Goal: Task Accomplishment & Management: Manage account settings

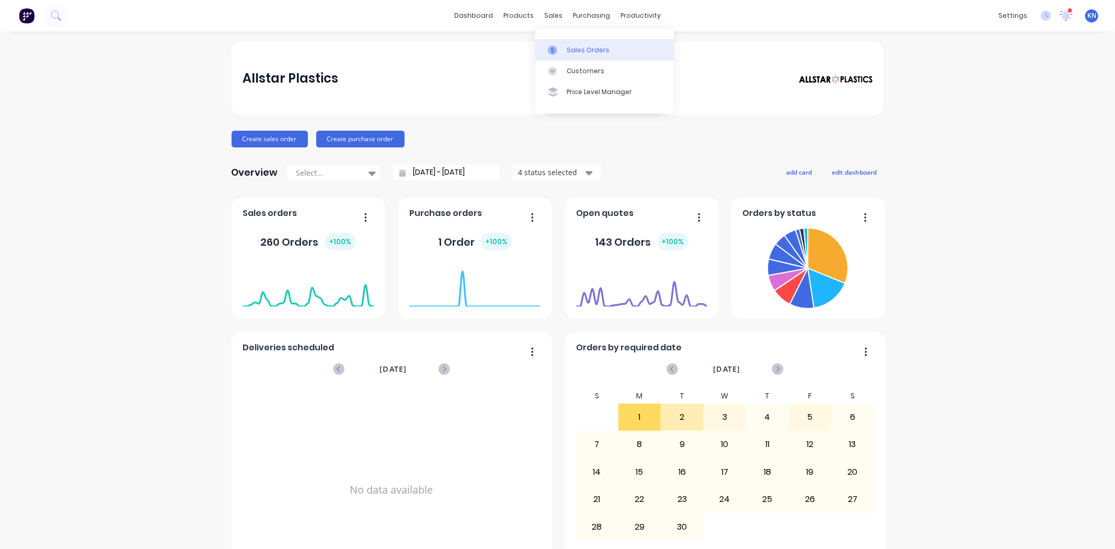
click at [592, 50] on div "Sales Orders" at bounding box center [588, 49] width 43 height 9
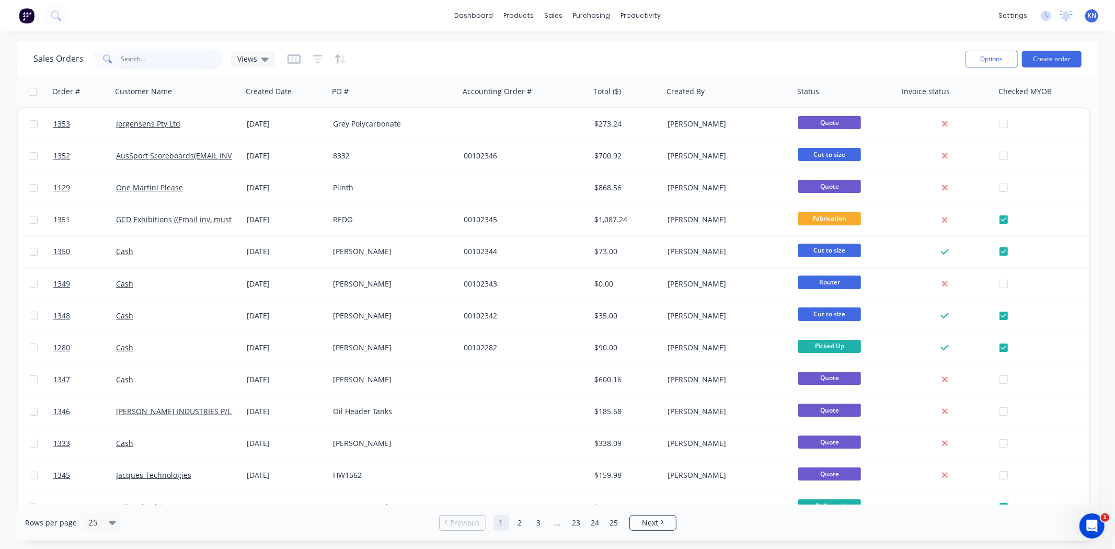
click at [137, 55] on input "text" at bounding box center [172, 59] width 102 height 21
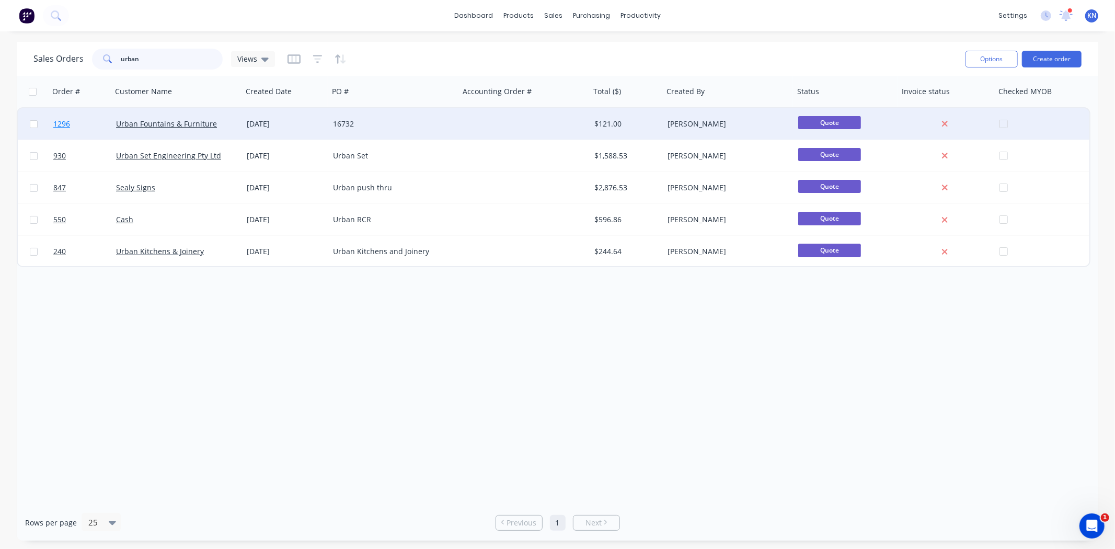
type input "urban"
click at [60, 122] on span "1296" at bounding box center [61, 124] width 17 height 10
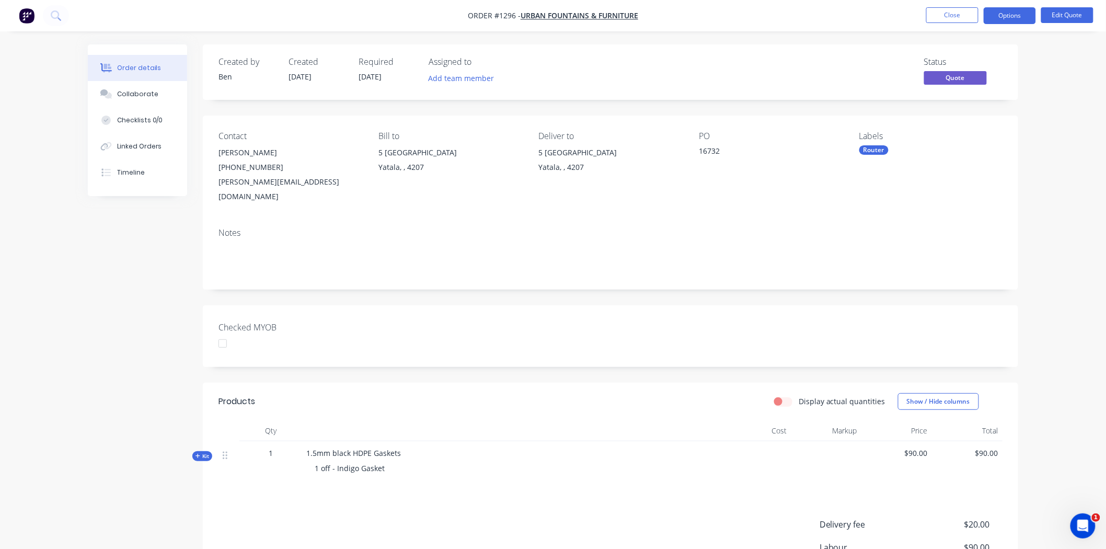
click at [226, 333] on div at bounding box center [222, 343] width 21 height 21
click at [1008, 11] on button "Options" at bounding box center [1010, 15] width 52 height 17
click at [980, 125] on div "Convert to Order" at bounding box center [978, 126] width 96 height 15
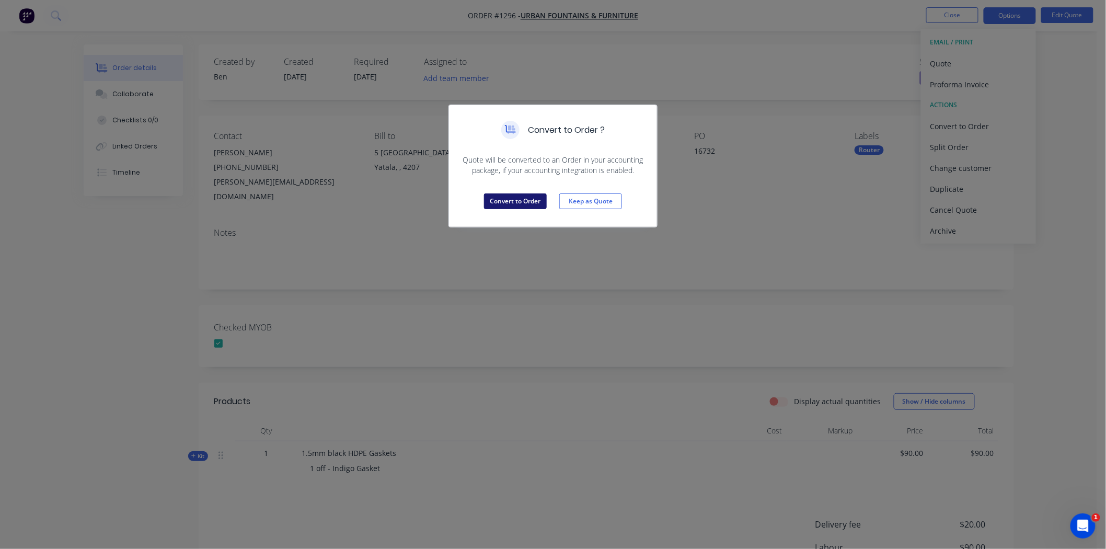
click at [519, 195] on button "Convert to Order" at bounding box center [515, 201] width 63 height 16
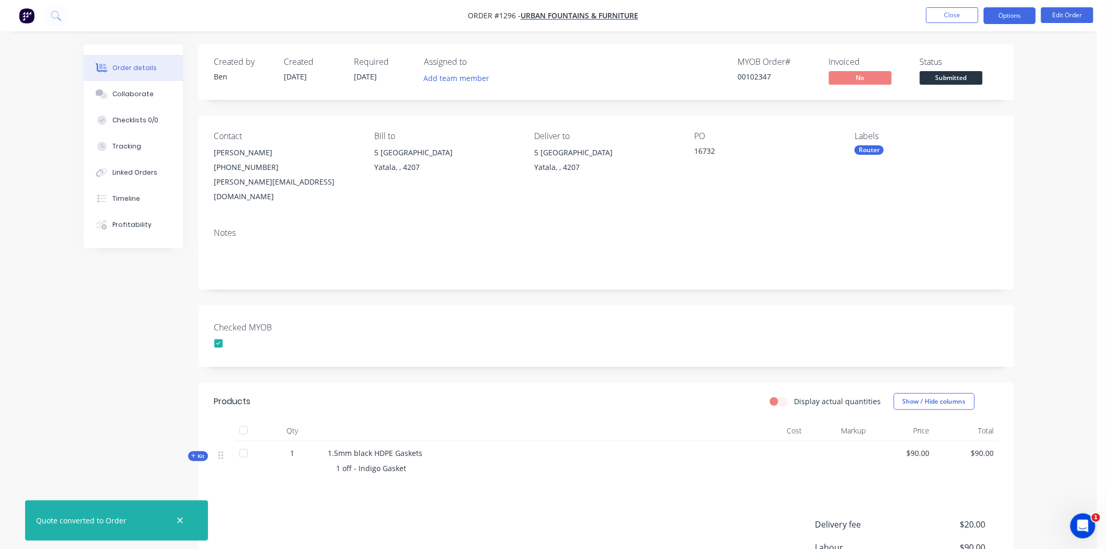
click at [1004, 13] on button "Options" at bounding box center [1010, 15] width 52 height 17
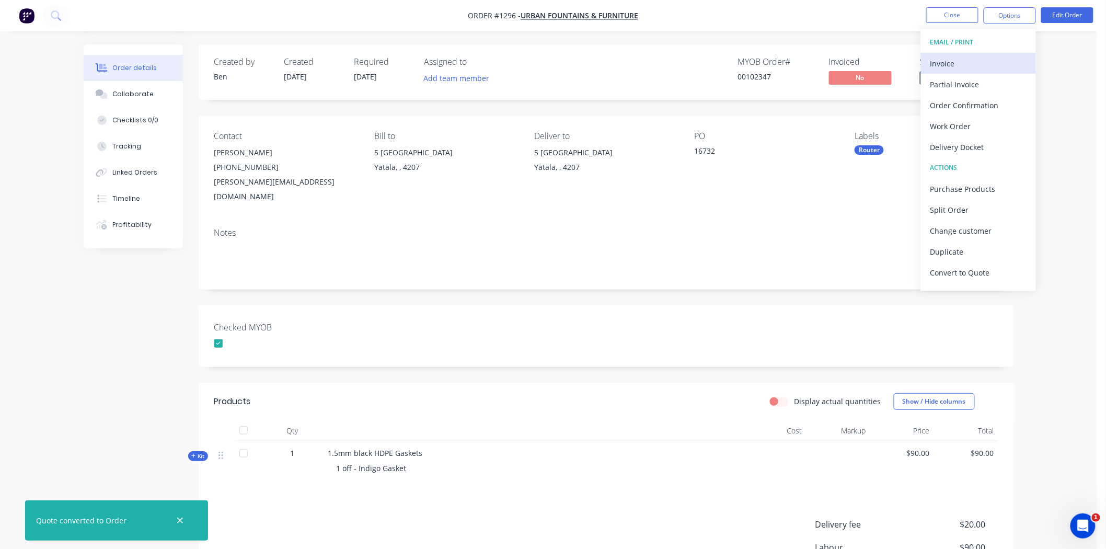
click at [962, 62] on div "Invoice" at bounding box center [978, 63] width 96 height 15
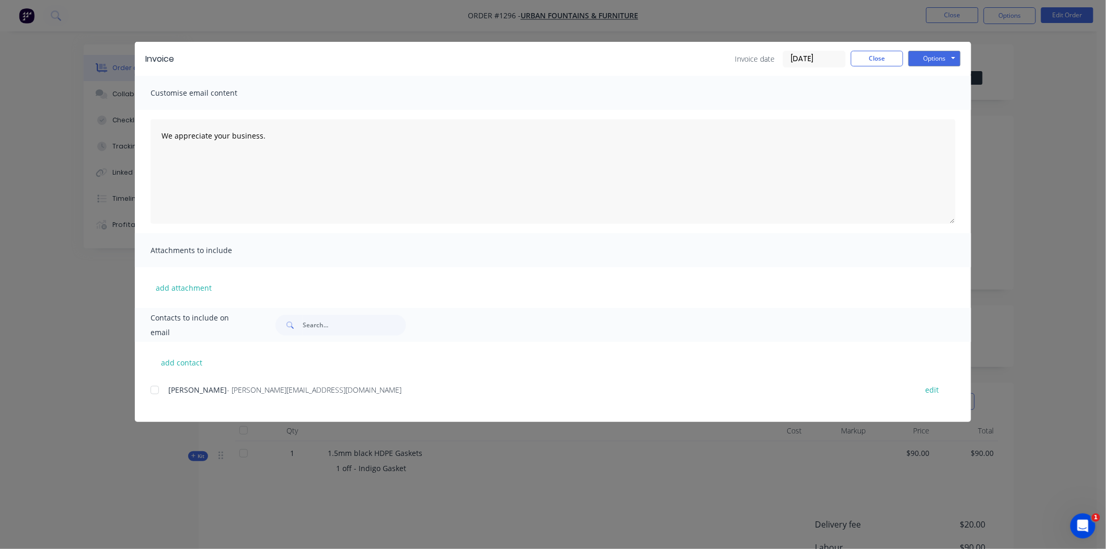
click at [806, 58] on input "[DATE]" at bounding box center [814, 59] width 62 height 16
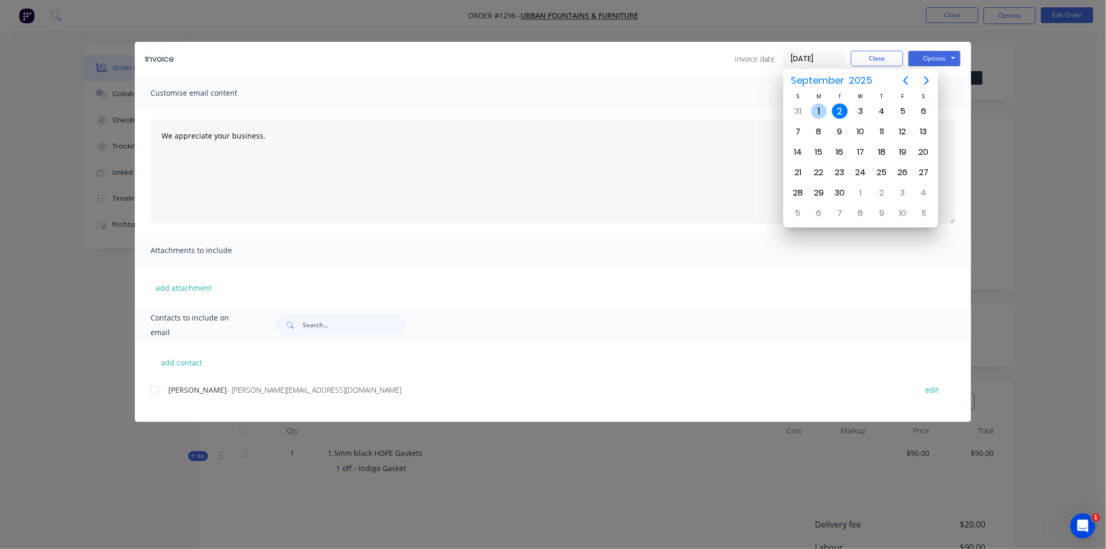
click at [818, 112] on div "1" at bounding box center [819, 111] width 16 height 16
type input "[DATE]"
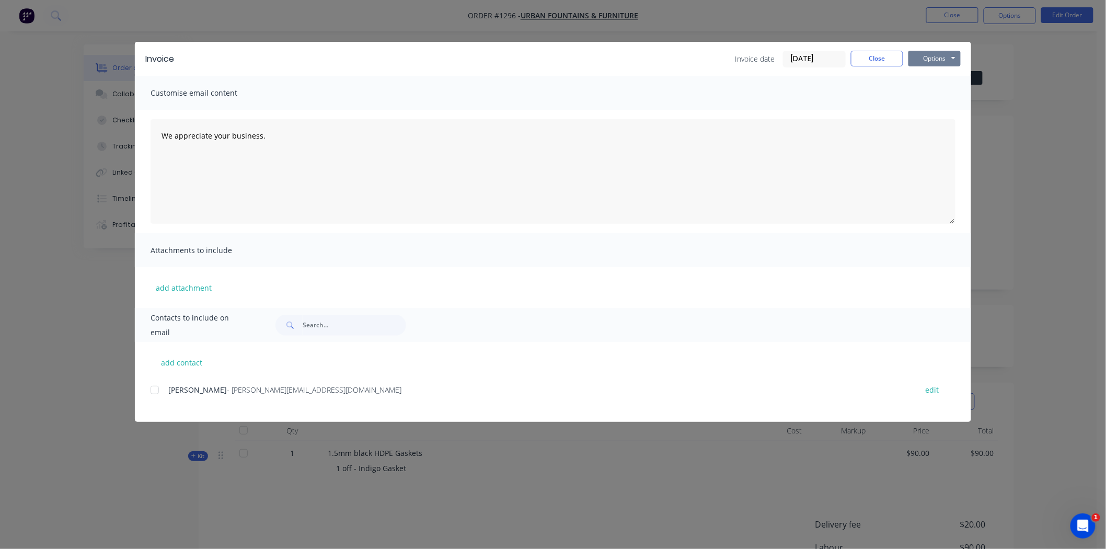
click at [942, 54] on button "Options" at bounding box center [934, 59] width 52 height 16
click at [936, 94] on button "Print" at bounding box center [941, 94] width 67 height 17
click at [870, 54] on button "Close" at bounding box center [877, 59] width 52 height 16
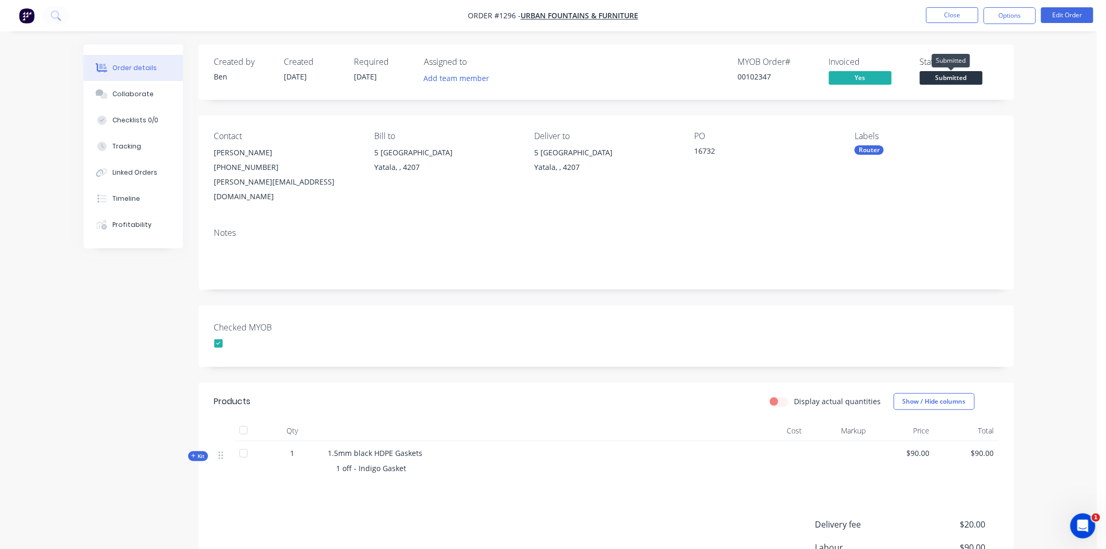
click at [960, 72] on span "Submitted" at bounding box center [951, 77] width 63 height 13
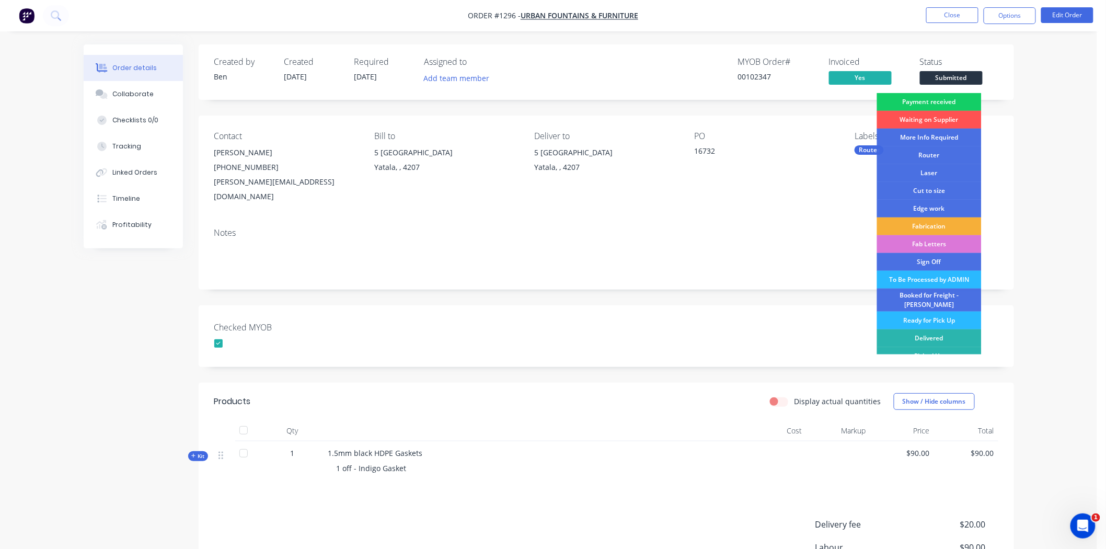
click at [953, 101] on div "Payment received" at bounding box center [929, 102] width 105 height 18
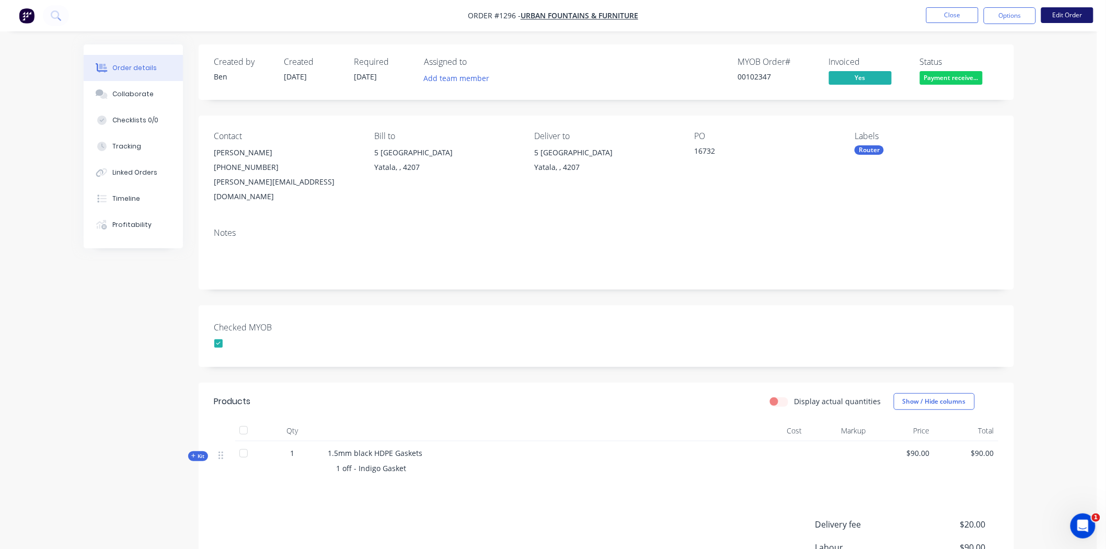
click at [1065, 14] on button "Edit Order" at bounding box center [1067, 15] width 52 height 16
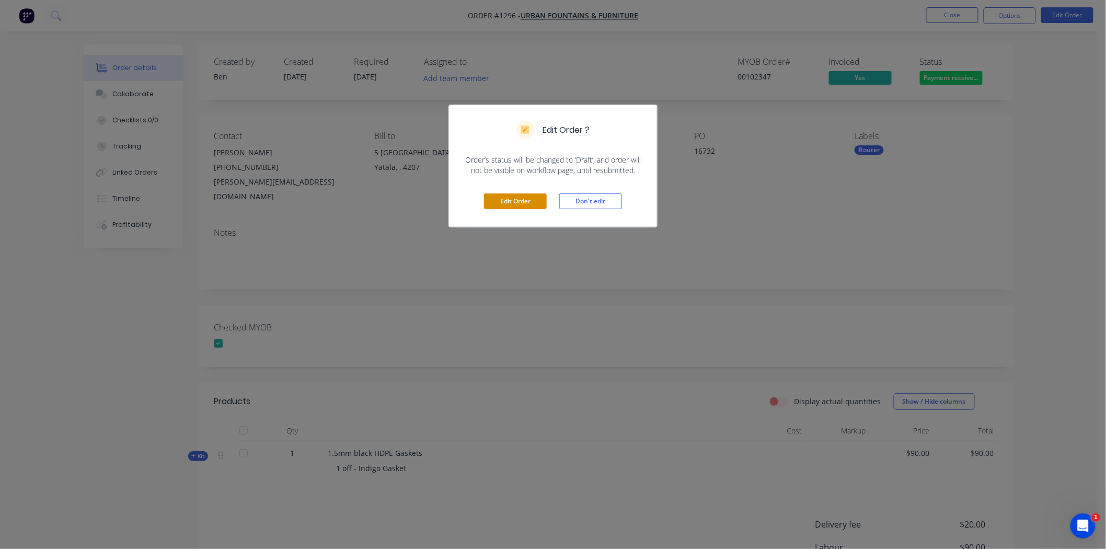
click at [530, 201] on button "Edit Order" at bounding box center [515, 201] width 63 height 16
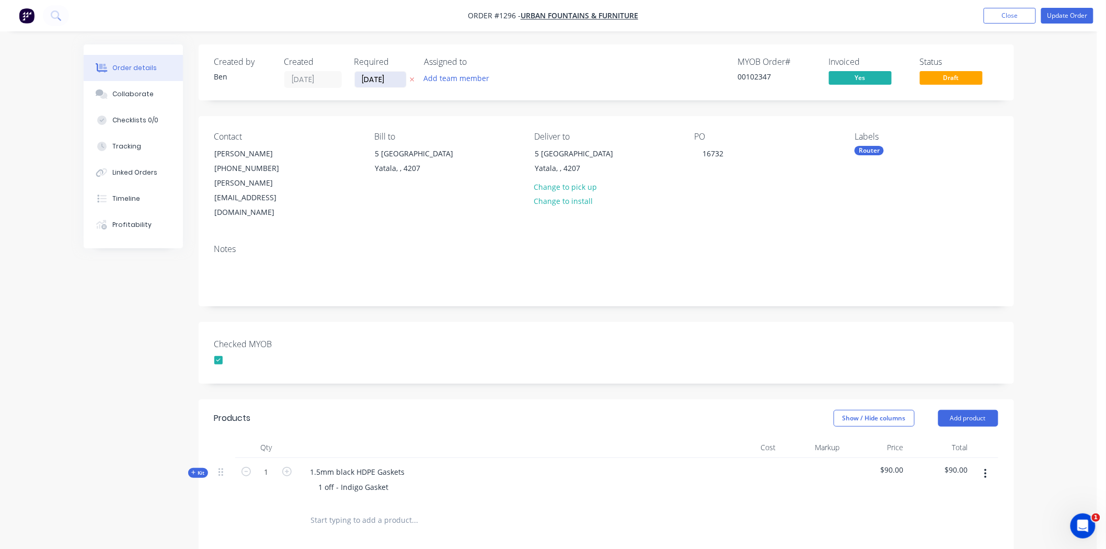
click at [375, 79] on input "[DATE]" at bounding box center [380, 80] width 51 height 16
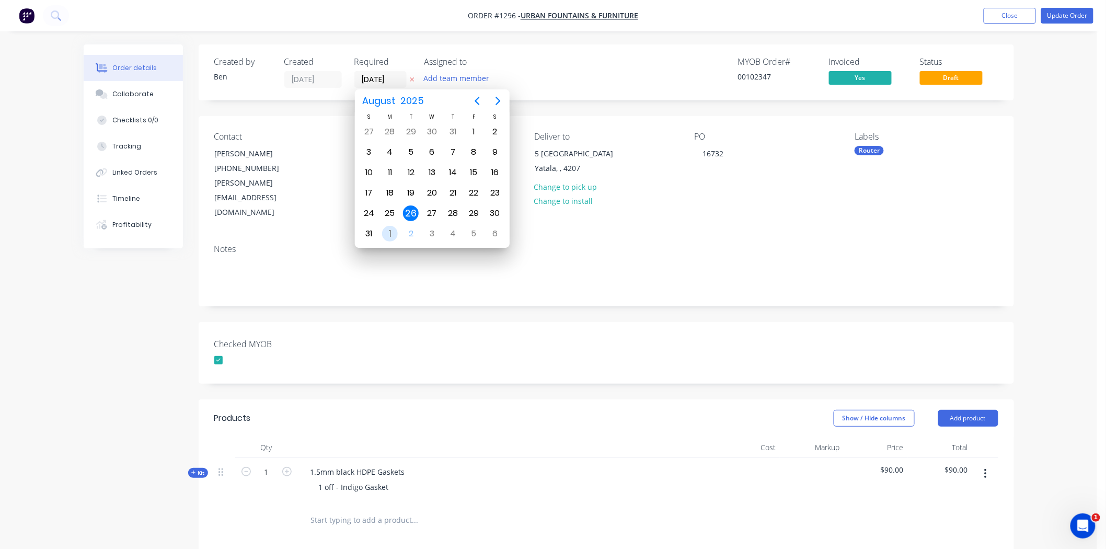
click at [385, 227] on div "1" at bounding box center [390, 234] width 16 height 16
type input "01/09/25"
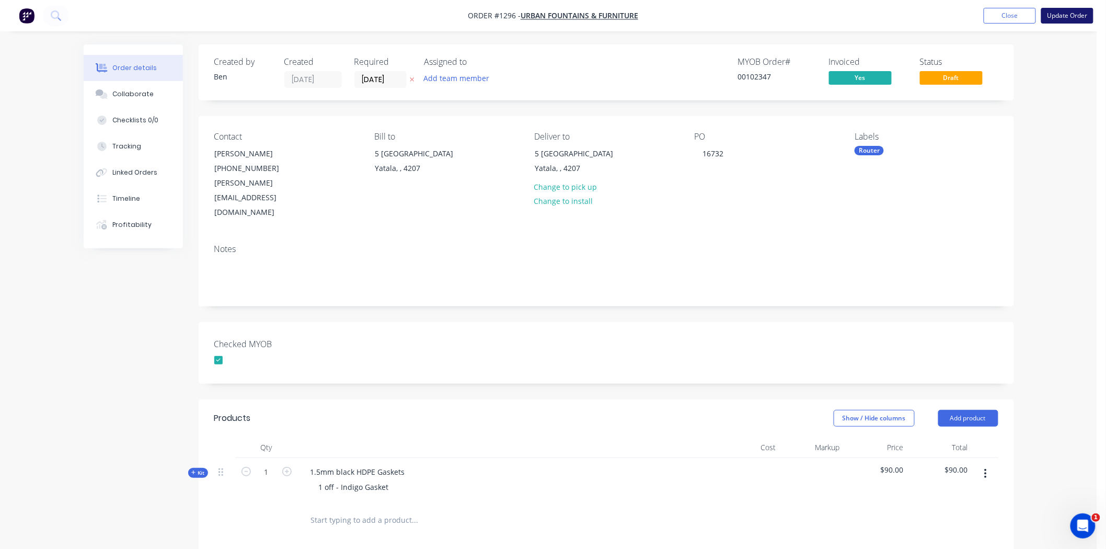
click at [1072, 14] on button "Update Order" at bounding box center [1067, 16] width 52 height 16
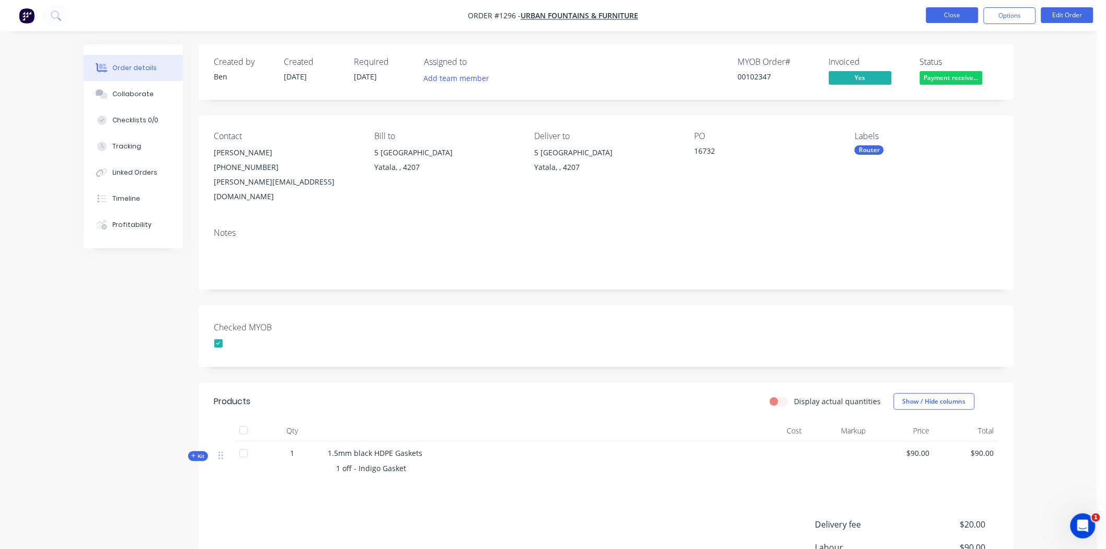
click at [963, 12] on button "Close" at bounding box center [952, 15] width 52 height 16
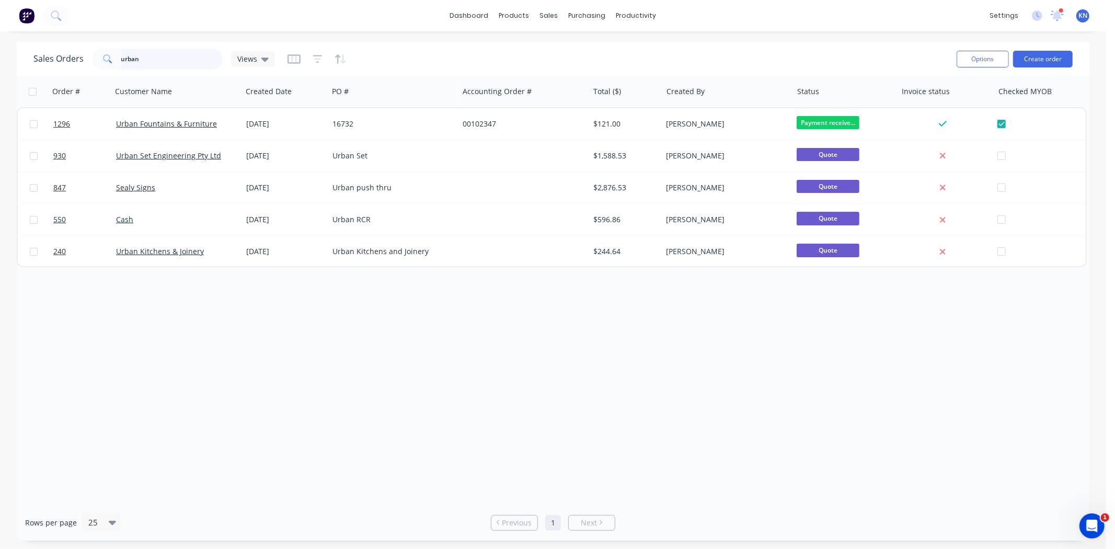
click at [147, 57] on input "urban" at bounding box center [172, 59] width 102 height 21
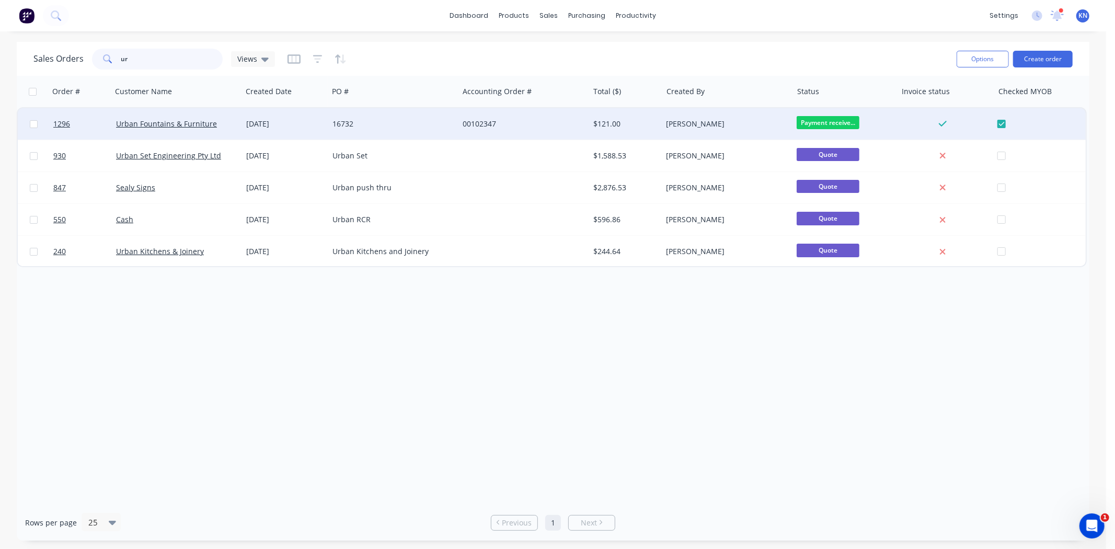
type input "u"
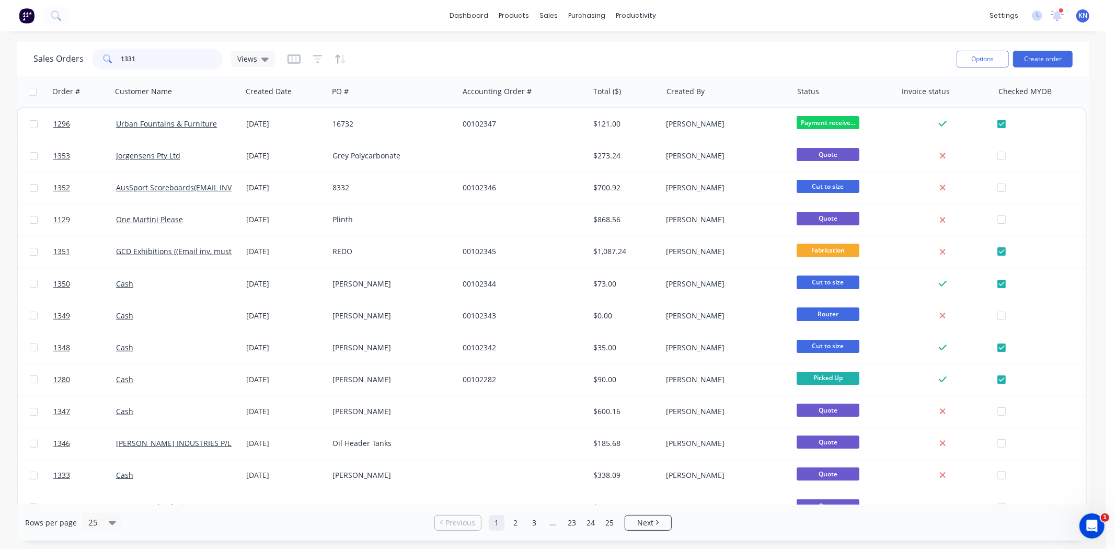
type input "1331"
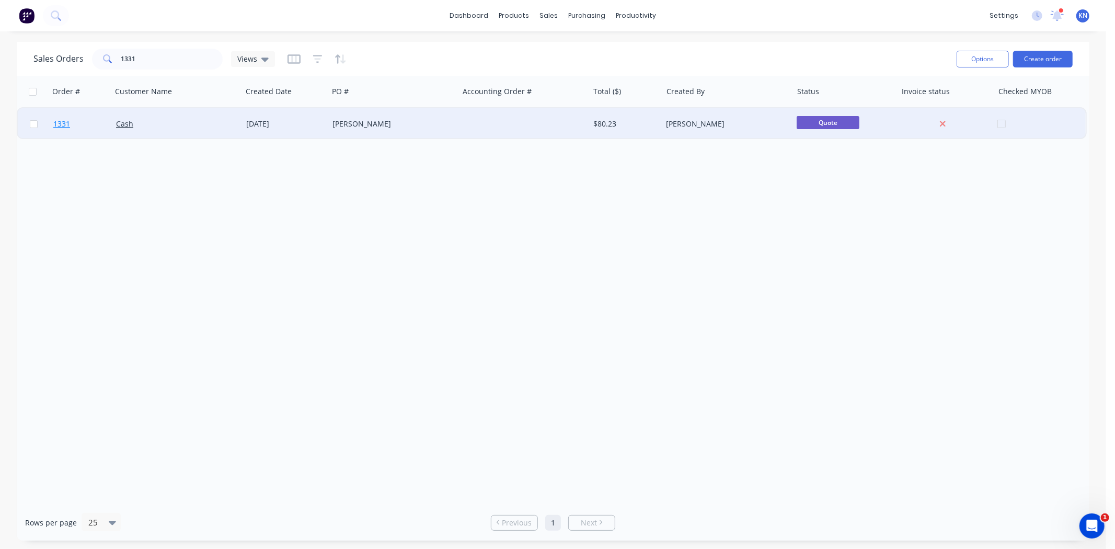
click at [62, 124] on span "1331" at bounding box center [61, 124] width 17 height 10
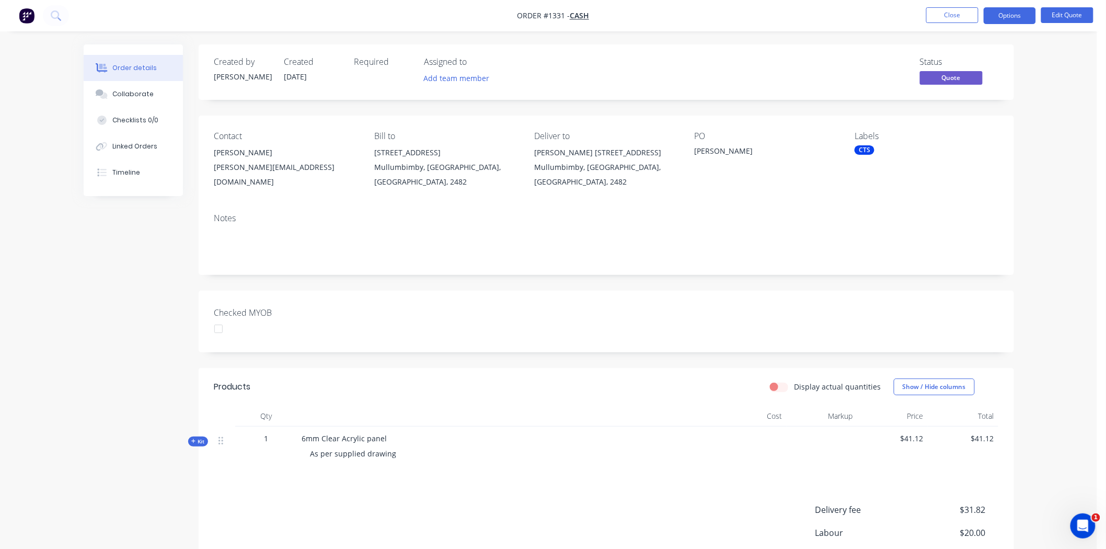
click at [218, 332] on div at bounding box center [218, 328] width 21 height 21
click at [875, 152] on div "CTS" at bounding box center [925, 149] width 143 height 9
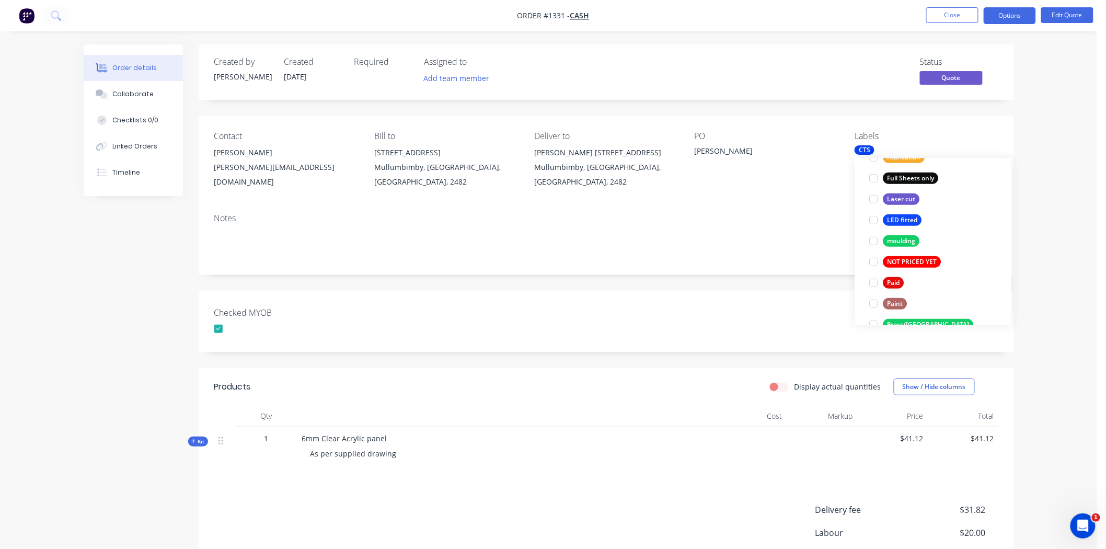
scroll to position [348, 0]
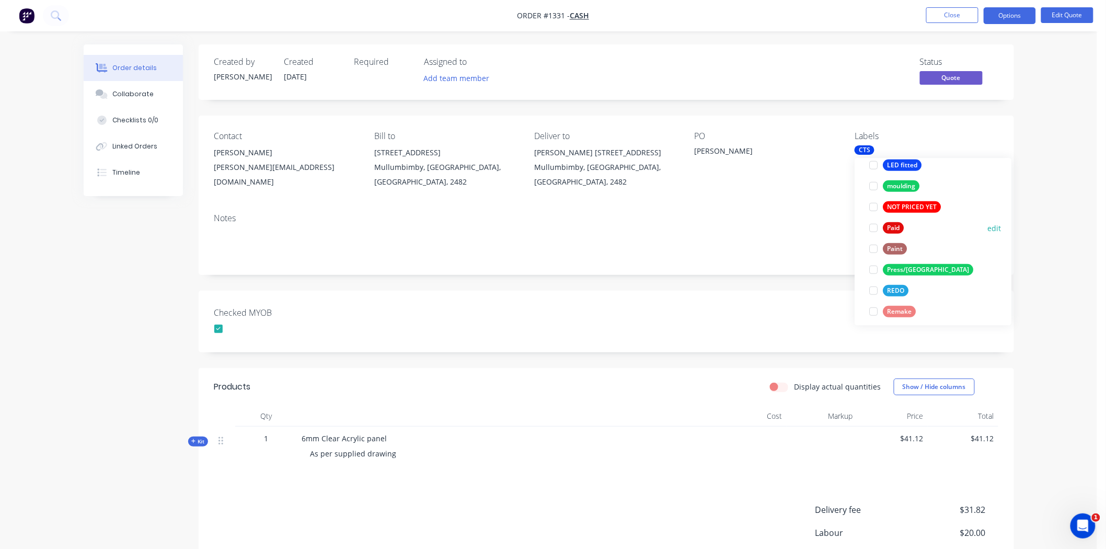
click at [872, 226] on div at bounding box center [873, 227] width 21 height 21
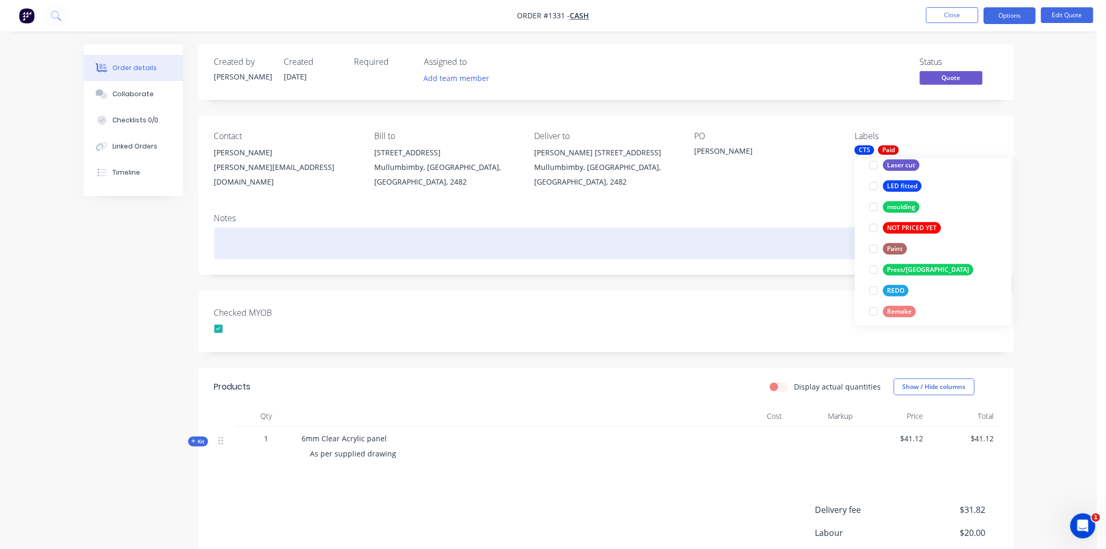
scroll to position [34, 0]
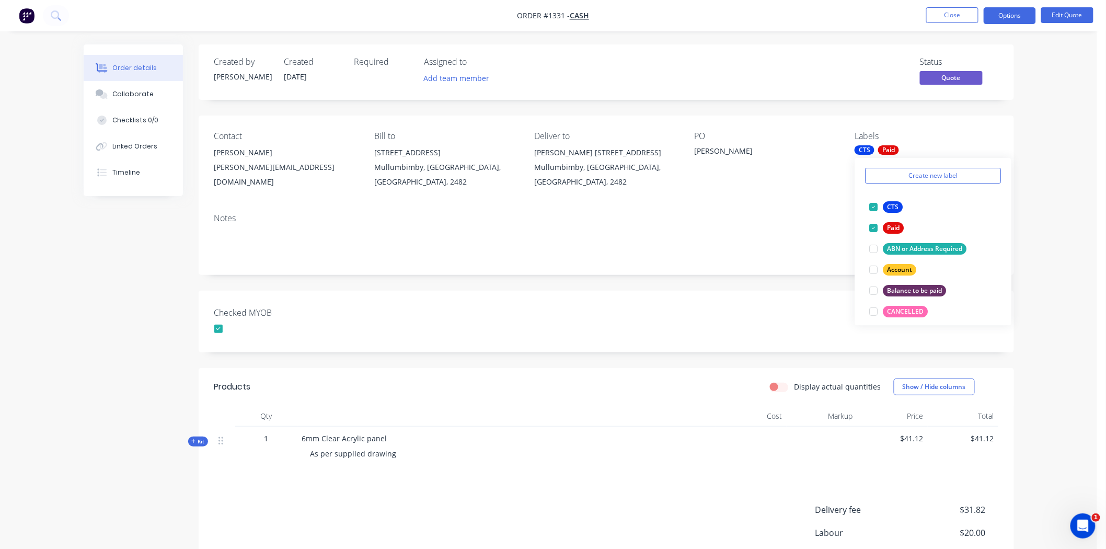
click at [712, 314] on div "Checked MYOB" at bounding box center [606, 322] width 815 height 62
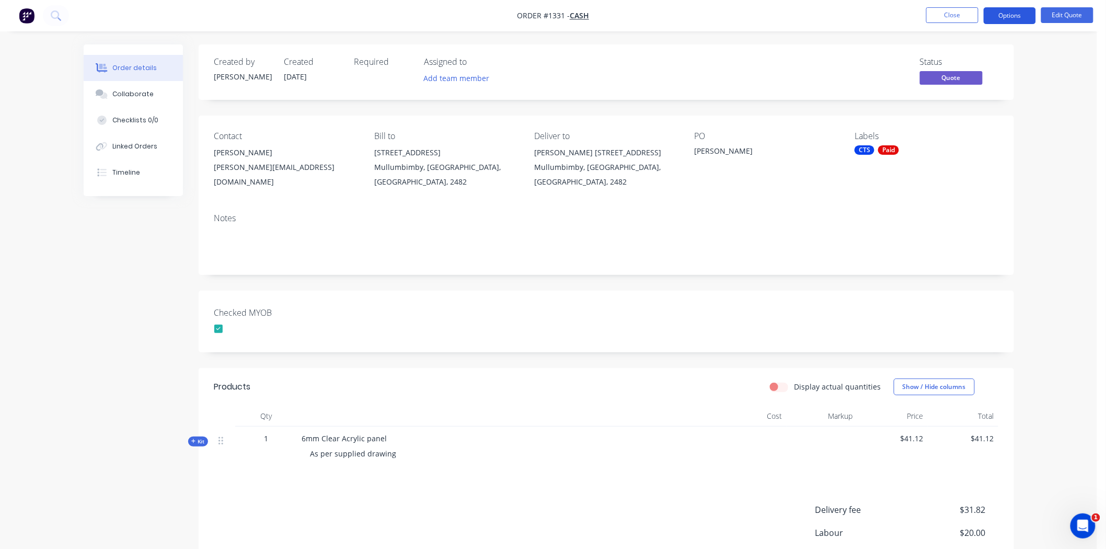
click at [1022, 14] on button "Options" at bounding box center [1010, 15] width 52 height 17
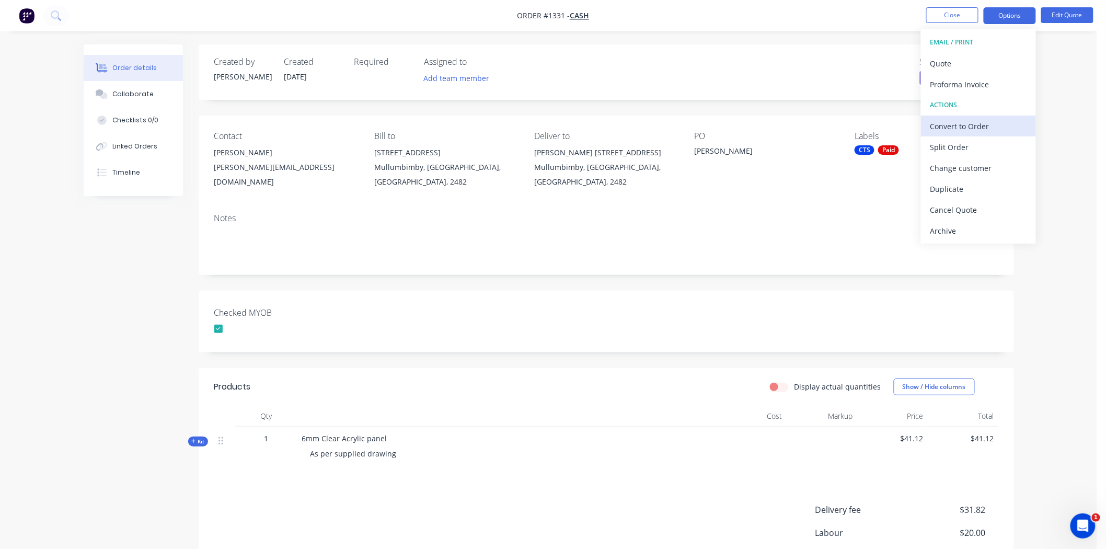
click at [954, 124] on div "Convert to Order" at bounding box center [978, 126] width 96 height 15
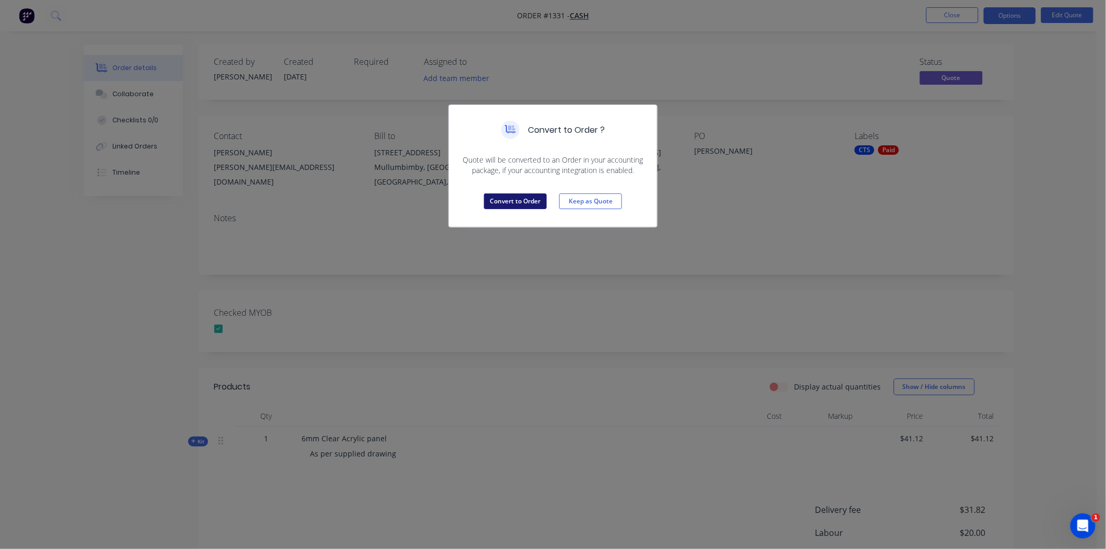
click at [524, 199] on button "Convert to Order" at bounding box center [515, 201] width 63 height 16
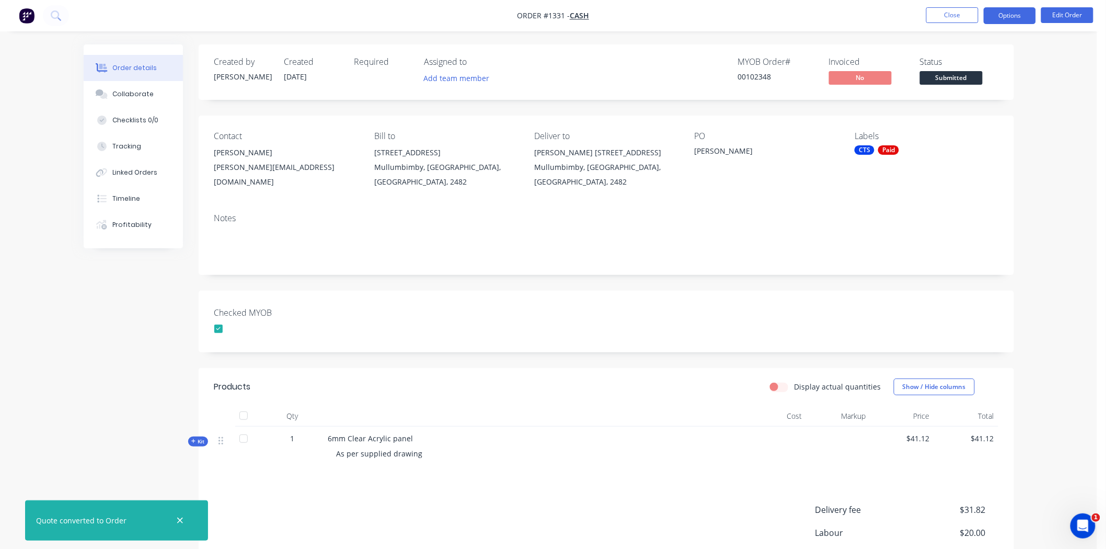
click at [1006, 14] on button "Options" at bounding box center [1010, 15] width 52 height 17
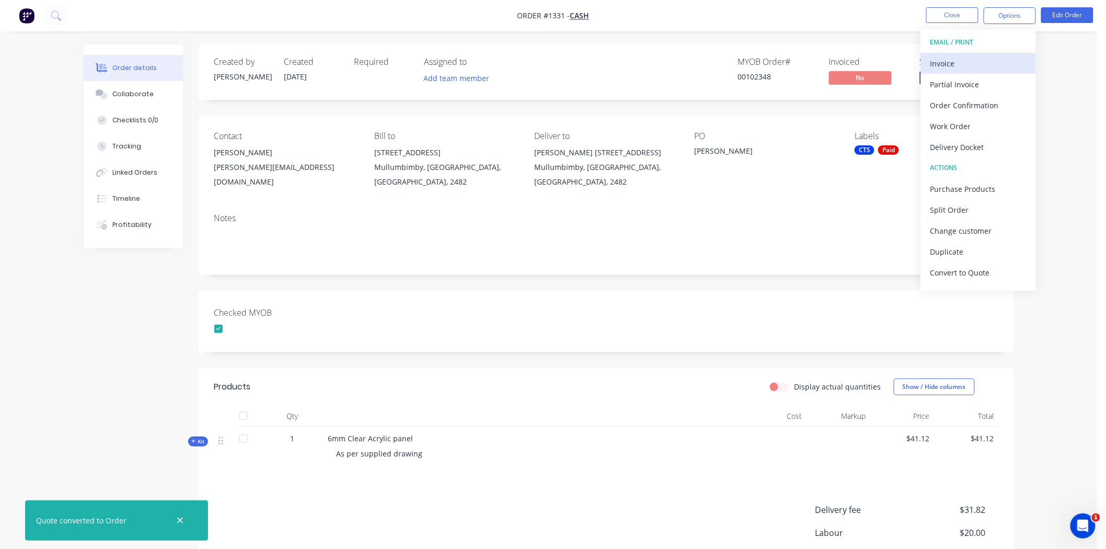
click at [949, 61] on div "Invoice" at bounding box center [978, 63] width 96 height 15
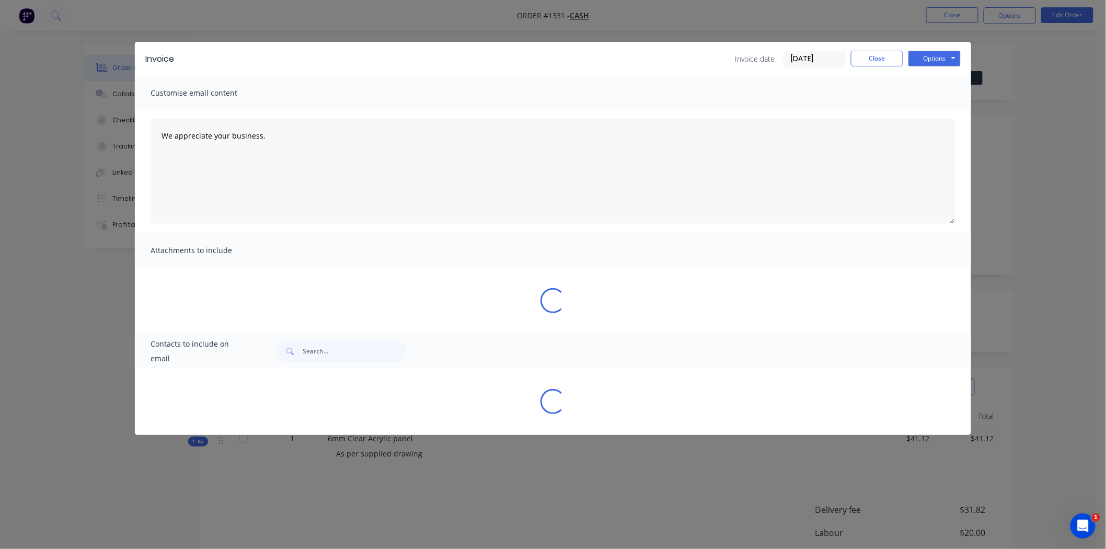
click at [813, 51] on label "[DATE]" at bounding box center [814, 59] width 63 height 17
click at [813, 51] on input "[DATE]" at bounding box center [814, 59] width 62 height 16
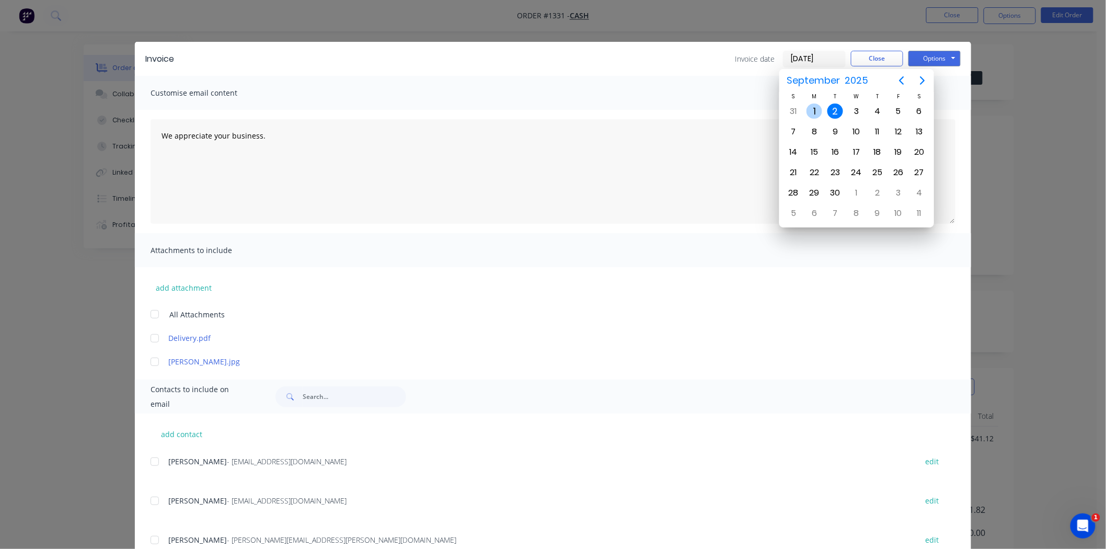
click at [818, 113] on div "1" at bounding box center [814, 111] width 16 height 16
type input "01/09/25"
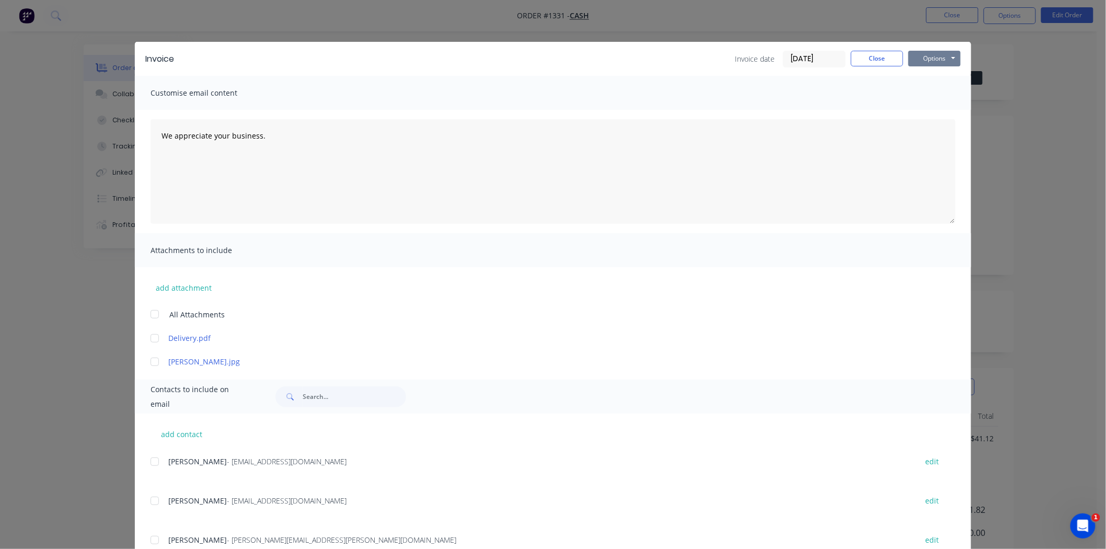
click at [928, 55] on button "Options" at bounding box center [934, 59] width 52 height 16
click at [927, 92] on button "Print" at bounding box center [941, 94] width 67 height 17
click at [868, 59] on button "Close" at bounding box center [877, 59] width 52 height 16
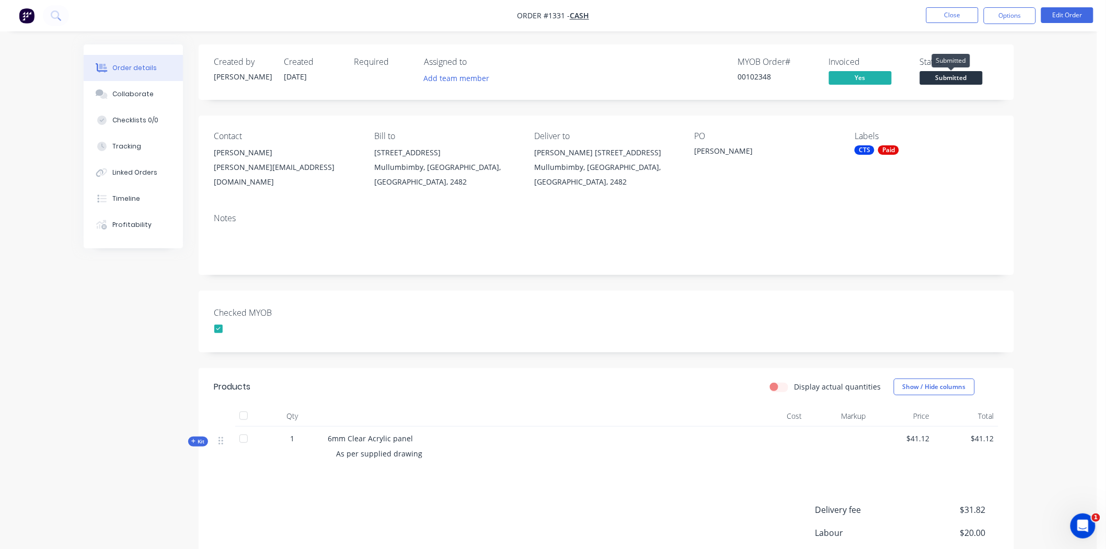
click at [960, 77] on span "Submitted" at bounding box center [951, 77] width 63 height 13
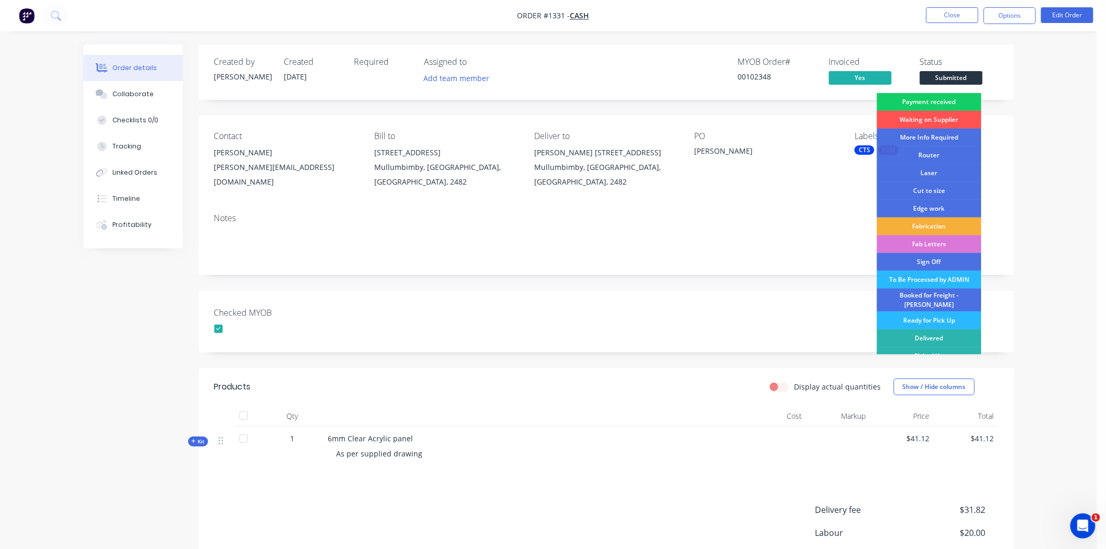
click at [952, 102] on div "Payment received" at bounding box center [929, 102] width 105 height 18
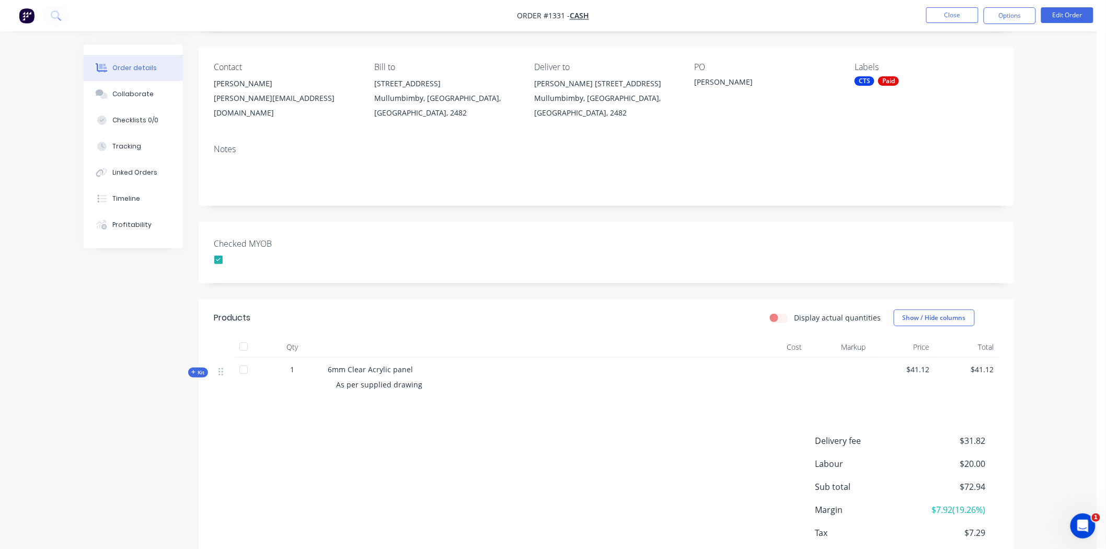
scroll to position [0, 0]
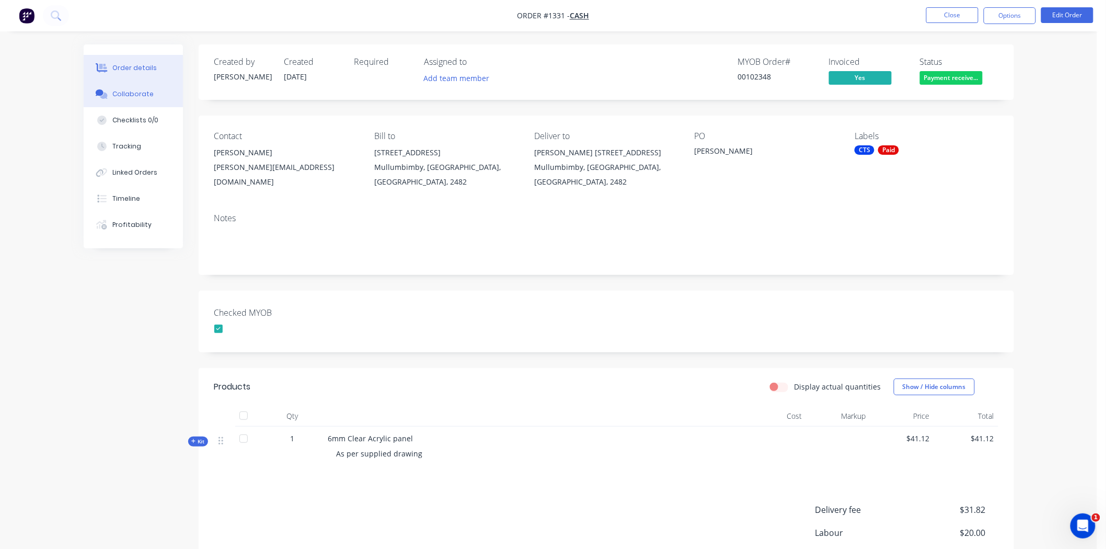
click at [143, 93] on div "Collaborate" at bounding box center [132, 93] width 41 height 9
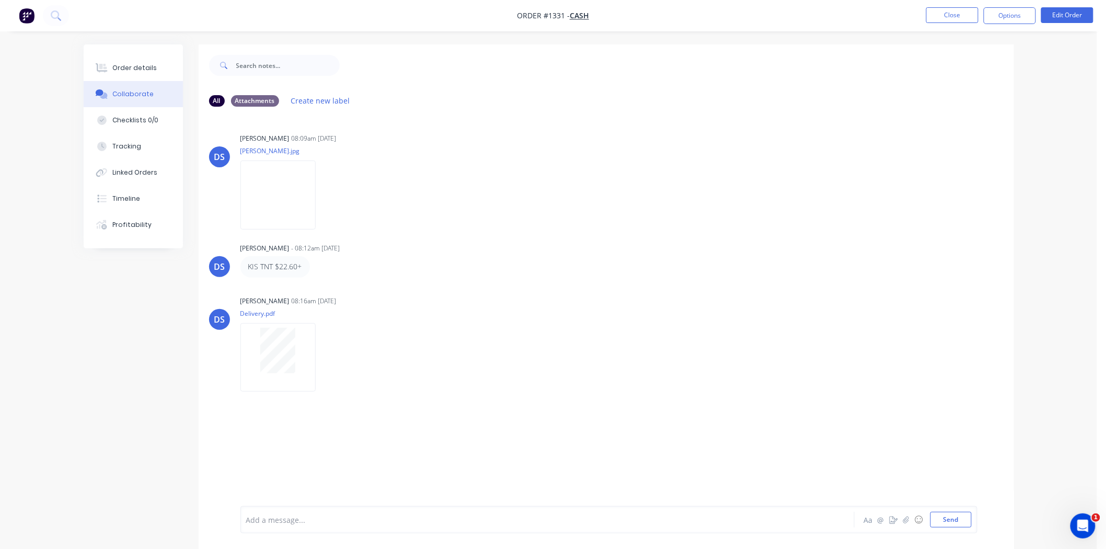
click at [335, 520] on div at bounding box center [519, 519] width 544 height 11
click at [956, 519] on button "Send" at bounding box center [950, 520] width 41 height 16
click at [115, 61] on button "Order details" at bounding box center [133, 68] width 99 height 26
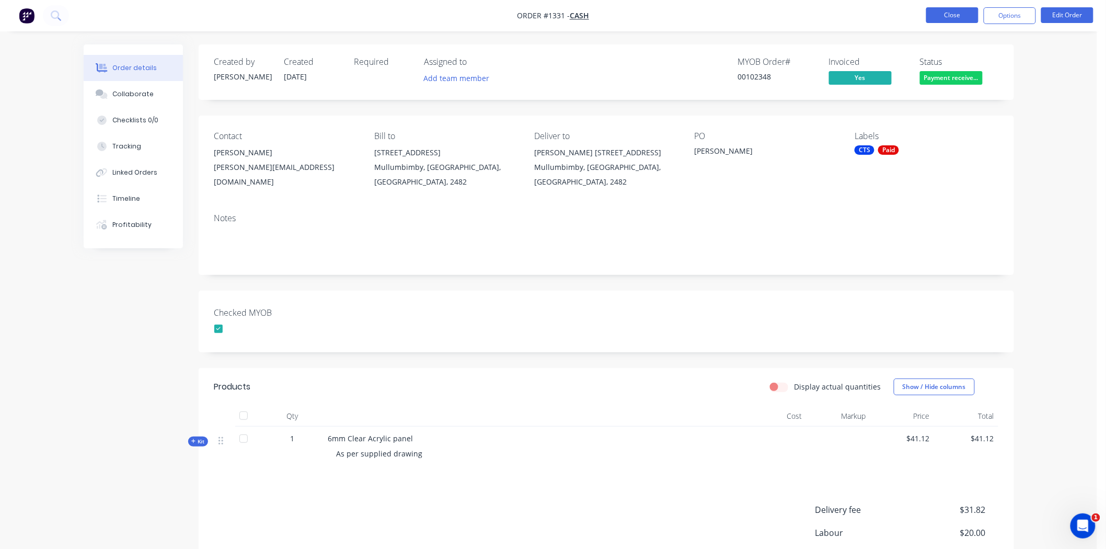
click at [963, 12] on button "Close" at bounding box center [952, 15] width 52 height 16
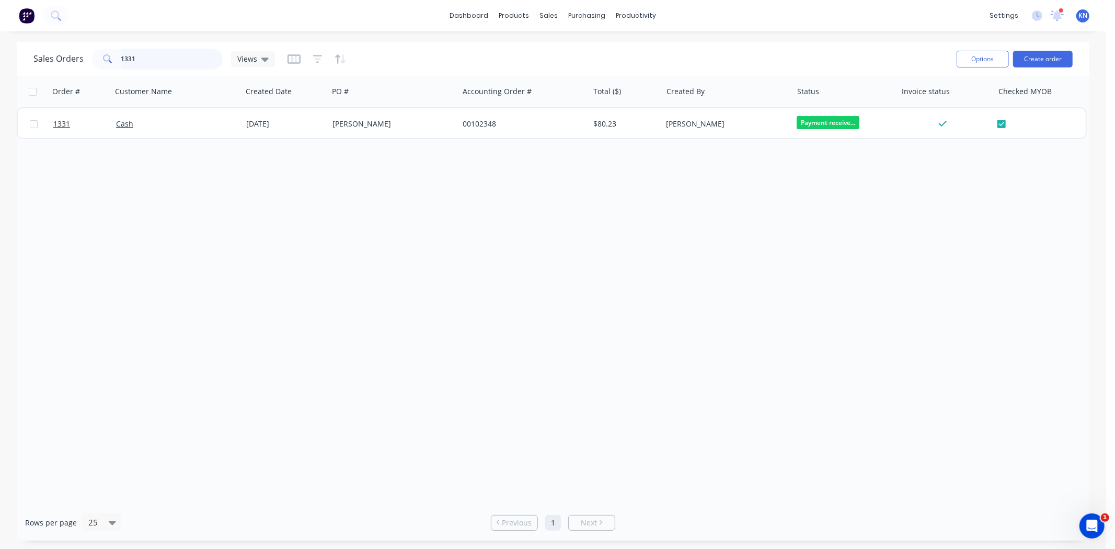
click at [163, 55] on input "1331" at bounding box center [172, 59] width 102 height 21
type input "1"
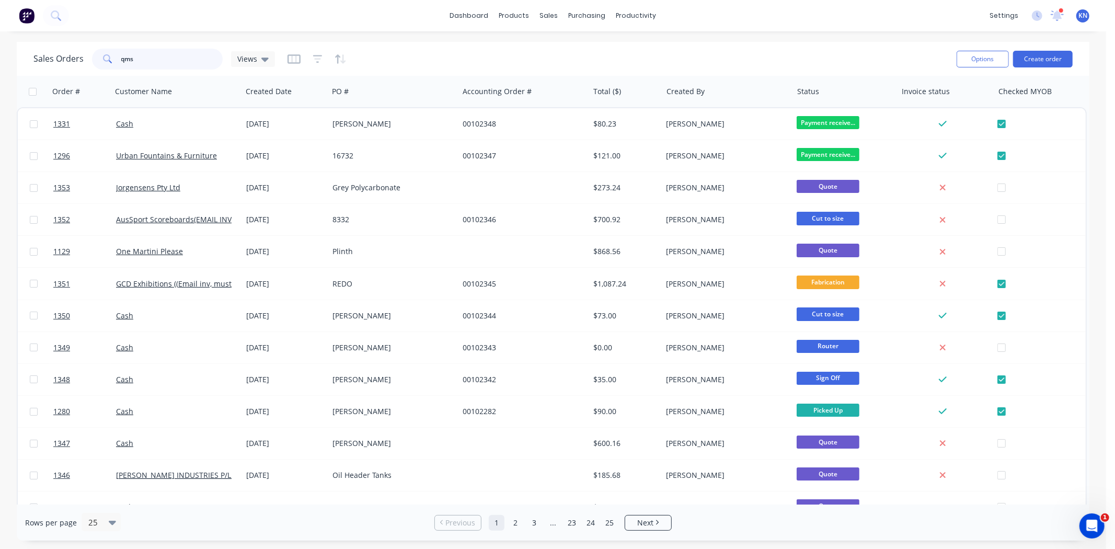
type input "qms"
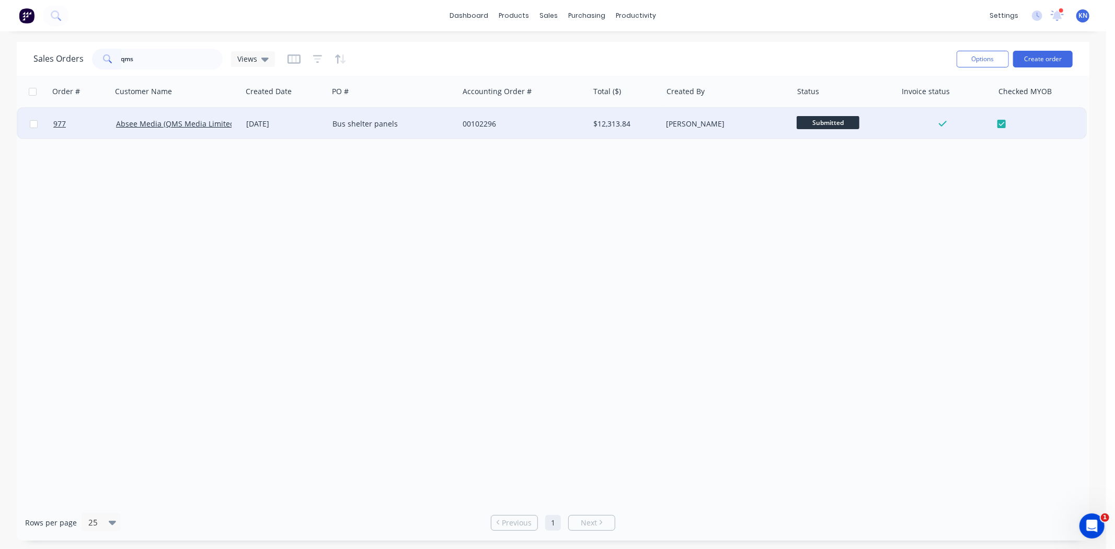
click at [558, 119] on div "00102296" at bounding box center [521, 124] width 116 height 10
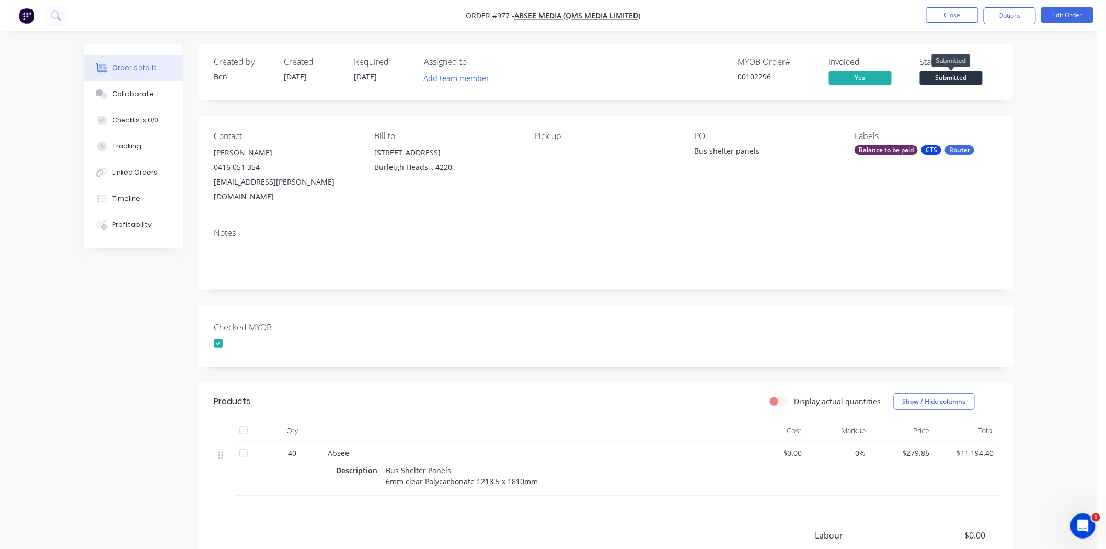
click at [970, 77] on span "Submitted" at bounding box center [951, 77] width 63 height 13
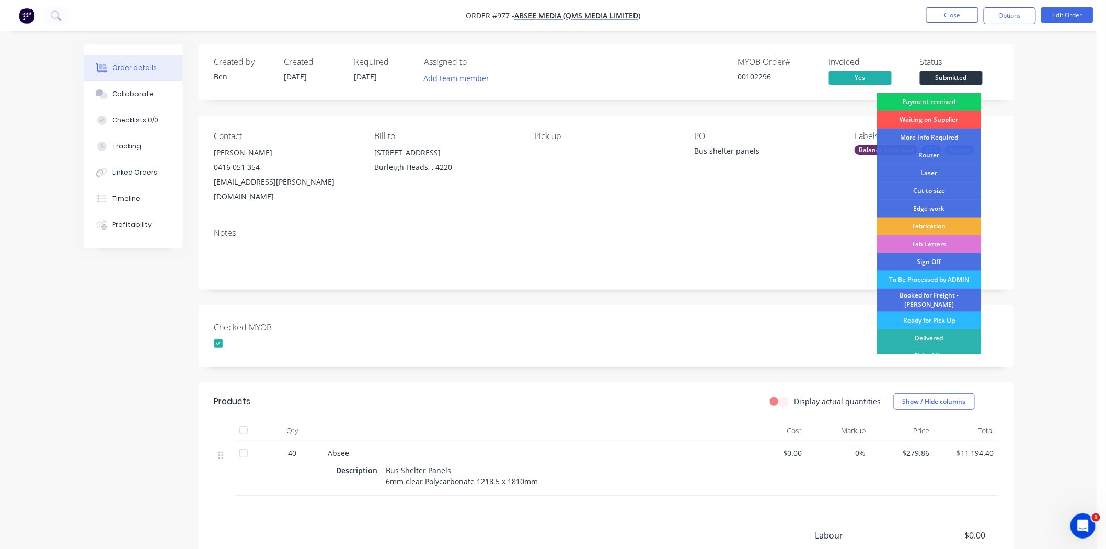
click at [936, 99] on div "Payment received" at bounding box center [929, 102] width 105 height 18
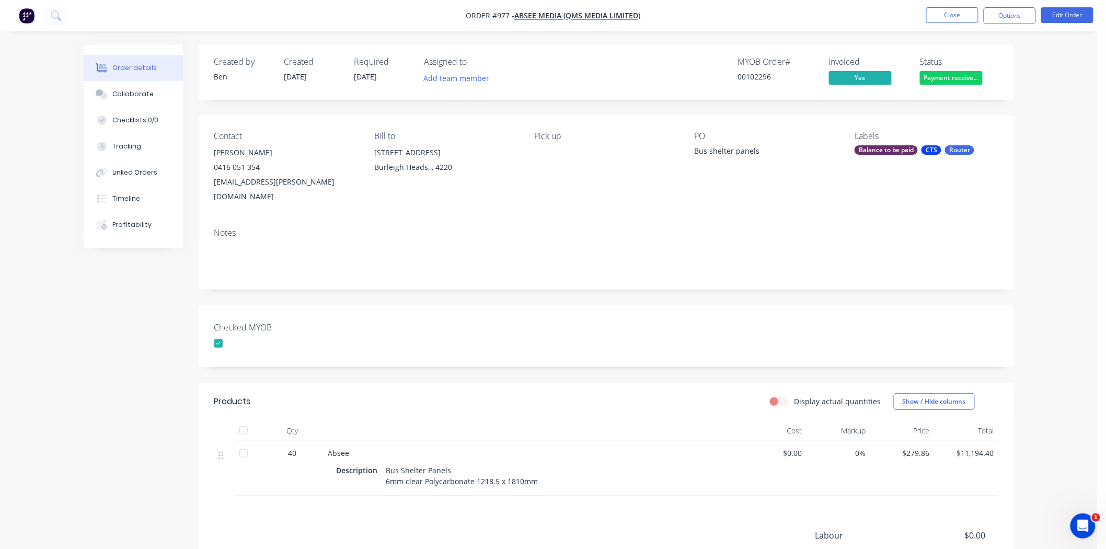
click at [893, 153] on div "Balance to be paid" at bounding box center [885, 149] width 63 height 9
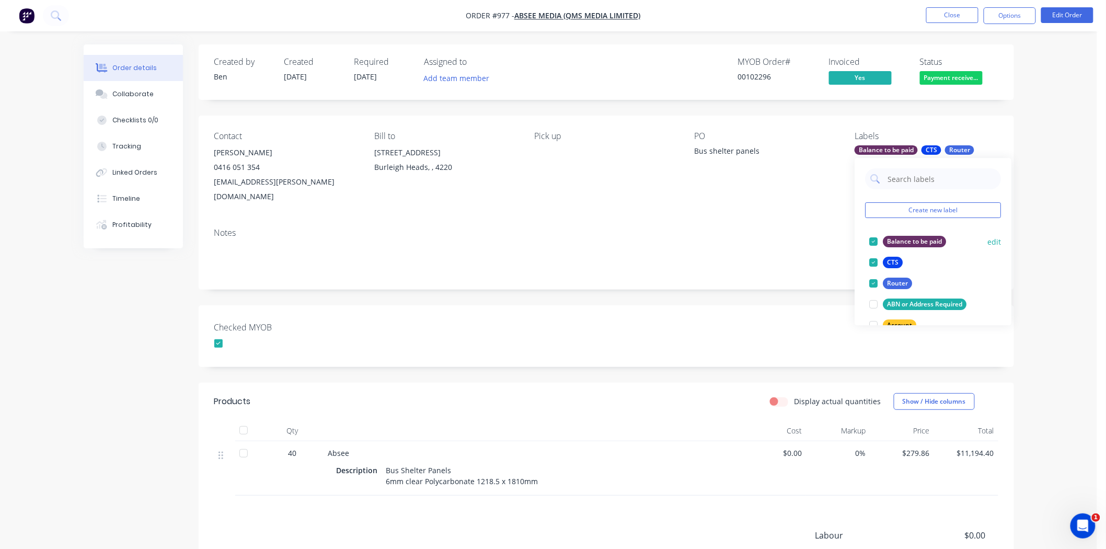
click at [874, 240] on div at bounding box center [873, 241] width 21 height 21
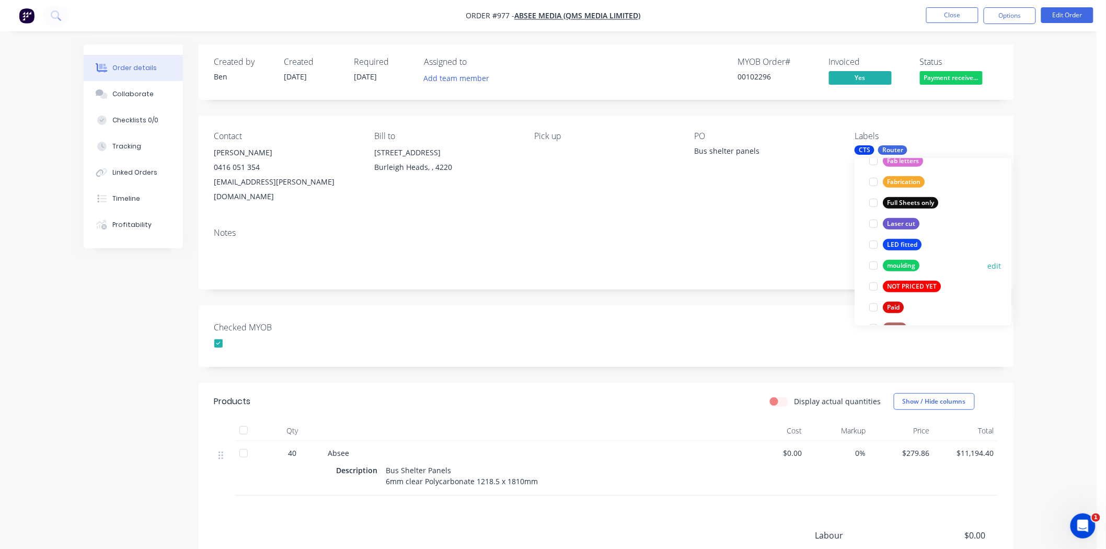
scroll to position [290, 0]
click at [874, 307] on div at bounding box center [873, 306] width 21 height 21
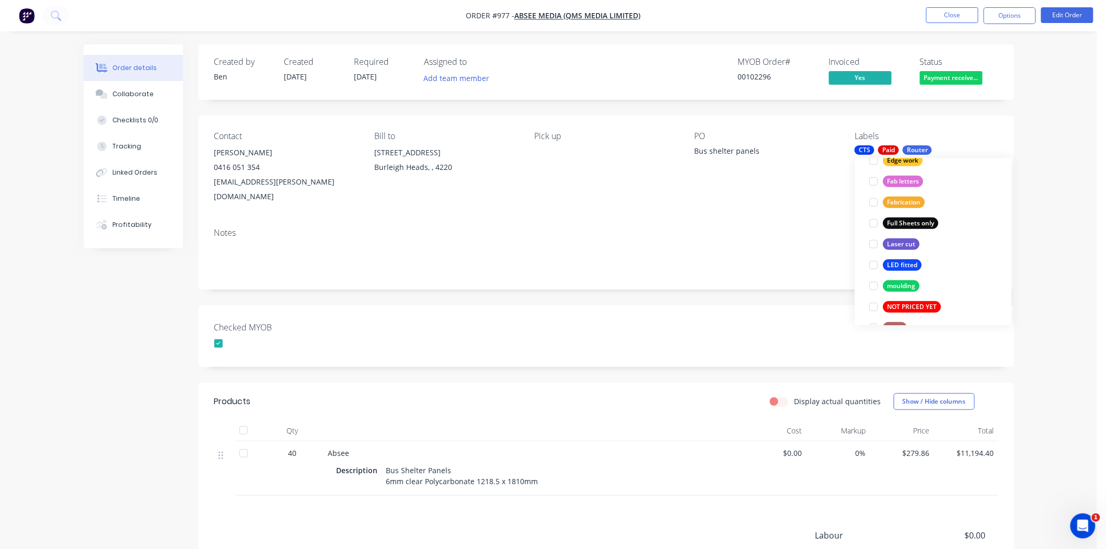
scroll to position [0, 0]
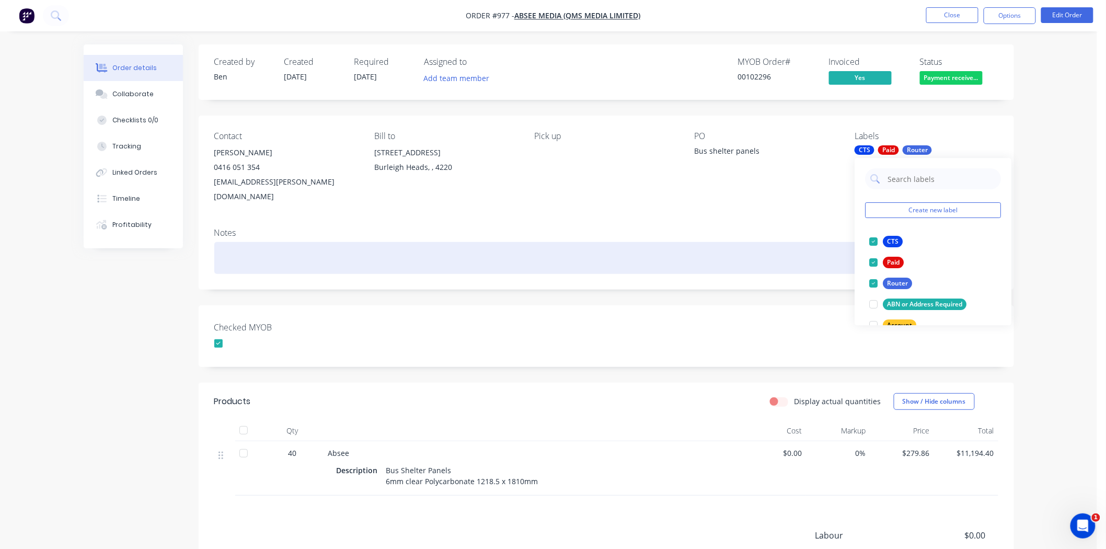
click at [811, 252] on div at bounding box center [606, 258] width 784 height 32
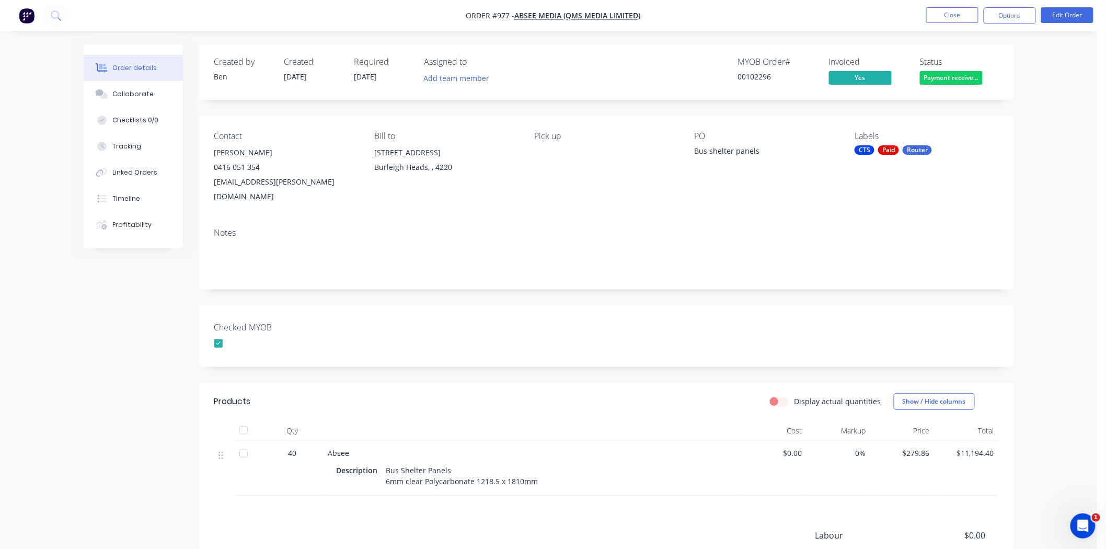
click at [369, 75] on span "31/07/25" at bounding box center [365, 77] width 23 height 10
click at [1061, 15] on button "Edit Order" at bounding box center [1067, 15] width 52 height 16
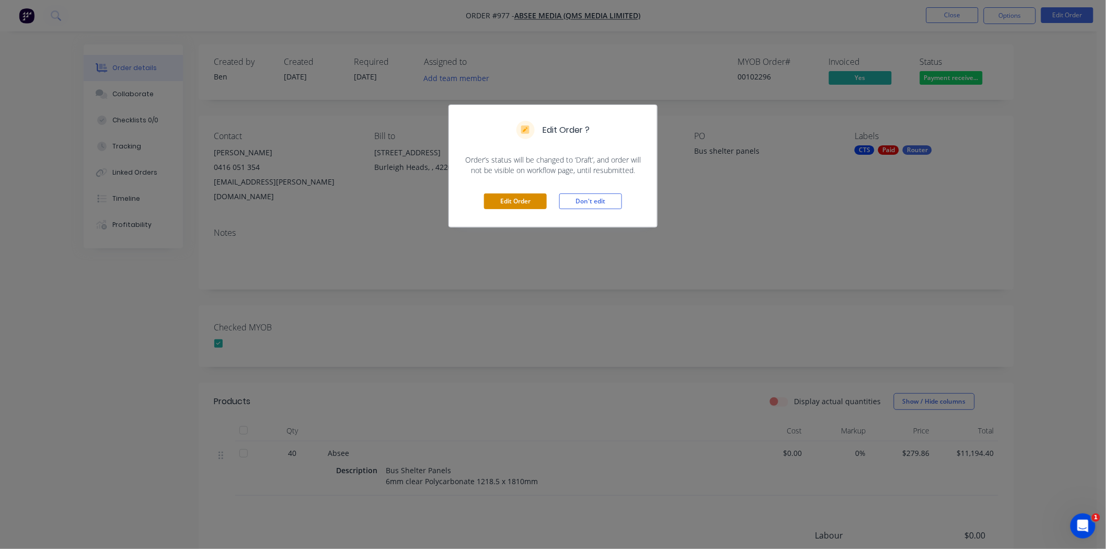
click at [525, 200] on button "Edit Order" at bounding box center [515, 201] width 63 height 16
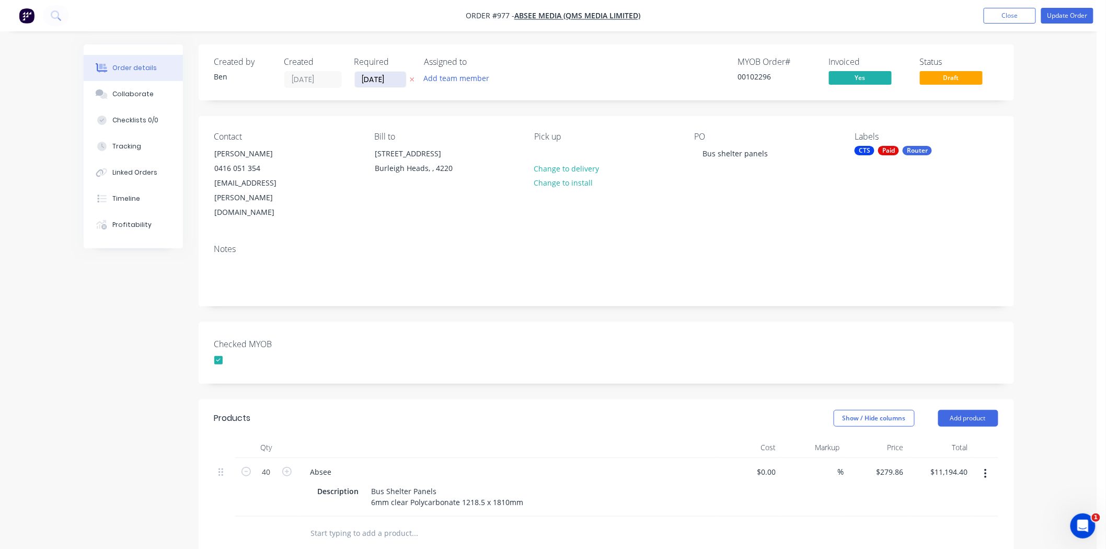
click at [369, 79] on input "31/07/25" at bounding box center [380, 80] width 51 height 16
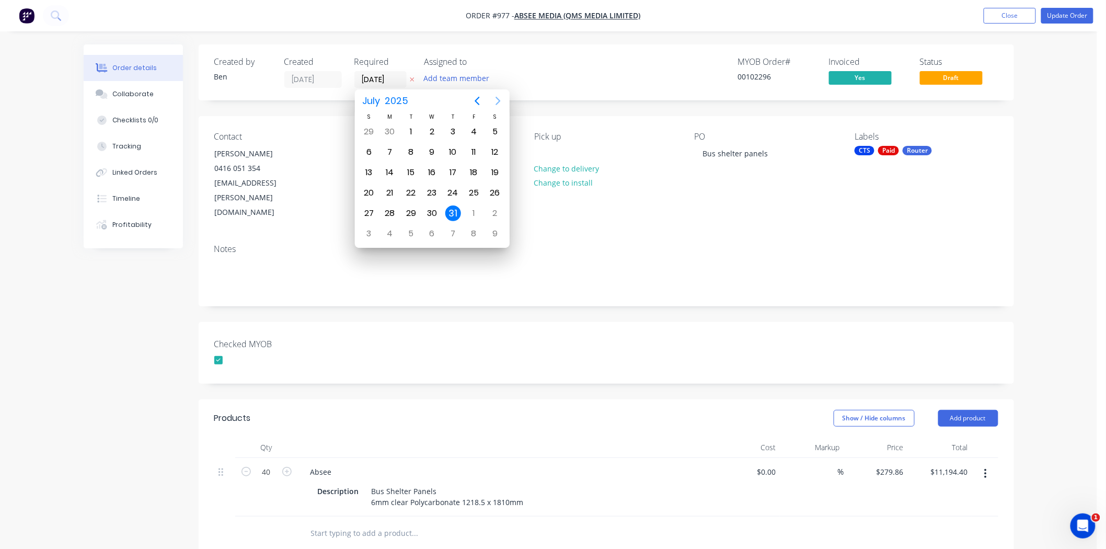
click at [499, 102] on icon "Next page" at bounding box center [497, 101] width 5 height 8
click at [498, 102] on icon "Next page" at bounding box center [498, 101] width 13 height 13
click at [388, 128] on div "1" at bounding box center [390, 132] width 16 height 16
type input "01/09/25"
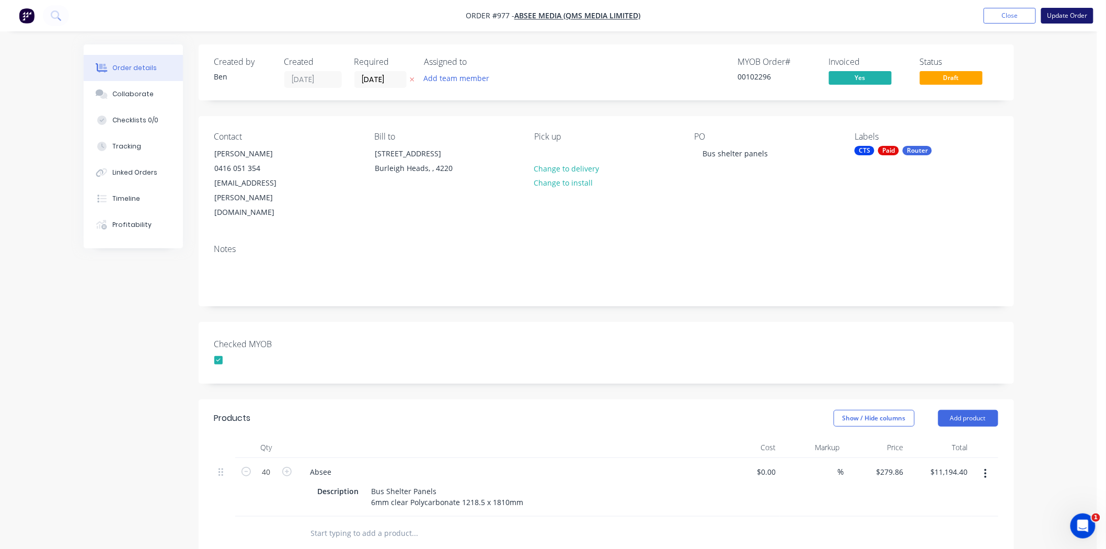
click at [1076, 14] on button "Update Order" at bounding box center [1067, 16] width 52 height 16
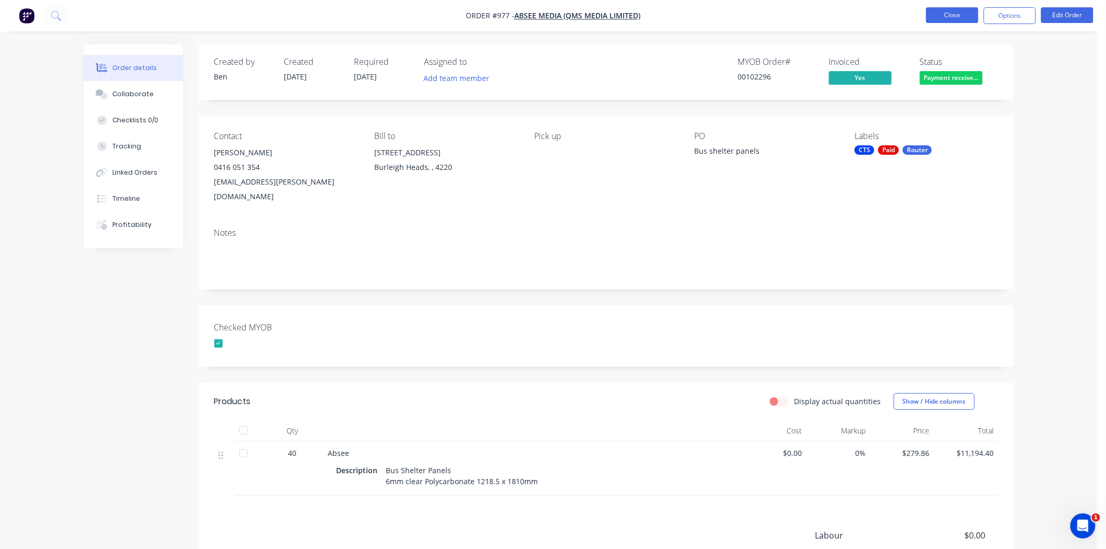
click at [949, 16] on button "Close" at bounding box center [952, 15] width 52 height 16
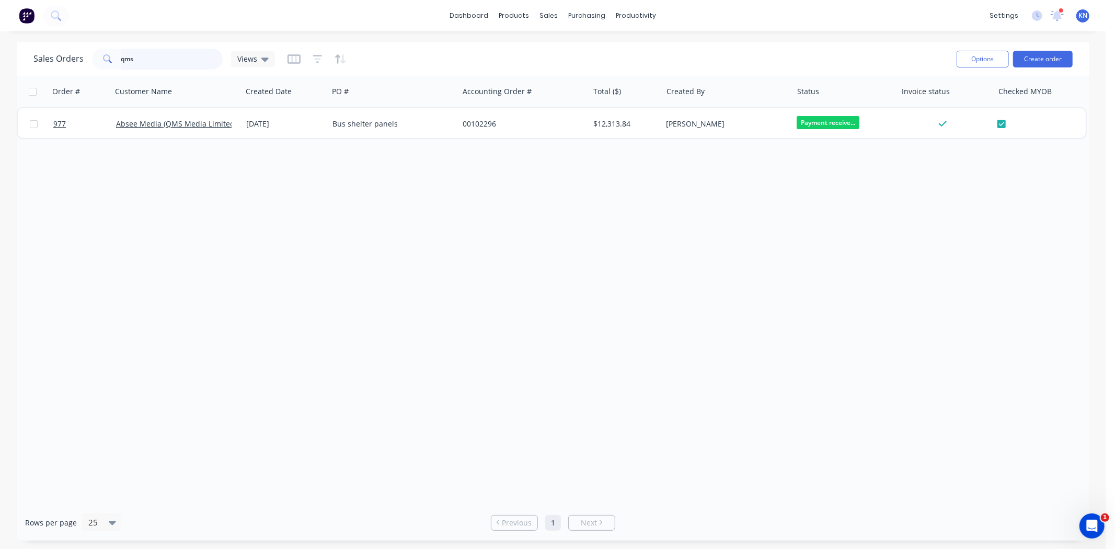
click at [151, 56] on input "qms" at bounding box center [172, 59] width 102 height 21
type input "q"
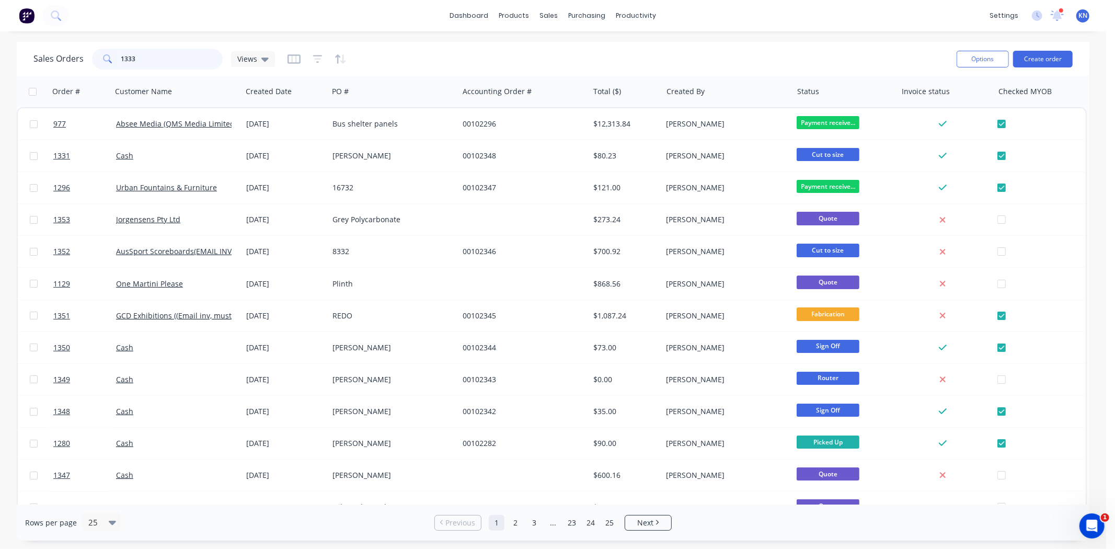
type input "1333"
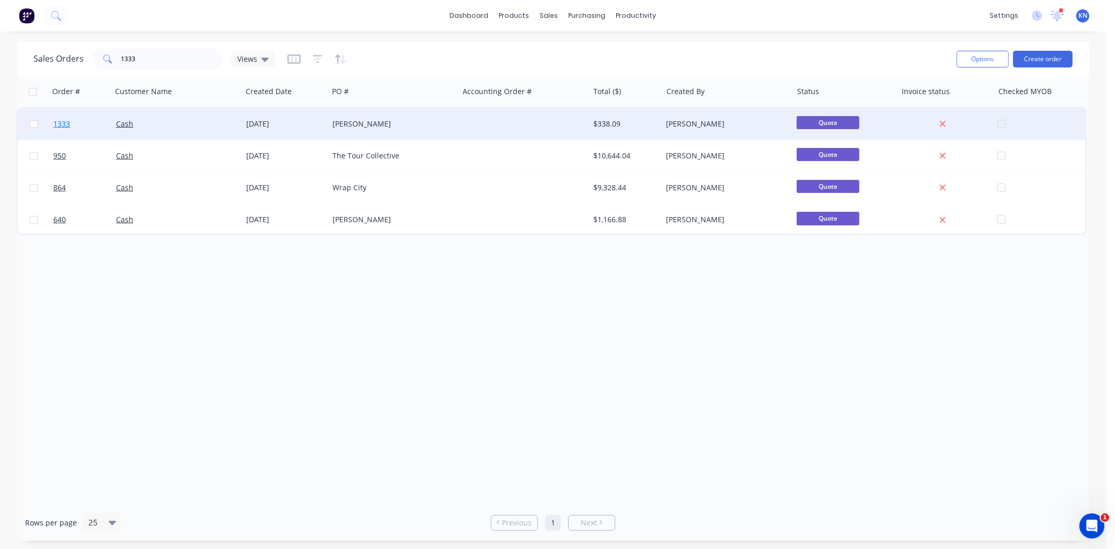
click at [89, 121] on link "1333" at bounding box center [84, 123] width 63 height 31
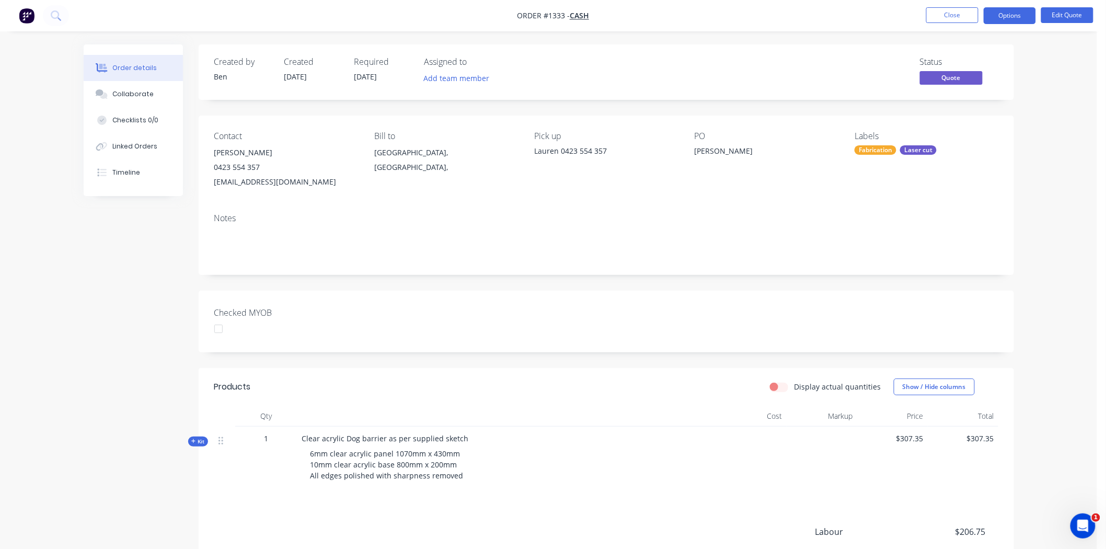
click at [913, 149] on div "Laser cut" at bounding box center [918, 149] width 37 height 9
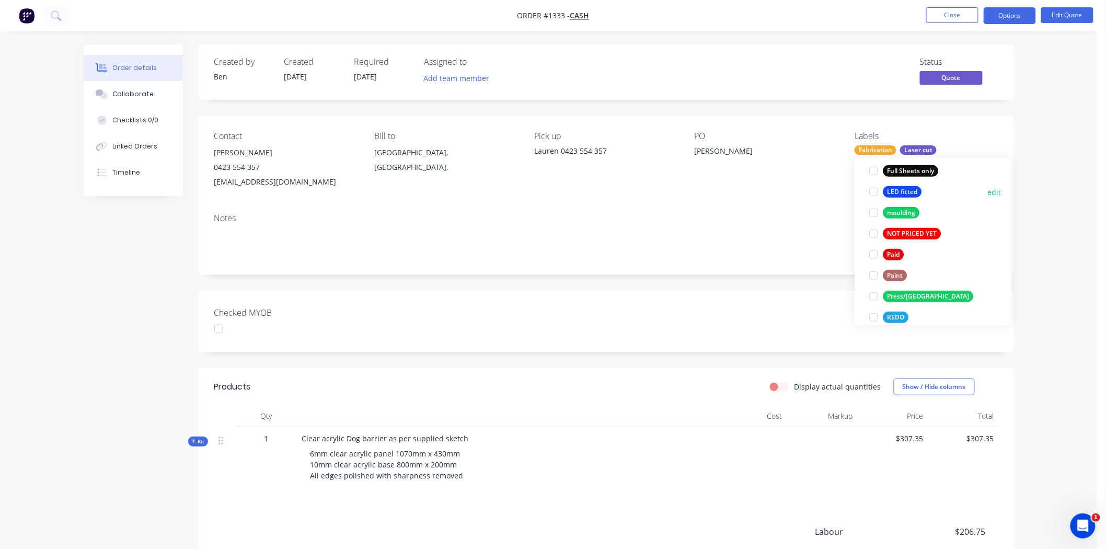
scroll to position [348, 0]
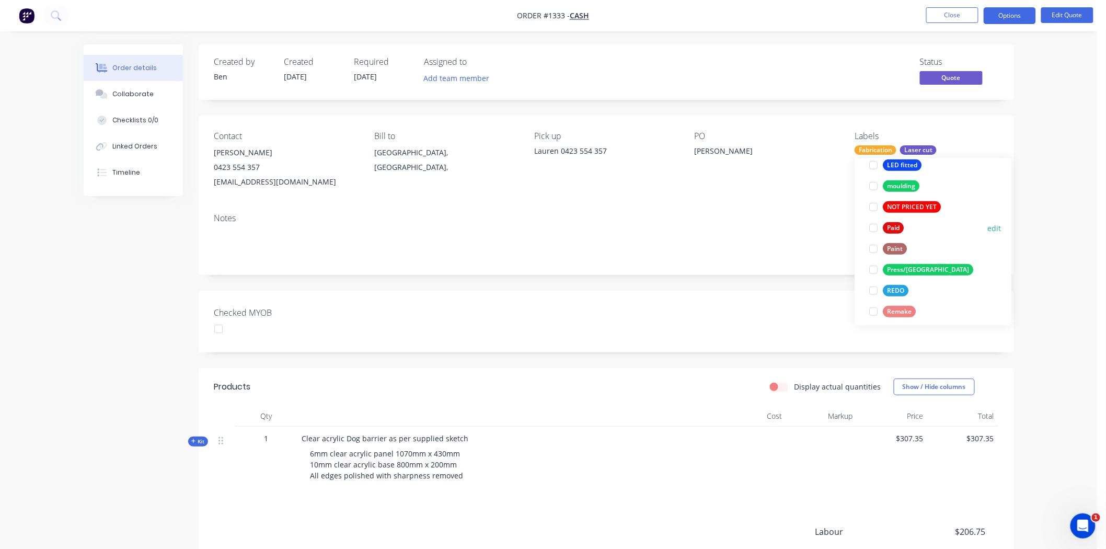
click at [872, 228] on div at bounding box center [873, 227] width 21 height 21
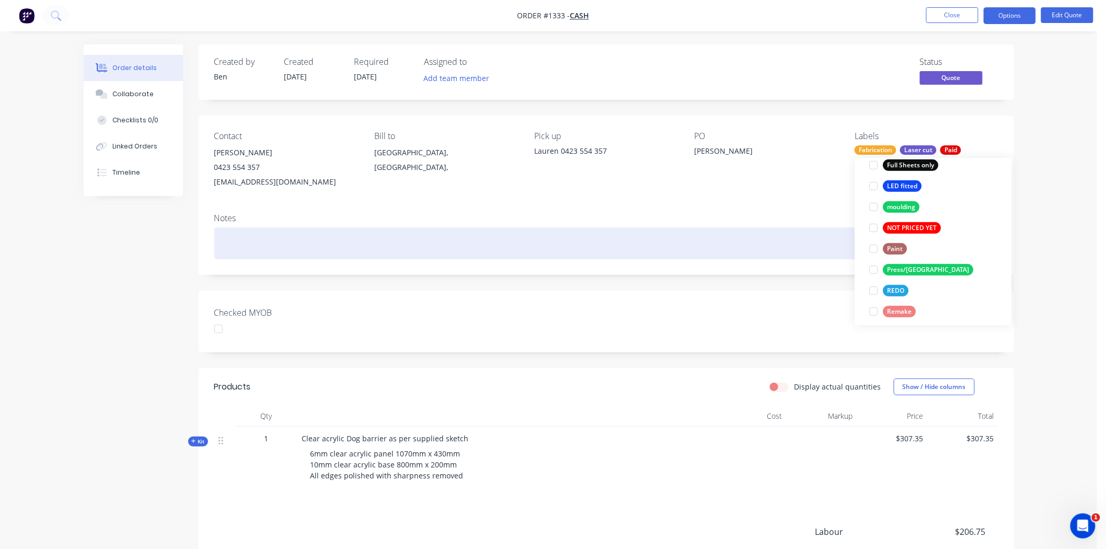
scroll to position [55, 0]
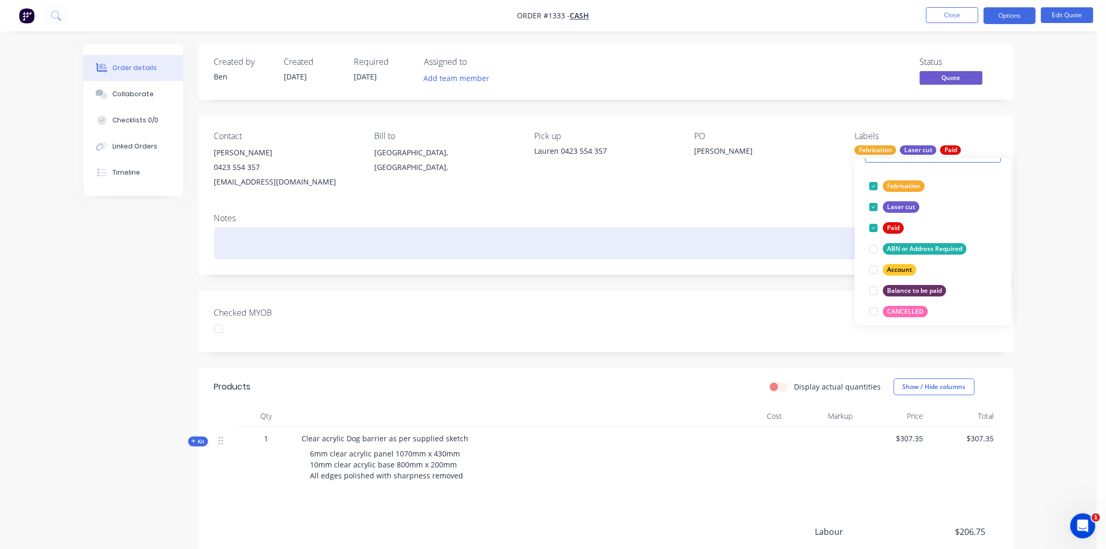
click at [691, 249] on div at bounding box center [606, 243] width 784 height 32
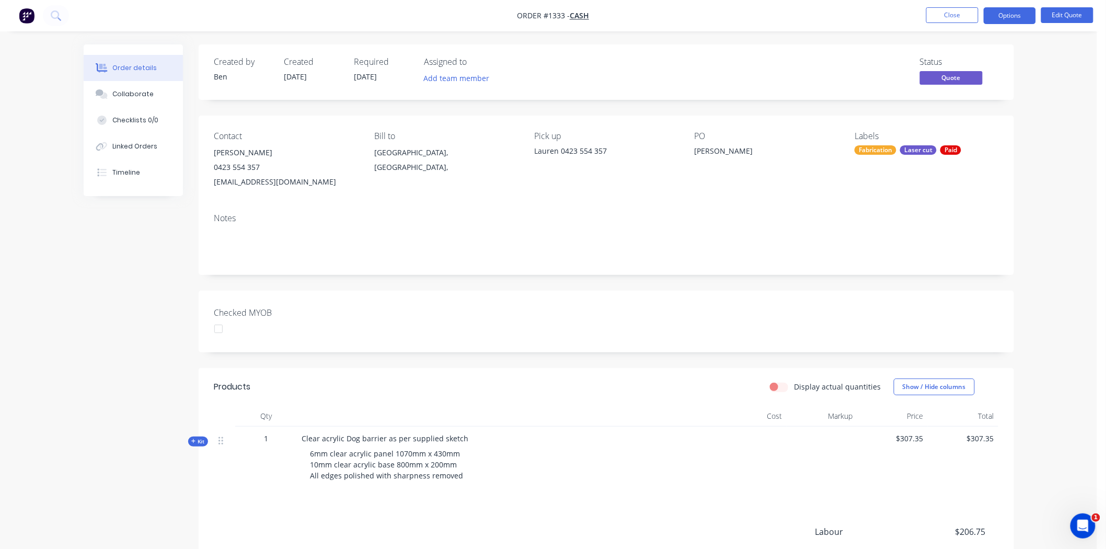
click at [684, 298] on div "Checked MYOB" at bounding box center [606, 322] width 815 height 62
click at [223, 330] on div at bounding box center [218, 328] width 21 height 21
click at [1012, 16] on button "Options" at bounding box center [1010, 15] width 52 height 17
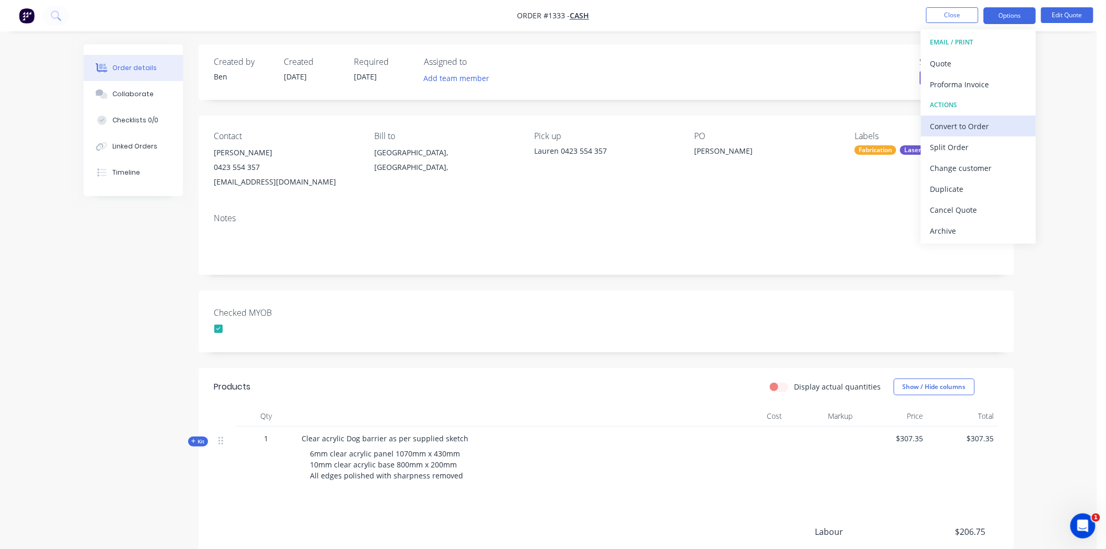
click at [964, 128] on div "Convert to Order" at bounding box center [978, 126] width 96 height 15
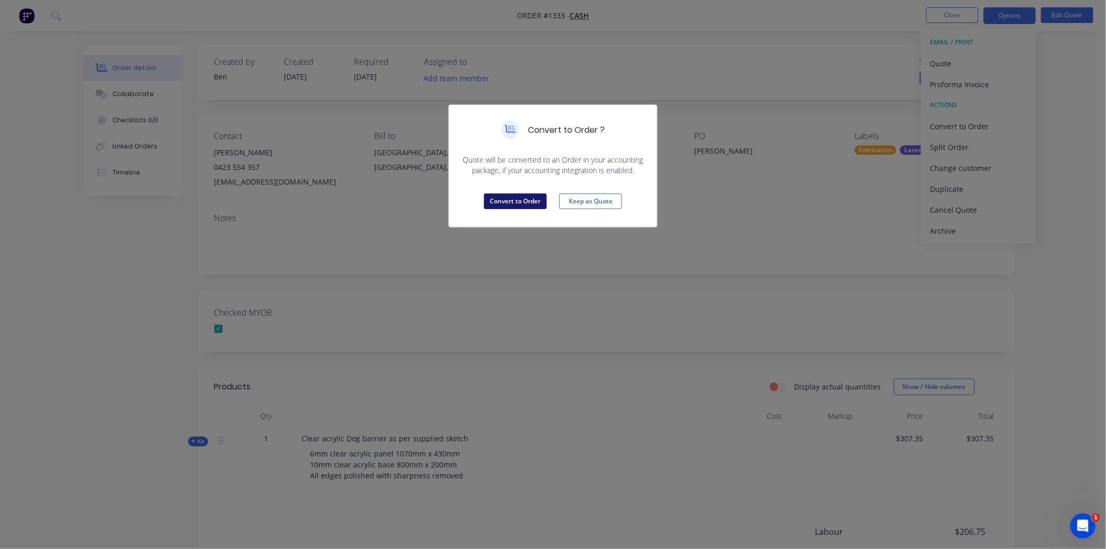
click at [508, 201] on button "Convert to Order" at bounding box center [515, 201] width 63 height 16
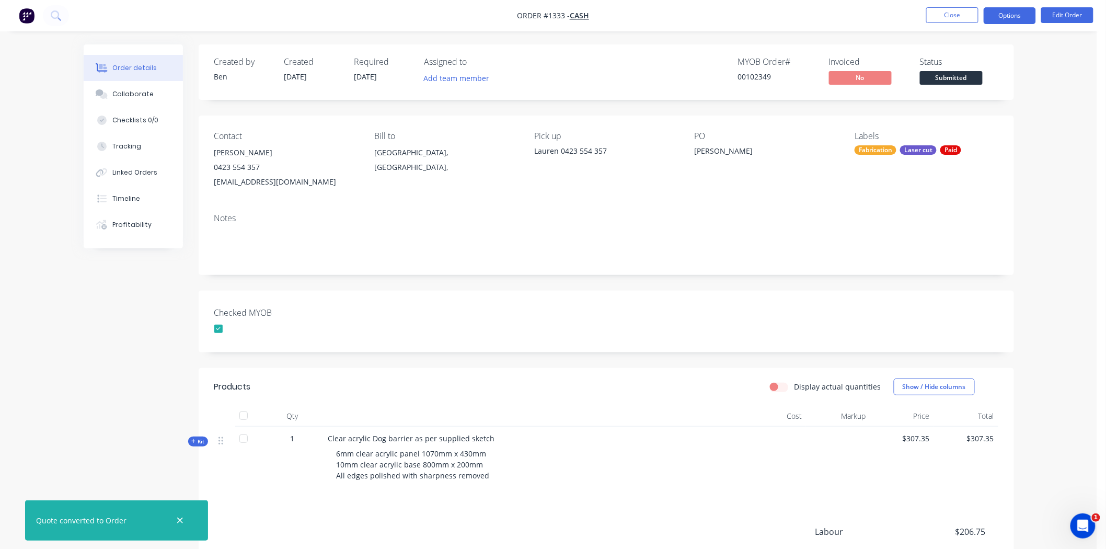
click at [1015, 13] on button "Options" at bounding box center [1010, 15] width 52 height 17
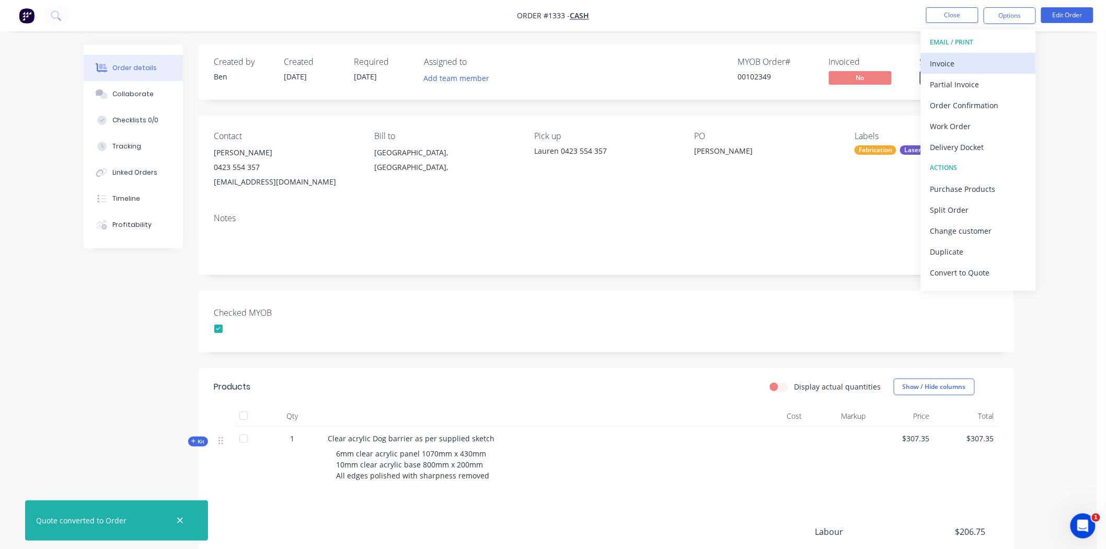
click at [943, 63] on div "Invoice" at bounding box center [978, 63] width 96 height 15
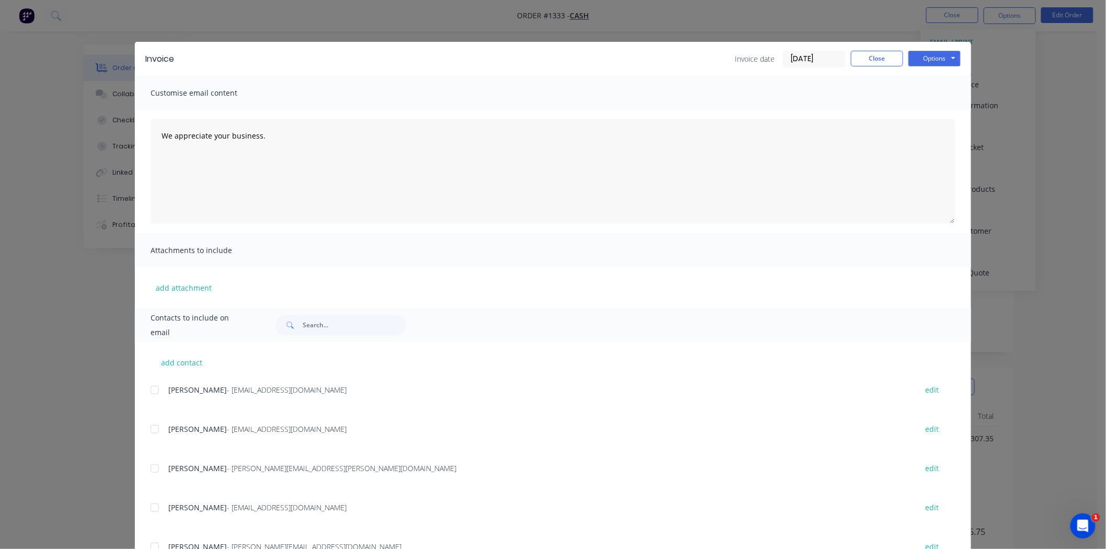
click at [806, 53] on input "[DATE]" at bounding box center [814, 59] width 62 height 16
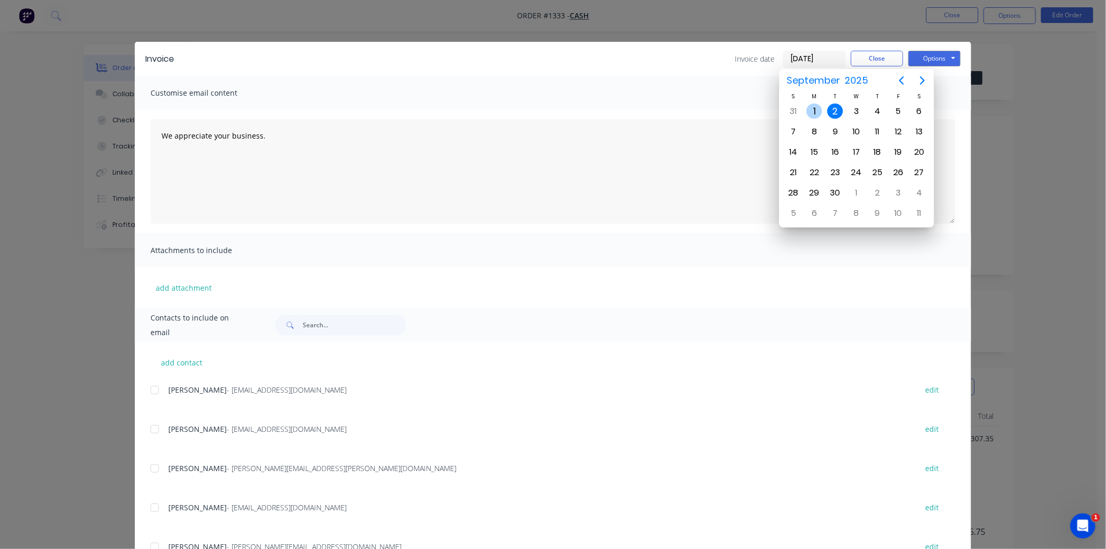
click at [815, 112] on div "1" at bounding box center [814, 111] width 16 height 16
type input "[DATE]"
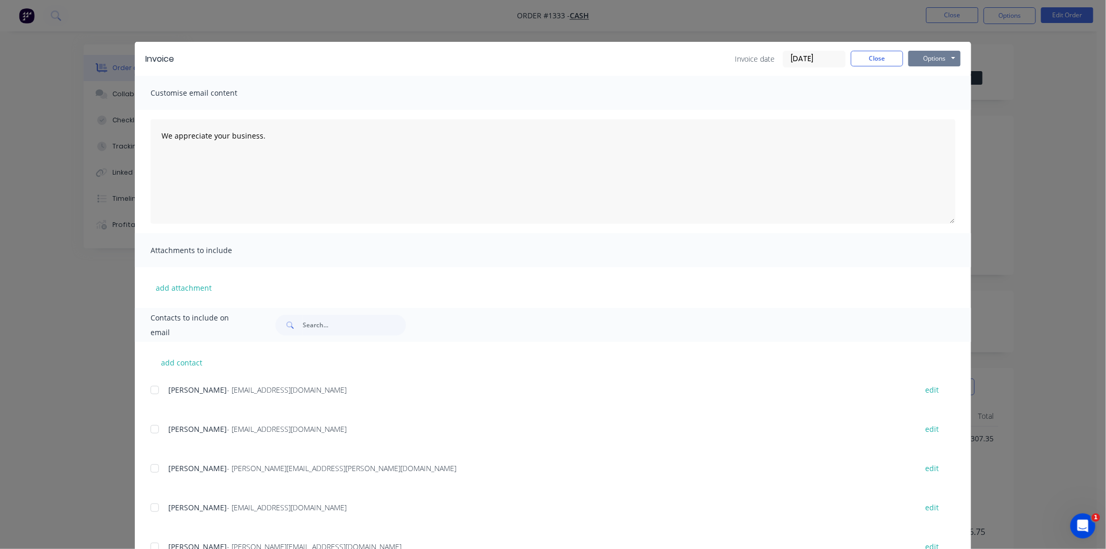
click at [933, 57] on button "Options" at bounding box center [934, 59] width 52 height 16
click at [924, 95] on button "Print" at bounding box center [941, 94] width 67 height 17
click at [879, 59] on button "Close" at bounding box center [877, 59] width 52 height 16
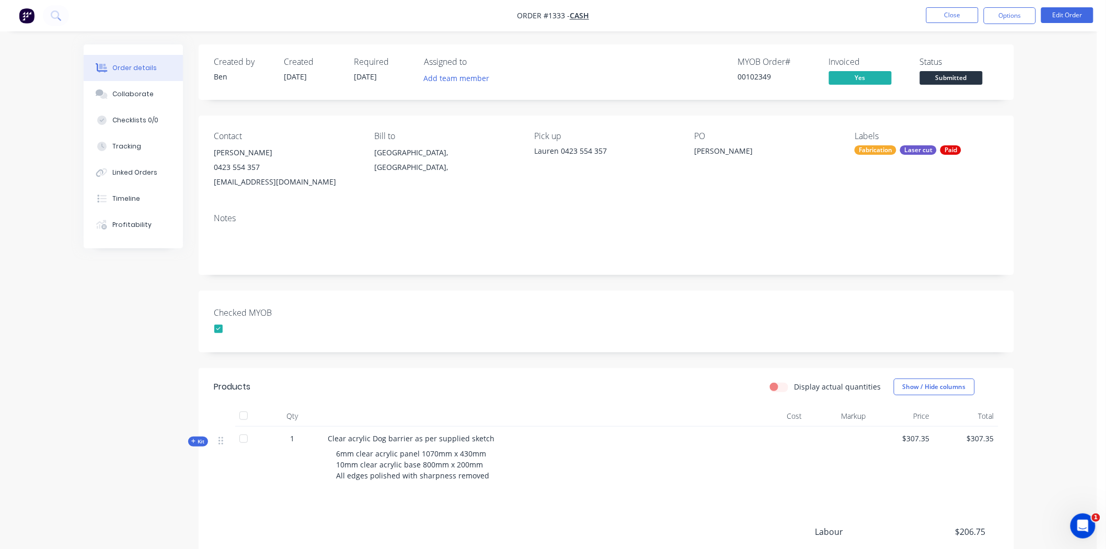
click at [964, 75] on span "Submitted" at bounding box center [951, 77] width 63 height 13
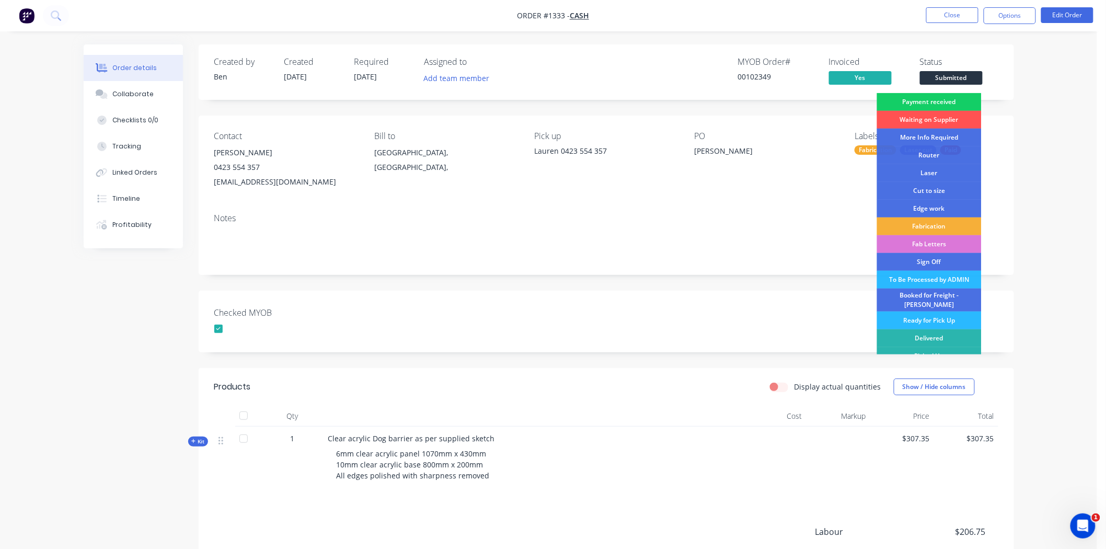
click at [948, 100] on div "Payment received" at bounding box center [929, 102] width 105 height 18
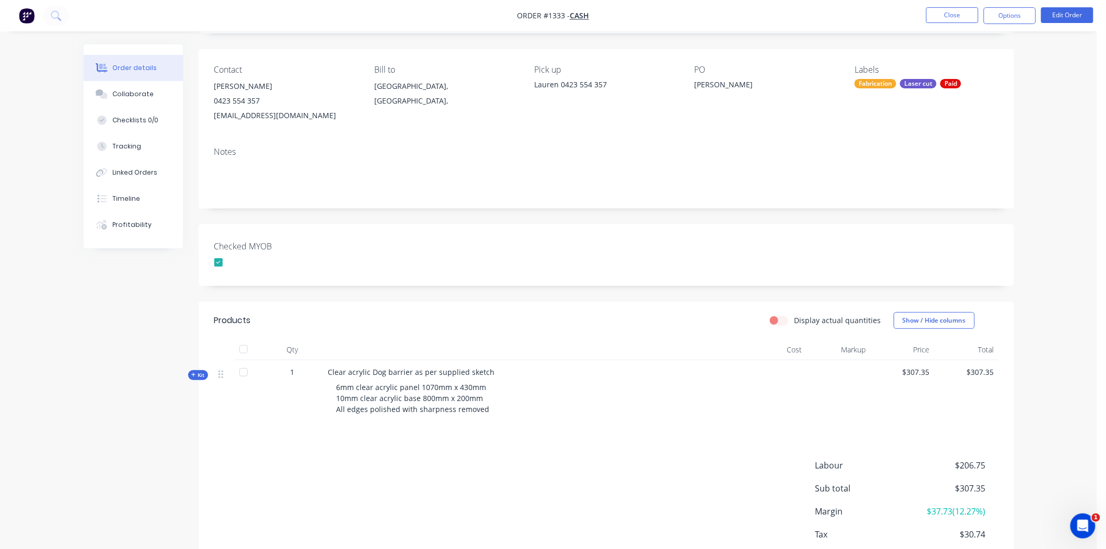
scroll to position [0, 0]
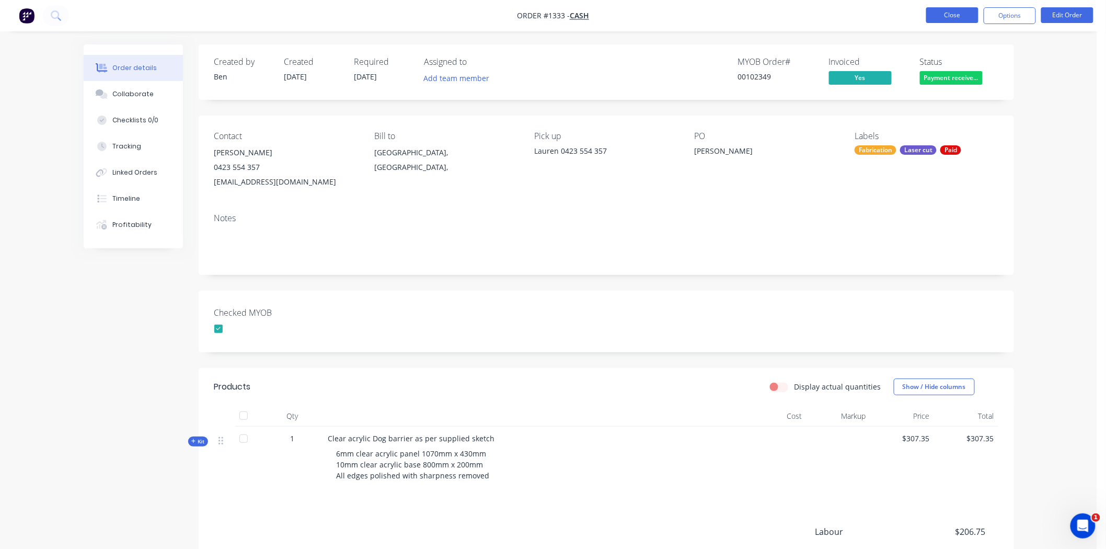
click at [955, 14] on button "Close" at bounding box center [952, 15] width 52 height 16
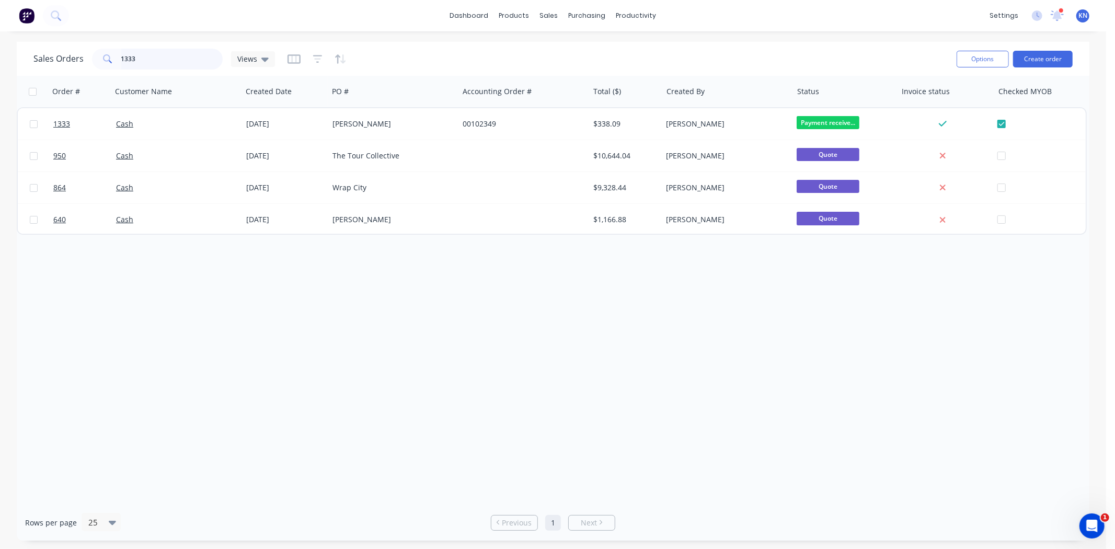
click at [142, 59] on input "1333" at bounding box center [172, 59] width 102 height 21
drag, startPoint x: 181, startPoint y: 59, endPoint x: 109, endPoint y: 59, distance: 72.1
click at [109, 59] on div "1333" at bounding box center [157, 59] width 131 height 21
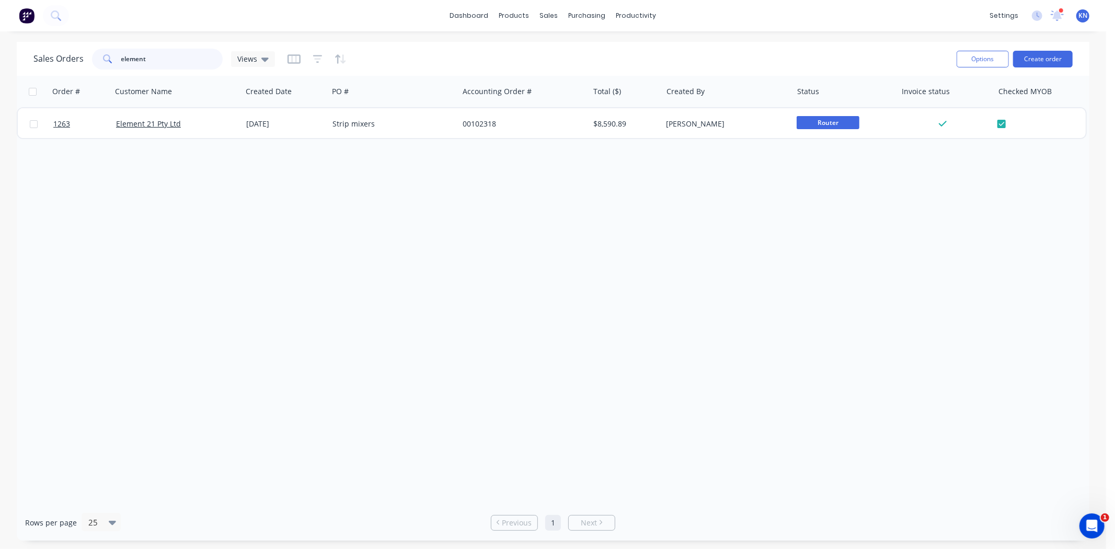
type input "element"
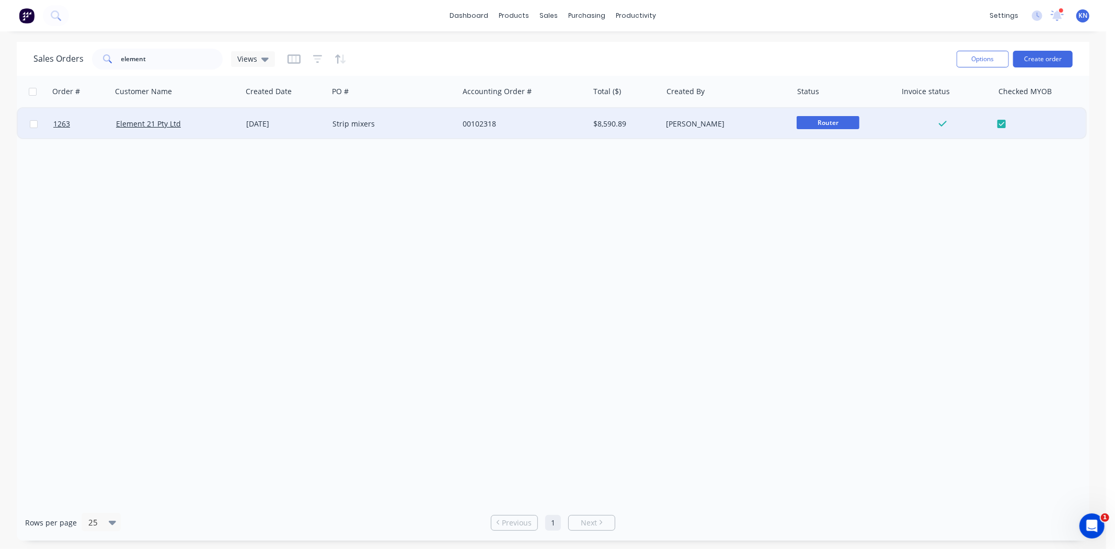
click at [210, 119] on div "Element 21 Pty Ltd" at bounding box center [174, 124] width 116 height 10
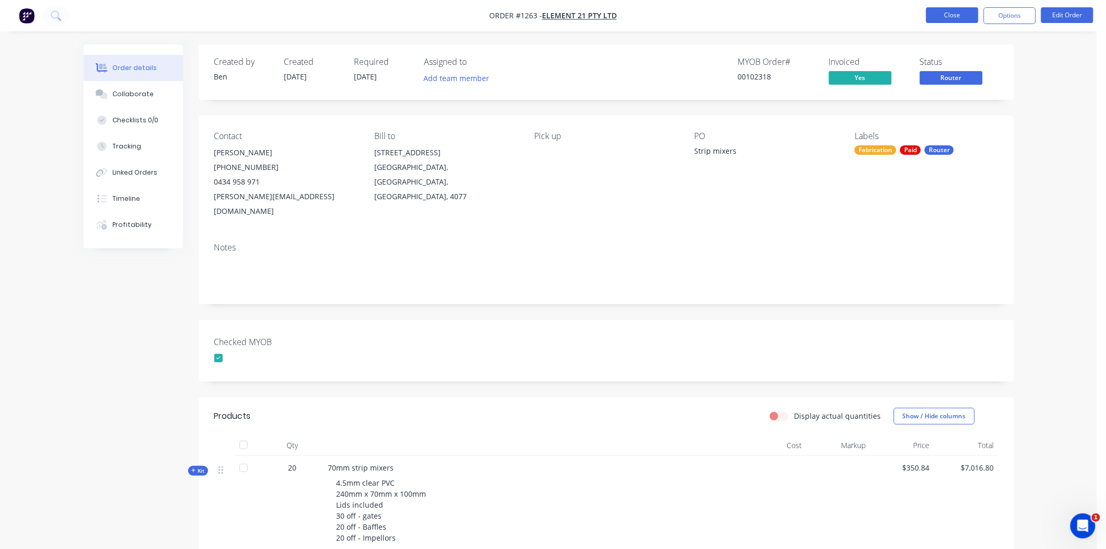
click at [959, 15] on button "Close" at bounding box center [952, 15] width 52 height 16
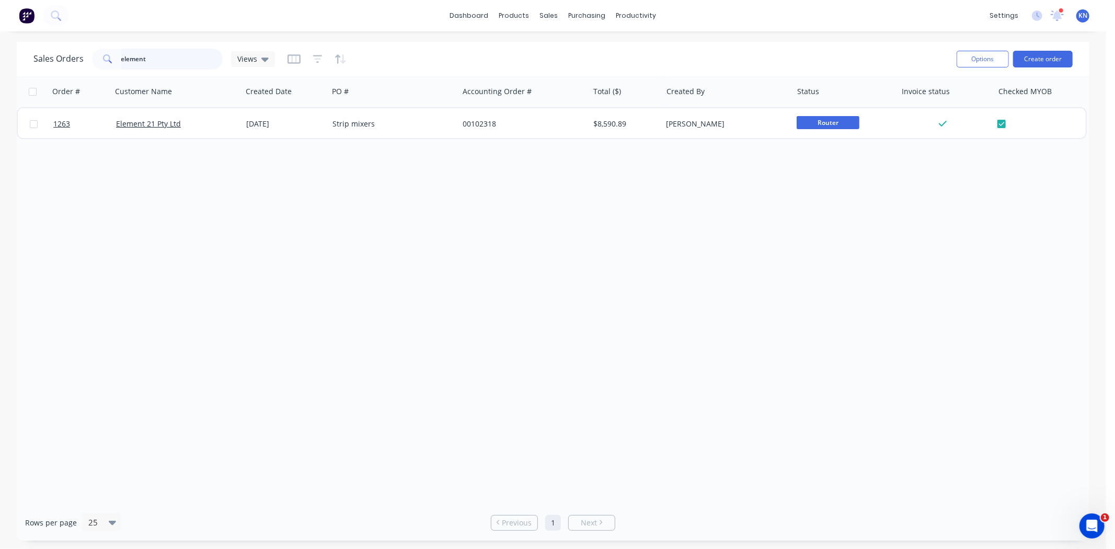
click at [158, 54] on input "element" at bounding box center [172, 59] width 102 height 21
drag, startPoint x: 176, startPoint y: 60, endPoint x: 113, endPoint y: 56, distance: 62.8
click at [113, 56] on div "element" at bounding box center [157, 59] width 131 height 21
type input "1301"
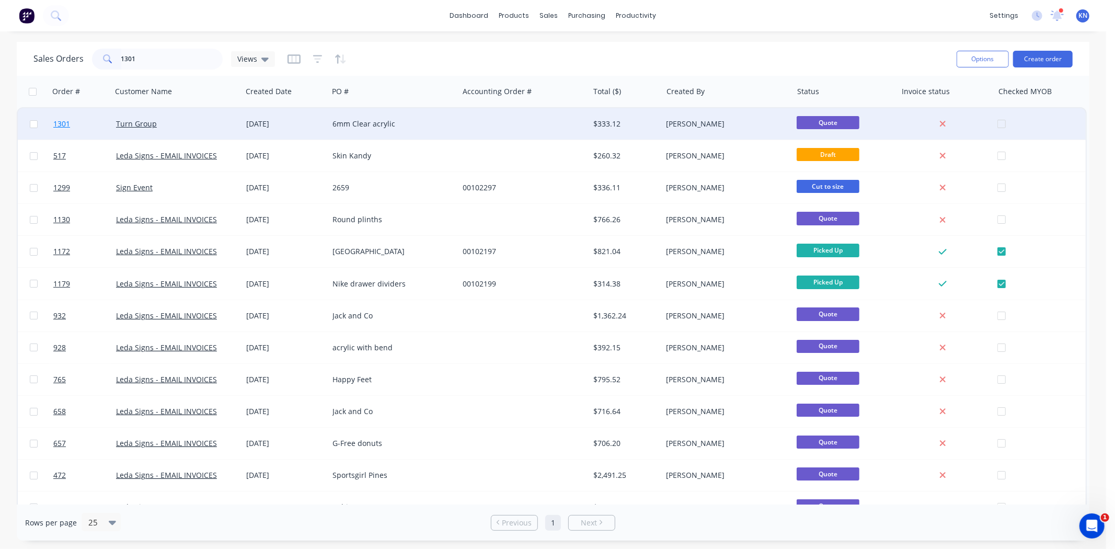
click at [86, 122] on link "1301" at bounding box center [84, 123] width 63 height 31
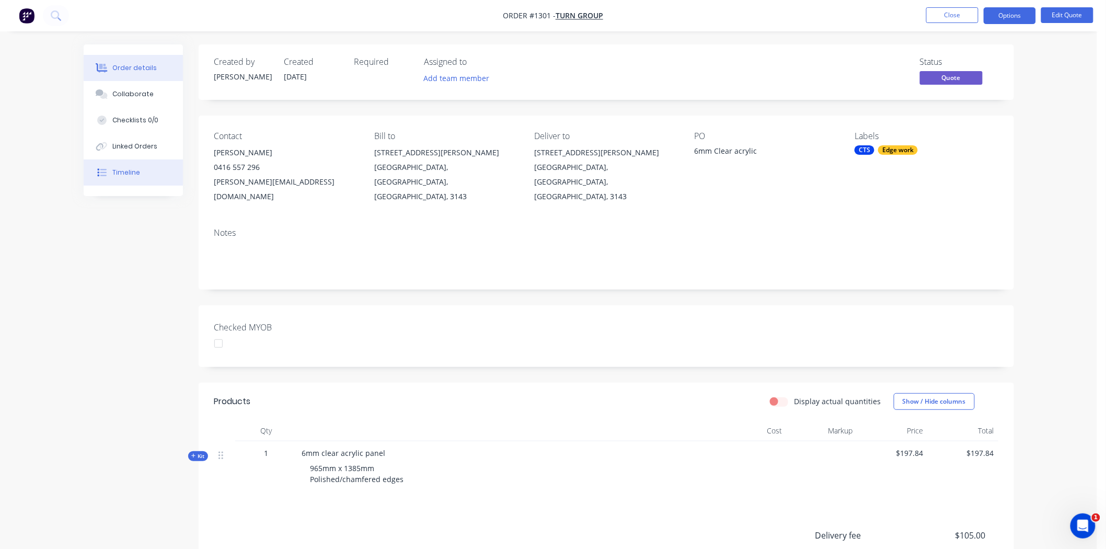
click at [115, 168] on div "Timeline" at bounding box center [126, 172] width 28 height 9
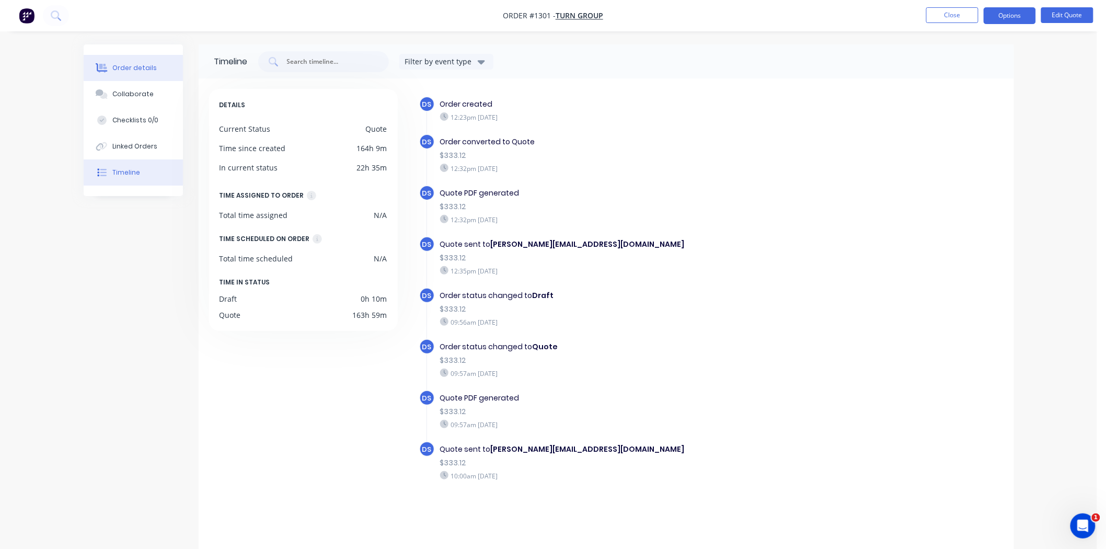
click at [140, 60] on button "Order details" at bounding box center [133, 68] width 99 height 26
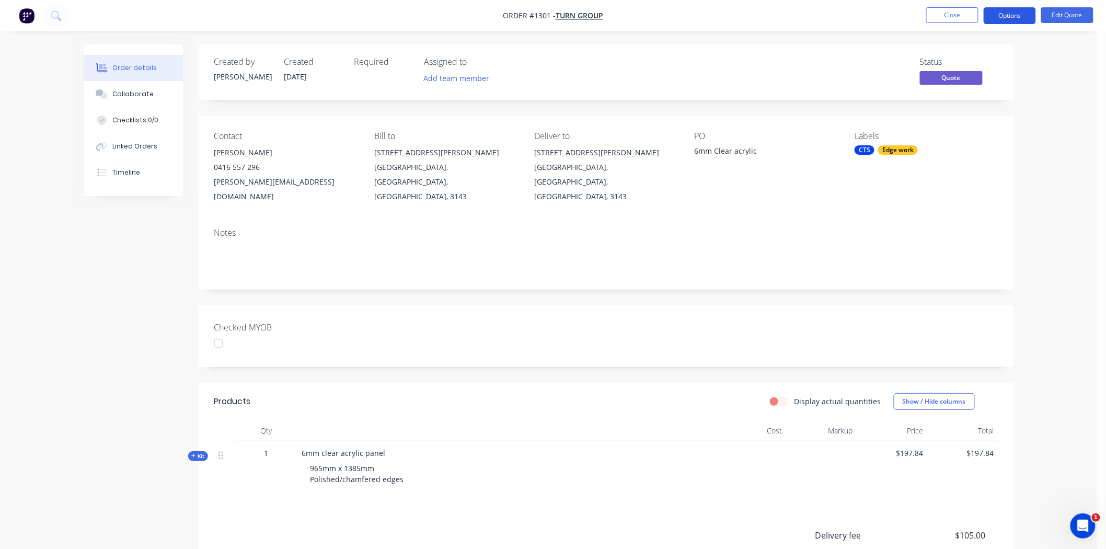
click at [1021, 13] on button "Options" at bounding box center [1010, 15] width 52 height 17
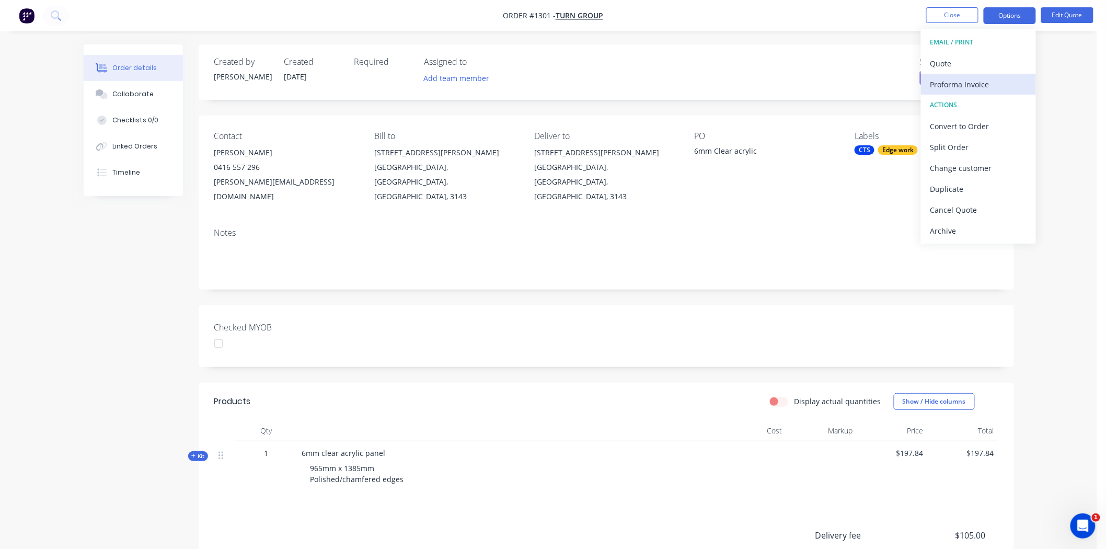
click at [960, 82] on div "Proforma Invoice" at bounding box center [978, 84] width 96 height 15
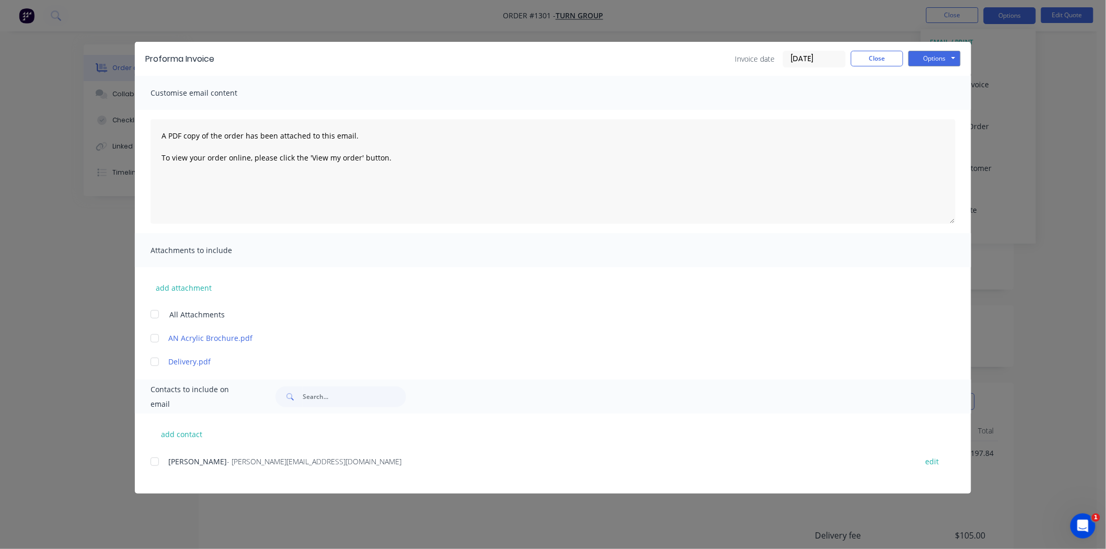
click at [154, 461] on div at bounding box center [154, 461] width 21 height 21
click at [931, 55] on button "Options" at bounding box center [934, 59] width 52 height 16
click at [947, 107] on button "Email" at bounding box center [941, 111] width 67 height 17
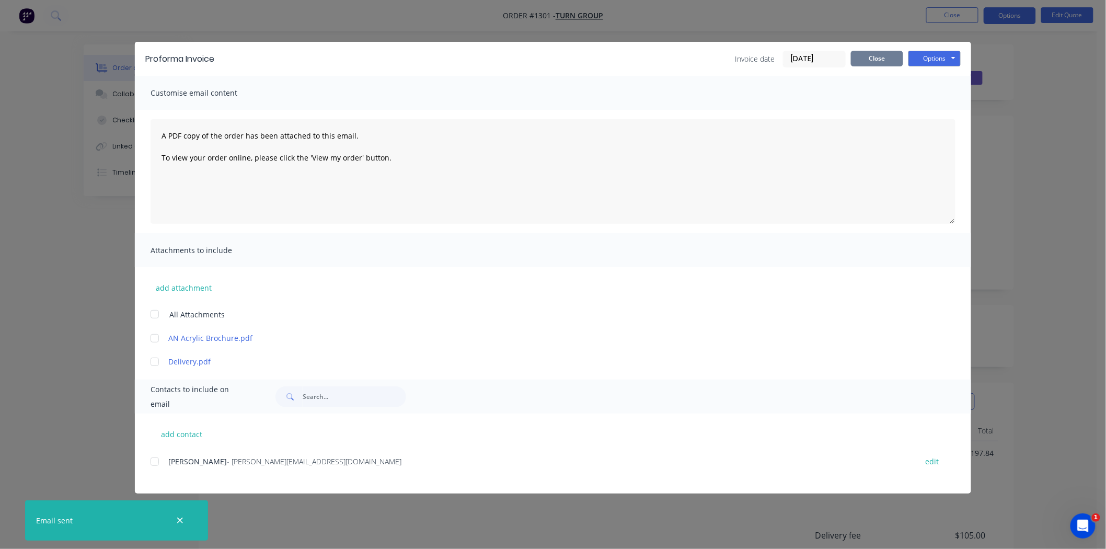
click at [885, 57] on button "Close" at bounding box center [877, 59] width 52 height 16
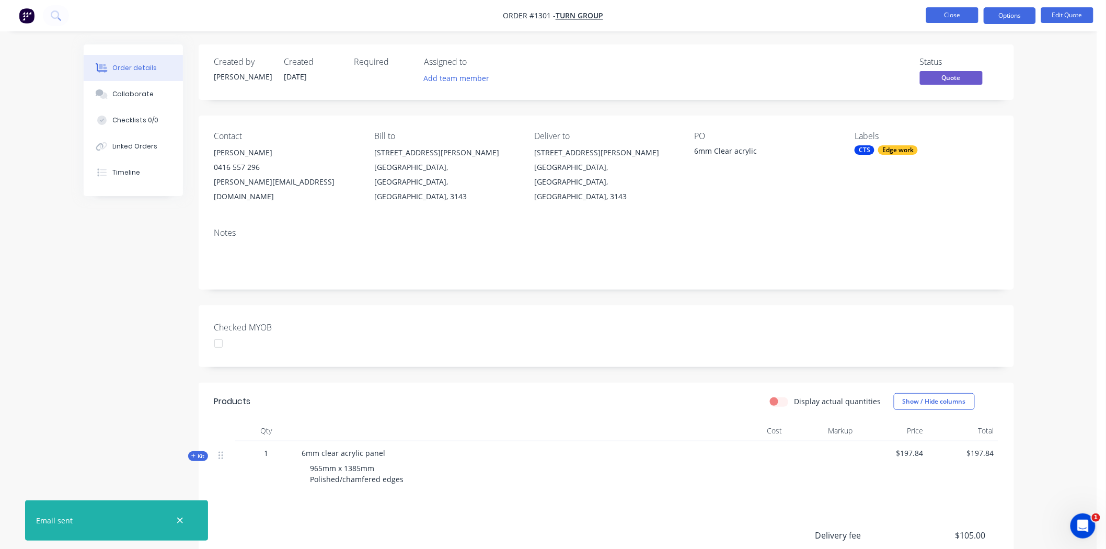
click at [942, 16] on button "Close" at bounding box center [952, 15] width 52 height 16
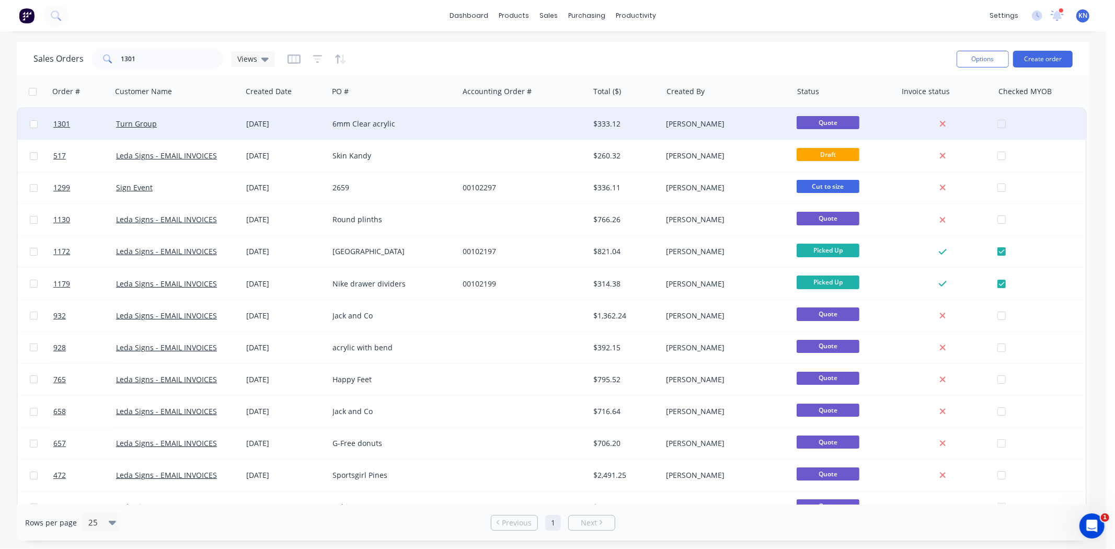
click at [189, 120] on div "Turn Group" at bounding box center [174, 124] width 116 height 10
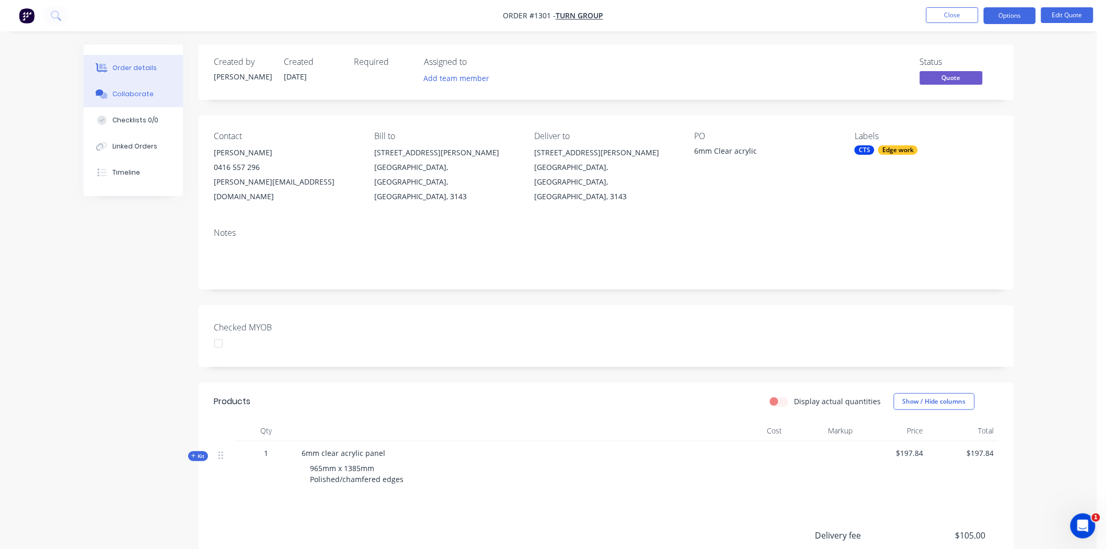
click at [136, 93] on div "Collaborate" at bounding box center [132, 93] width 41 height 9
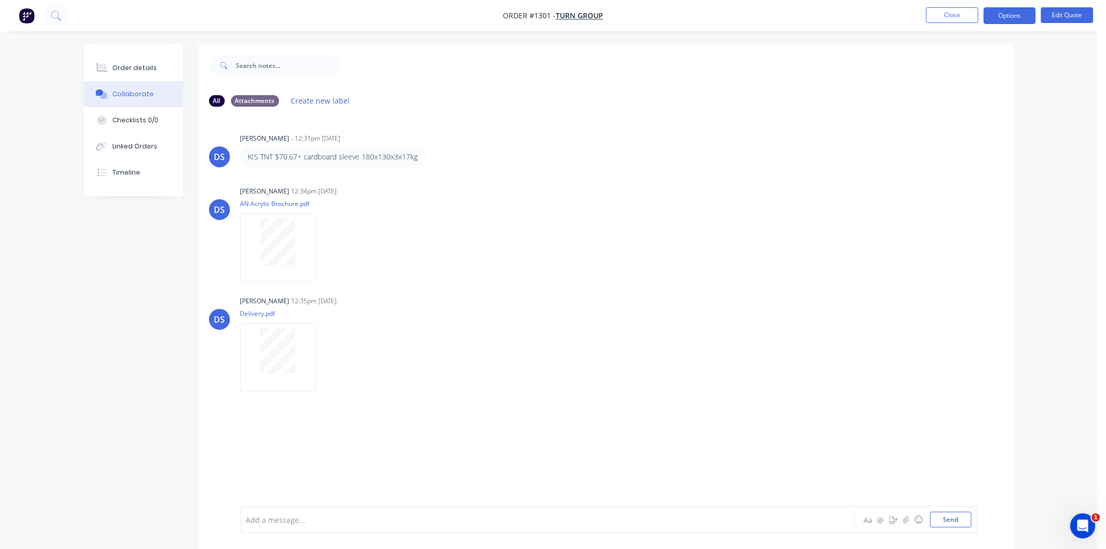
drag, startPoint x: 281, startPoint y: 522, endPoint x: 296, endPoint y: 517, distance: 15.7
click at [282, 522] on div at bounding box center [519, 519] width 544 height 11
click at [944, 518] on button "Send" at bounding box center [950, 520] width 41 height 16
click at [945, 14] on button "Close" at bounding box center [952, 15] width 52 height 16
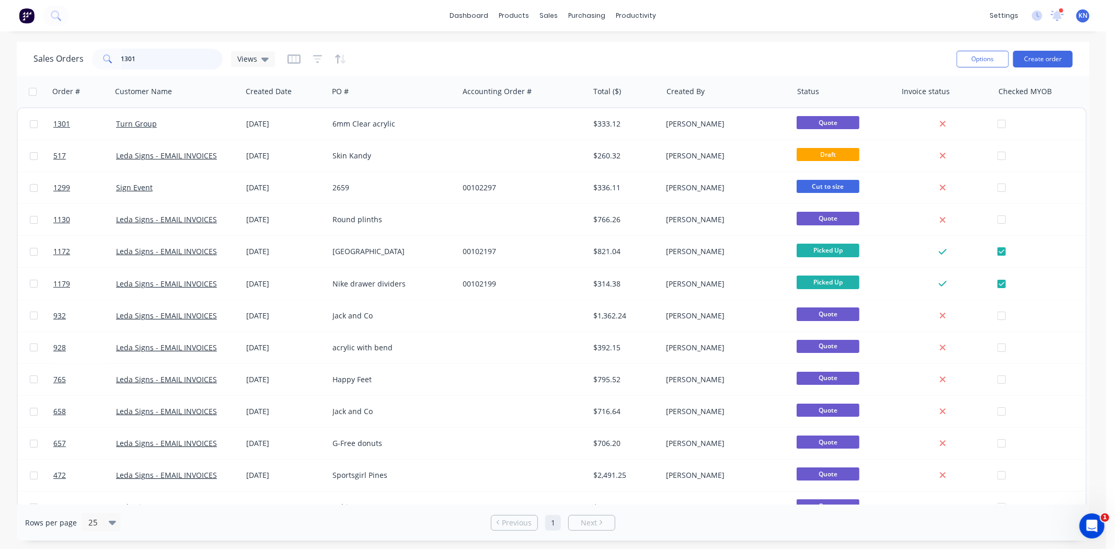
click at [152, 69] on input "1301" at bounding box center [172, 59] width 102 height 21
type input "1"
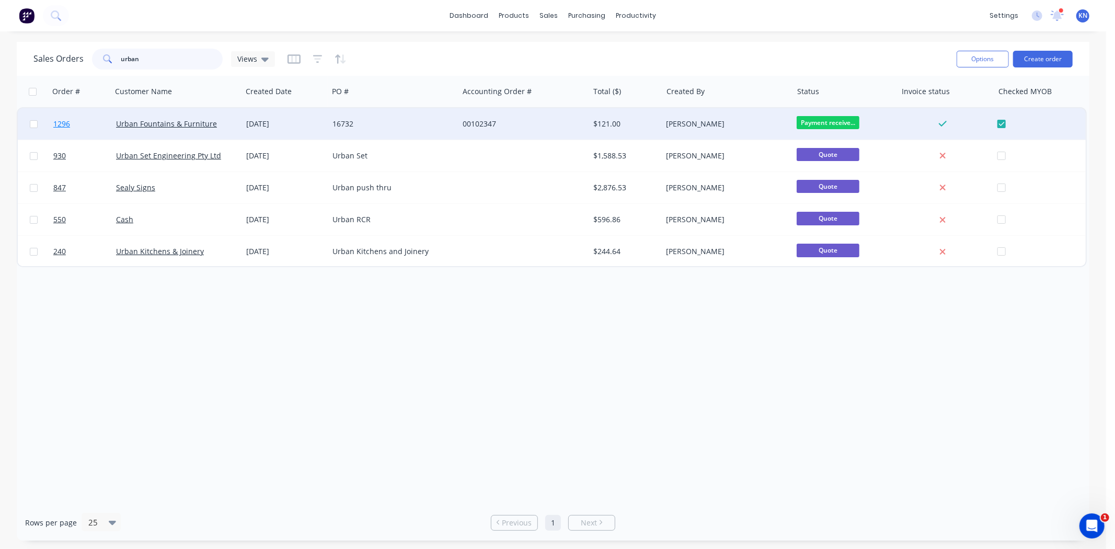
type input "urban"
click at [59, 123] on span "1296" at bounding box center [61, 124] width 17 height 10
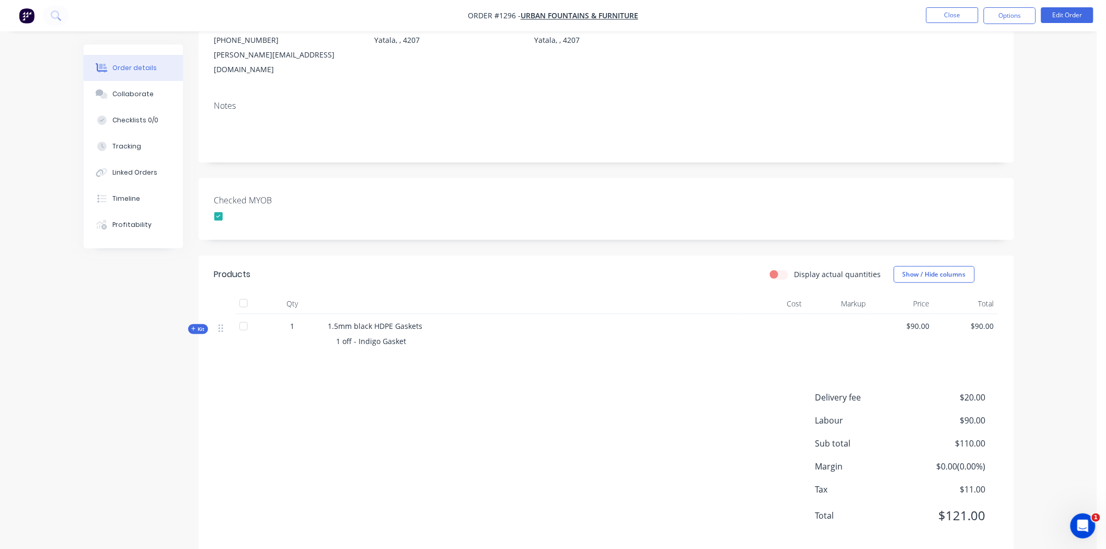
scroll to position [131, 0]
click at [193, 323] on icon at bounding box center [193, 325] width 4 height 4
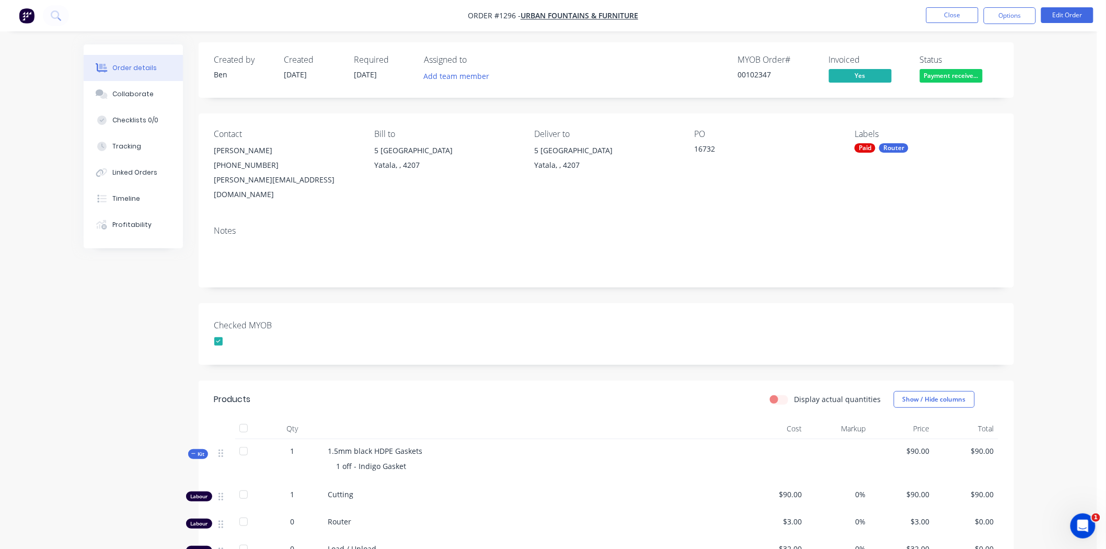
scroll to position [0, 0]
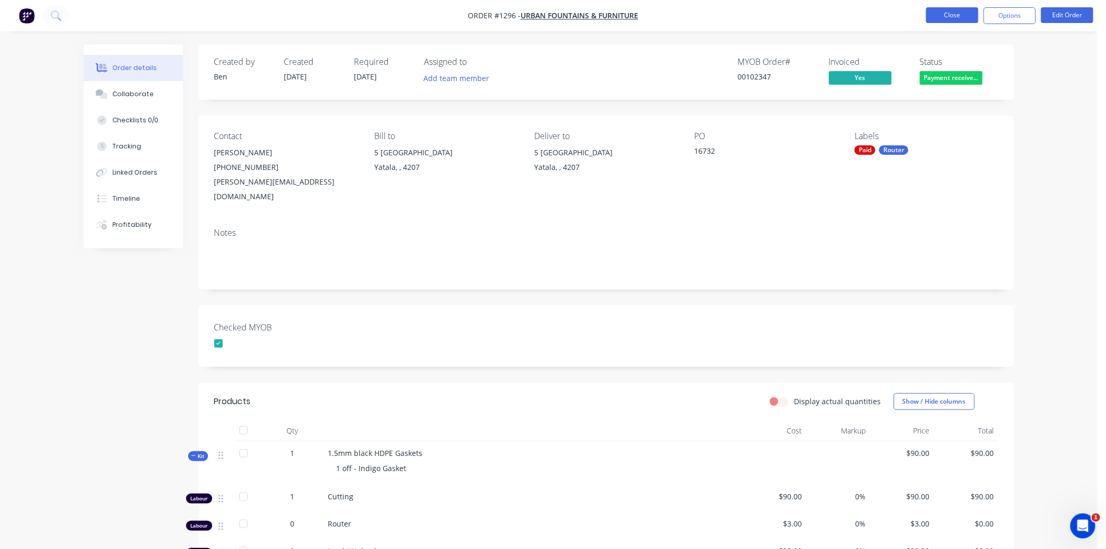
click at [950, 13] on button "Close" at bounding box center [952, 15] width 52 height 16
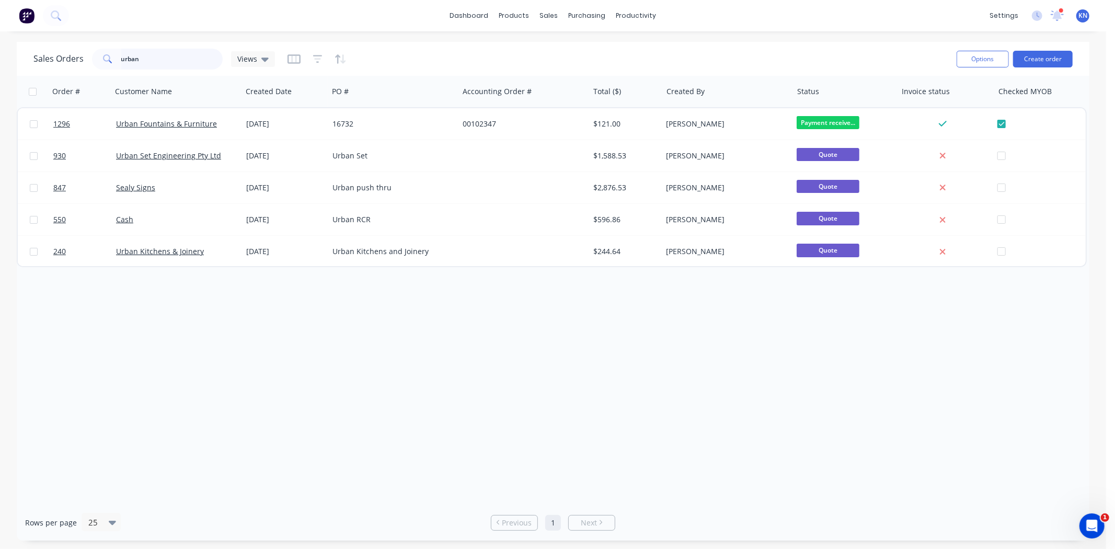
click at [164, 59] on input "urban" at bounding box center [172, 59] width 102 height 21
type input "u"
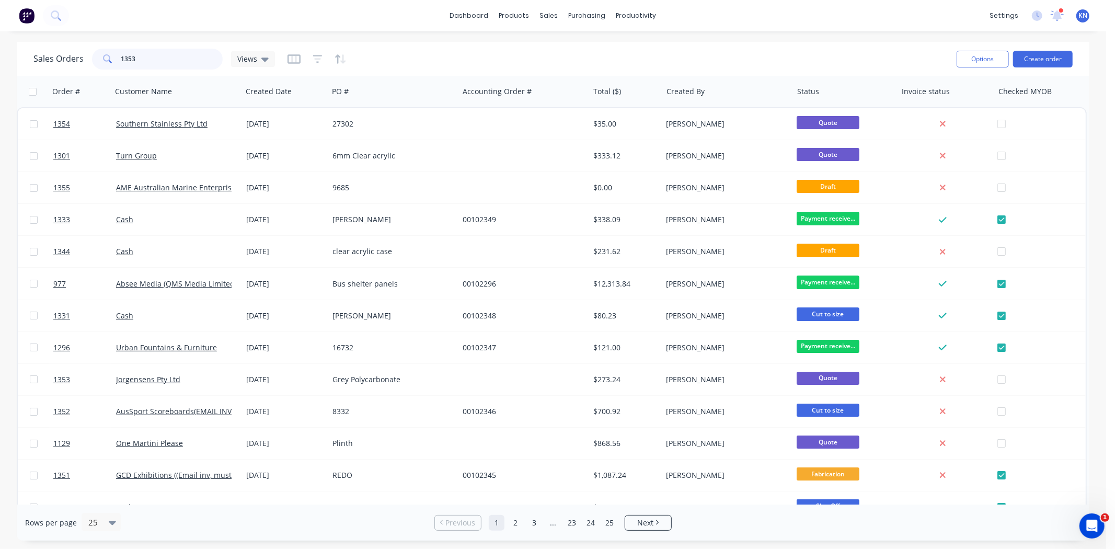
type input "1353"
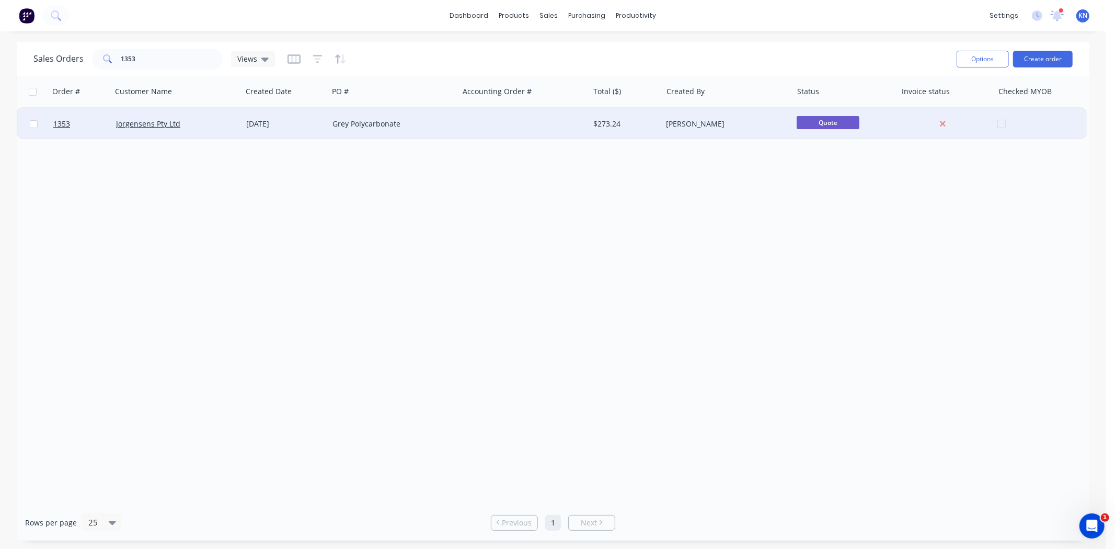
click at [213, 123] on div "Jorgensens Pty Ltd" at bounding box center [174, 124] width 116 height 10
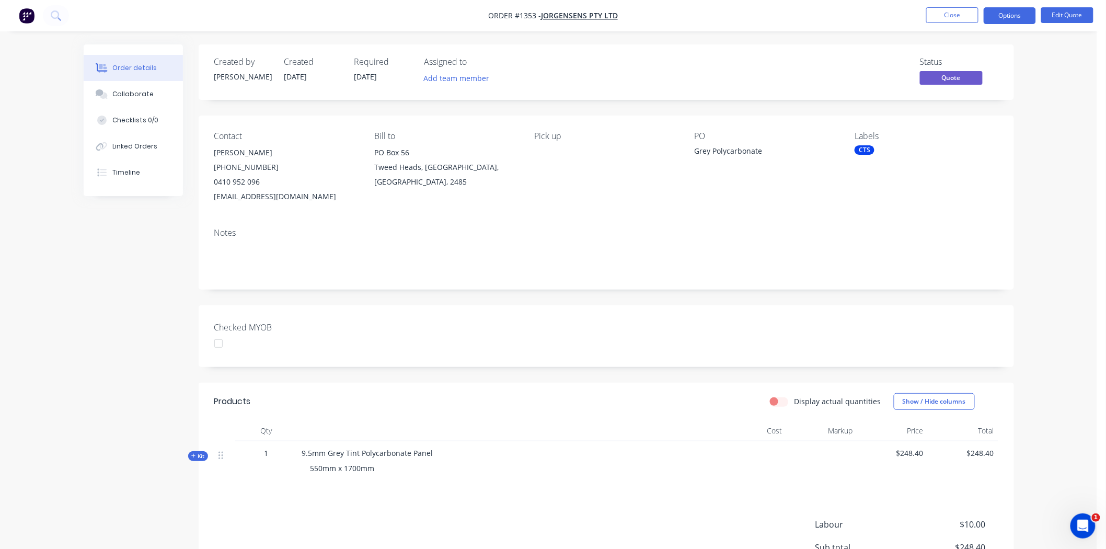
click at [864, 150] on div "CTS" at bounding box center [864, 149] width 20 height 9
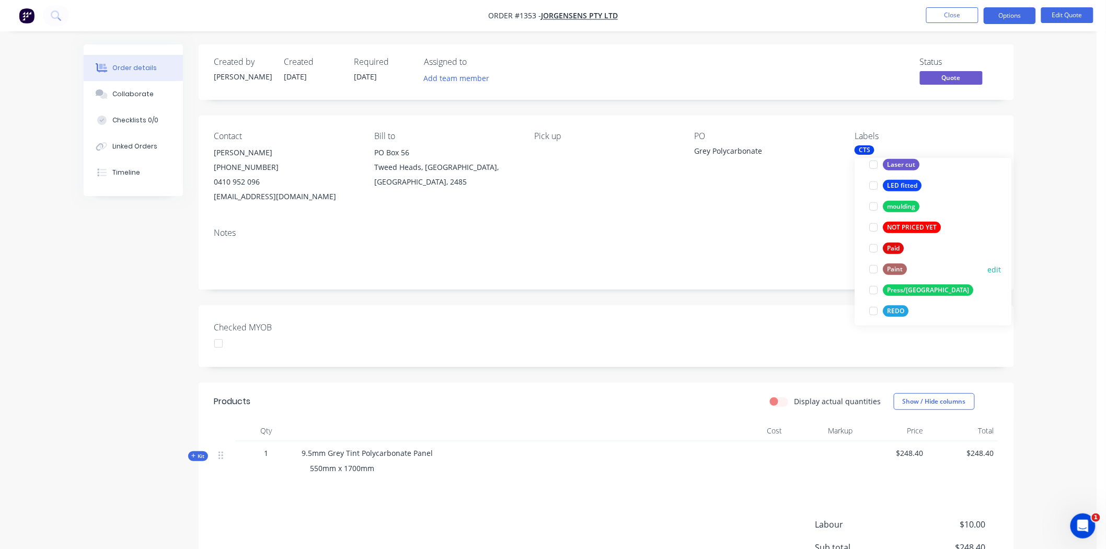
scroll to position [348, 0]
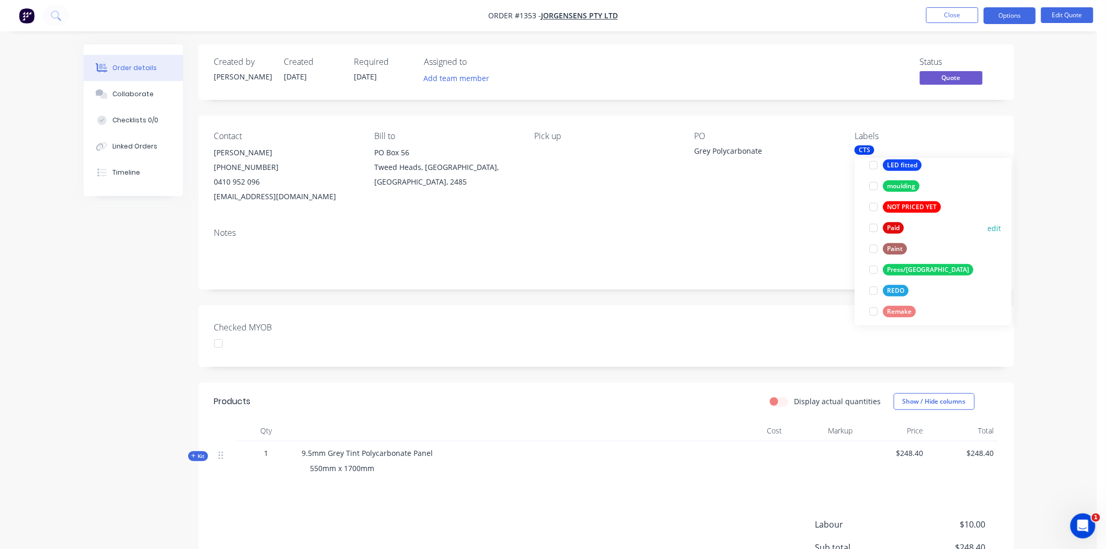
click at [875, 229] on div at bounding box center [873, 227] width 21 height 21
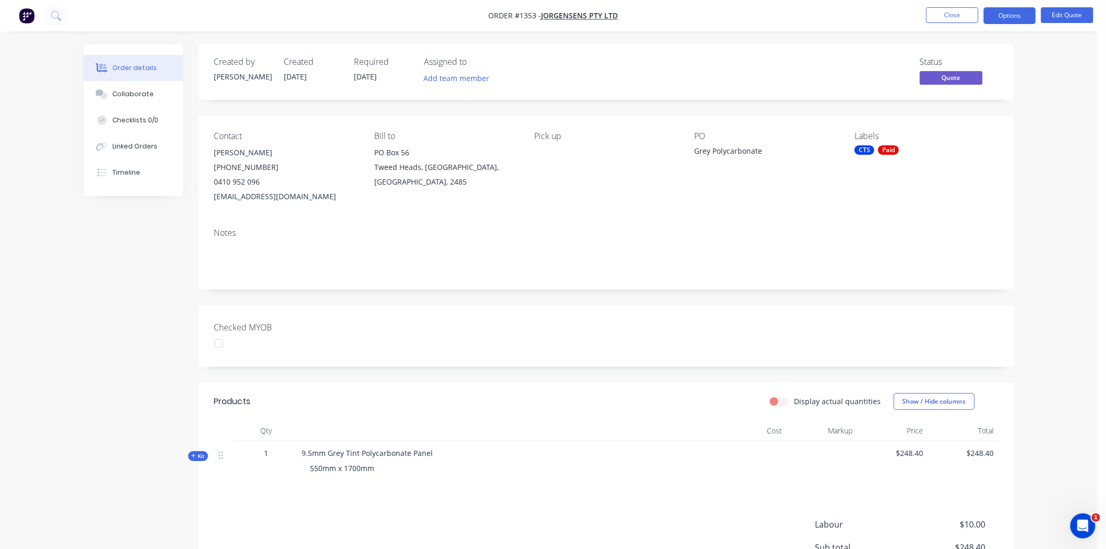
click at [655, 331] on div "Checked MYOB" at bounding box center [606, 336] width 815 height 62
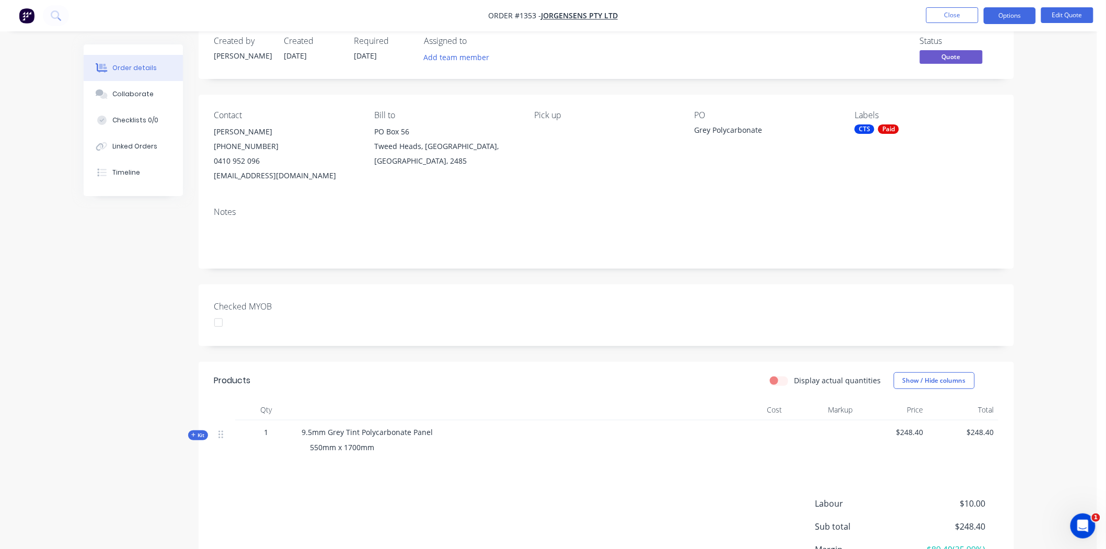
scroll to position [0, 0]
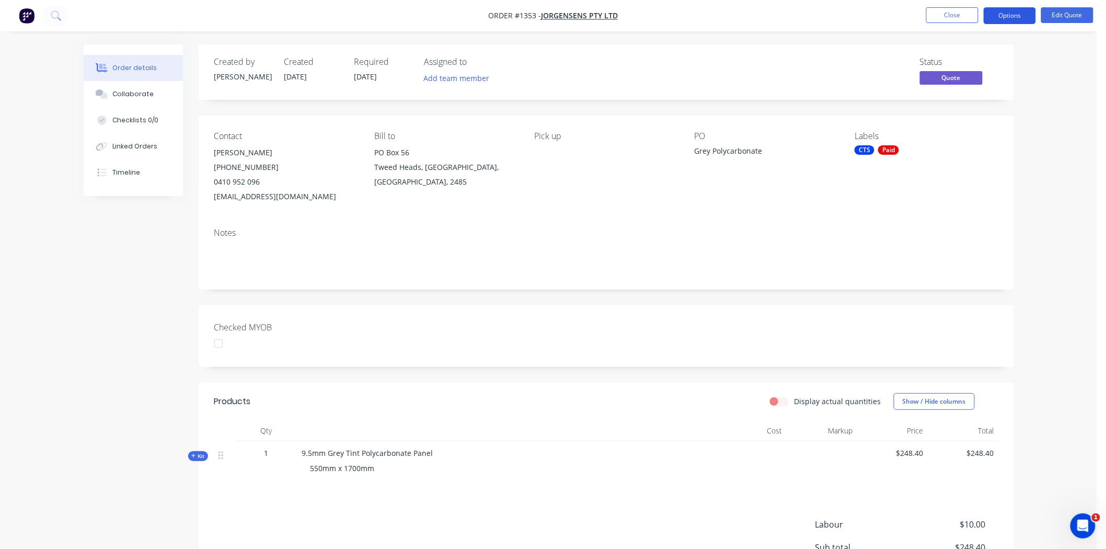
click at [1012, 14] on button "Options" at bounding box center [1010, 15] width 52 height 17
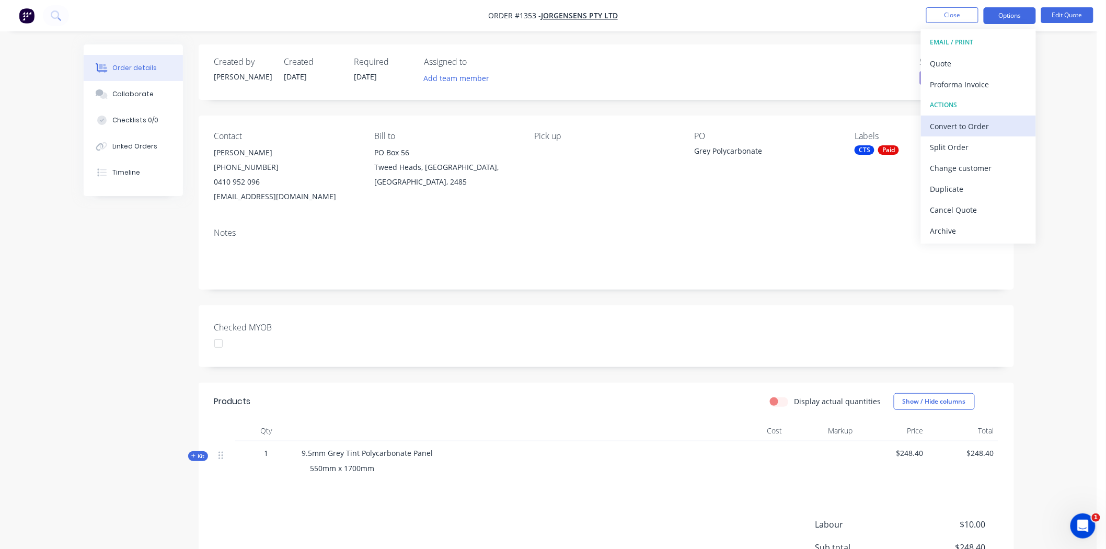
click at [951, 124] on div "Convert to Order" at bounding box center [978, 126] width 96 height 15
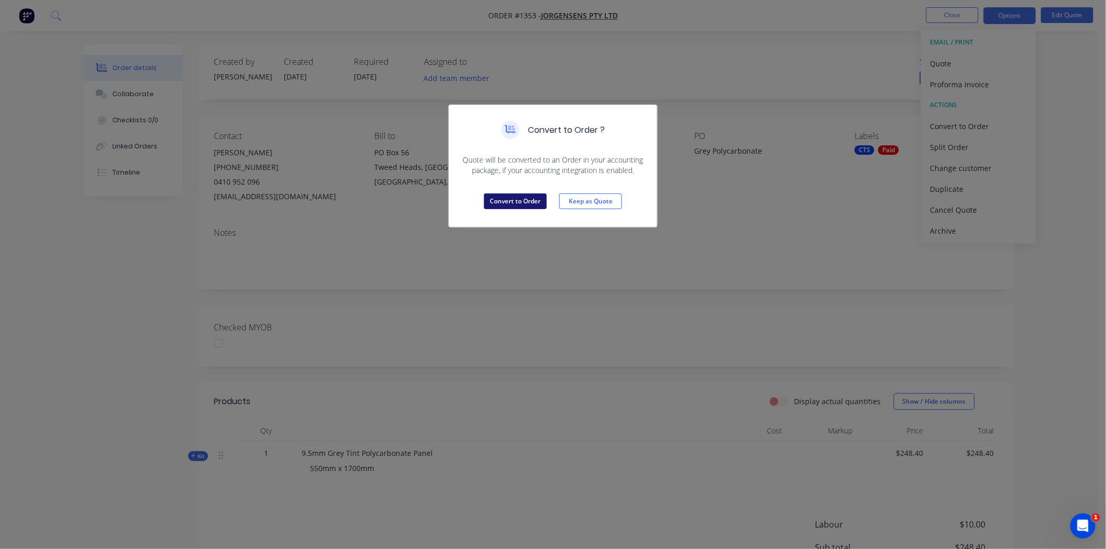
click at [518, 197] on button "Convert to Order" at bounding box center [515, 201] width 63 height 16
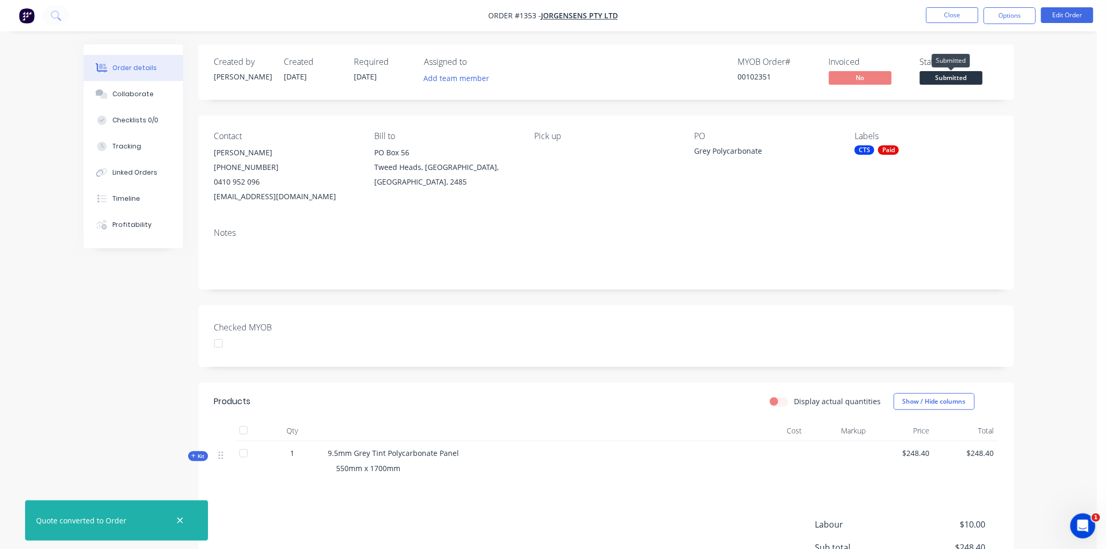
click at [957, 77] on span "Submitted" at bounding box center [951, 77] width 63 height 13
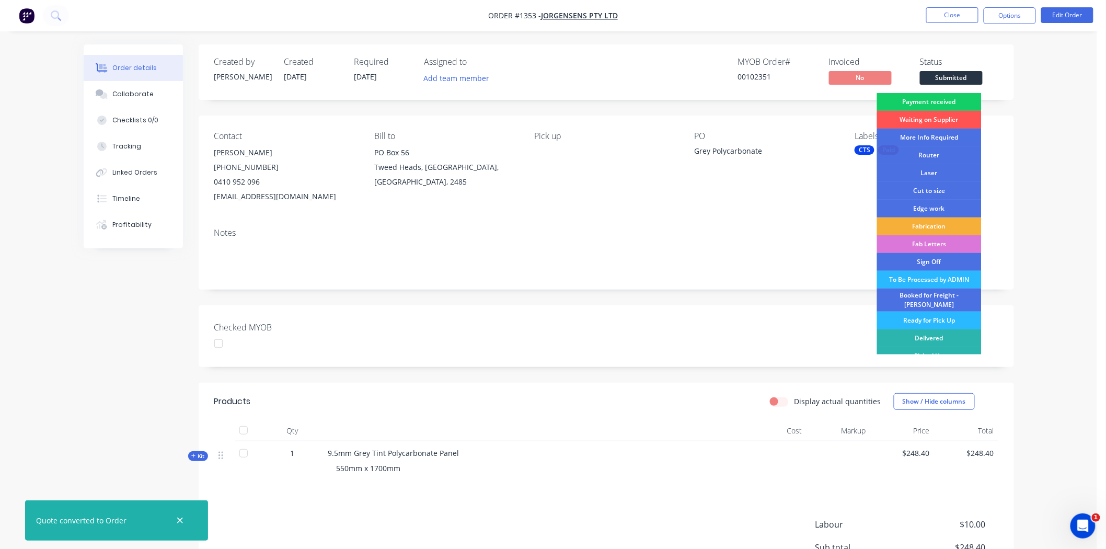
click at [939, 100] on div "Payment received" at bounding box center [929, 102] width 105 height 18
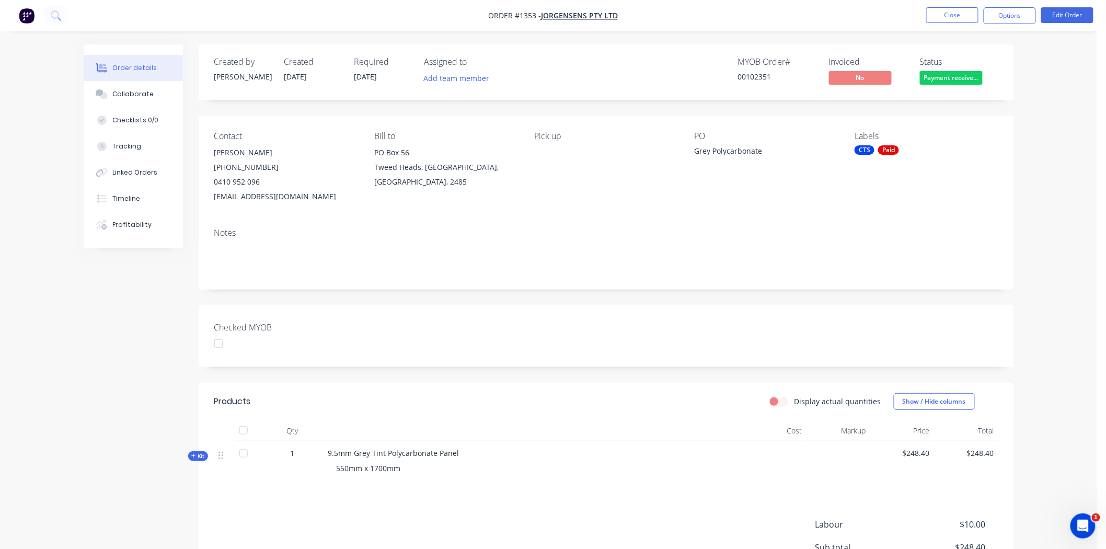
click at [878, 146] on div "CTS Paid" at bounding box center [925, 149] width 143 height 9
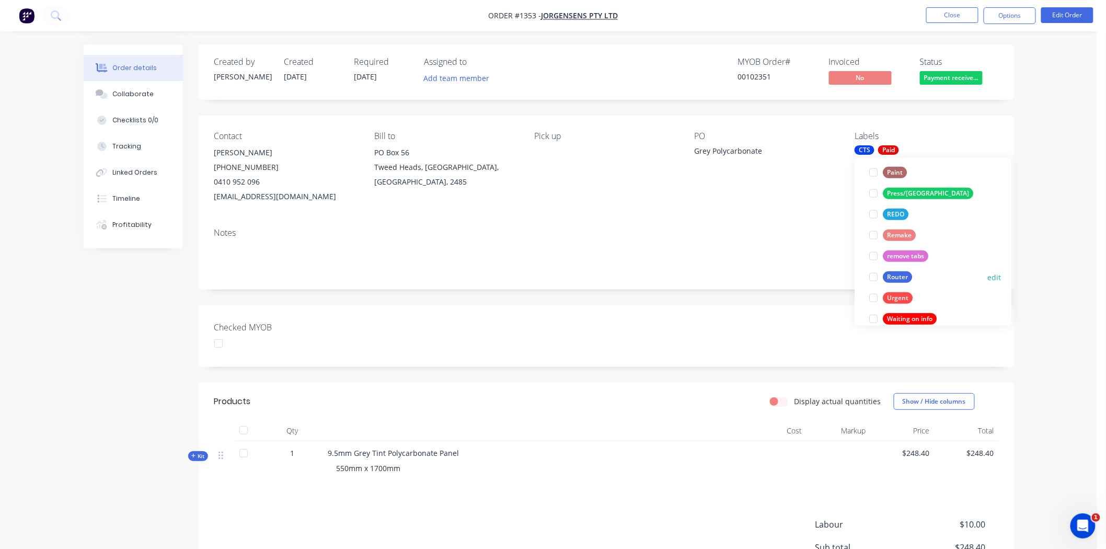
scroll to position [439, 0]
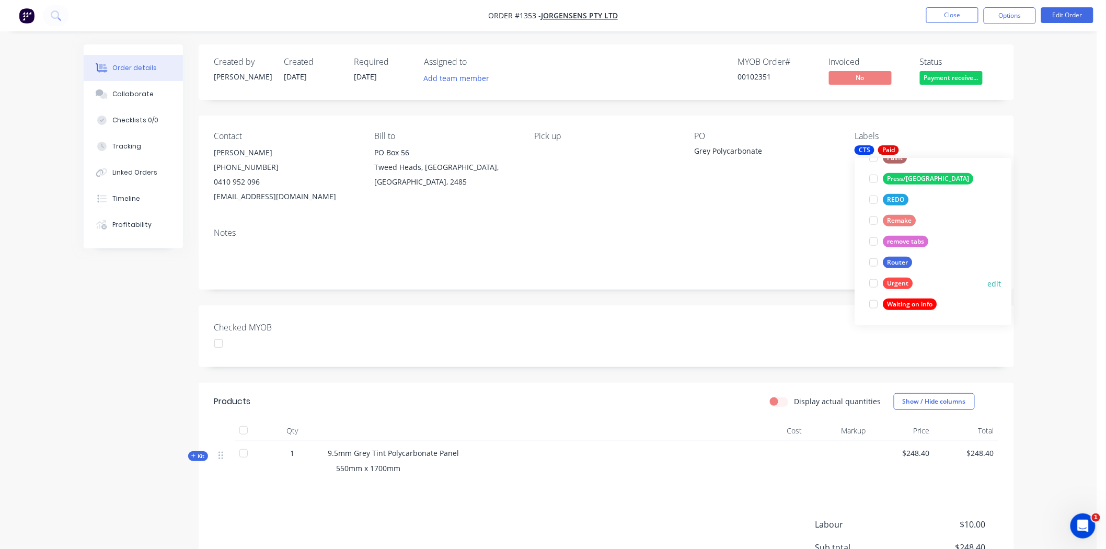
click at [873, 283] on div at bounding box center [873, 283] width 21 height 21
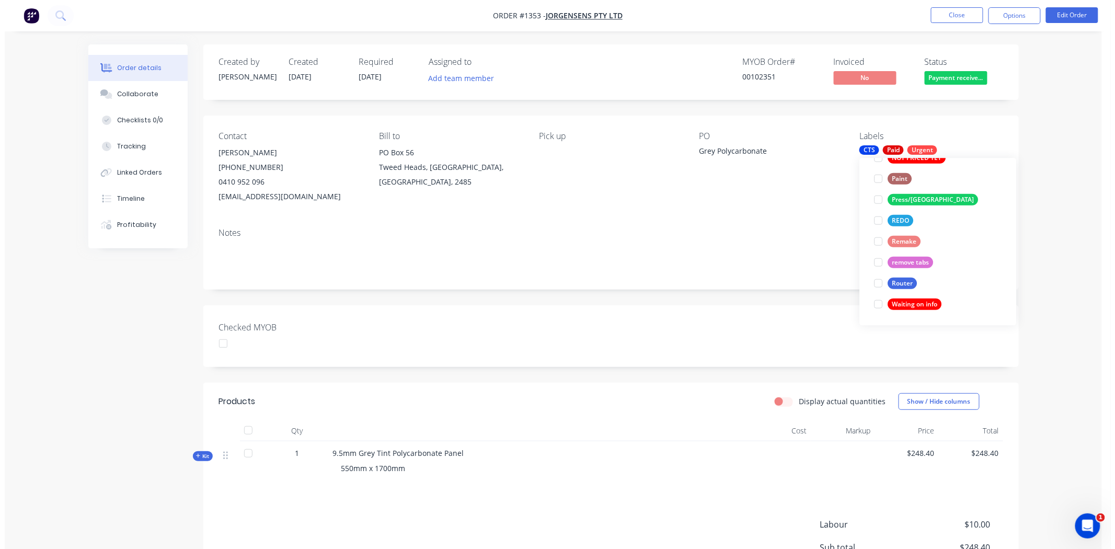
scroll to position [0, 0]
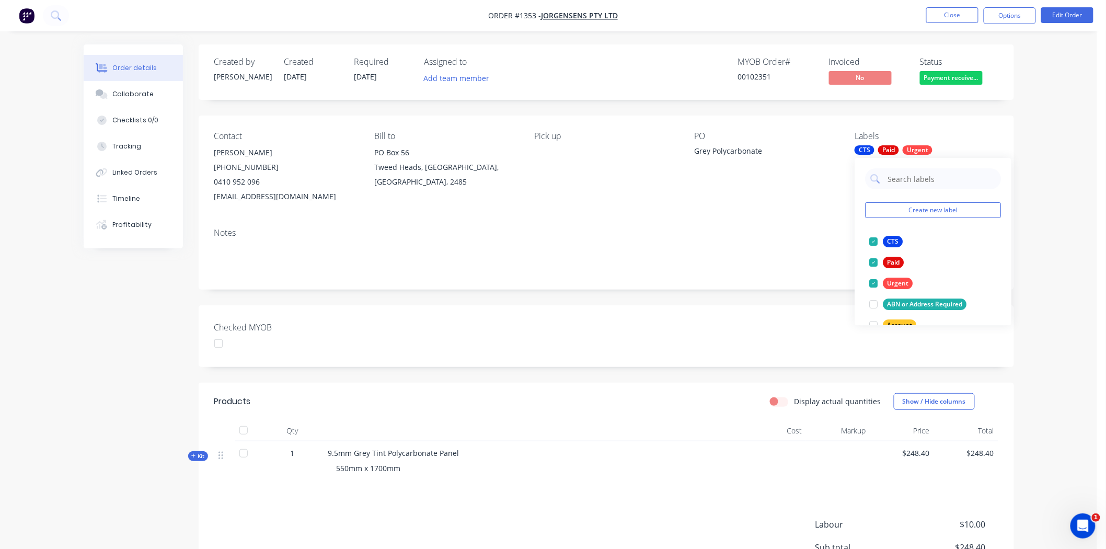
click at [726, 327] on div "Checked MYOB" at bounding box center [606, 336] width 815 height 62
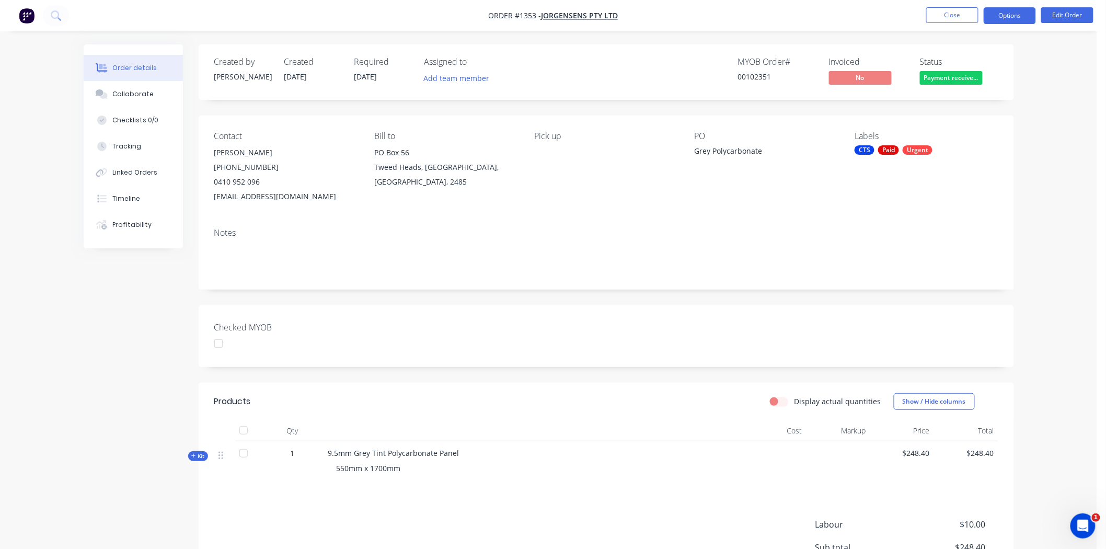
click at [1013, 13] on button "Options" at bounding box center [1010, 15] width 52 height 17
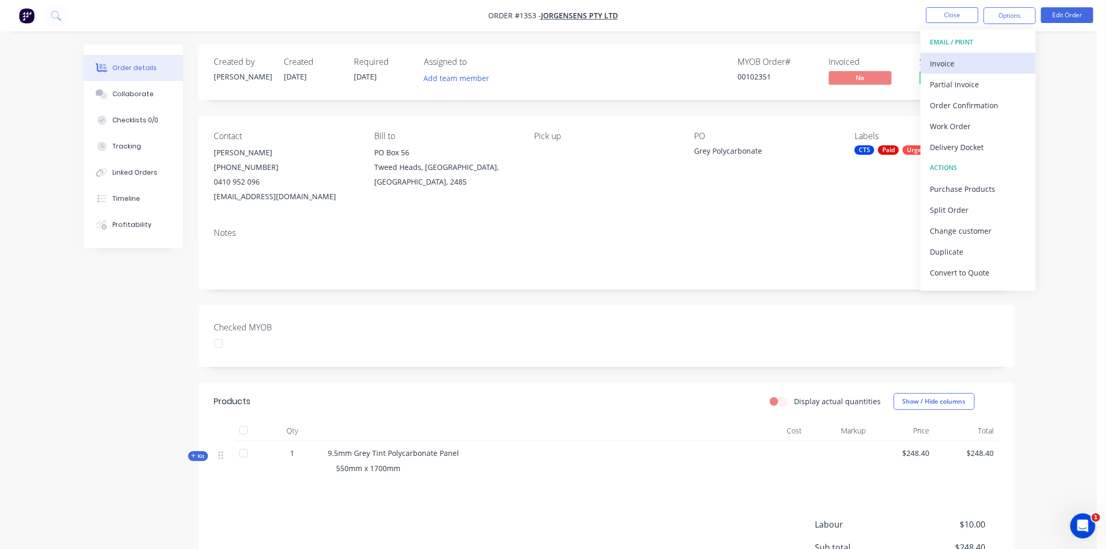
click at [947, 57] on div "Invoice" at bounding box center [978, 63] width 96 height 15
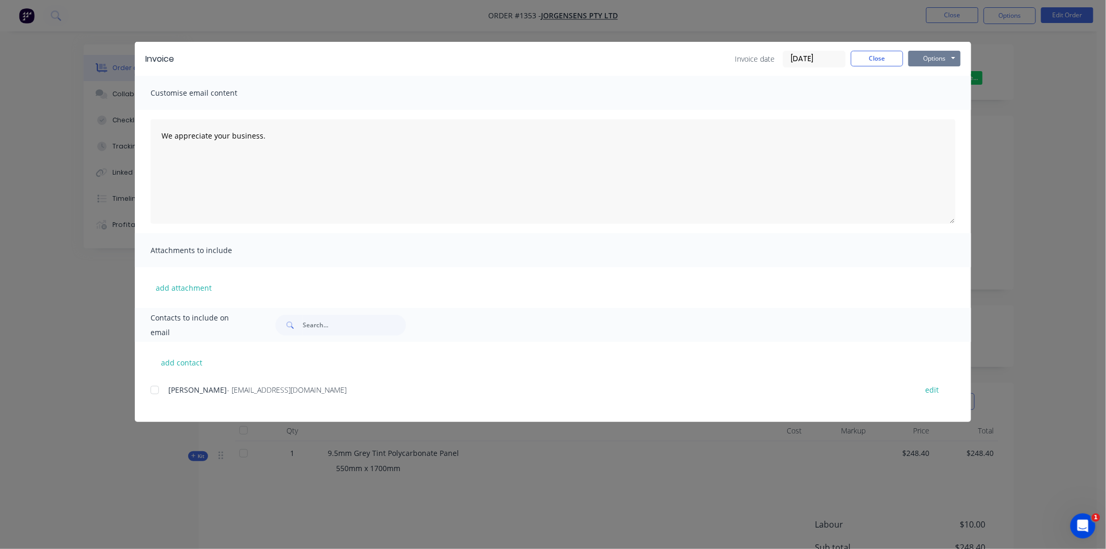
click at [934, 56] on button "Options" at bounding box center [934, 59] width 52 height 16
click at [934, 91] on button "Print" at bounding box center [941, 94] width 67 height 17
click at [865, 58] on button "Close" at bounding box center [877, 59] width 52 height 16
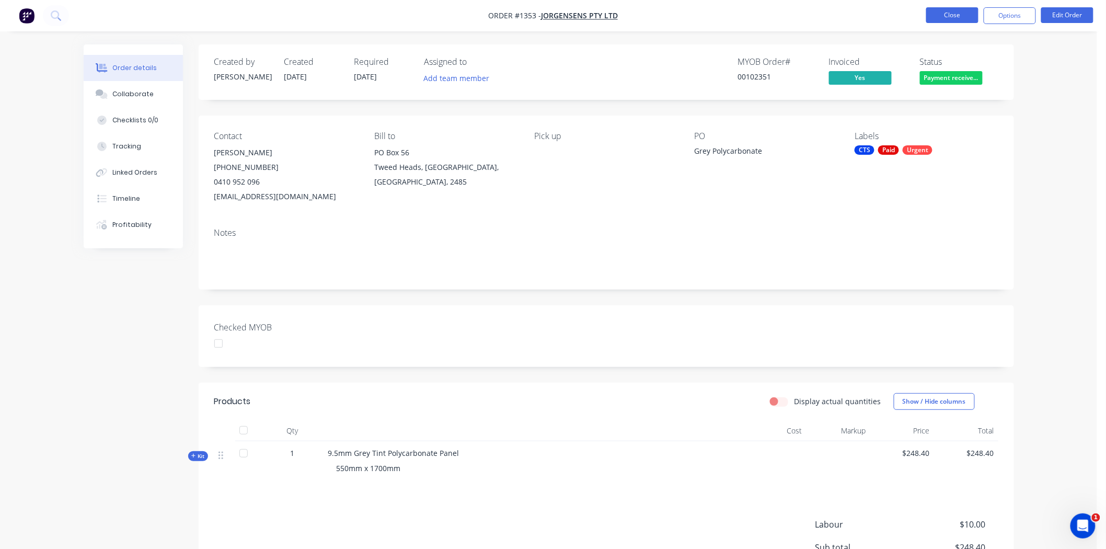
click at [948, 14] on button "Close" at bounding box center [952, 15] width 52 height 16
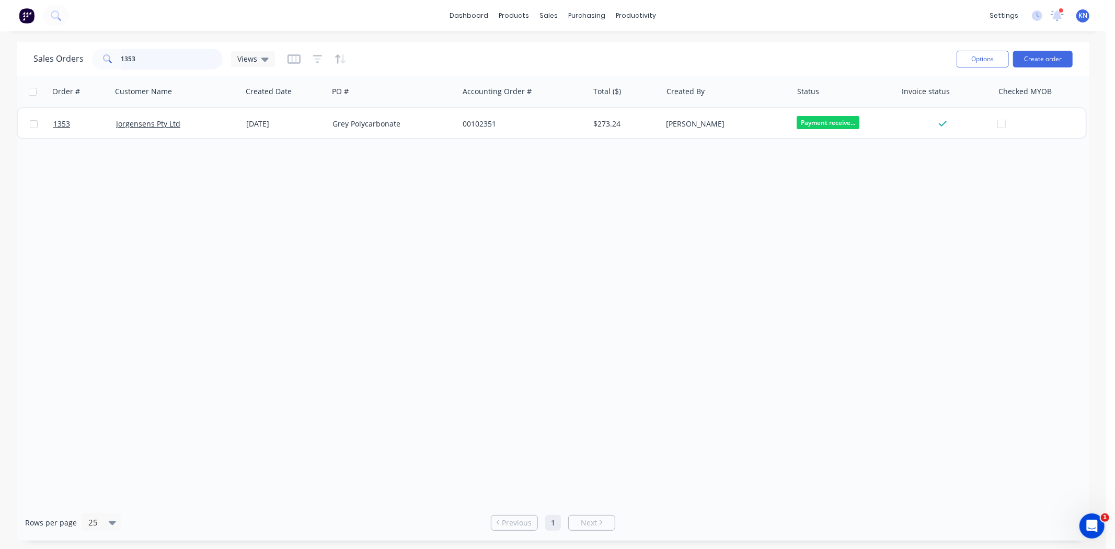
click at [153, 56] on input "1353" at bounding box center [172, 59] width 102 height 21
type input "1"
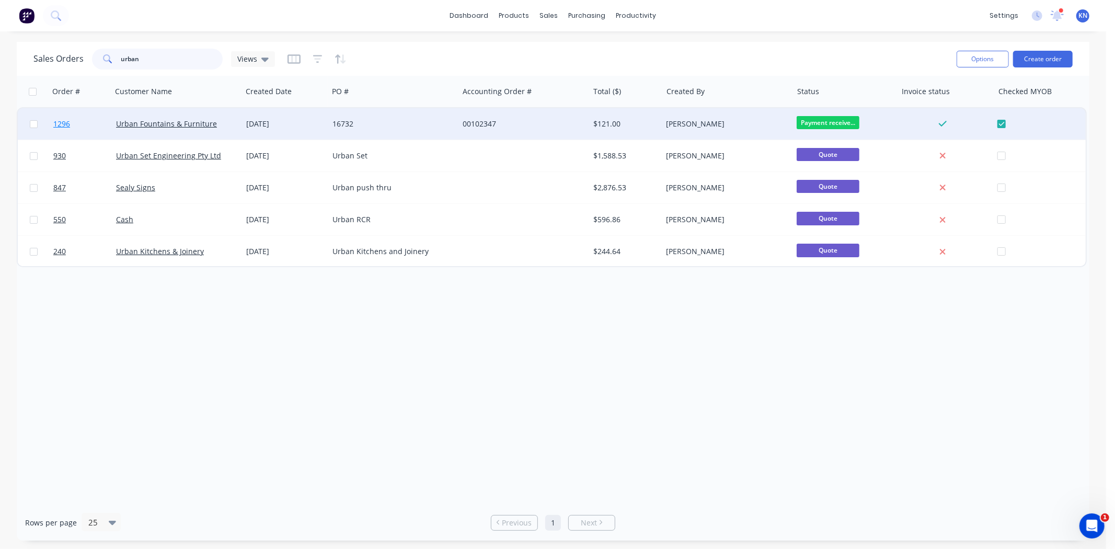
type input "urban"
click at [82, 121] on link "1296" at bounding box center [84, 123] width 63 height 31
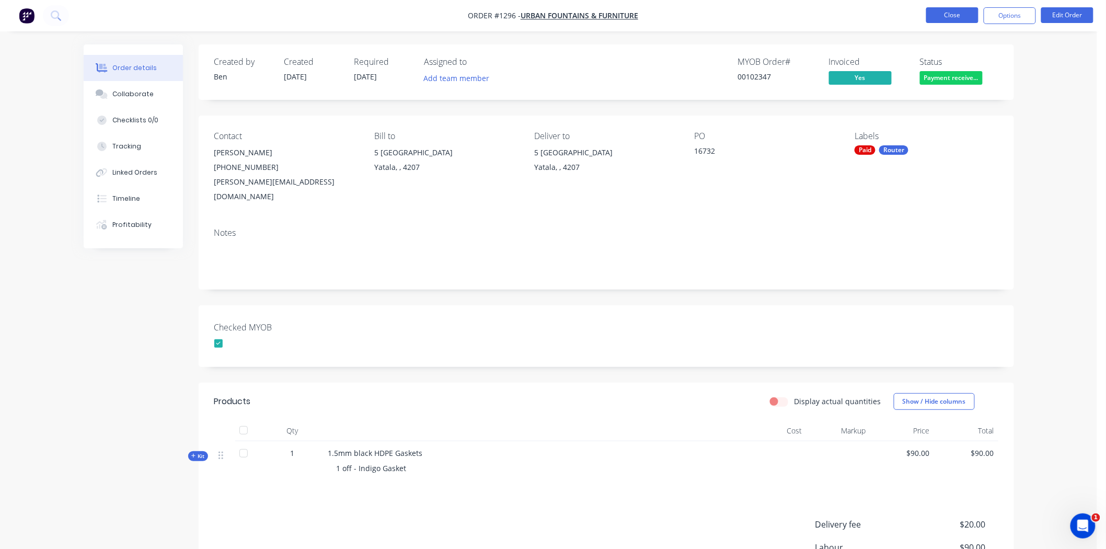
click at [962, 13] on button "Close" at bounding box center [952, 15] width 52 height 16
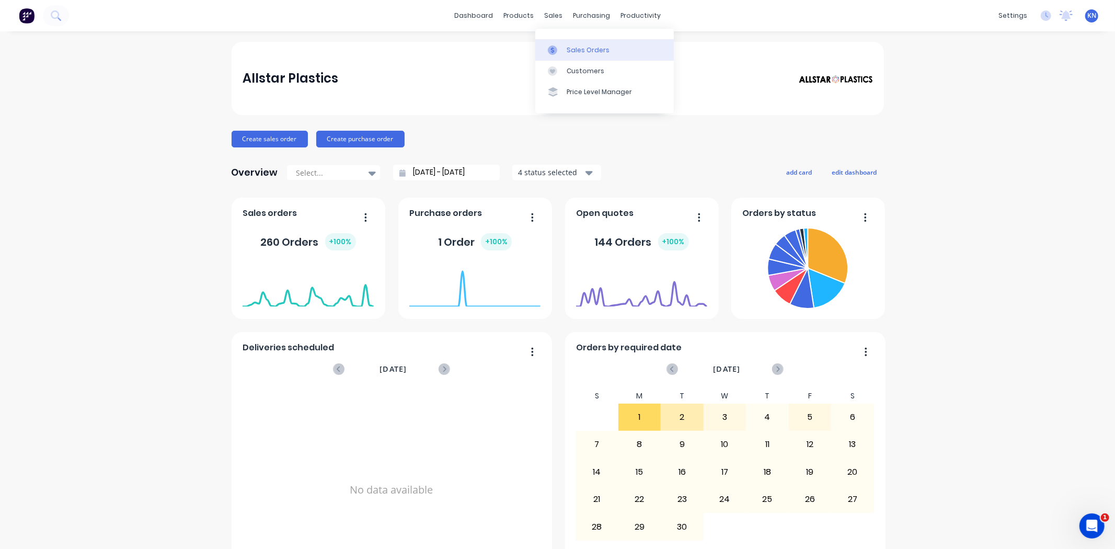
click at [597, 49] on div "Sales Orders" at bounding box center [588, 49] width 43 height 9
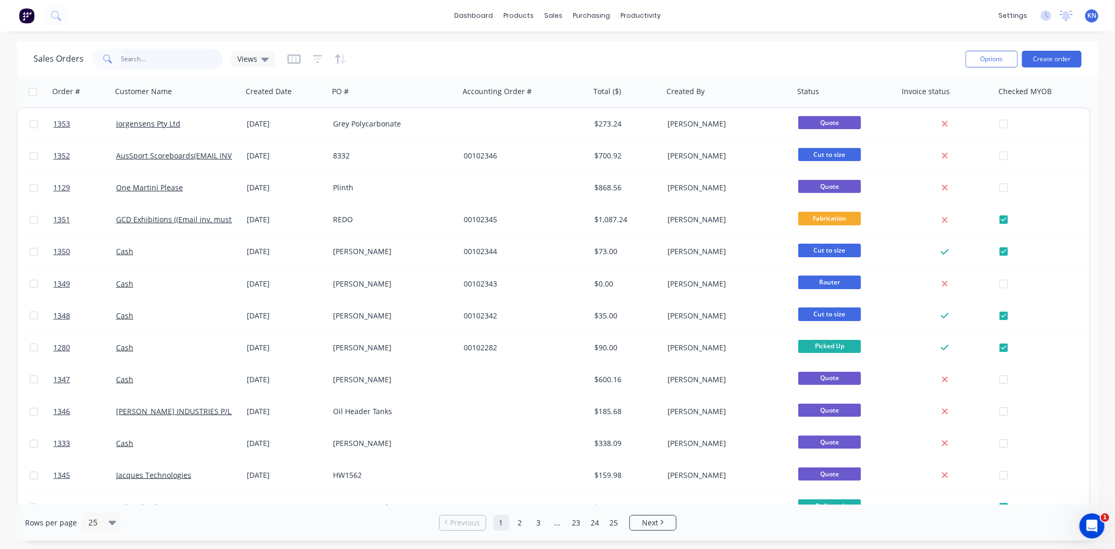
click at [156, 57] on input "text" at bounding box center [172, 59] width 102 height 21
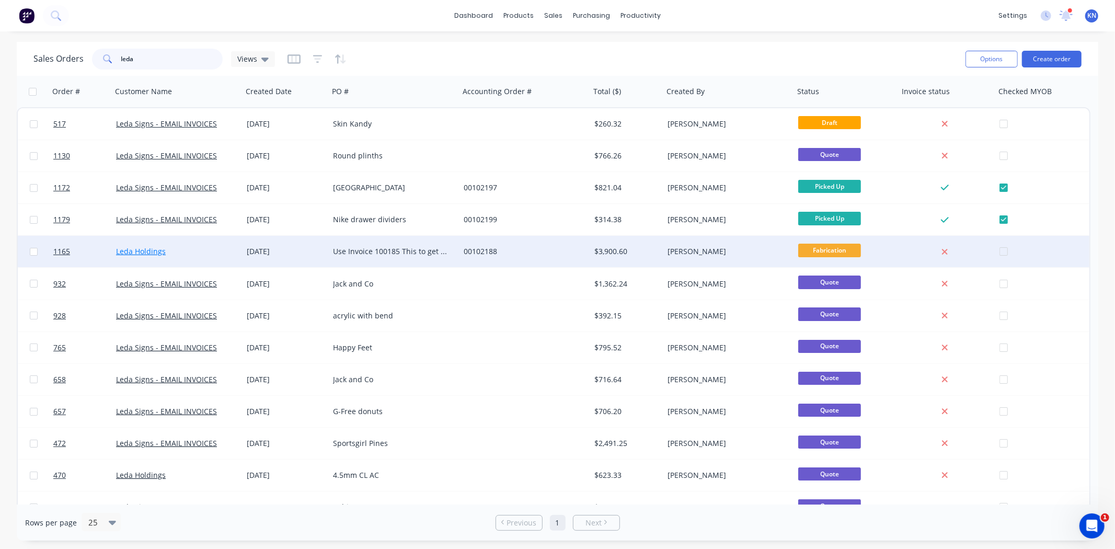
type input "leda"
click at [128, 249] on link "Leda Holdings" at bounding box center [141, 251] width 50 height 10
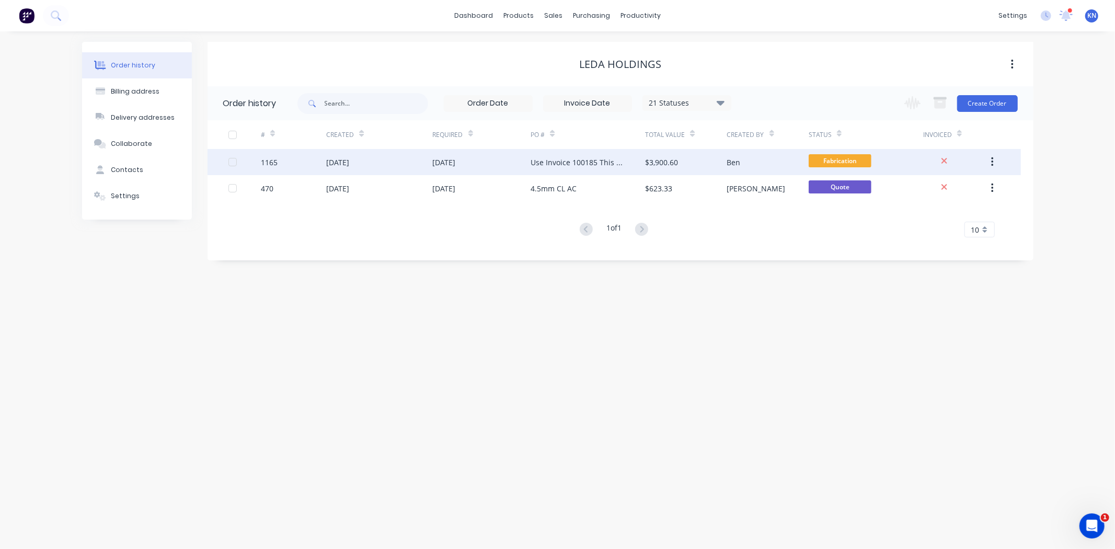
click at [303, 160] on div "1165" at bounding box center [293, 162] width 65 height 26
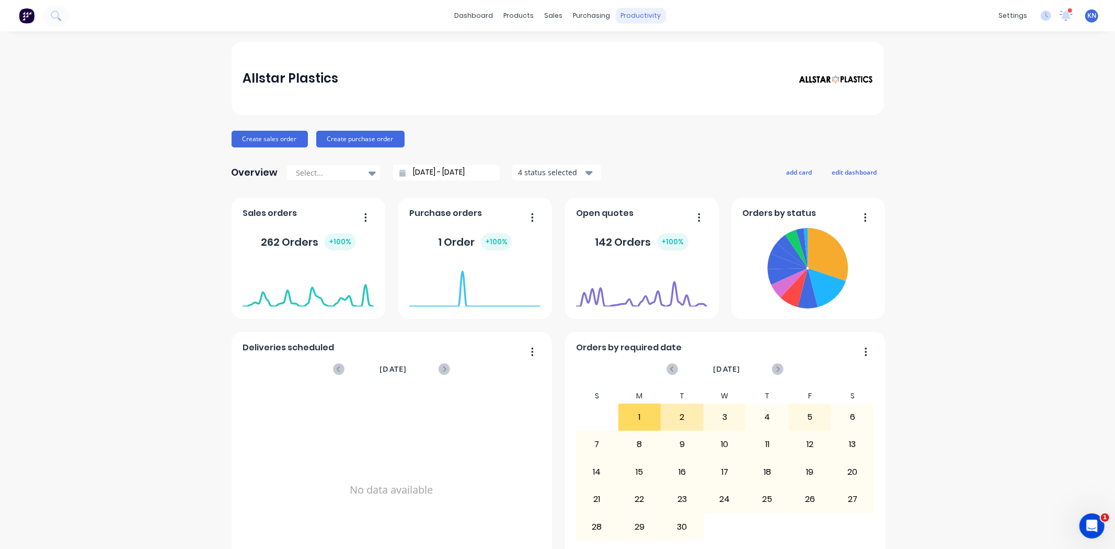
click at [633, 14] on div "productivity" at bounding box center [640, 16] width 51 height 16
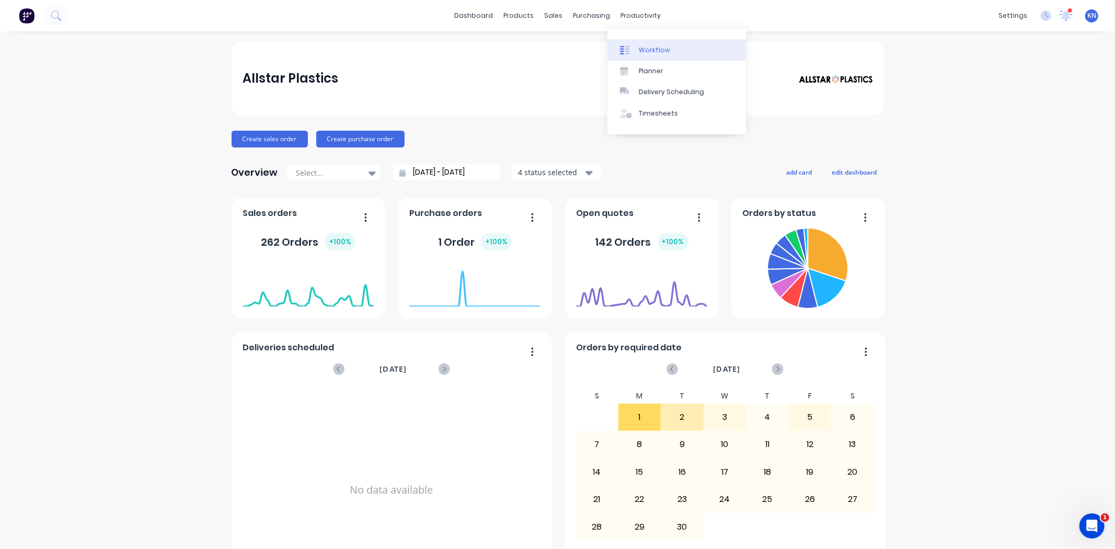
click at [670, 50] on link "Workflow" at bounding box center [676, 49] width 138 height 21
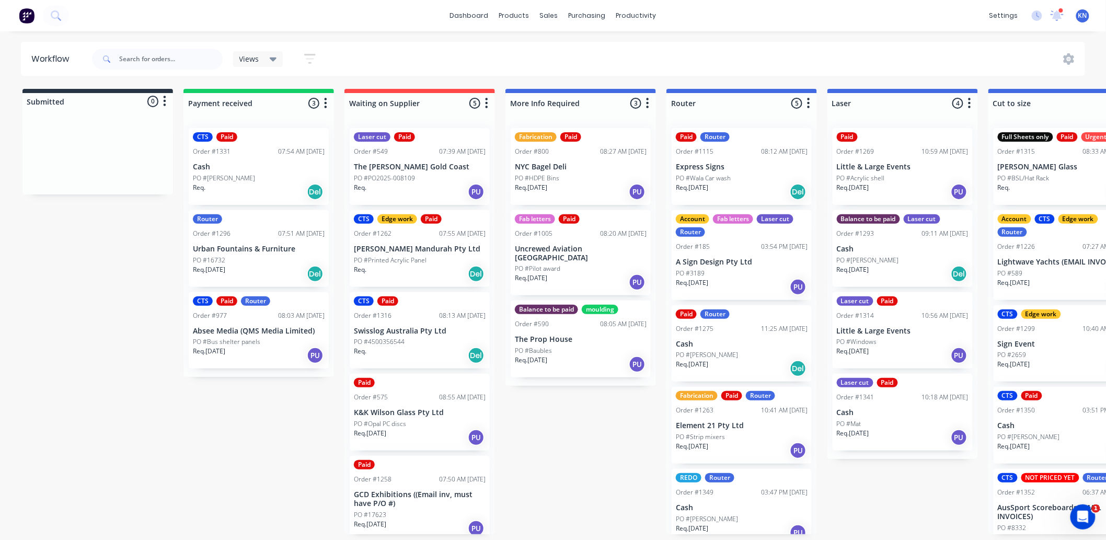
click at [207, 221] on div "Router" at bounding box center [207, 218] width 29 height 9
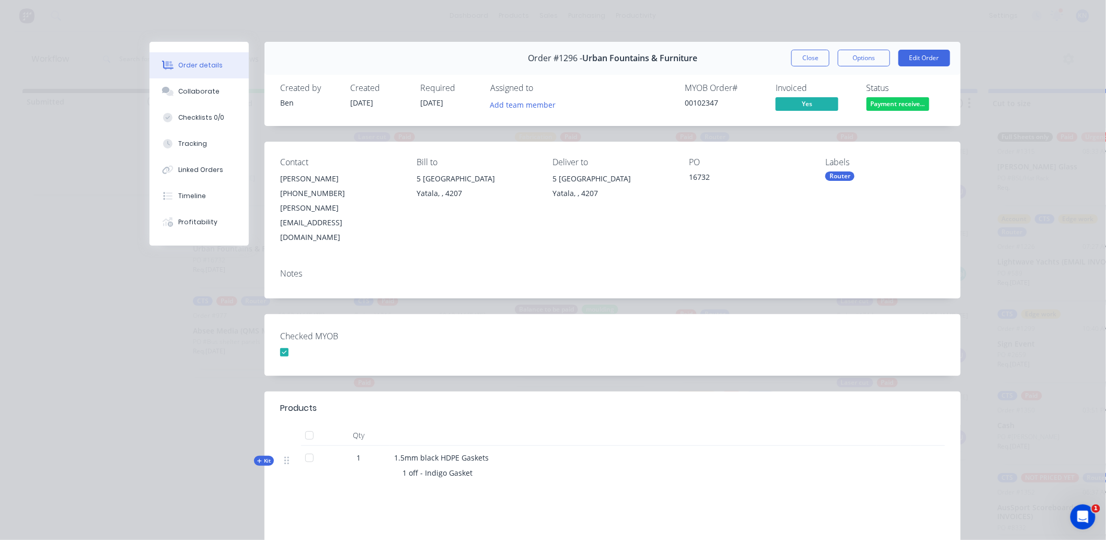
click at [844, 178] on div "Router" at bounding box center [839, 175] width 29 height 9
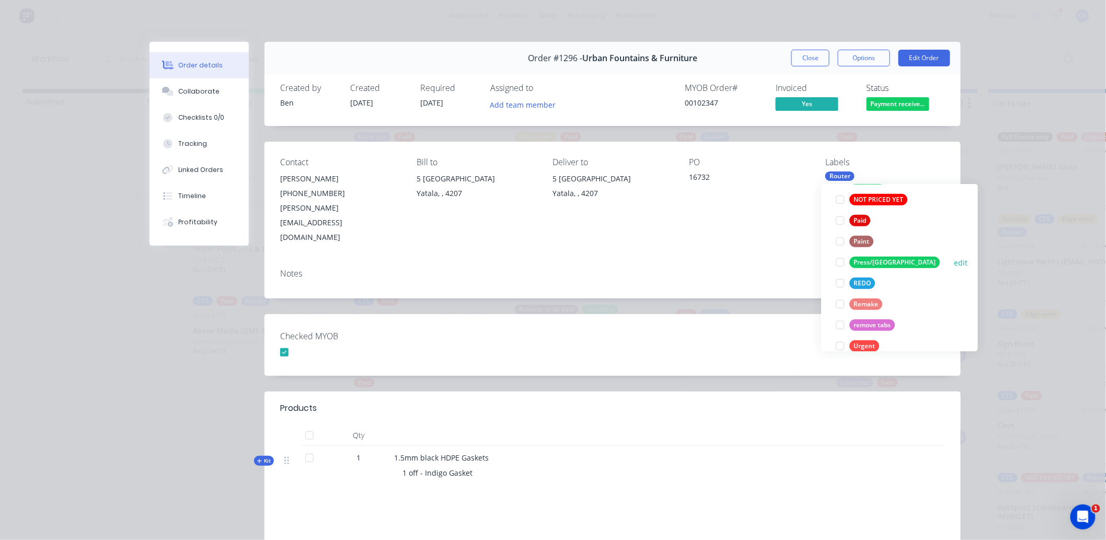
scroll to position [406, 0]
click at [839, 217] on div at bounding box center [839, 216] width 21 height 21
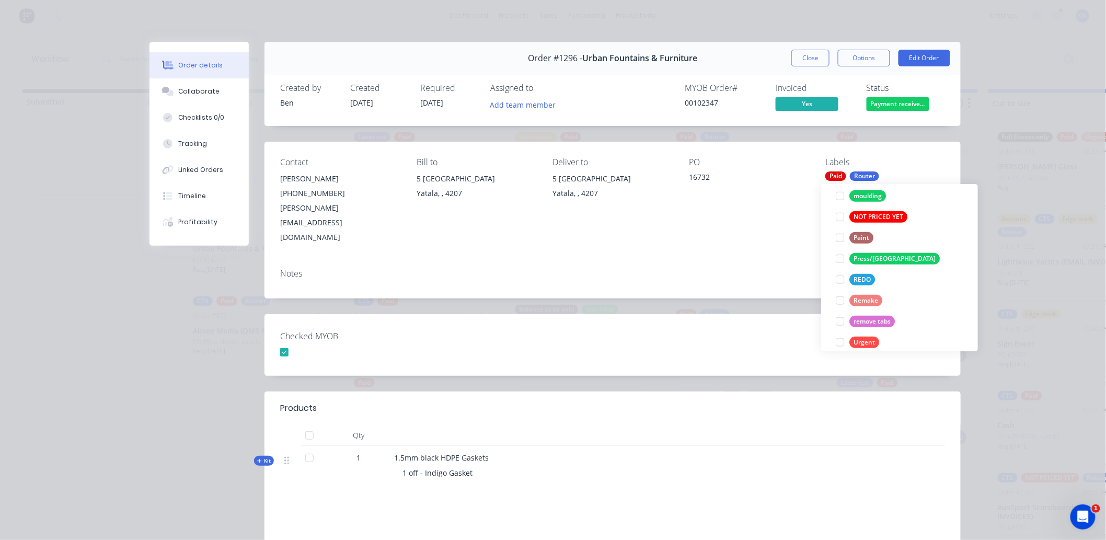
scroll to position [51, 0]
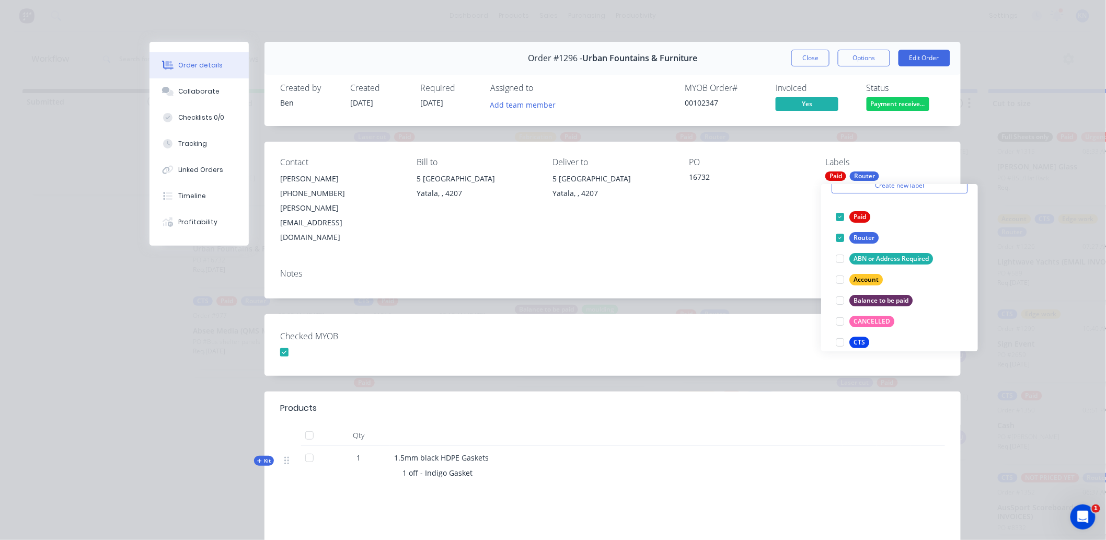
click at [769, 284] on div "Order #1296 - Urban Fountains & Furniture Close Options Edit Order Created by B…" at bounding box center [554, 358] width 811 height 633
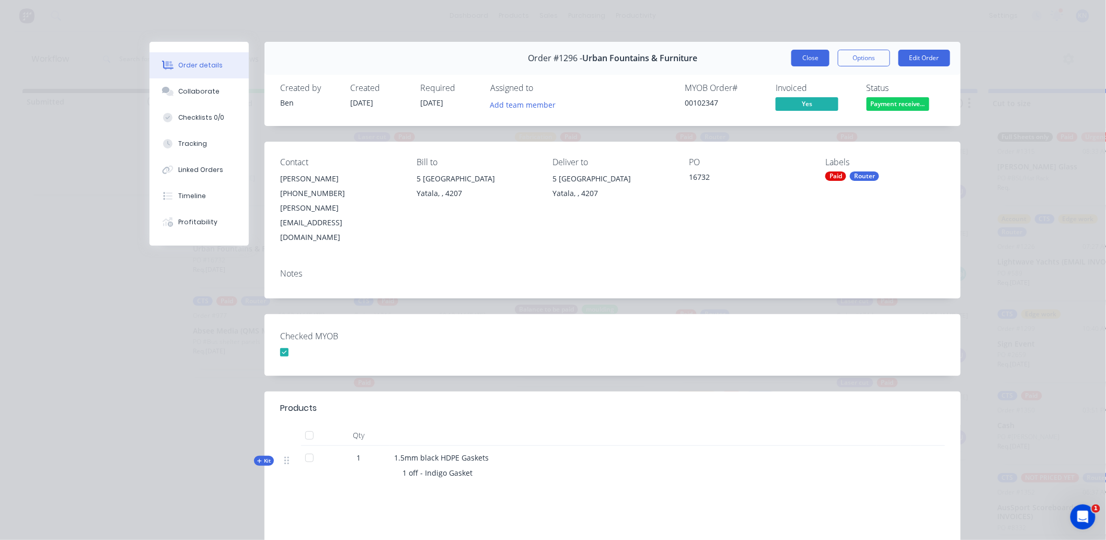
click at [800, 54] on button "Close" at bounding box center [810, 58] width 38 height 17
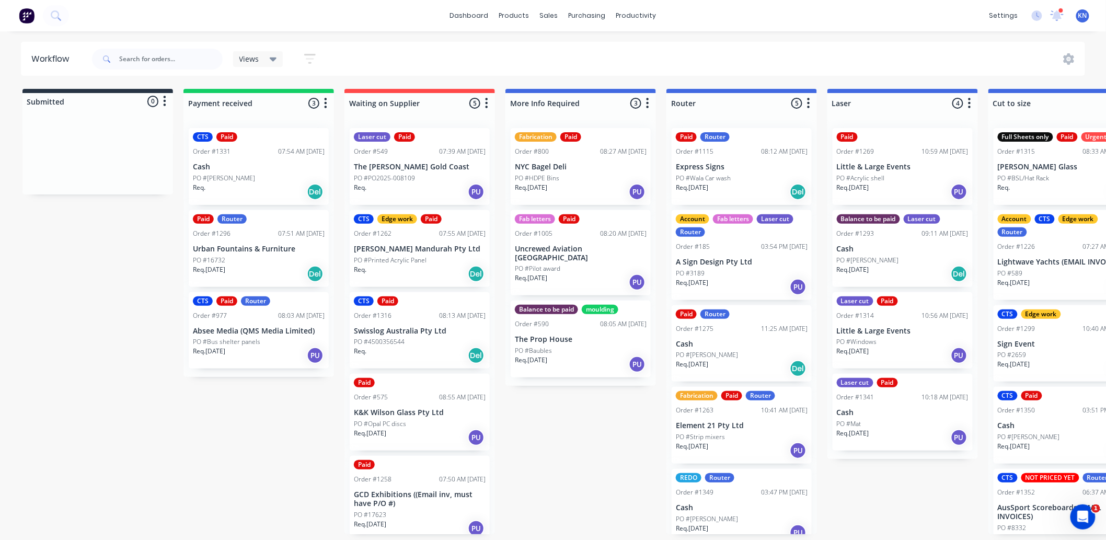
click at [238, 169] on p "Cash" at bounding box center [259, 167] width 132 height 9
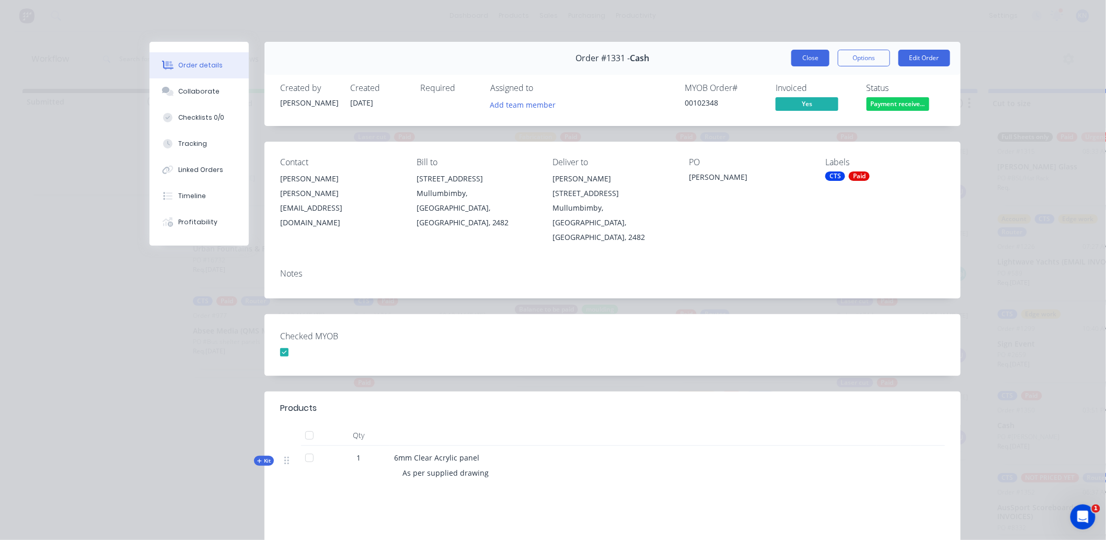
click at [813, 54] on button "Close" at bounding box center [810, 58] width 38 height 17
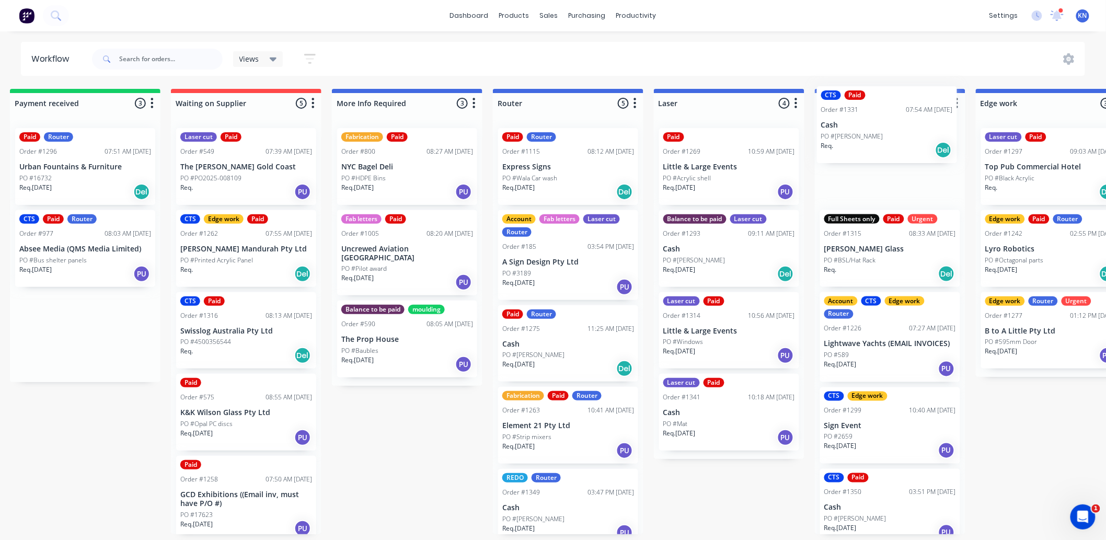
scroll to position [0, 185]
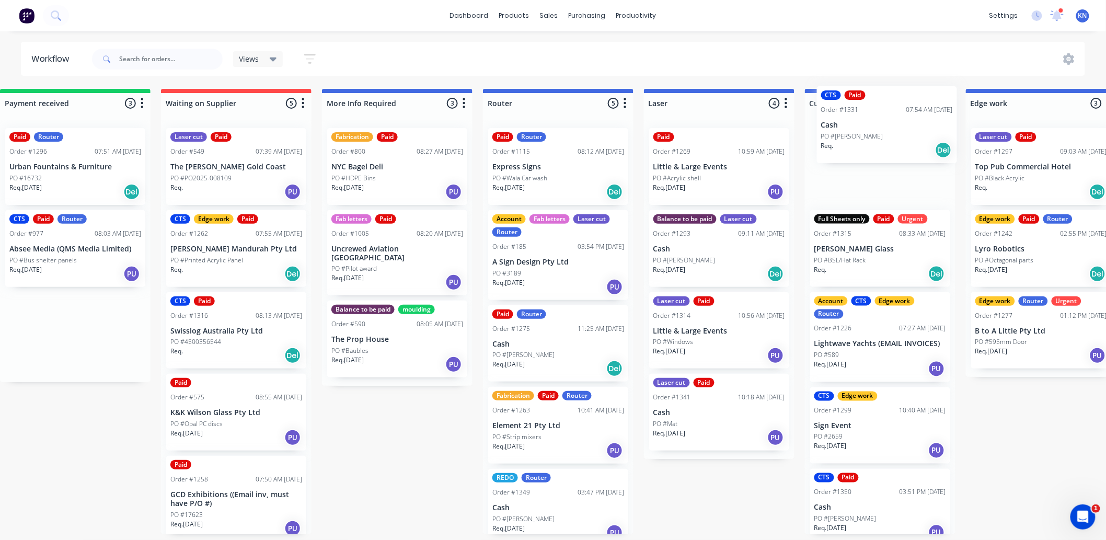
drag, startPoint x: 240, startPoint y: 158, endPoint x: 872, endPoint y: 116, distance: 632.7
click at [872, 116] on div "Submitted 0 Status colour #273444 hex #273444 Save Cancel Summaries Total order…" at bounding box center [1059, 311] width 2501 height 445
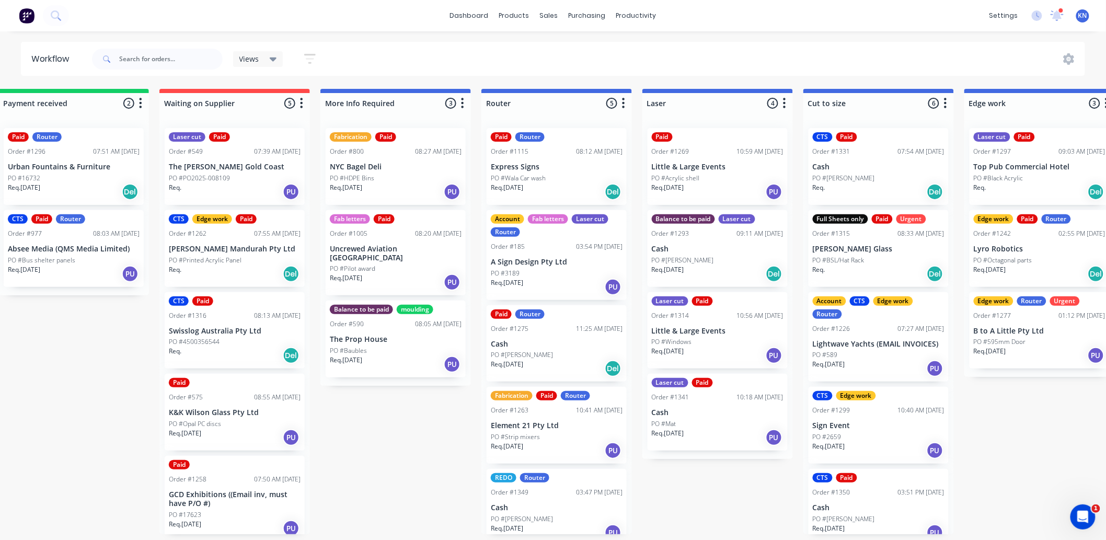
scroll to position [0, 185]
click at [729, 491] on div "Submitted 0 Status colour #273444 hex #273444 Save Cancel Summaries Total order…" at bounding box center [1057, 311] width 2501 height 445
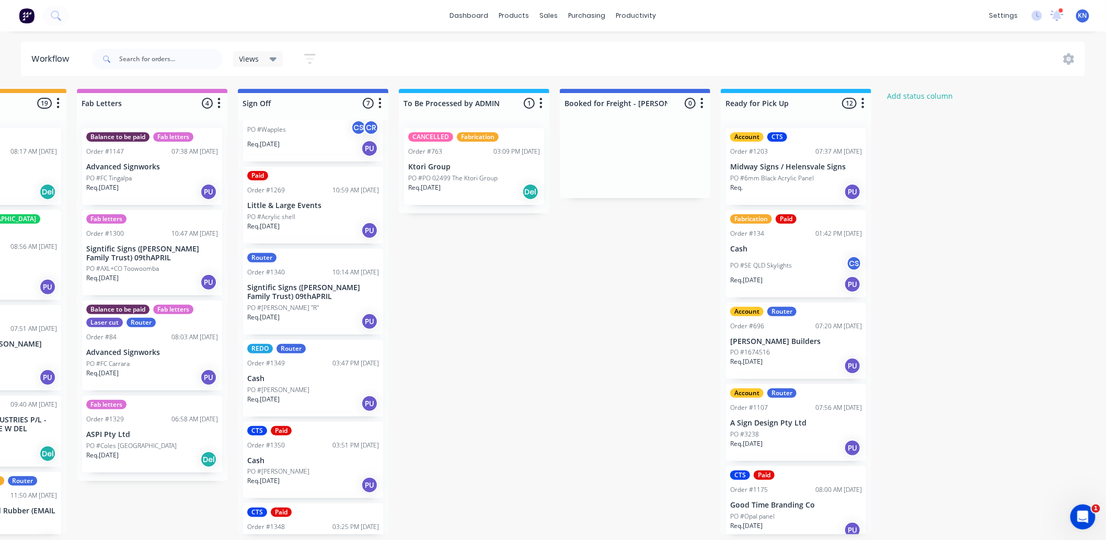
scroll to position [174, 0]
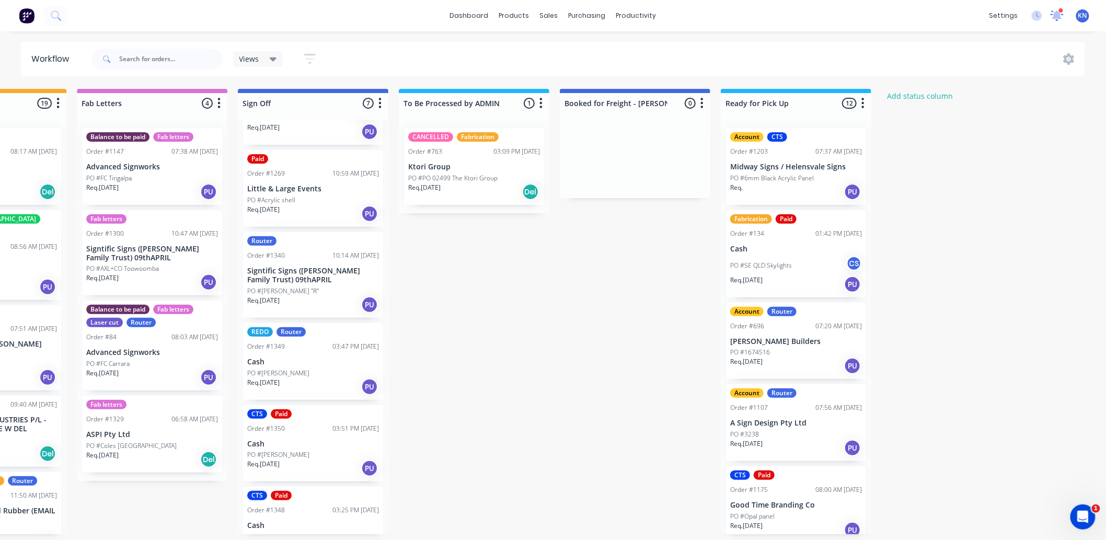
click at [1060, 13] on icon at bounding box center [1057, 14] width 9 height 8
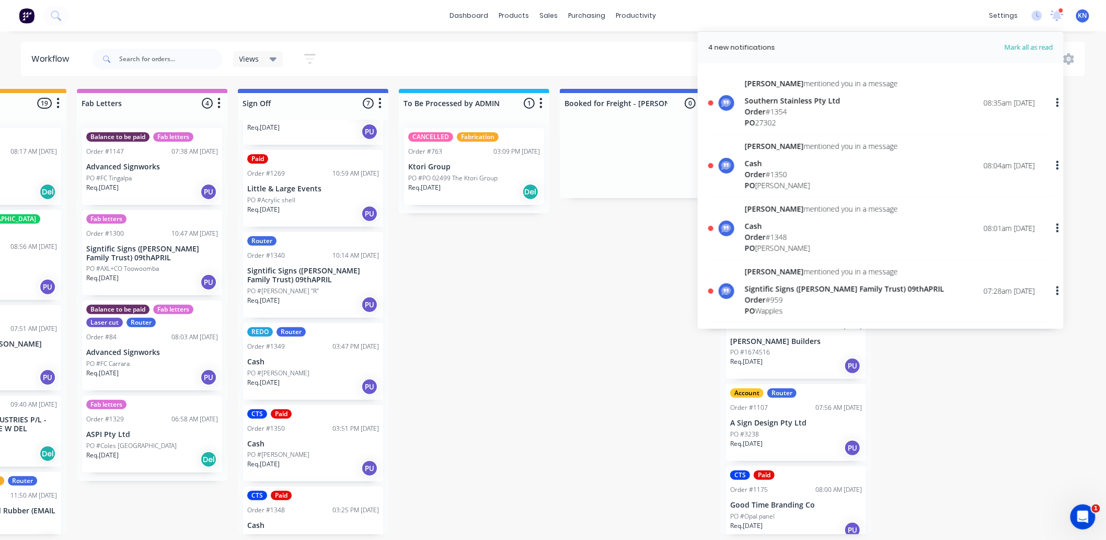
scroll to position [0, 1394]
click at [781, 105] on div "Southern Stainless Pty Ltd" at bounding box center [821, 100] width 153 height 11
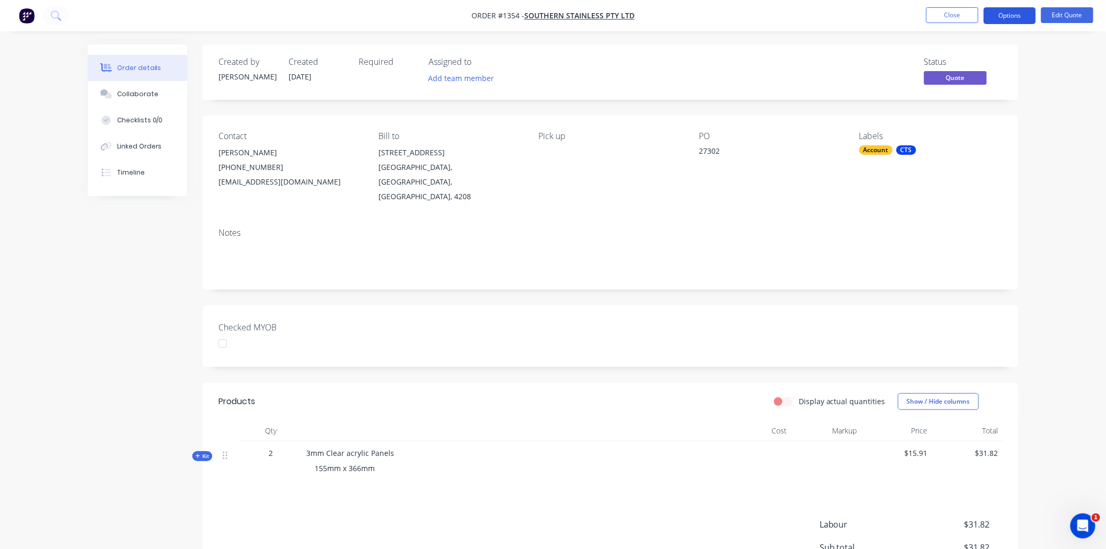
click at [1018, 12] on button "Options" at bounding box center [1010, 15] width 52 height 17
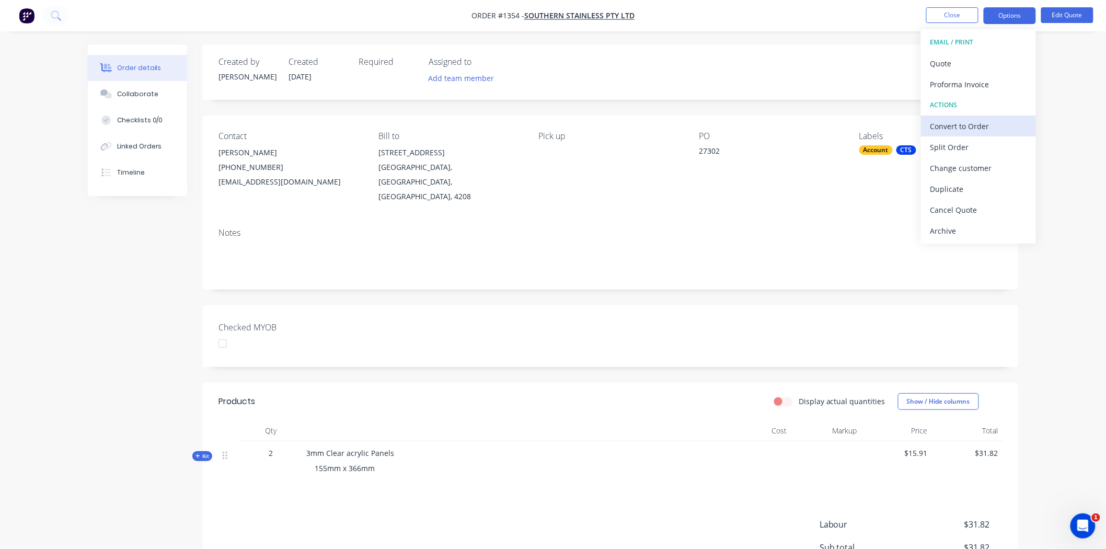
click at [973, 124] on div "Convert to Order" at bounding box center [978, 126] width 96 height 15
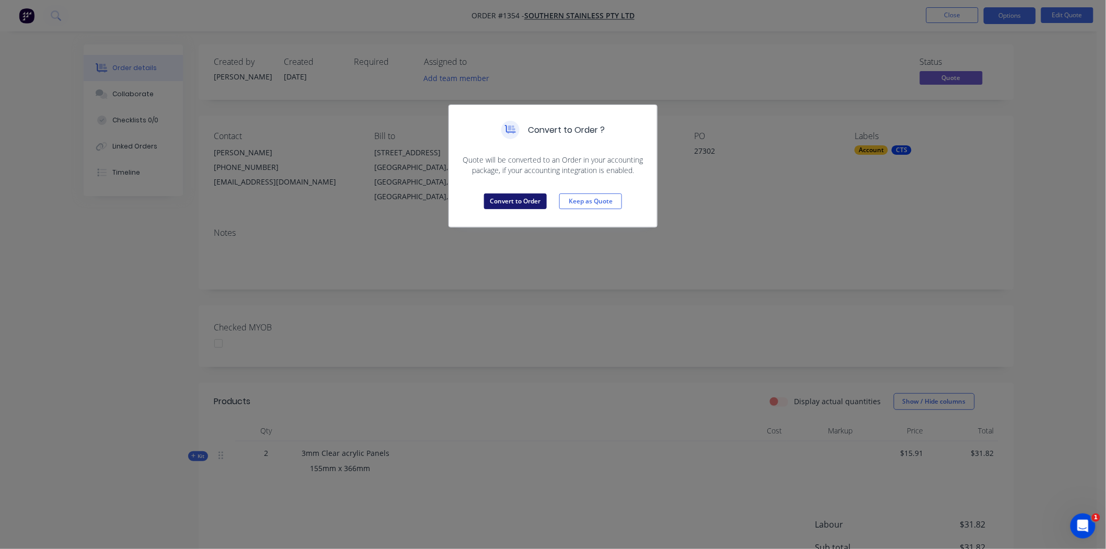
click at [520, 200] on button "Convert to Order" at bounding box center [515, 201] width 63 height 16
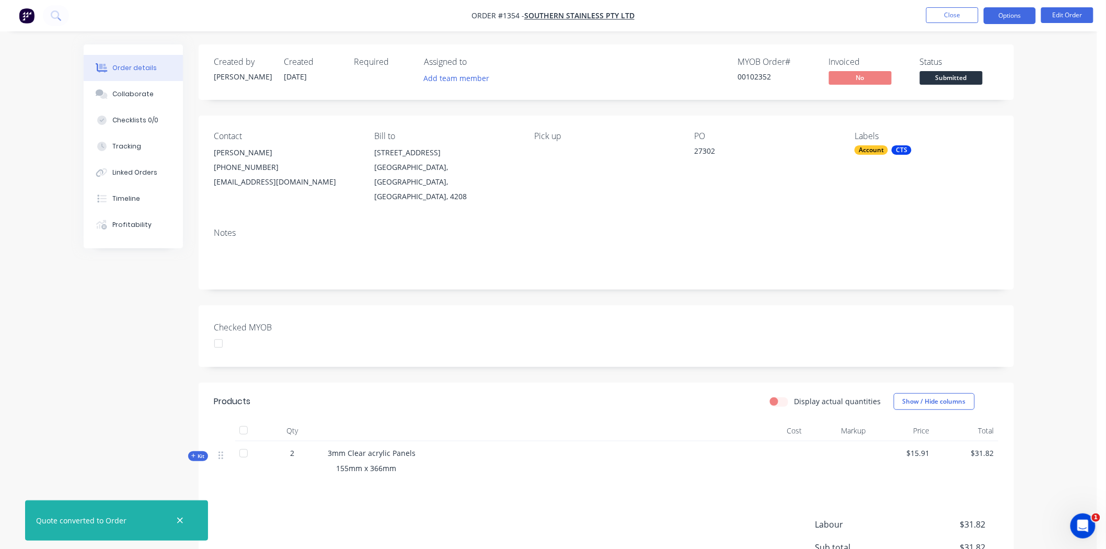
click at [1014, 15] on button "Options" at bounding box center [1010, 15] width 52 height 17
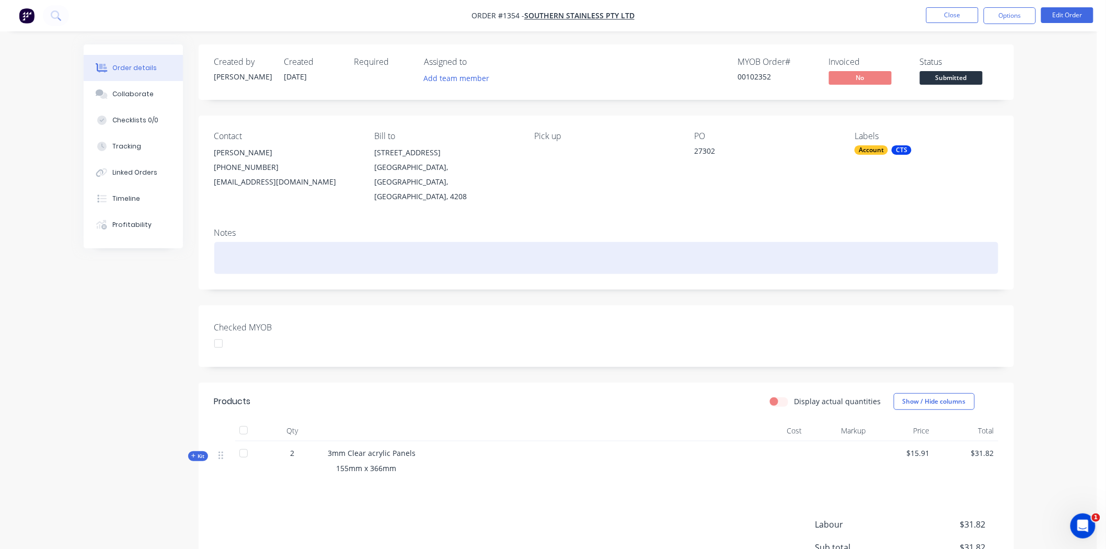
click at [669, 258] on div at bounding box center [606, 258] width 784 height 32
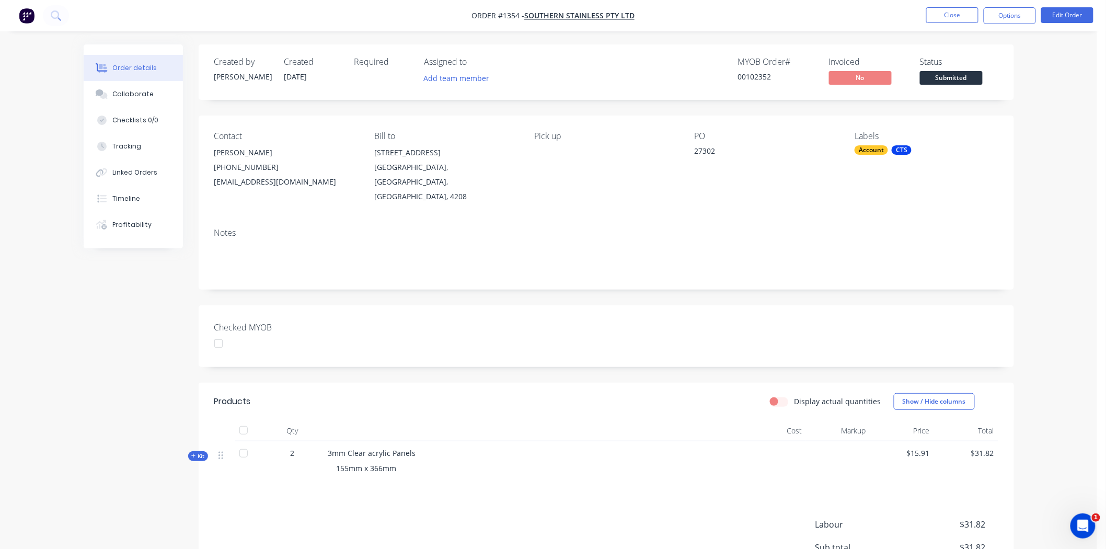
click at [958, 80] on span "Submitted" at bounding box center [951, 77] width 63 height 13
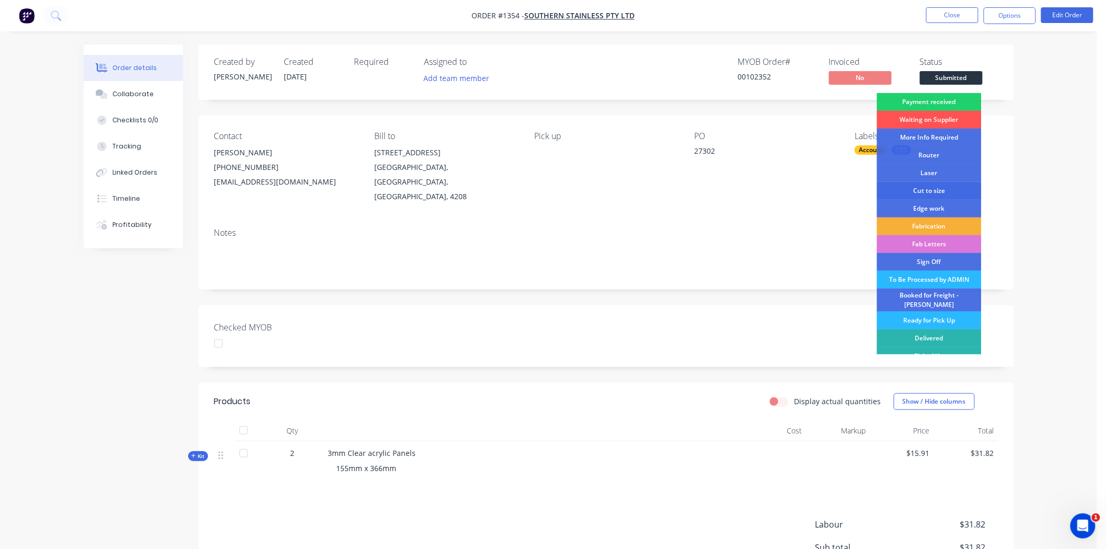
click at [935, 189] on div "Cut to size" at bounding box center [929, 191] width 105 height 18
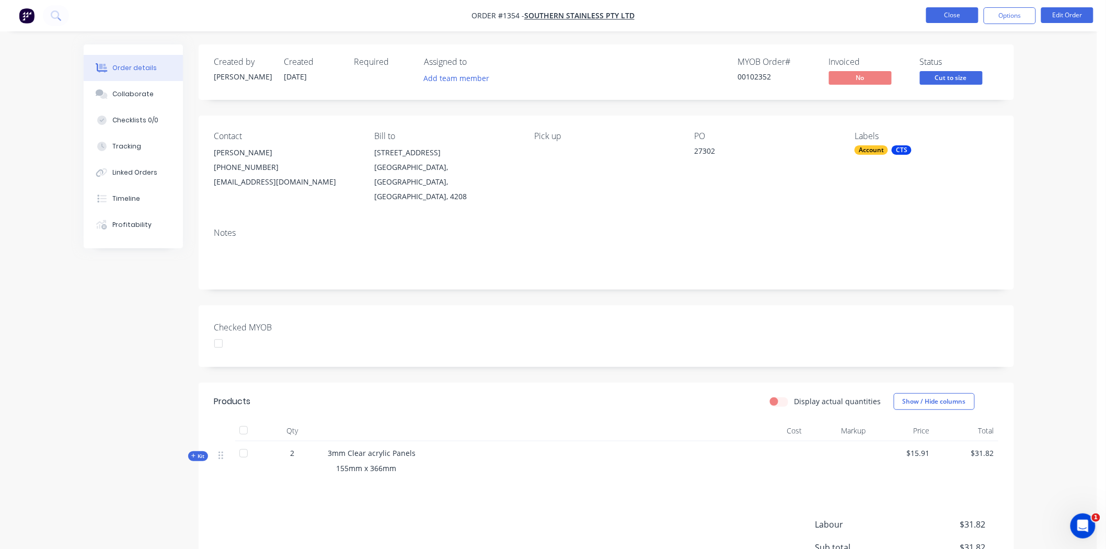
click at [950, 10] on button "Close" at bounding box center [952, 15] width 52 height 16
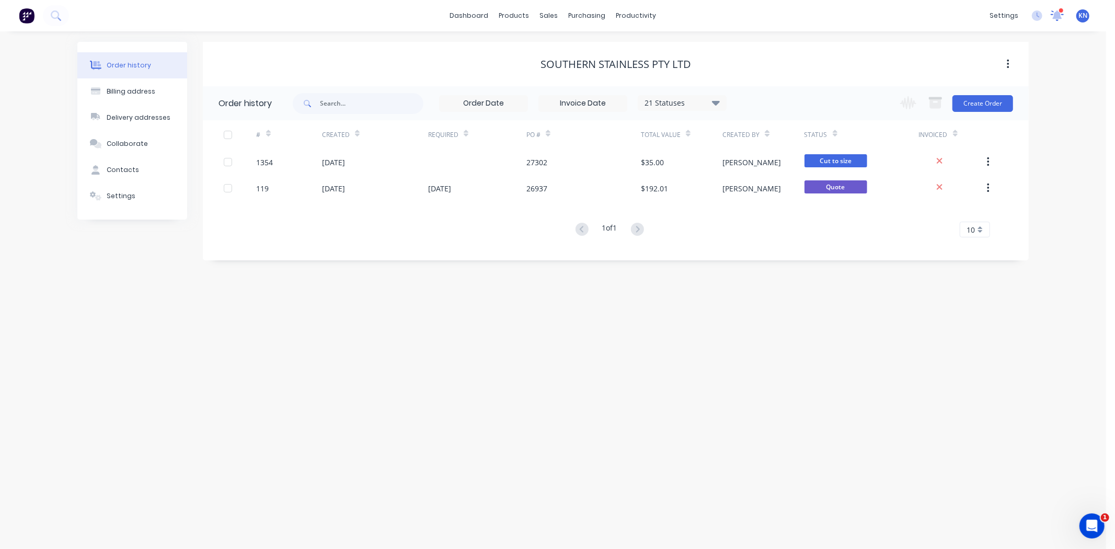
click at [1057, 14] on icon at bounding box center [1057, 14] width 9 height 8
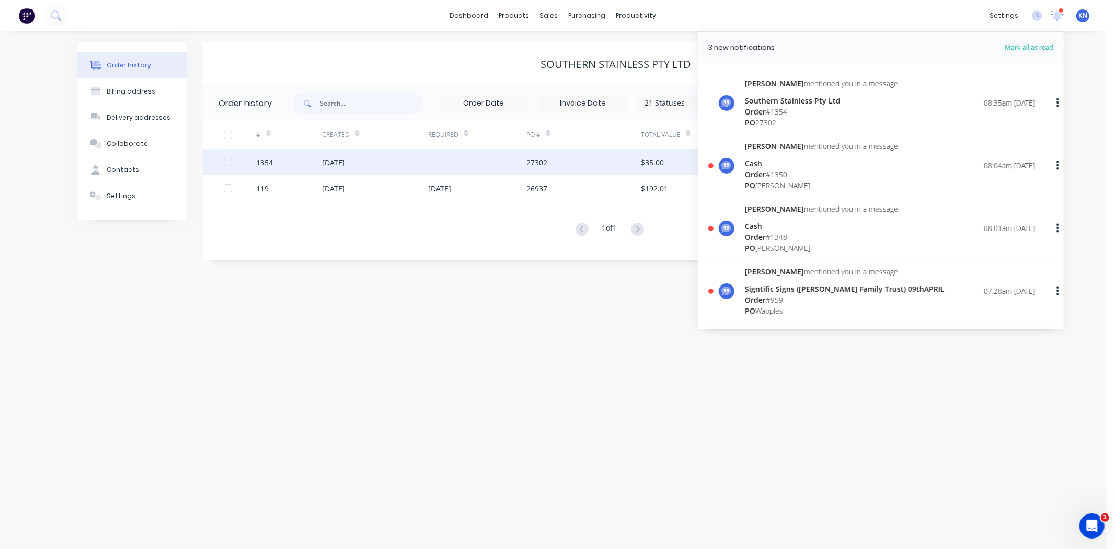
click at [933, 6] on div "dashboard products sales purchasing productivity dashboard products Product Cat…" at bounding box center [553, 15] width 1106 height 31
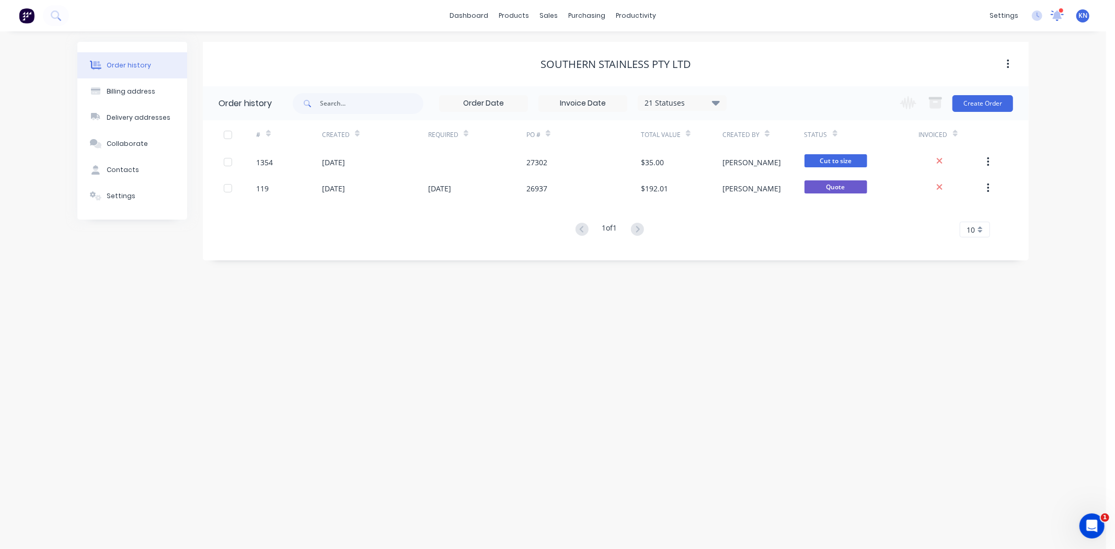
click at [1057, 14] on icon at bounding box center [1057, 14] width 9 height 9
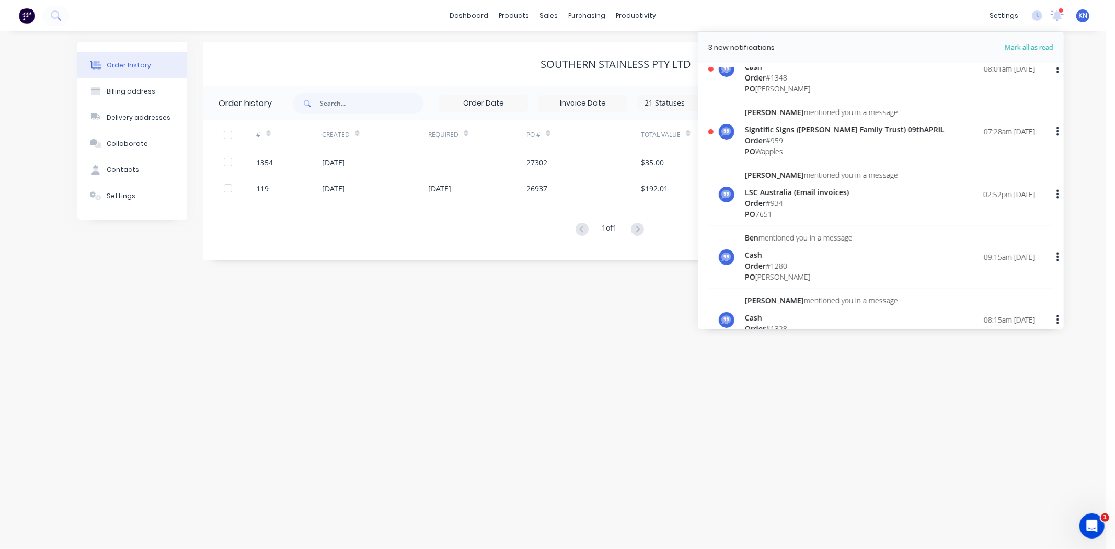
scroll to position [174, 0]
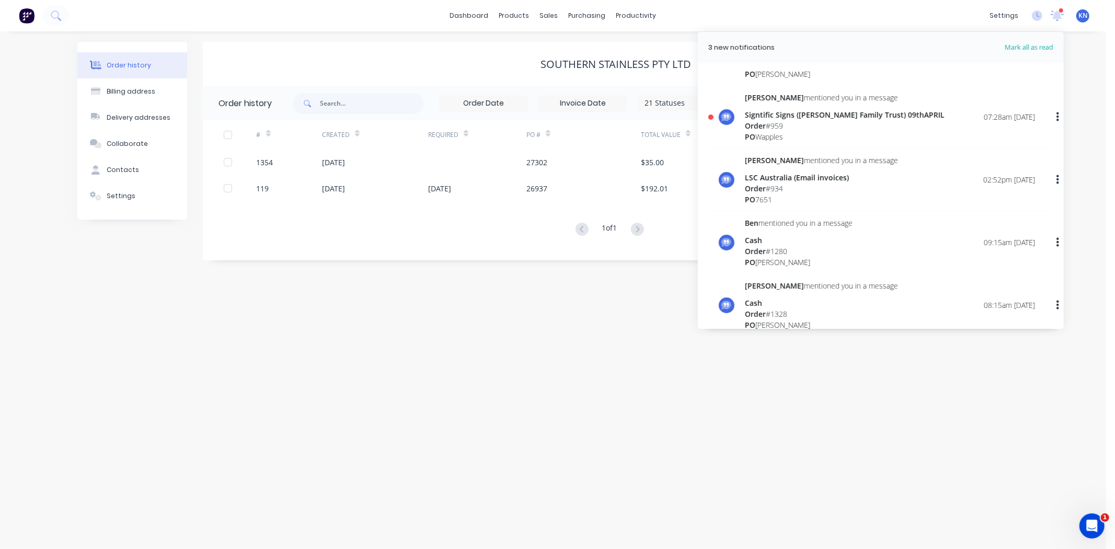
click at [755, 124] on span "Order" at bounding box center [755, 126] width 21 height 10
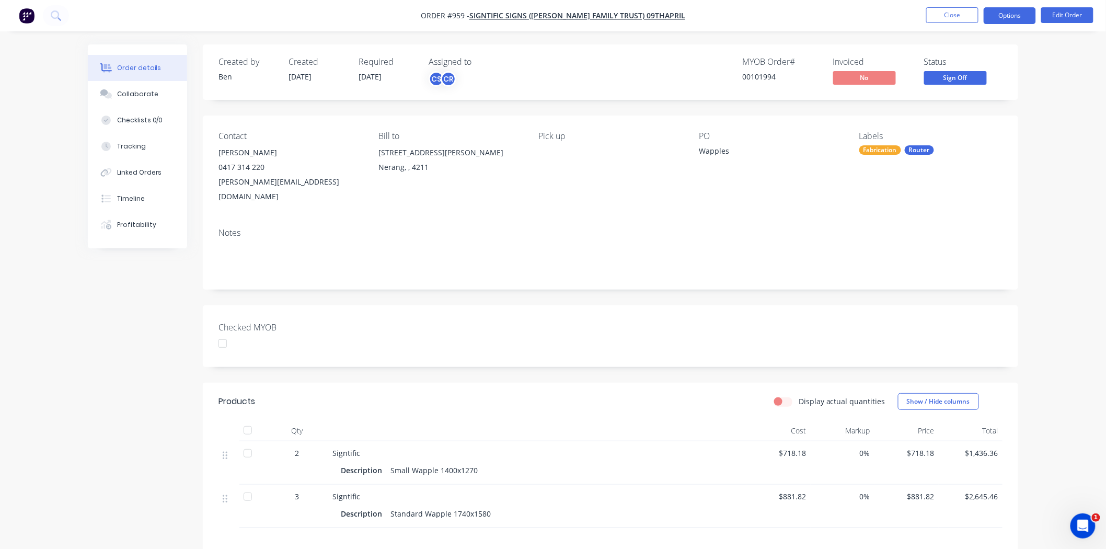
click at [1014, 10] on button "Options" at bounding box center [1010, 15] width 52 height 17
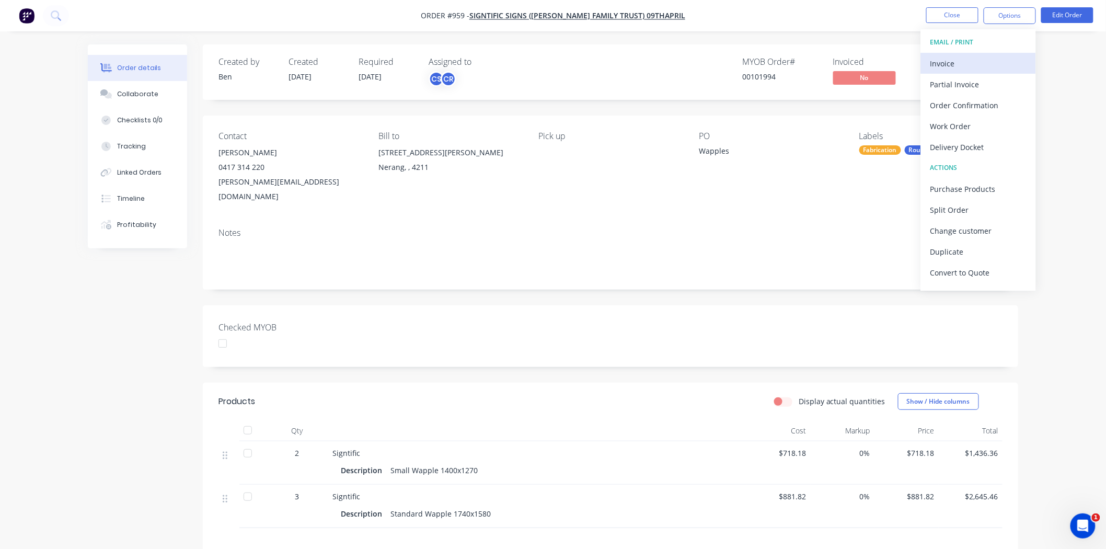
click at [955, 60] on div "Invoice" at bounding box center [978, 63] width 96 height 15
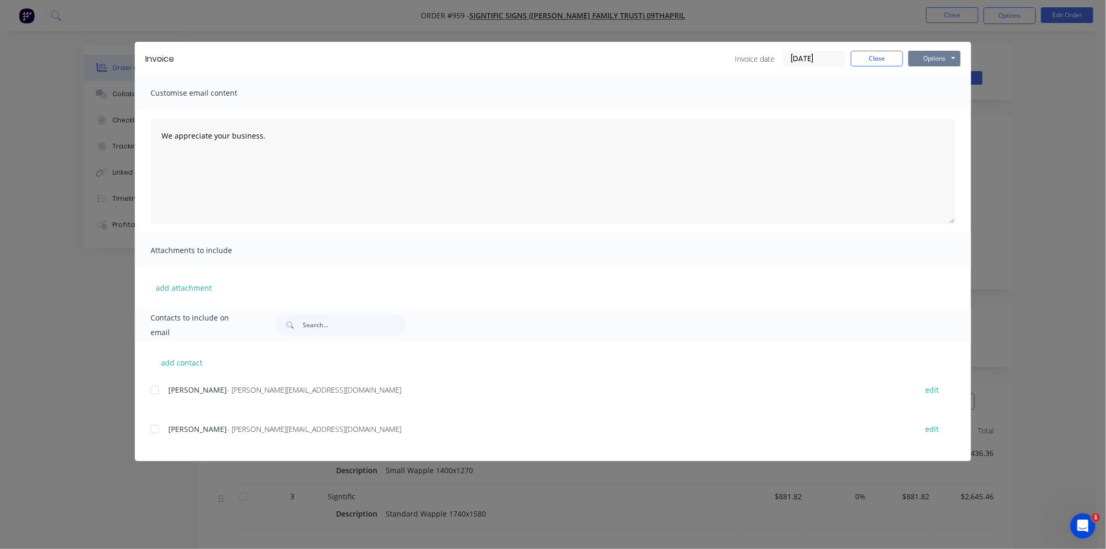
click at [925, 55] on button "Options" at bounding box center [934, 59] width 52 height 16
click at [928, 93] on button "Print" at bounding box center [941, 94] width 67 height 17
click at [884, 55] on button "Close" at bounding box center [877, 59] width 52 height 16
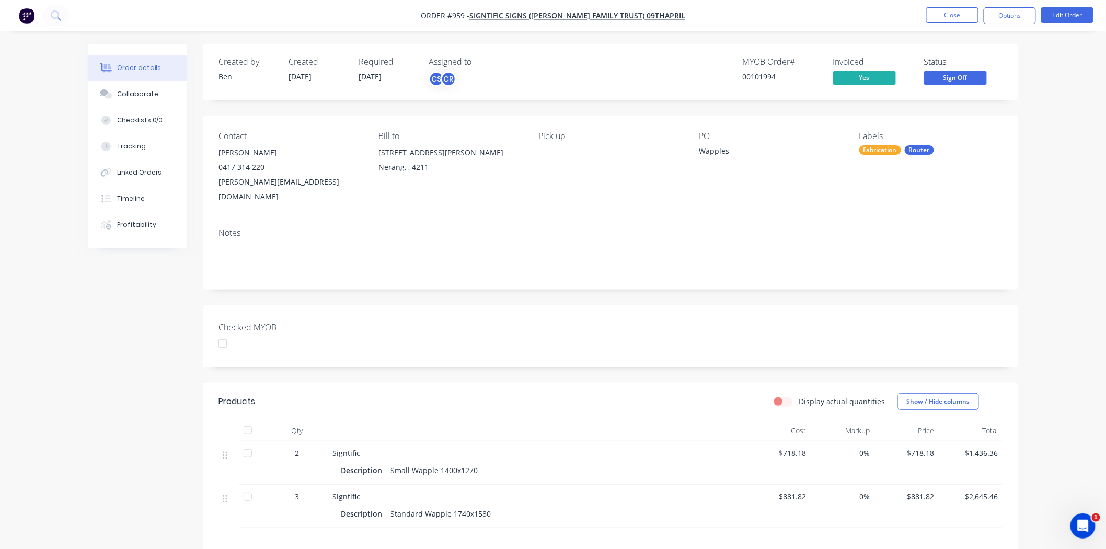
click at [223, 333] on div at bounding box center [222, 343] width 21 height 21
click at [968, 77] on span "Sign Off" at bounding box center [955, 77] width 63 height 13
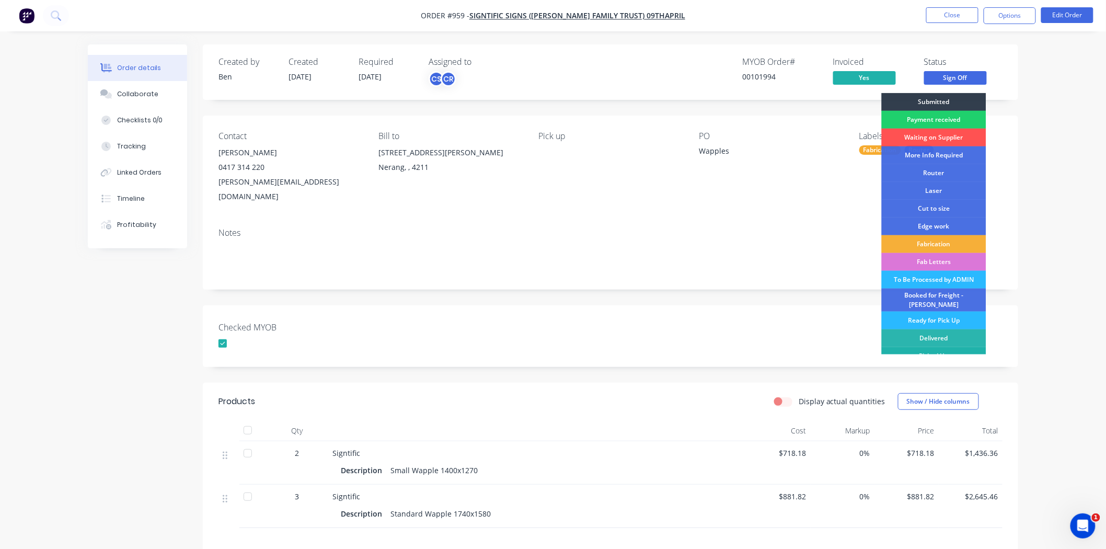
click at [934, 348] on div "Picked Up" at bounding box center [934, 356] width 105 height 18
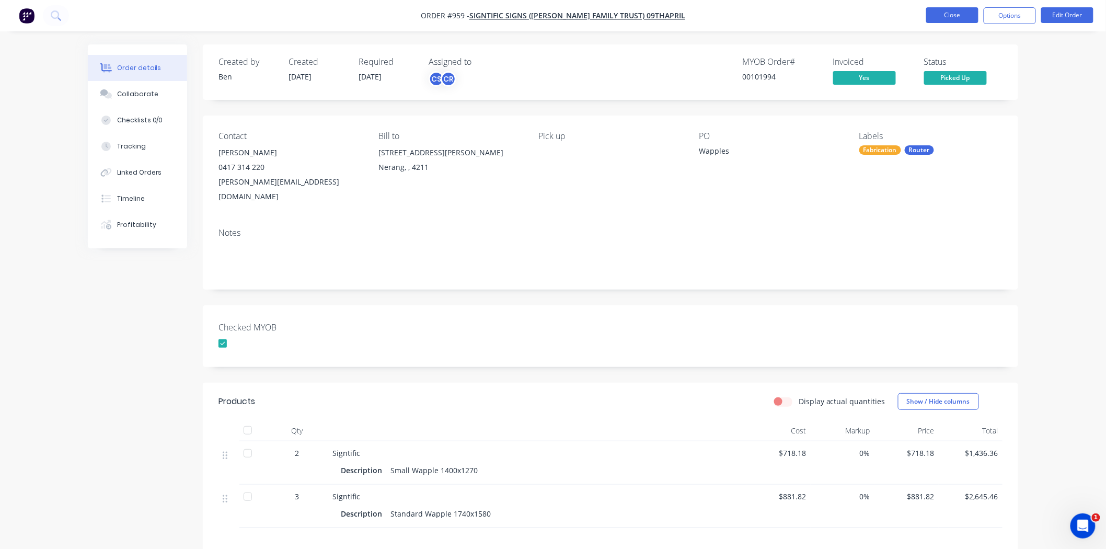
click at [952, 14] on button "Close" at bounding box center [952, 15] width 52 height 16
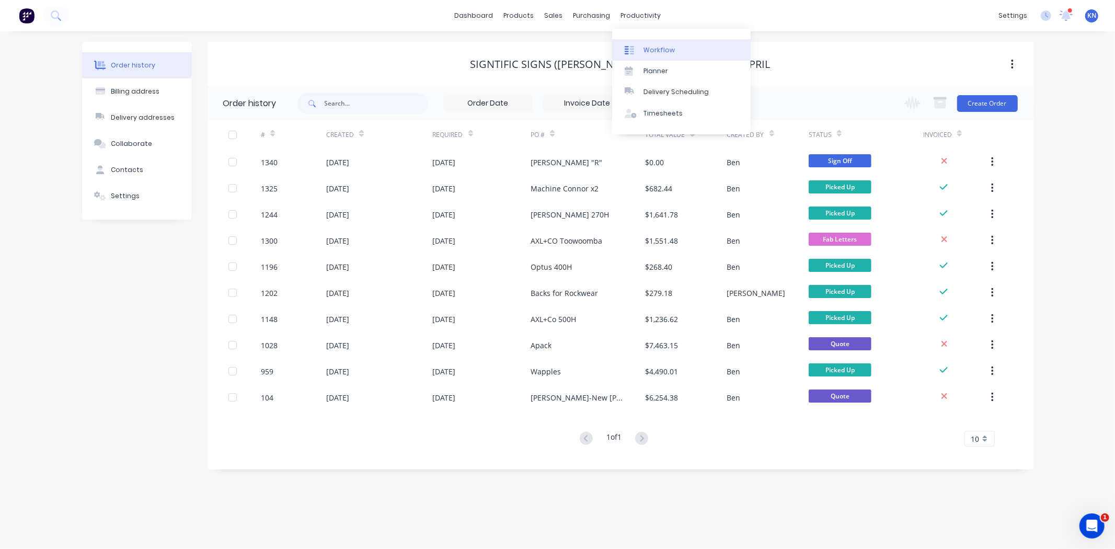
click at [661, 51] on div "Workflow" at bounding box center [658, 49] width 31 height 9
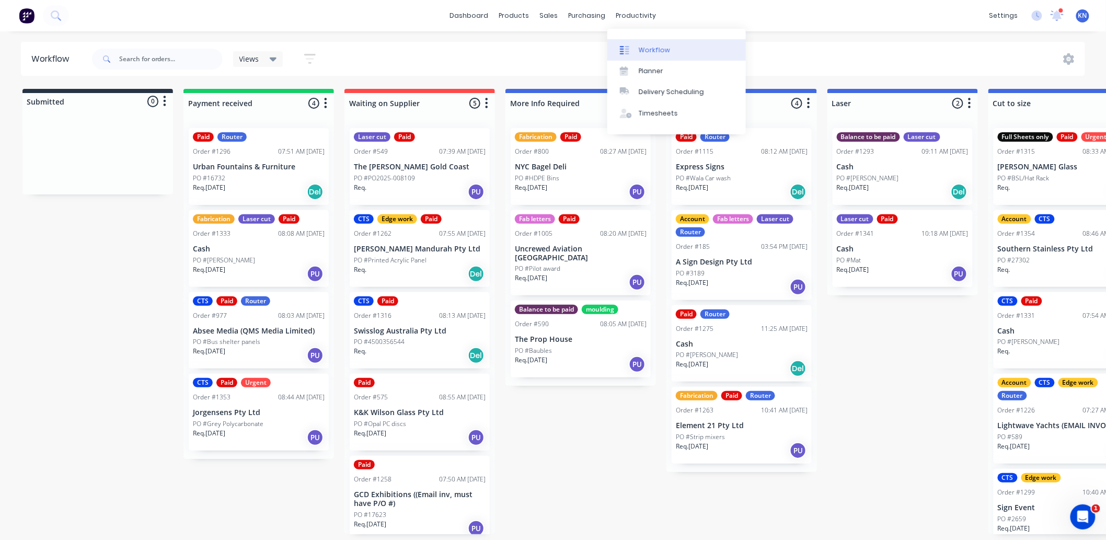
click at [655, 50] on div "Workflow" at bounding box center [654, 49] width 31 height 9
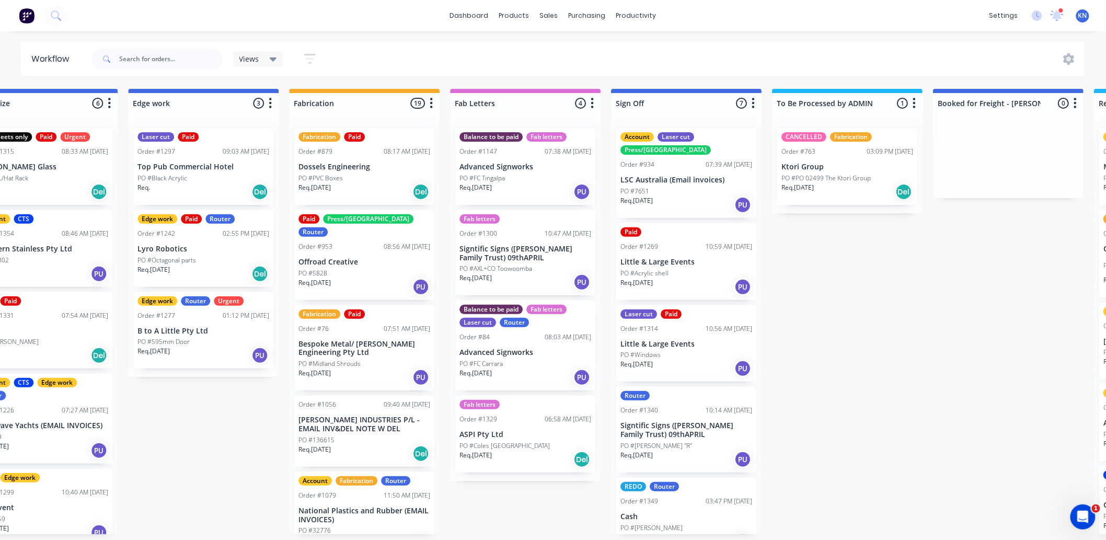
scroll to position [0, 1394]
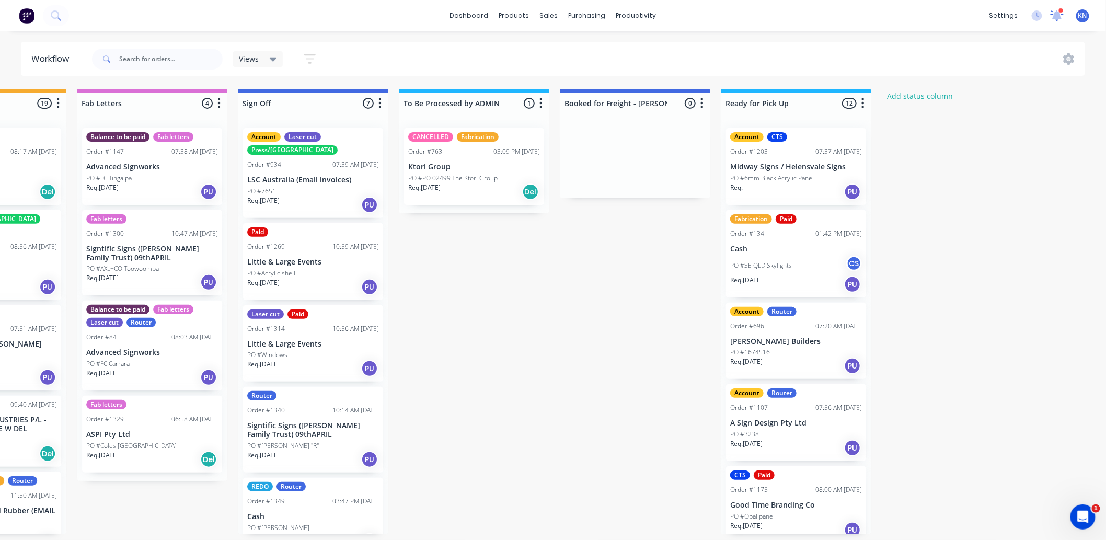
click at [1059, 14] on icon at bounding box center [1057, 14] width 9 height 9
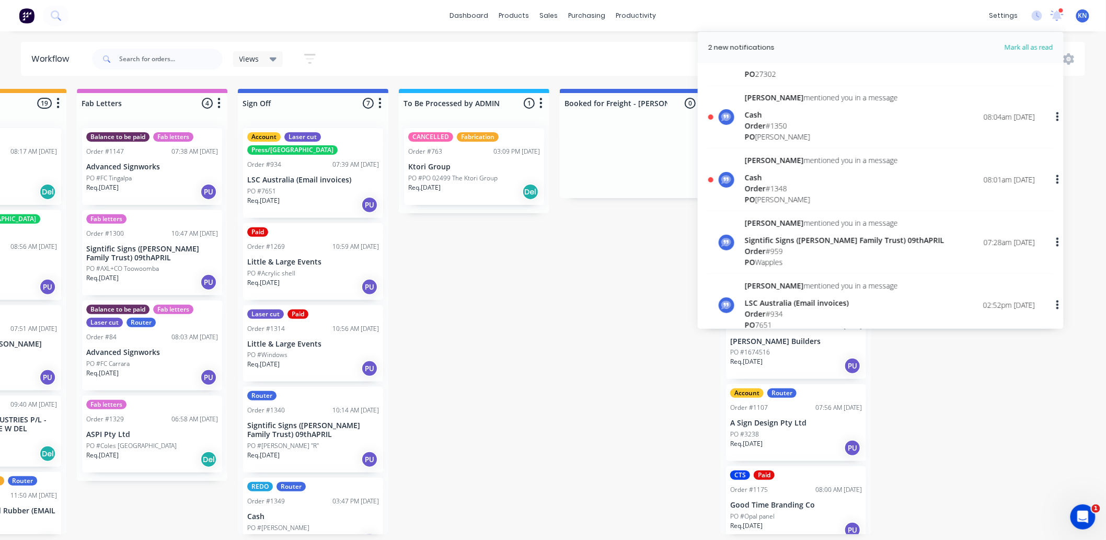
scroll to position [0, 0]
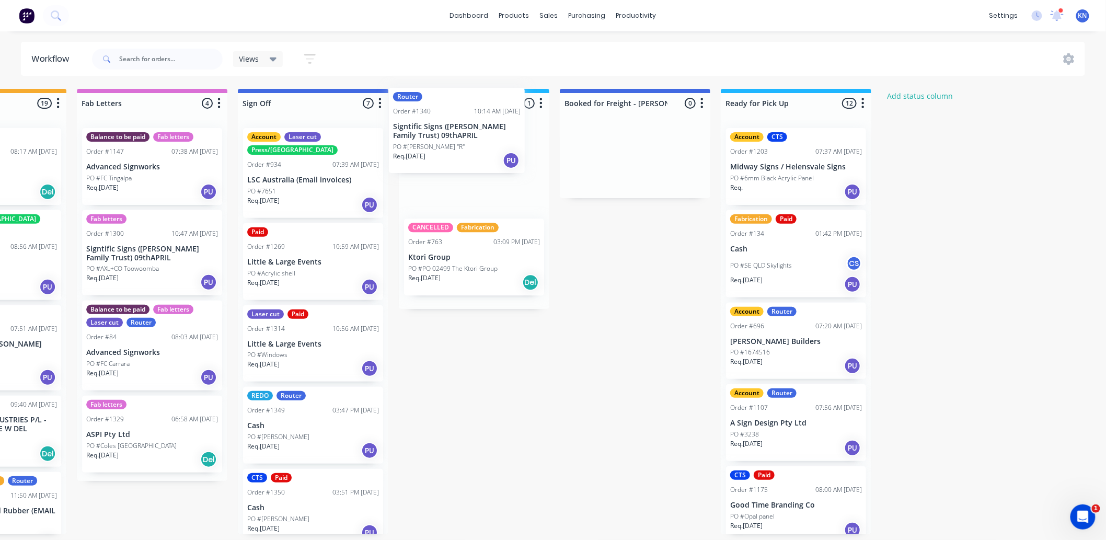
scroll to position [0, 1394]
drag, startPoint x: 279, startPoint y: 410, endPoint x: 430, endPoint y: 123, distance: 324.7
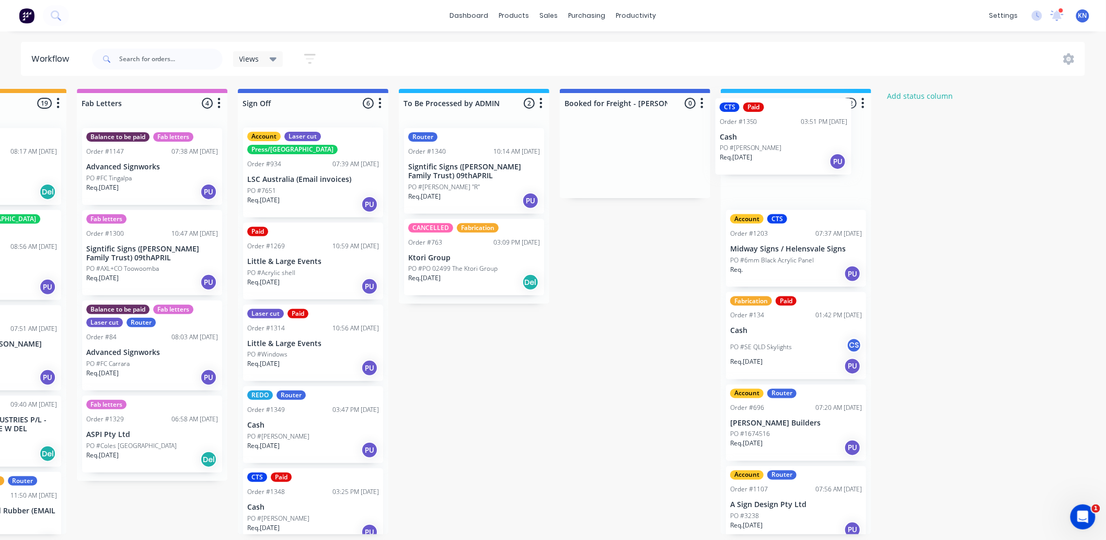
drag, startPoint x: 291, startPoint y: 499, endPoint x: 782, endPoint y: 131, distance: 613.8
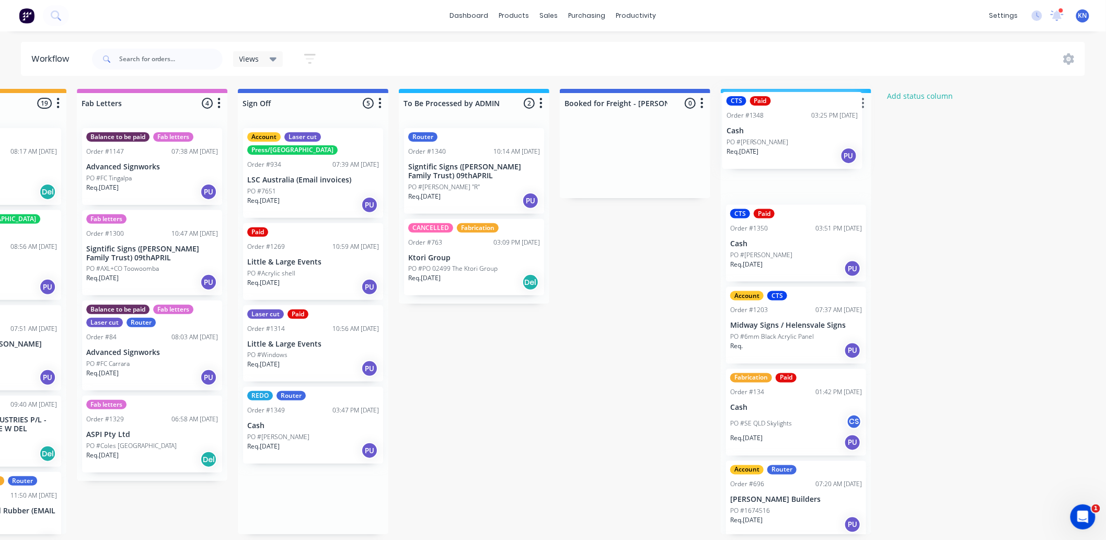
drag, startPoint x: 274, startPoint y: 490, endPoint x: 759, endPoint y: 129, distance: 604.7
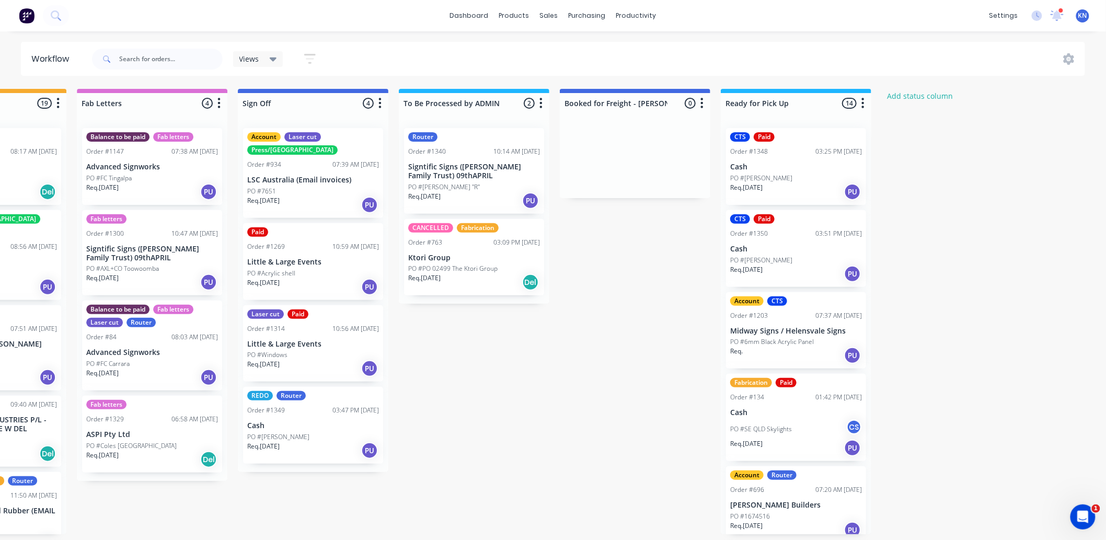
scroll to position [3, 1394]
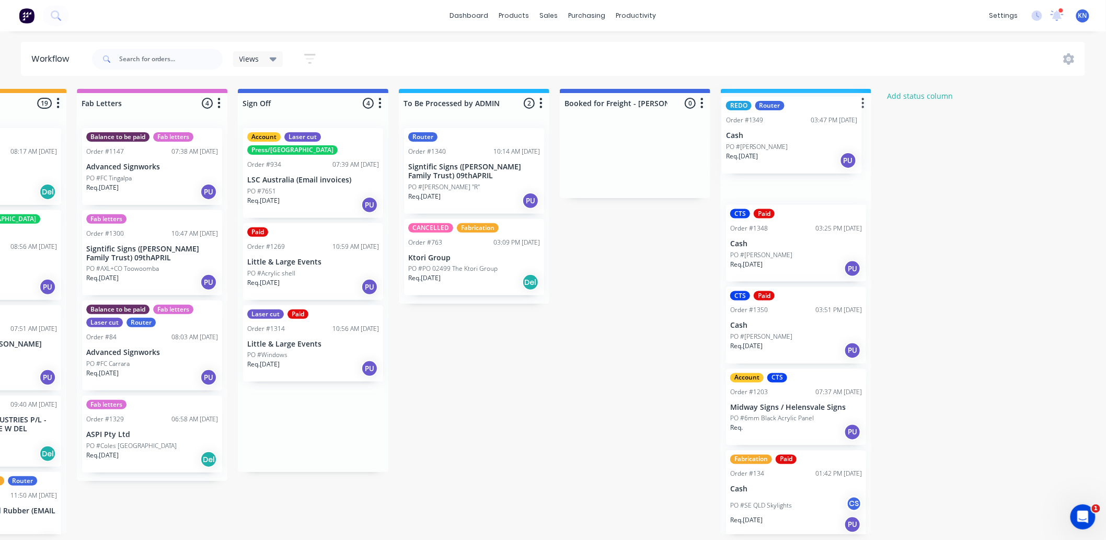
drag, startPoint x: 293, startPoint y: 409, endPoint x: 784, endPoint y: 131, distance: 564.5
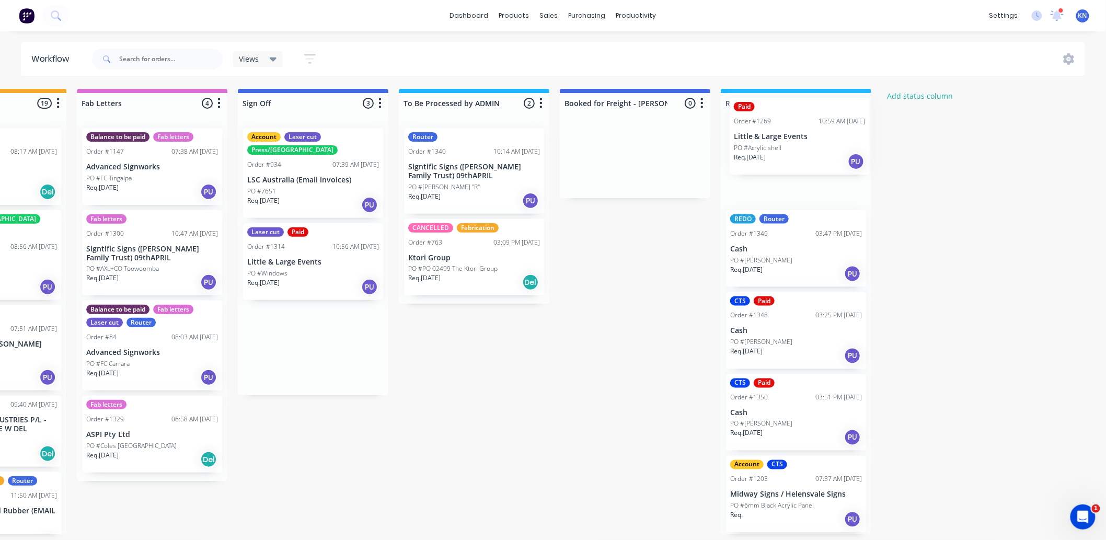
scroll to position [2, 1394]
drag, startPoint x: 279, startPoint y: 253, endPoint x: 772, endPoint y: 133, distance: 507.2
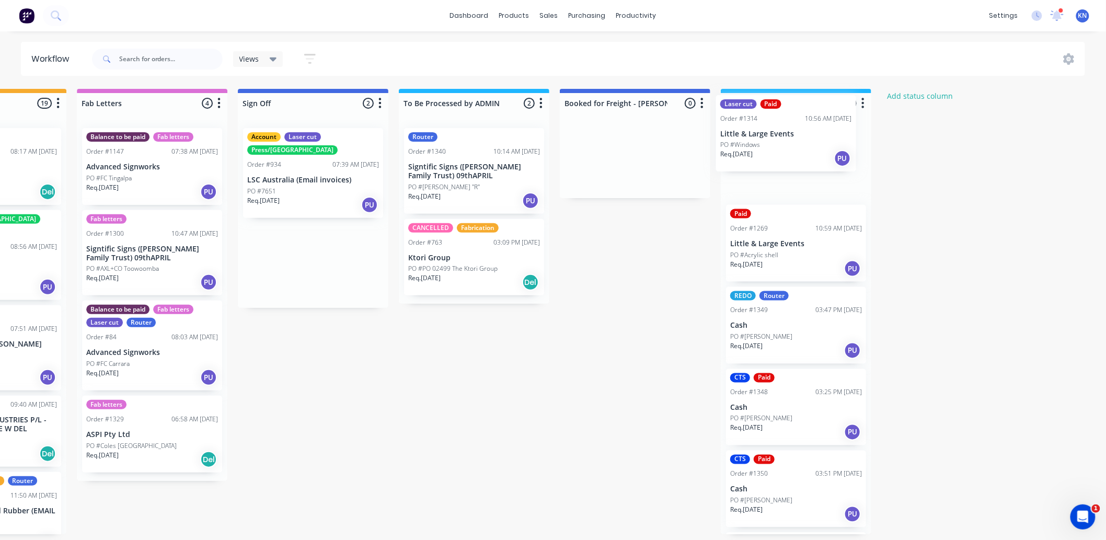
drag, startPoint x: 286, startPoint y: 256, endPoint x: 769, endPoint y: 141, distance: 495.9
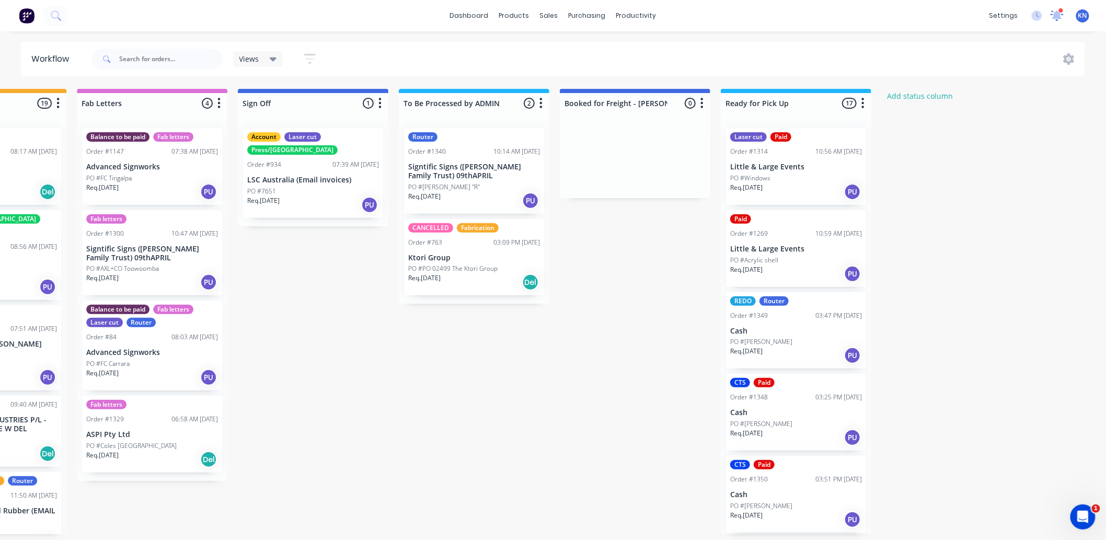
click at [1058, 14] on icon at bounding box center [1057, 14] width 9 height 9
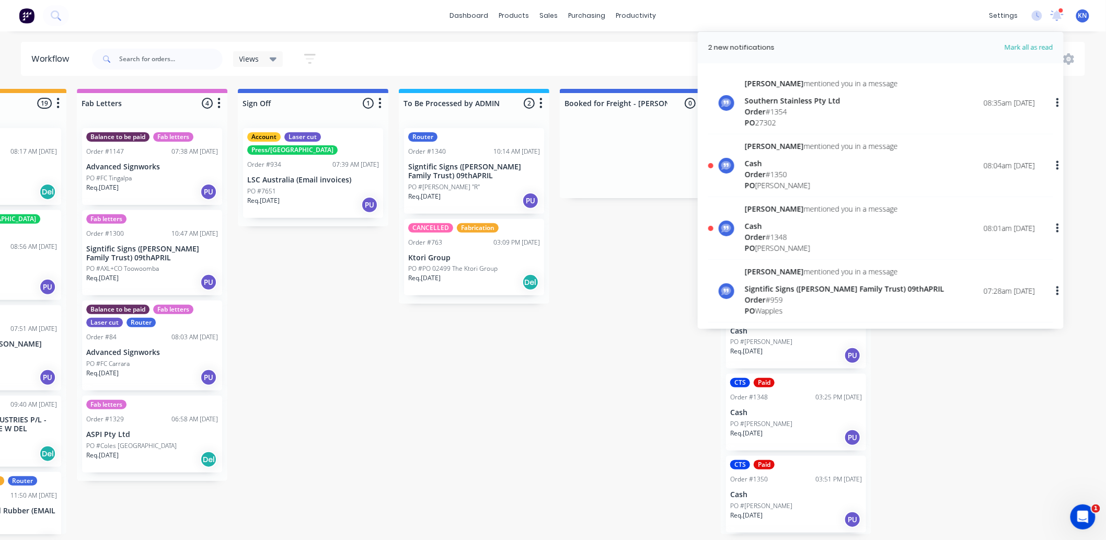
click at [759, 237] on span "Order" at bounding box center [755, 237] width 21 height 10
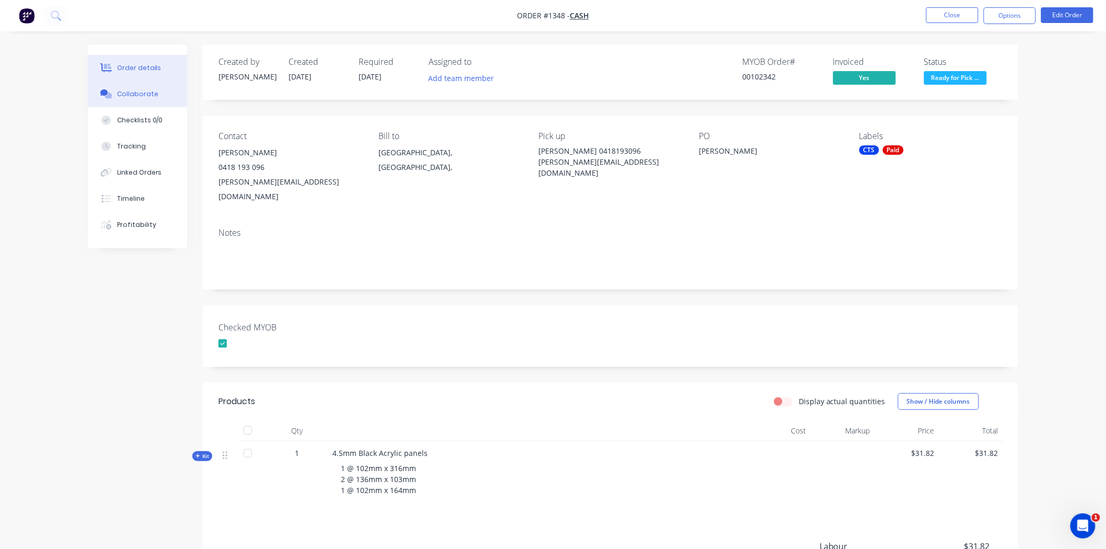
click at [143, 91] on div "Collaborate" at bounding box center [137, 93] width 41 height 9
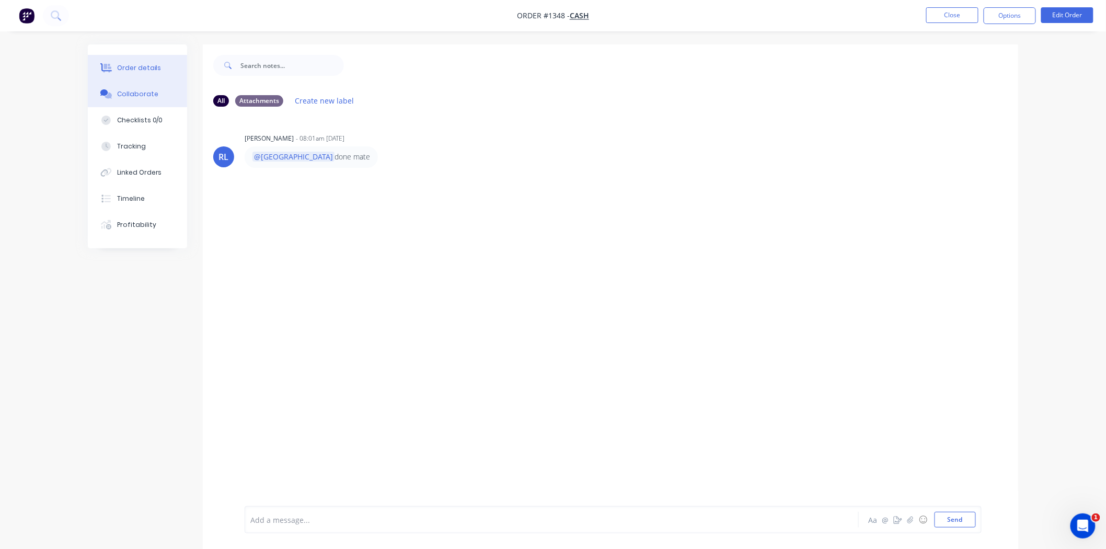
click at [123, 65] on div "Order details" at bounding box center [139, 67] width 44 height 9
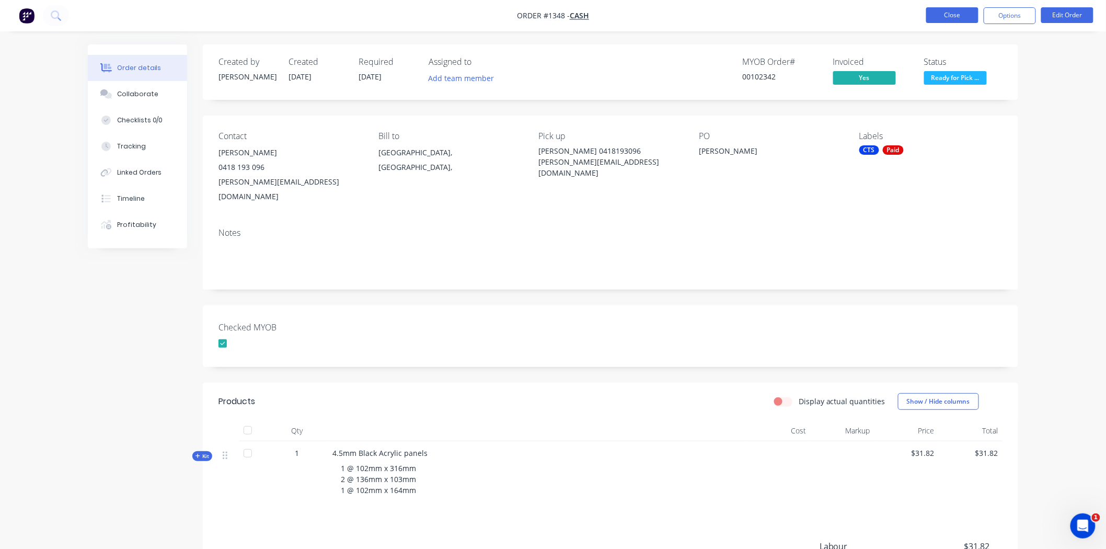
click at [957, 16] on button "Close" at bounding box center [952, 15] width 52 height 16
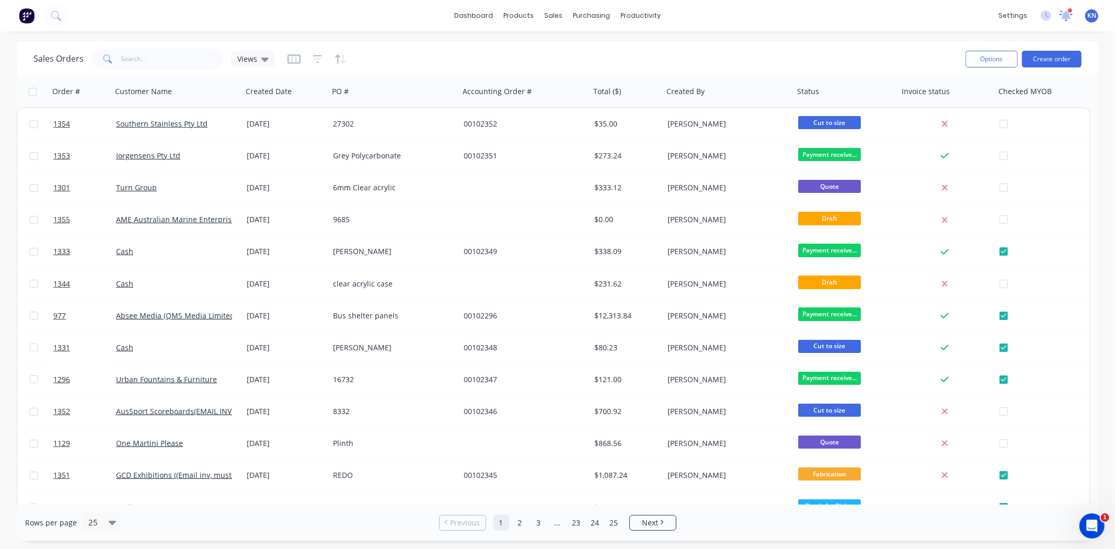
click at [1065, 14] on icon at bounding box center [1065, 14] width 9 height 8
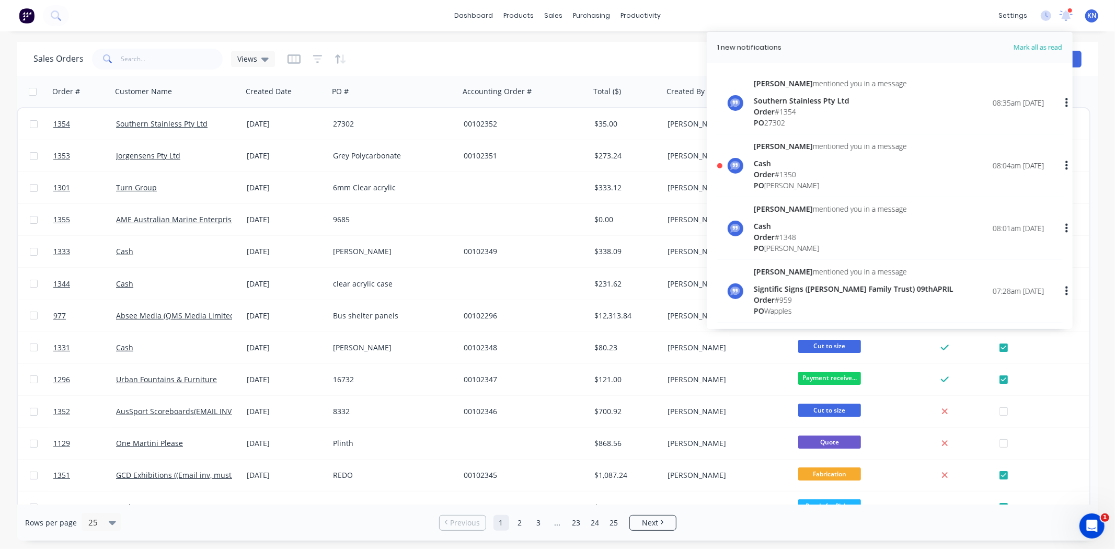
click at [772, 169] on span "Order" at bounding box center [764, 174] width 21 height 10
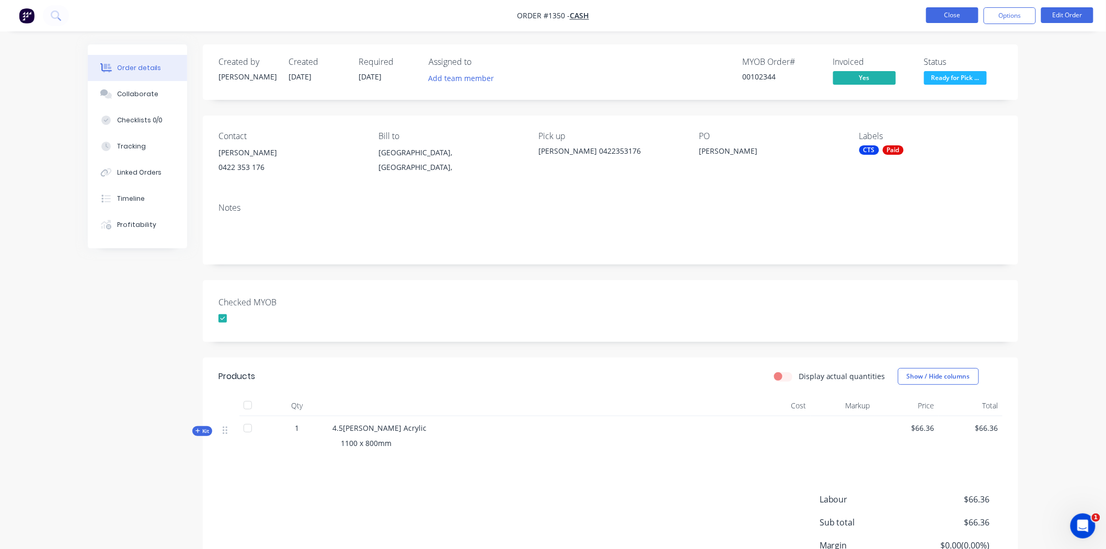
click at [949, 16] on button "Close" at bounding box center [952, 15] width 52 height 16
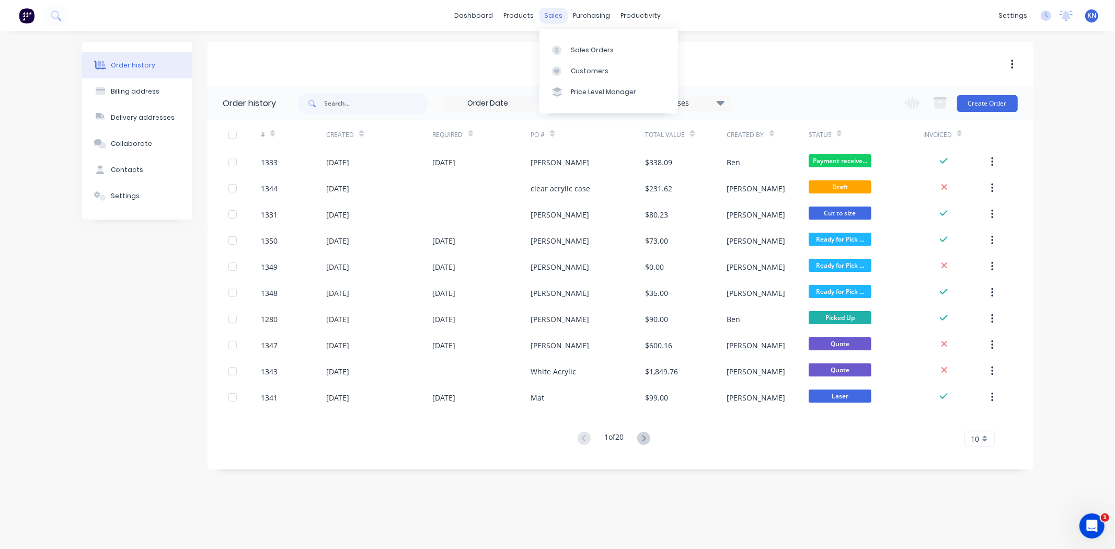
click at [557, 14] on div "sales" at bounding box center [553, 16] width 29 height 16
click at [580, 48] on div "Sales Orders" at bounding box center [592, 49] width 43 height 9
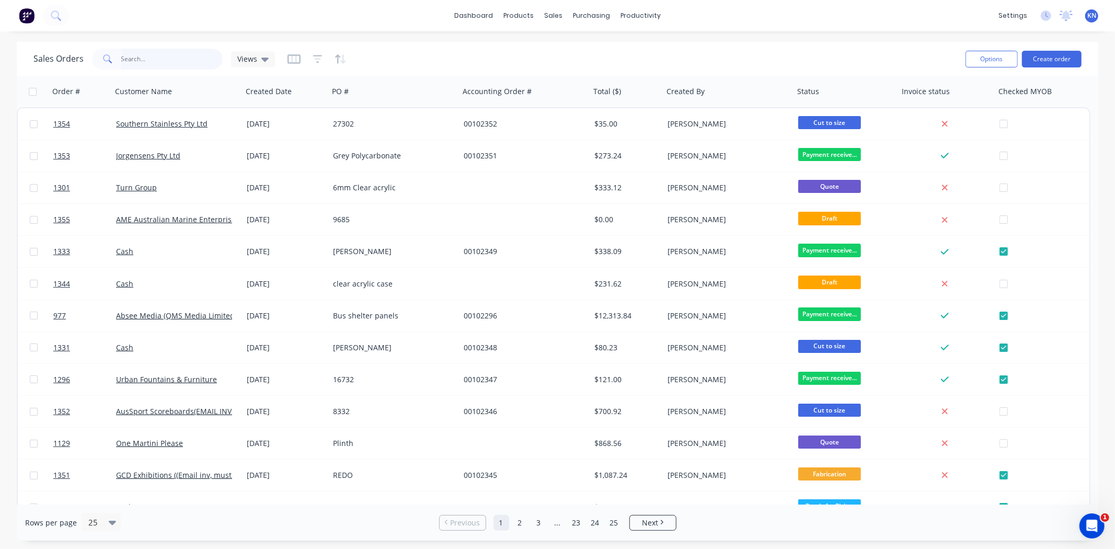
click at [136, 54] on input "text" at bounding box center [172, 59] width 102 height 21
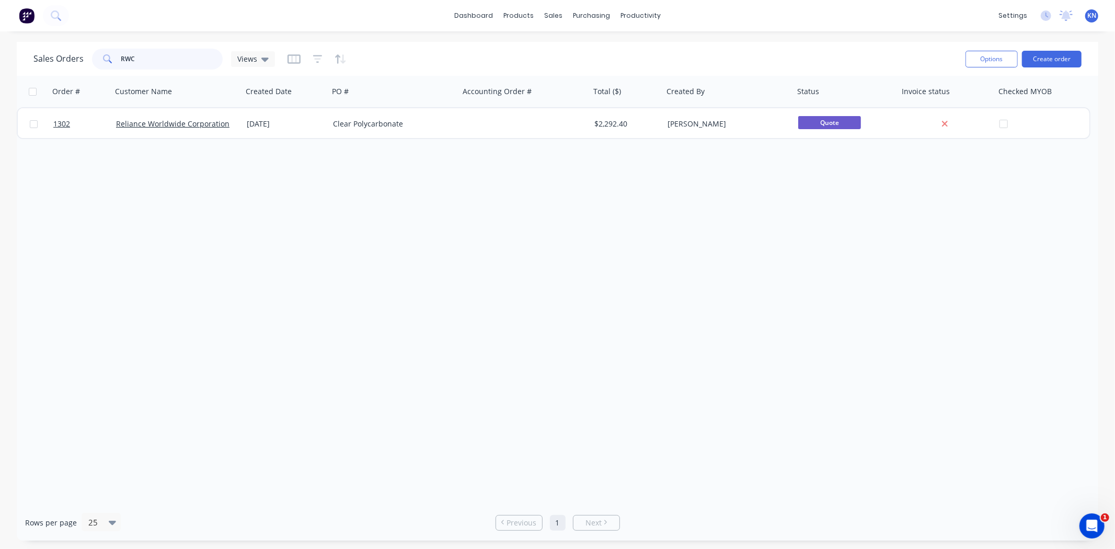
type input "RWC"
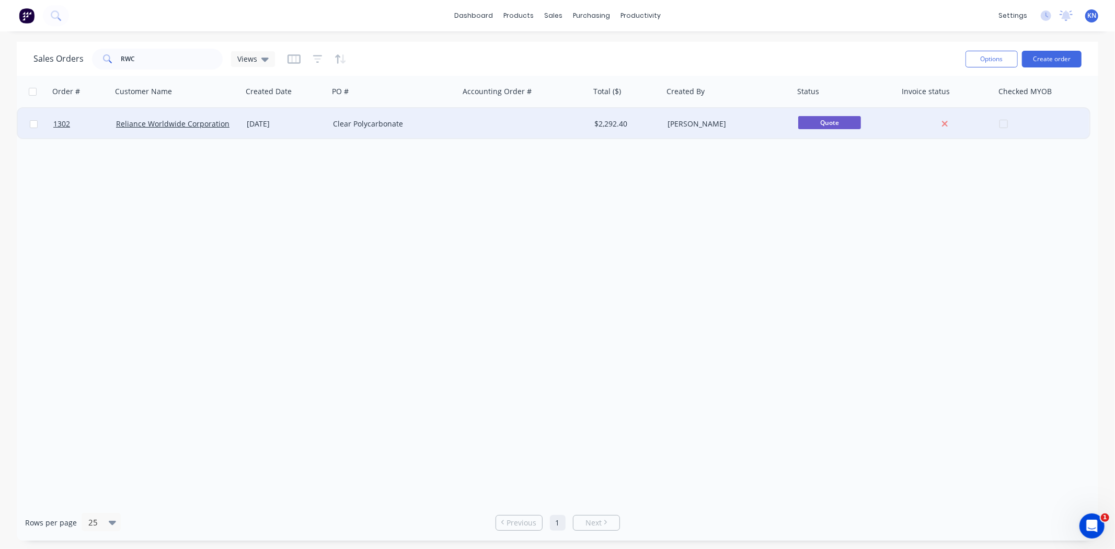
click at [427, 116] on div "Clear Polycarbonate" at bounding box center [394, 123] width 131 height 31
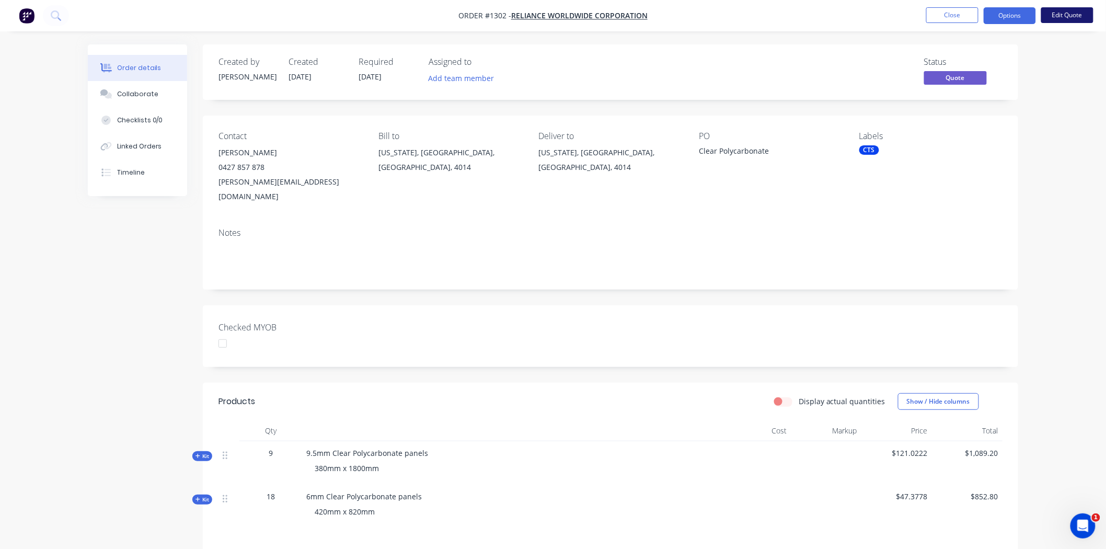
click at [1068, 12] on button "Edit Quote" at bounding box center [1067, 15] width 52 height 16
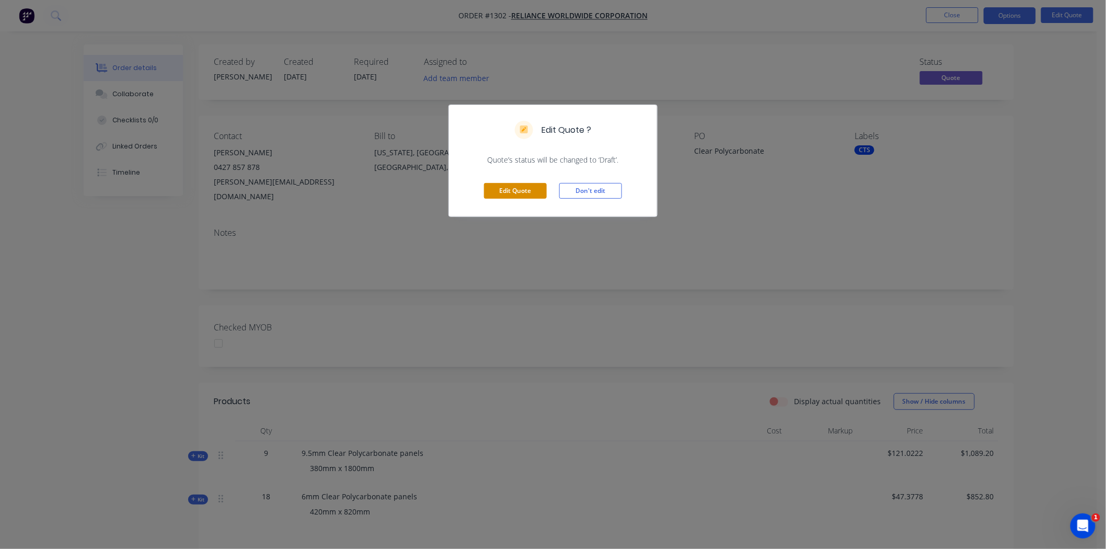
click at [514, 190] on button "Edit Quote" at bounding box center [515, 191] width 63 height 16
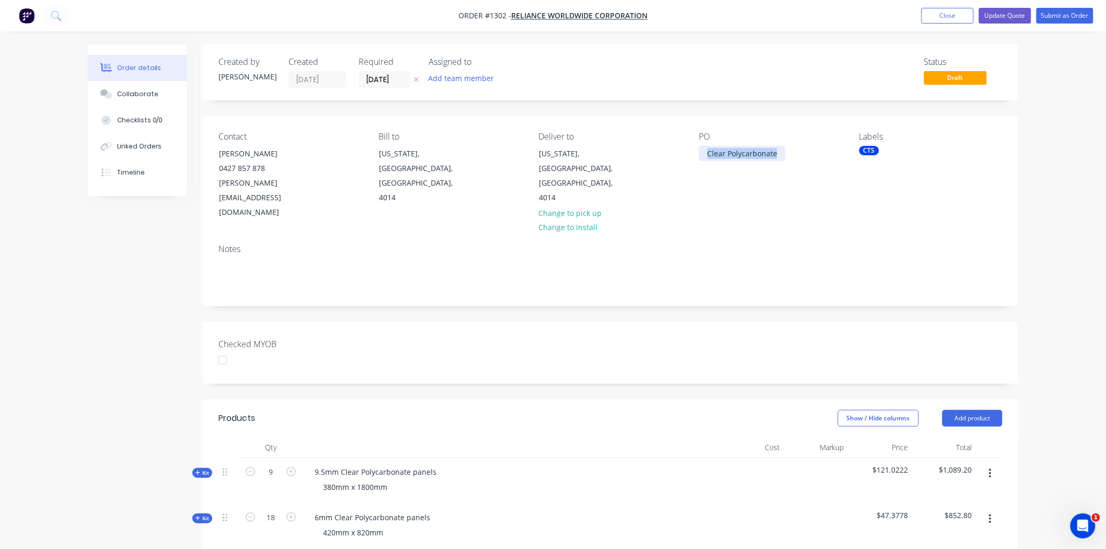
drag, startPoint x: 780, startPoint y: 154, endPoint x: 673, endPoint y: 160, distance: 107.3
click at [673, 160] on div "Contact Josh Pounder 0427 857 878 joshua.pounder@rwc.com Bill to Virginia, Quee…" at bounding box center [610, 176] width 815 height 120
click at [724, 154] on div "Clear Polycarbonate" at bounding box center [742, 153] width 87 height 15
drag, startPoint x: 706, startPoint y: 153, endPoint x: 842, endPoint y: 131, distance: 138.7
click at [824, 148] on div "PO Clear Polycarbonate" at bounding box center [770, 176] width 143 height 88
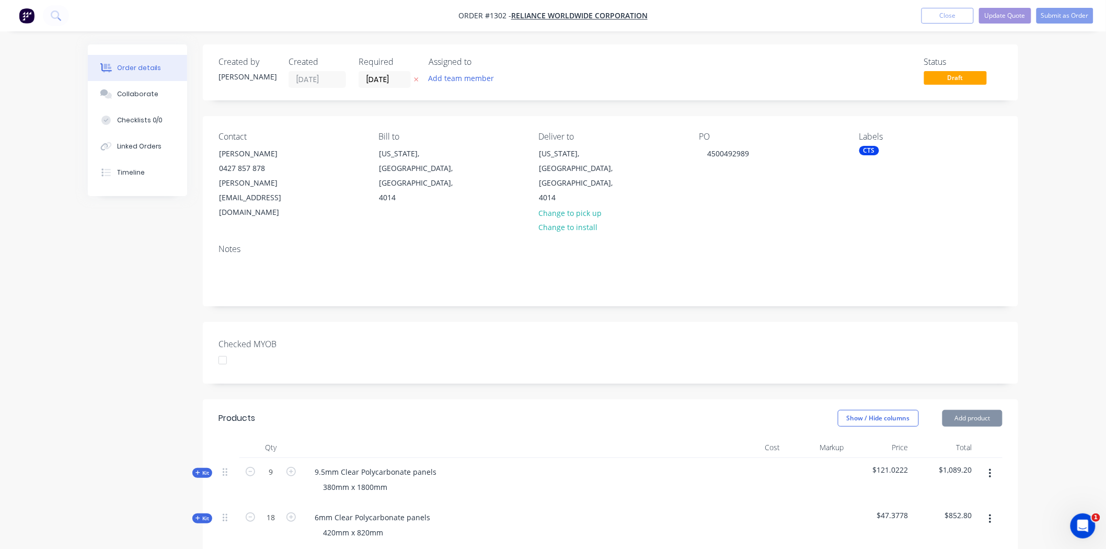
click at [734, 172] on div "PO 4500492989" at bounding box center [770, 176] width 143 height 88
click at [1006, 14] on button "Update Quote" at bounding box center [1005, 16] width 52 height 16
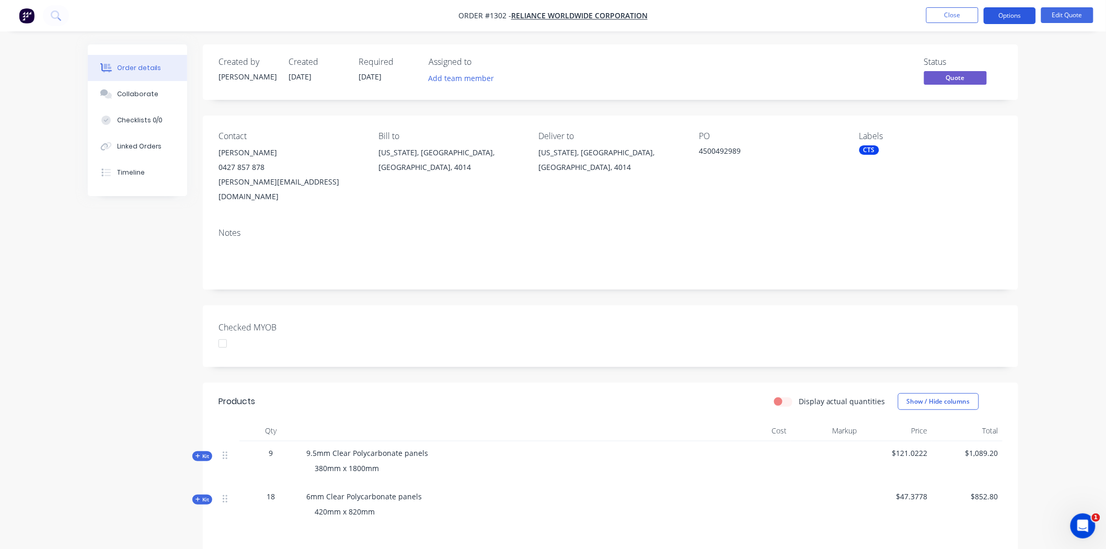
click at [1015, 13] on button "Options" at bounding box center [1010, 15] width 52 height 17
click at [773, 320] on div "Checked MYOB" at bounding box center [610, 336] width 815 height 62
click at [1012, 13] on button "Options" at bounding box center [1010, 15] width 52 height 17
click at [971, 80] on div "Proforma Invoice" at bounding box center [978, 84] width 96 height 15
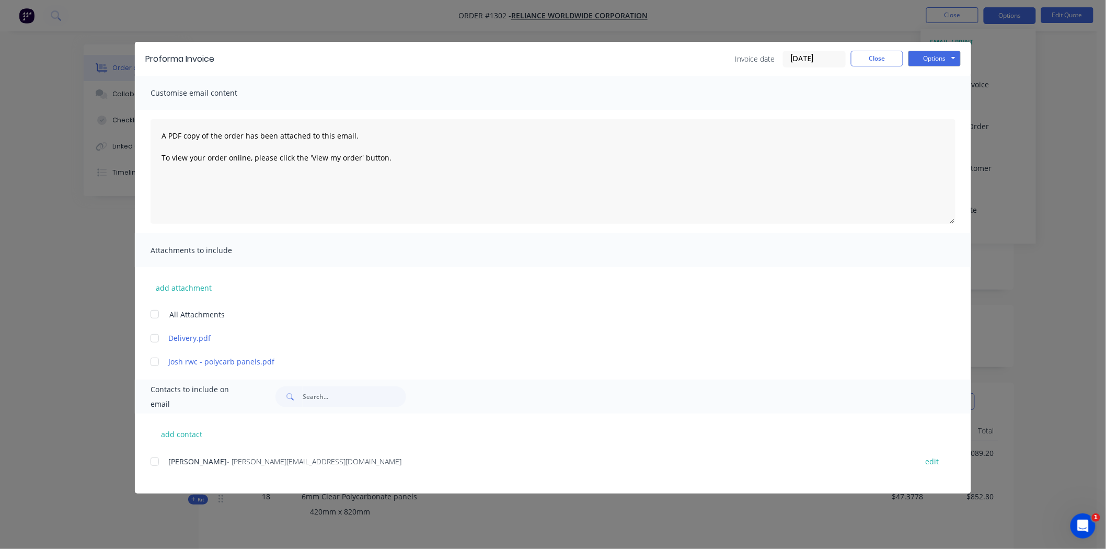
click at [157, 458] on div at bounding box center [154, 461] width 21 height 21
click at [195, 431] on button "add contact" at bounding box center [182, 434] width 63 height 16
select select "AU"
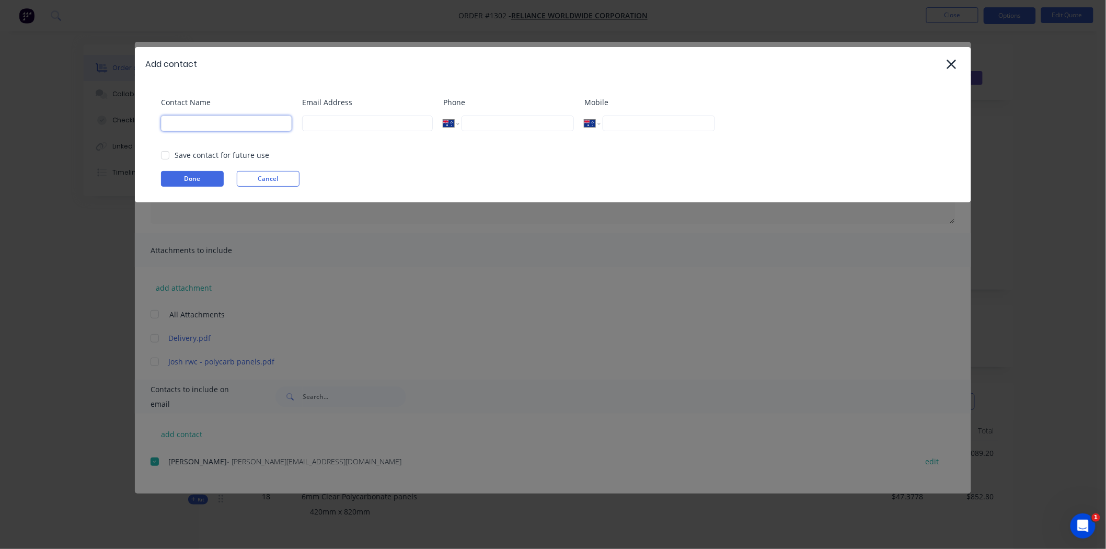
click at [284, 126] on input at bounding box center [226, 123] width 131 height 16
type input "Adele Dymock"
click at [345, 119] on input at bounding box center [367, 123] width 131 height 16
type input "Adele.Dymock@rwc.com"
click at [626, 121] on input "tel" at bounding box center [659, 123] width 112 height 16
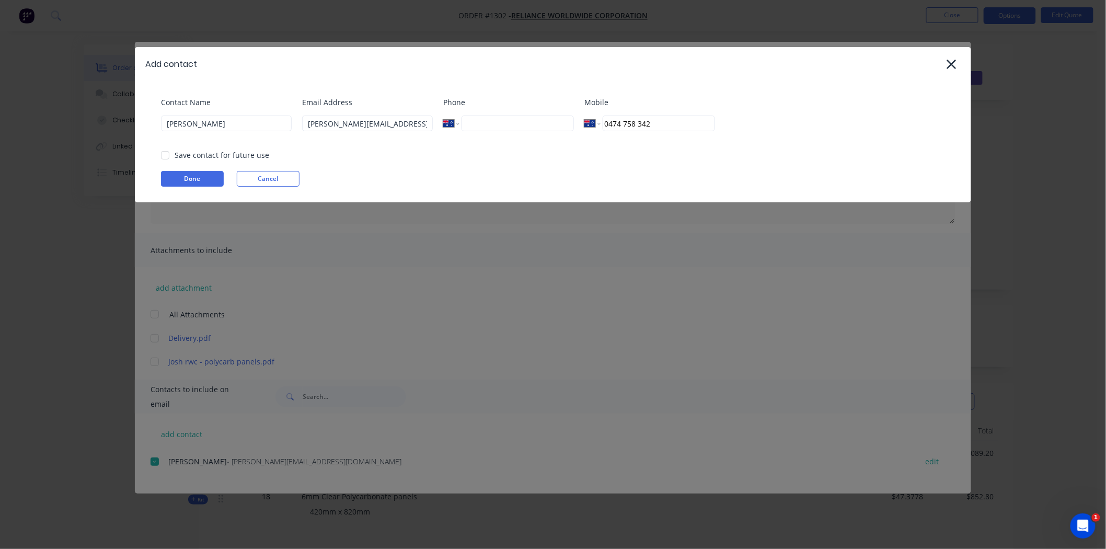
type input "0474 758 342"
click at [482, 127] on input "tel" at bounding box center [517, 123] width 112 height 16
click at [166, 155] on div at bounding box center [165, 155] width 21 height 21
type input "(07) 3018 3429"
click at [198, 178] on button "Done" at bounding box center [192, 179] width 63 height 16
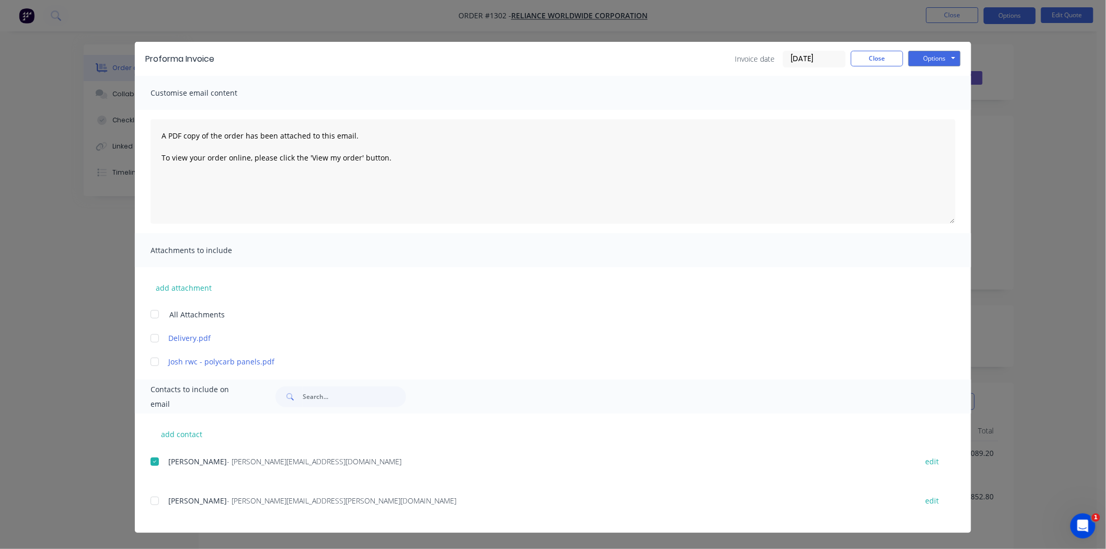
click at [154, 463] on div at bounding box center [154, 461] width 21 height 21
click at [881, 54] on button "Close" at bounding box center [877, 59] width 52 height 16
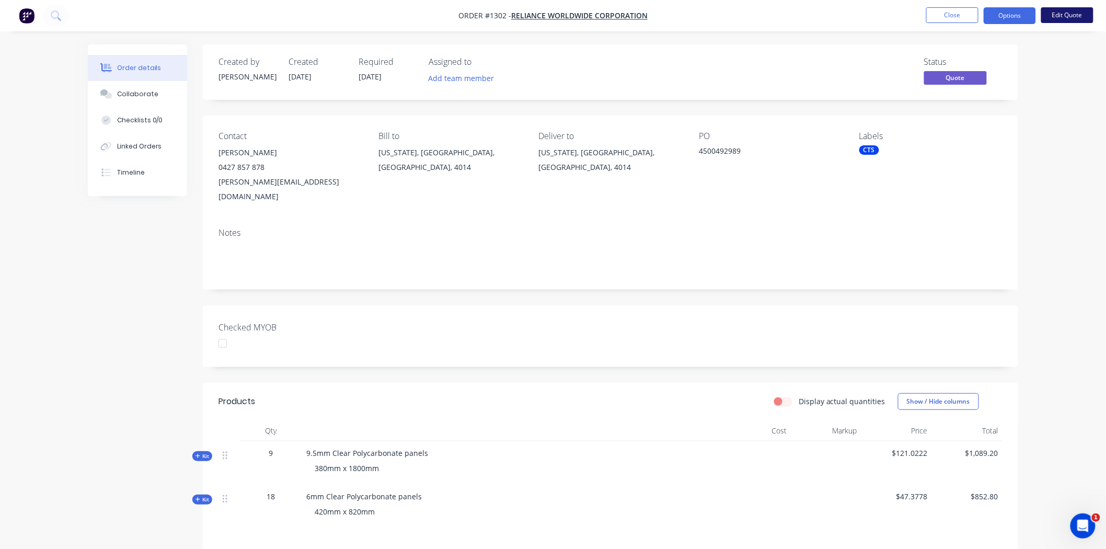
click at [1069, 14] on button "Edit Quote" at bounding box center [1067, 15] width 52 height 16
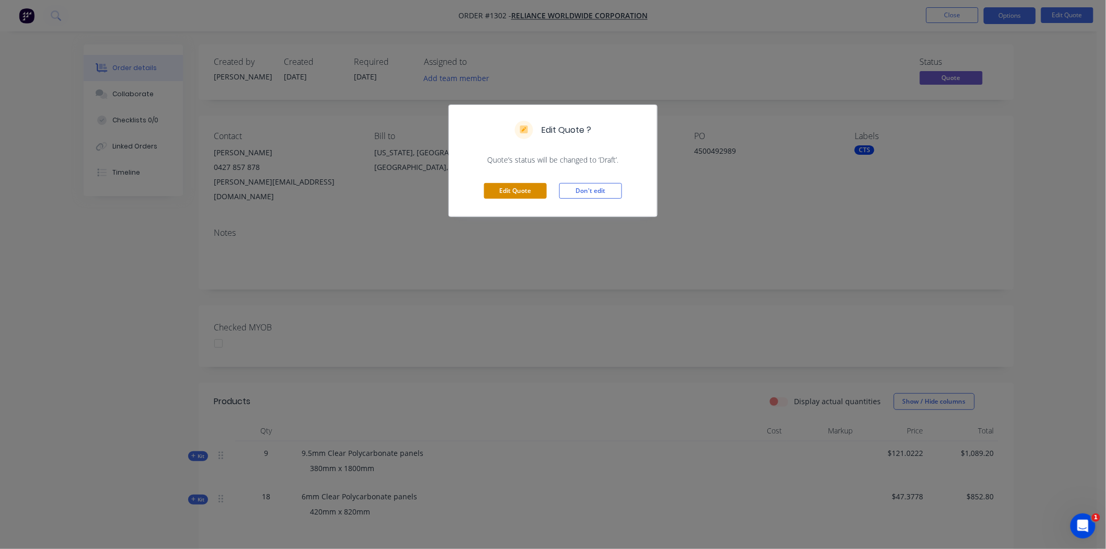
click at [505, 190] on button "Edit Quote" at bounding box center [515, 191] width 63 height 16
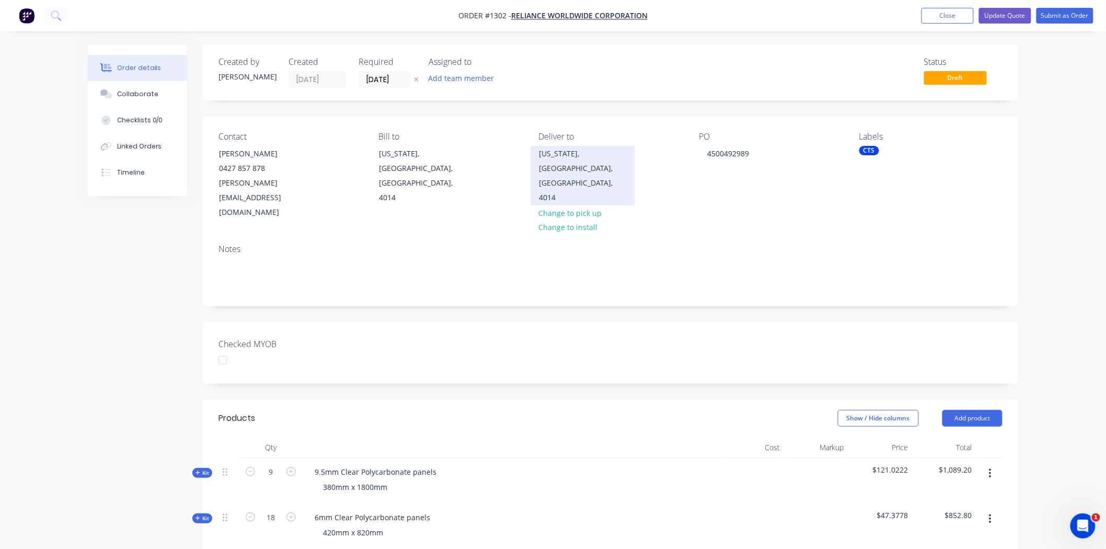
click at [546, 154] on div "Virginia, Queensland, Australia, 4014" at bounding box center [582, 175] width 87 height 59
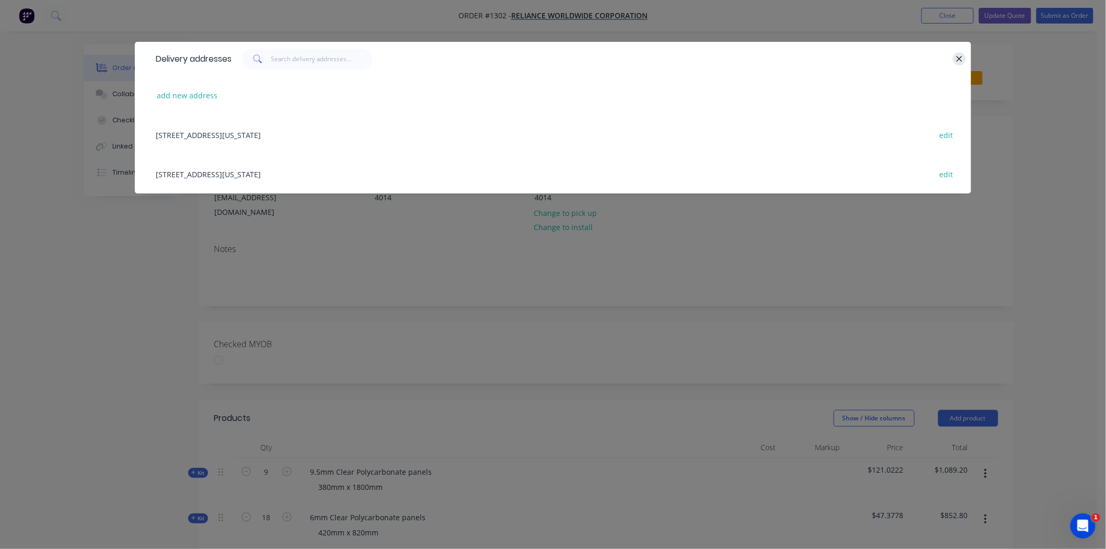
click at [956, 59] on icon "button" at bounding box center [959, 58] width 7 height 9
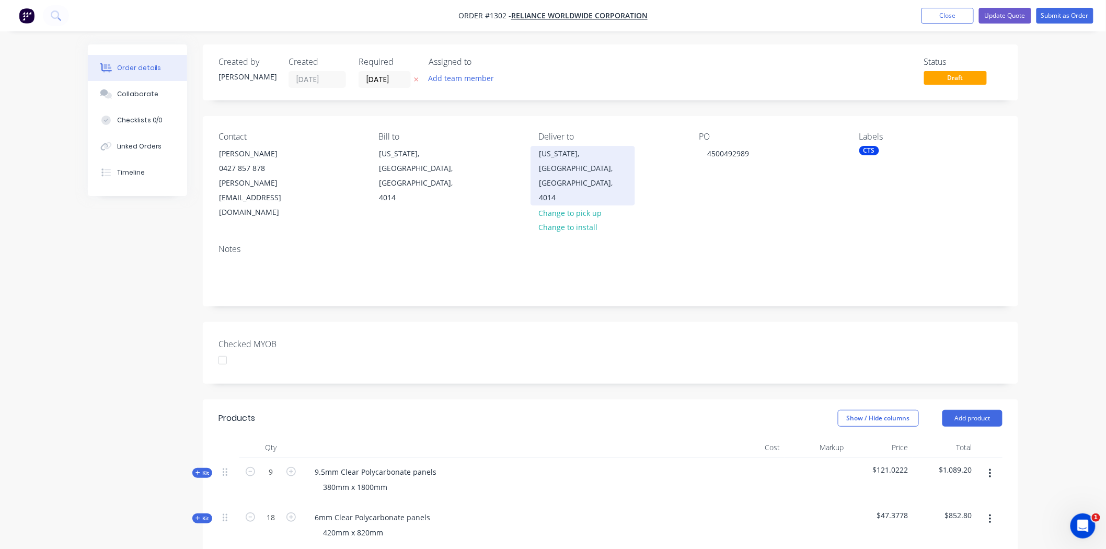
click at [585, 157] on div "Virginia, Queensland, Australia, 4014" at bounding box center [582, 175] width 87 height 59
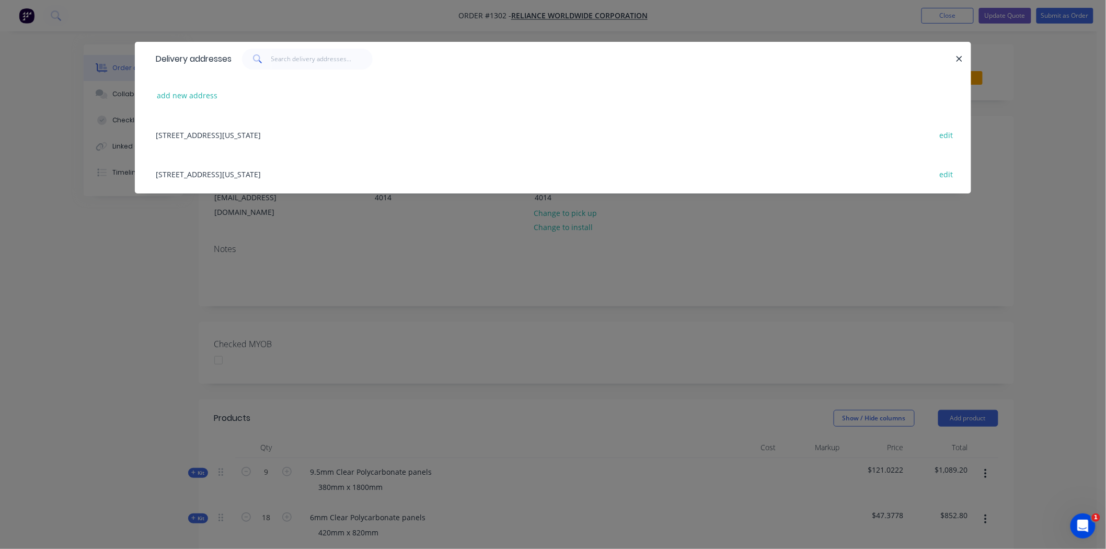
click at [258, 134] on div "Unit 1-2/ 68 Lisgar Street, Virginia, Queensland, Australia, 4014 edit" at bounding box center [553, 134] width 805 height 39
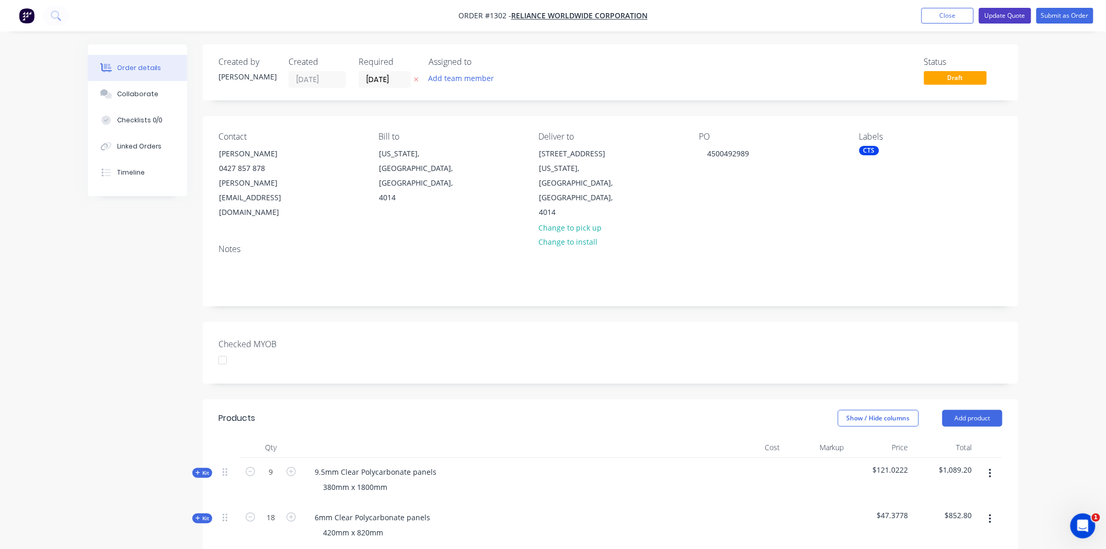
click at [1008, 11] on button "Update Quote" at bounding box center [1005, 16] width 52 height 16
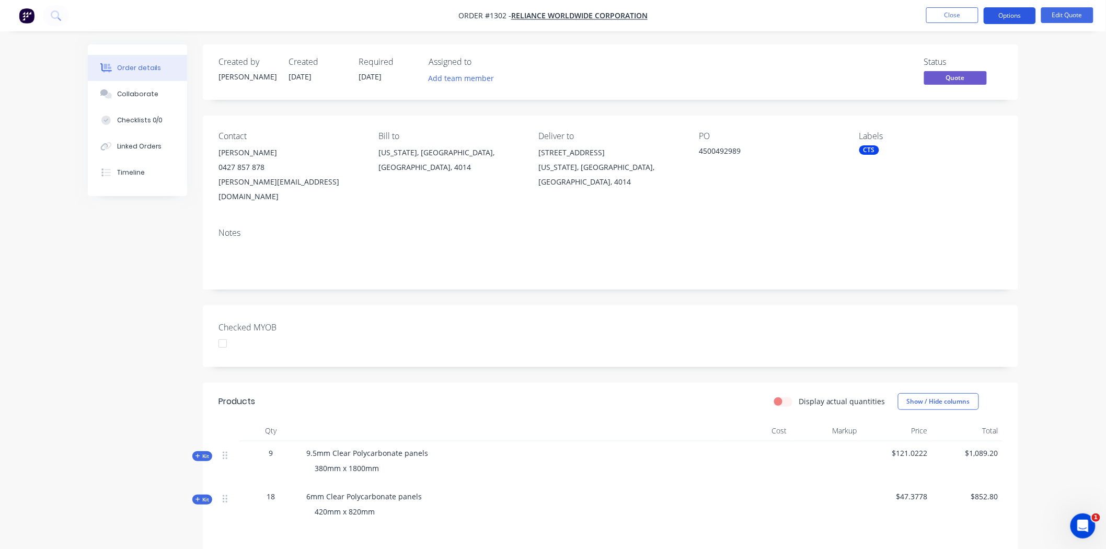
click at [1011, 14] on button "Options" at bounding box center [1010, 15] width 52 height 17
click at [988, 84] on div "Proforma Invoice" at bounding box center [978, 84] width 96 height 15
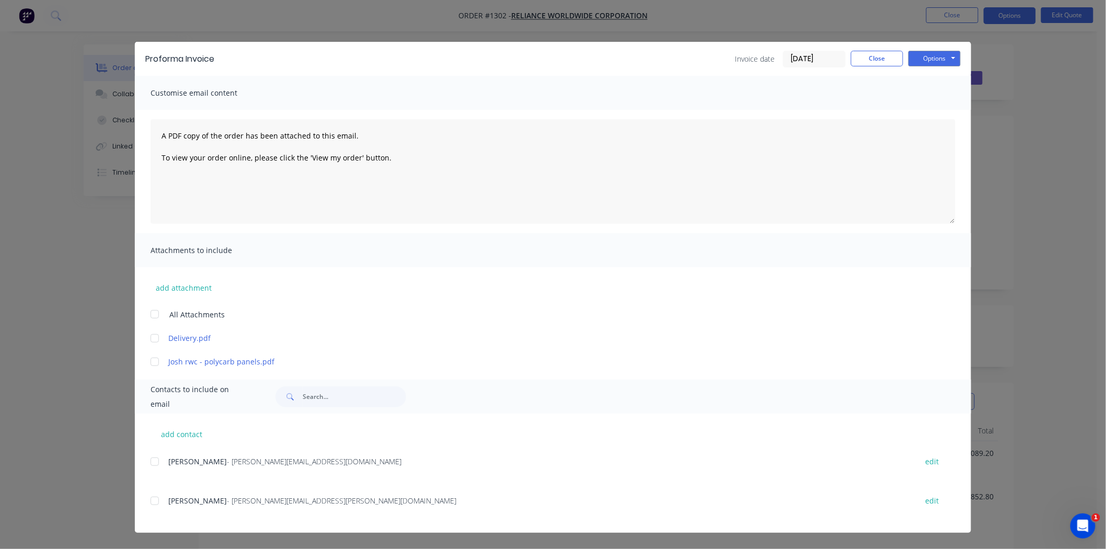
click at [157, 461] on div at bounding box center [154, 461] width 21 height 21
click at [155, 503] on div at bounding box center [154, 500] width 21 height 21
click at [152, 464] on div at bounding box center [154, 461] width 21 height 21
click at [934, 57] on button "Options" at bounding box center [934, 59] width 52 height 16
click at [944, 111] on button "Email" at bounding box center [941, 111] width 67 height 17
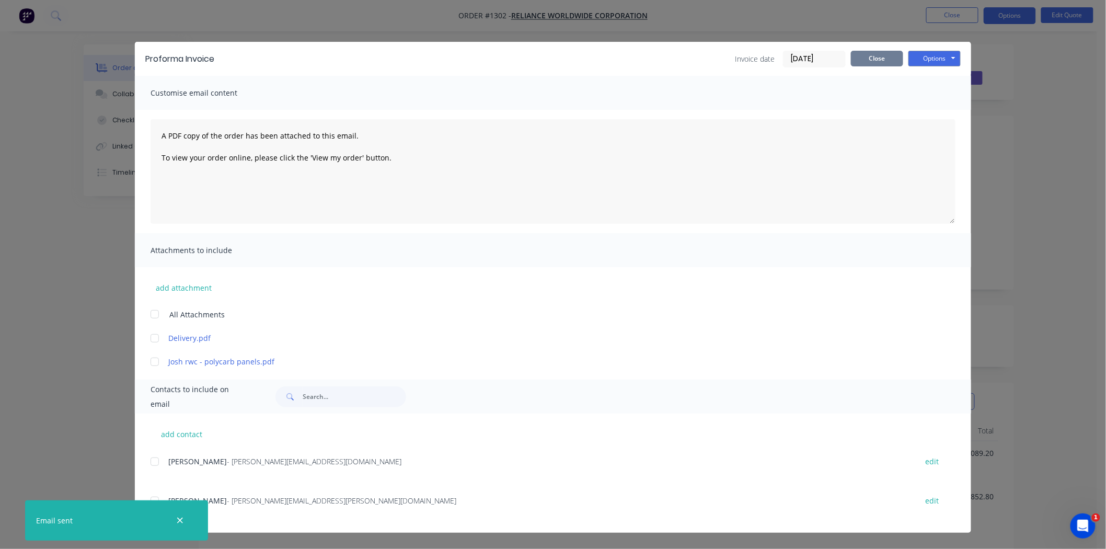
click at [886, 57] on button "Close" at bounding box center [877, 59] width 52 height 16
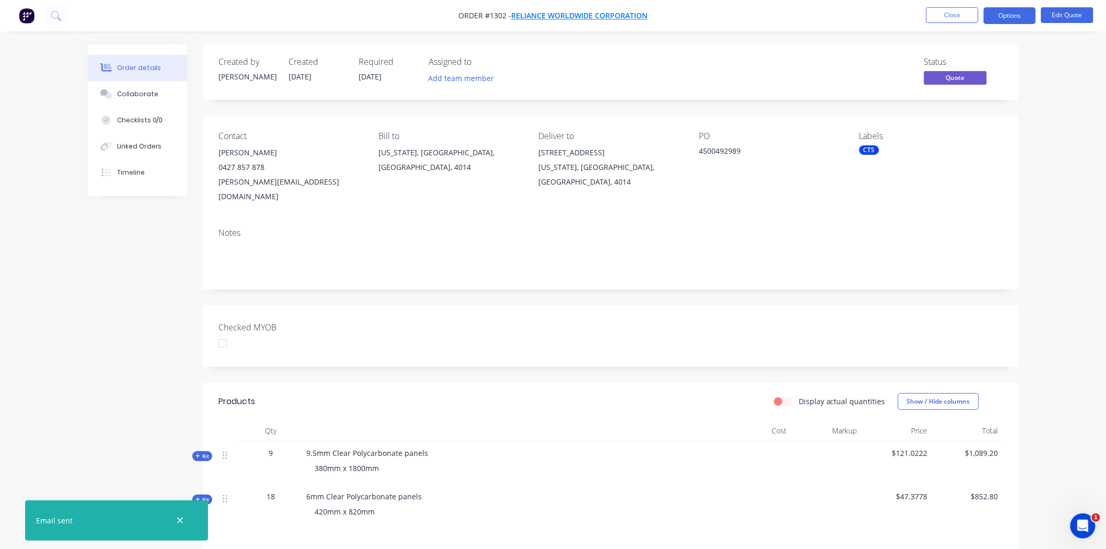
click at [580, 14] on span "Reliance Worldwide Corporation" at bounding box center [579, 16] width 136 height 10
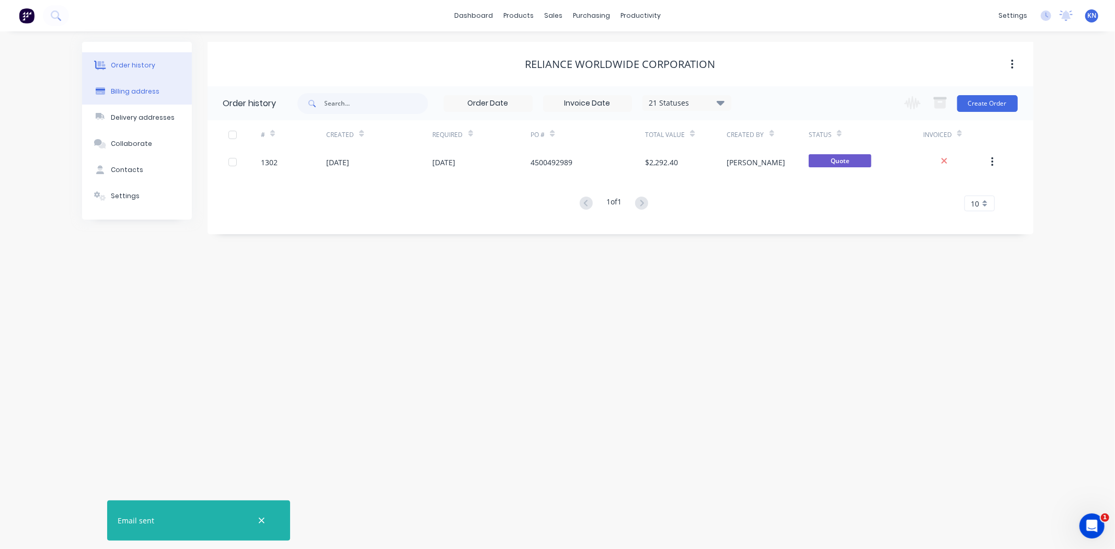
click at [143, 85] on button "Billing address" at bounding box center [137, 91] width 110 height 26
select select "AU"
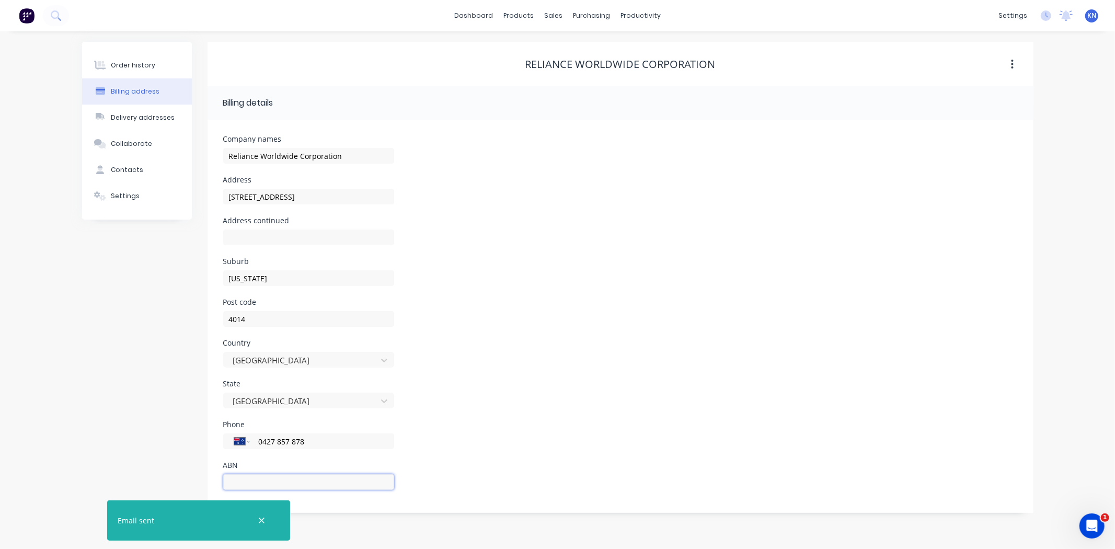
click at [279, 477] on input "text" at bounding box center [308, 482] width 171 height 16
type input "71004784301"
click at [141, 113] on div "Delivery addresses" at bounding box center [143, 117] width 64 height 9
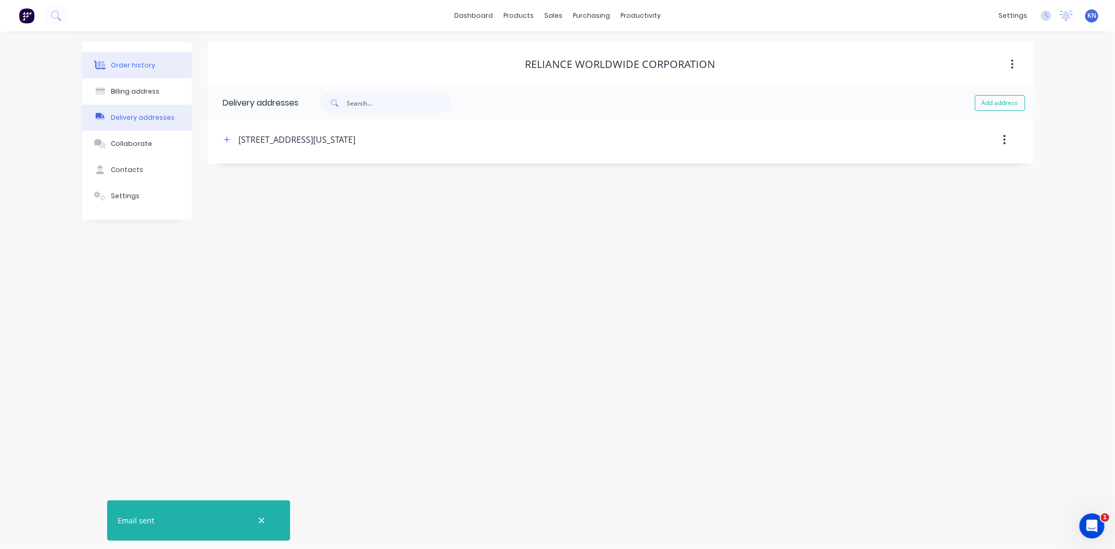
click at [173, 64] on button "Order history" at bounding box center [137, 65] width 110 height 26
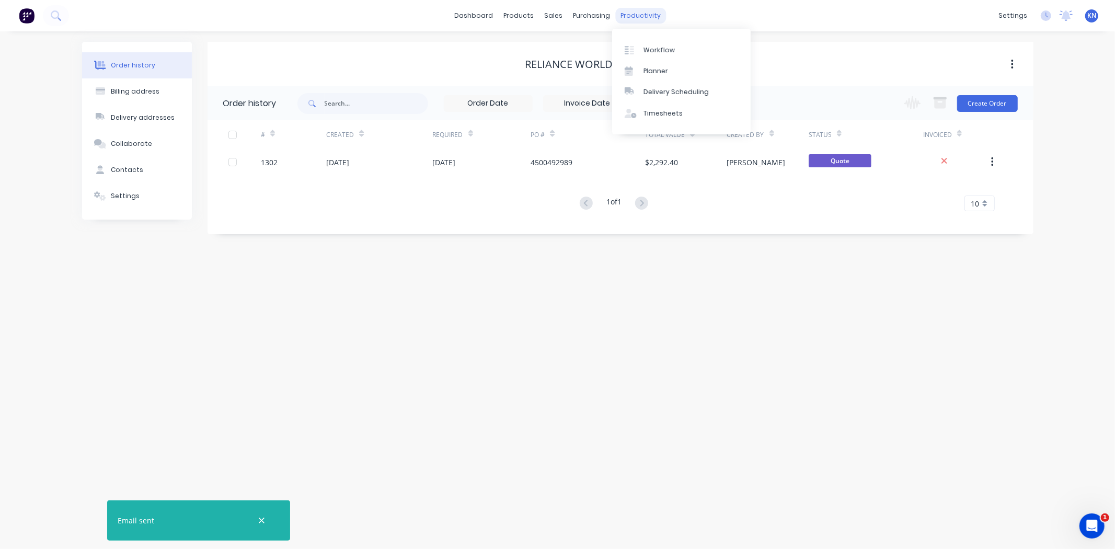
click at [640, 17] on div "productivity" at bounding box center [640, 16] width 51 height 16
click at [659, 45] on div "Workflow" at bounding box center [658, 49] width 31 height 9
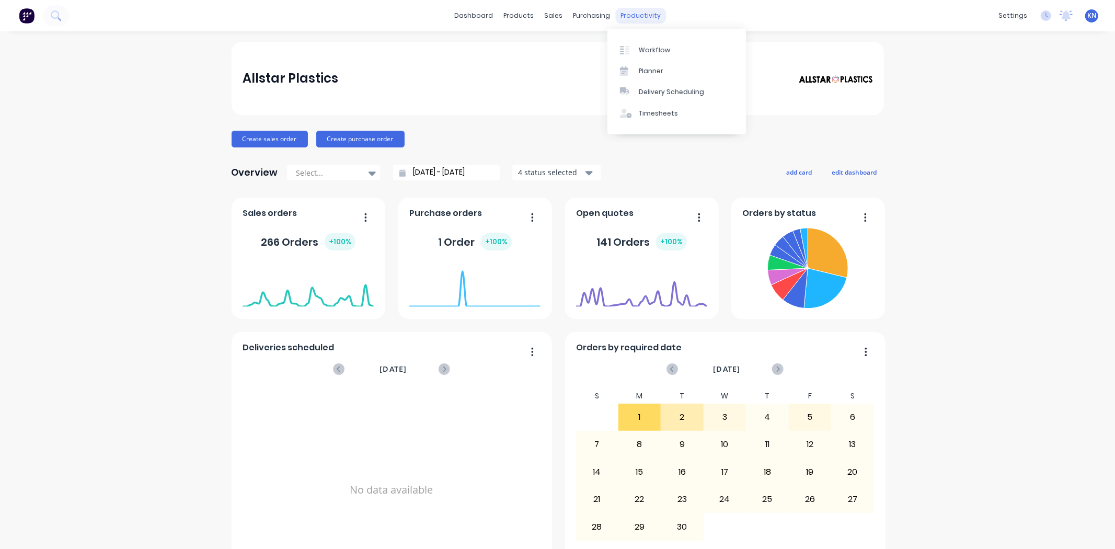
click at [631, 10] on div "productivity" at bounding box center [640, 16] width 51 height 16
click at [661, 49] on div "Workflow" at bounding box center [654, 49] width 31 height 9
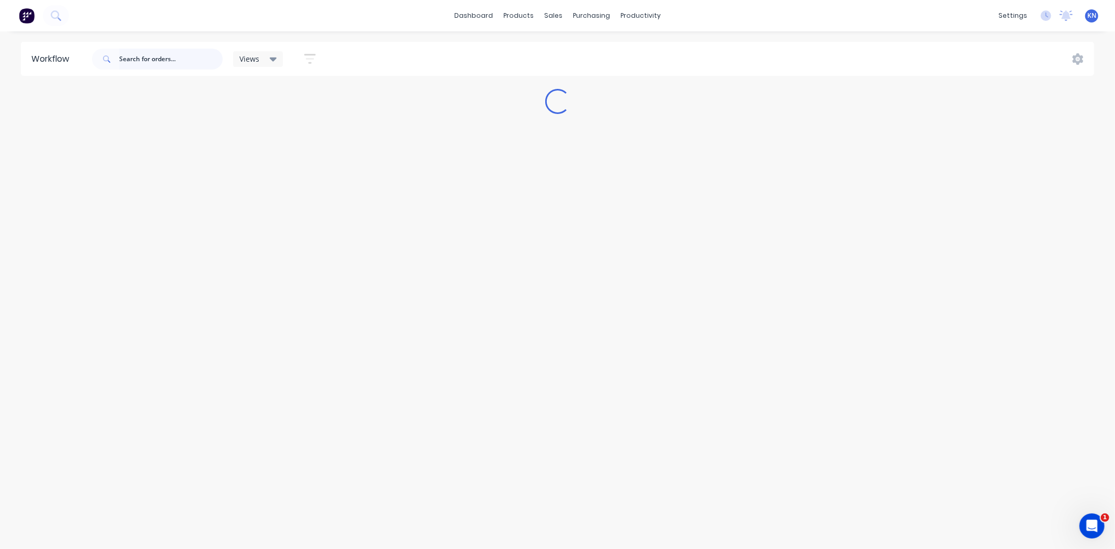
click at [174, 63] on input "text" at bounding box center [170, 59] width 103 height 21
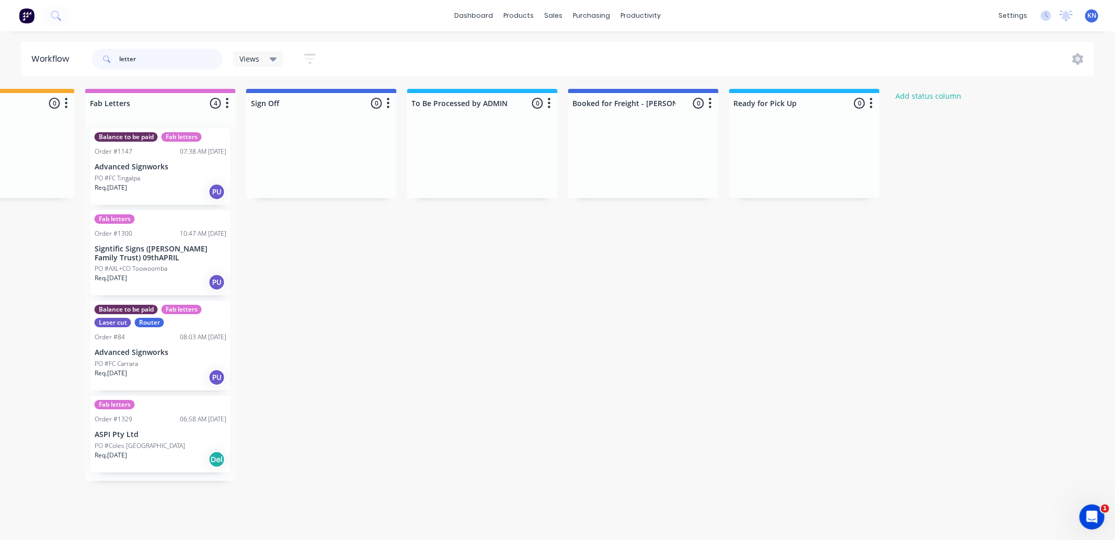
scroll to position [0, 1269]
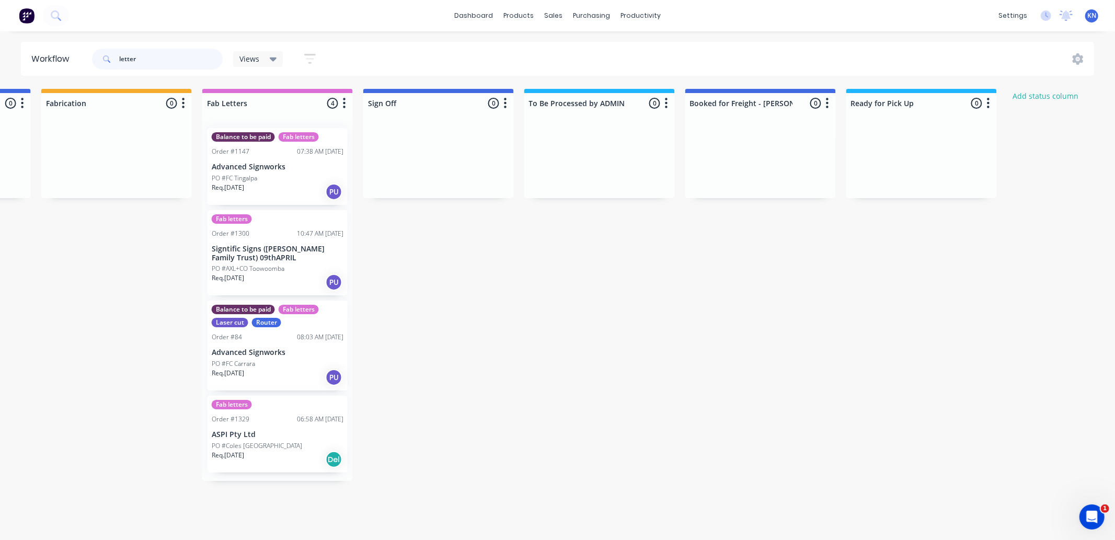
drag, startPoint x: 145, startPoint y: 60, endPoint x: 118, endPoint y: 59, distance: 27.7
click at [118, 59] on div "letter" at bounding box center [157, 59] width 131 height 21
click at [118, 59] on span at bounding box center [105, 59] width 27 height 21
click at [172, 55] on input "letter" at bounding box center [170, 59] width 103 height 21
drag, startPoint x: 175, startPoint y: 60, endPoint x: 111, endPoint y: 56, distance: 63.9
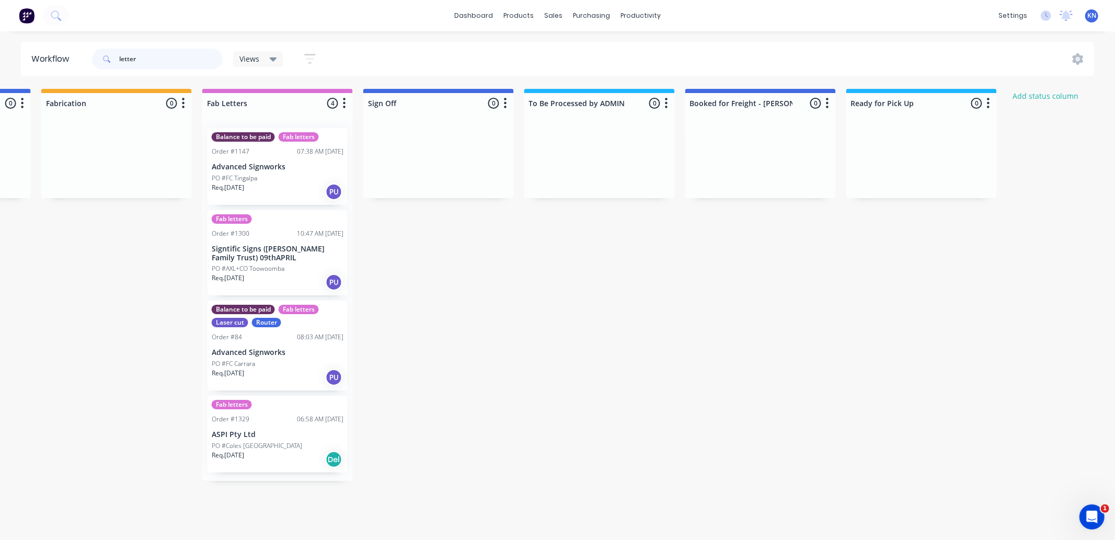
click at [111, 56] on div "letter" at bounding box center [157, 59] width 131 height 21
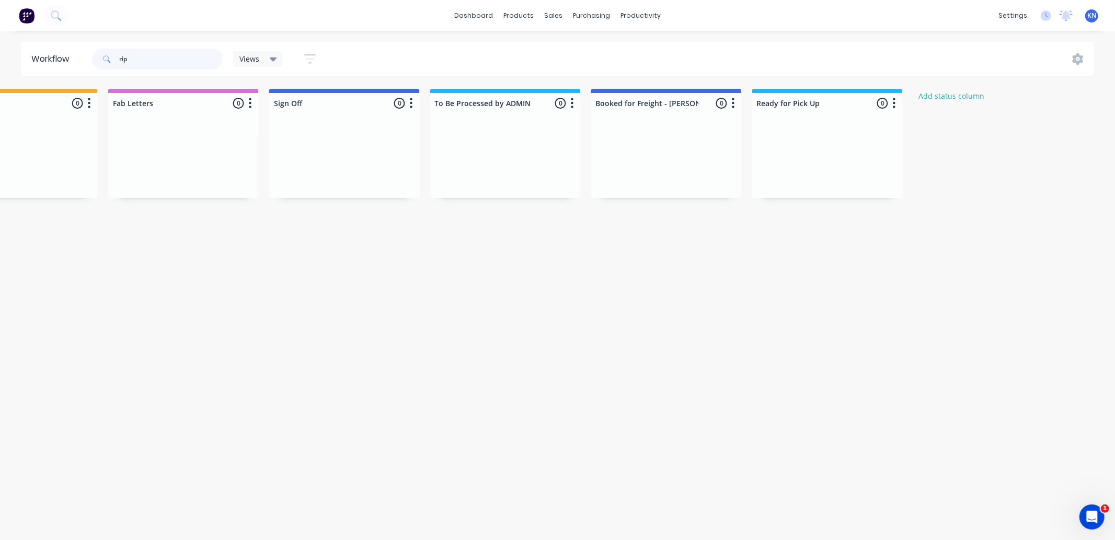
scroll to position [0, 1386]
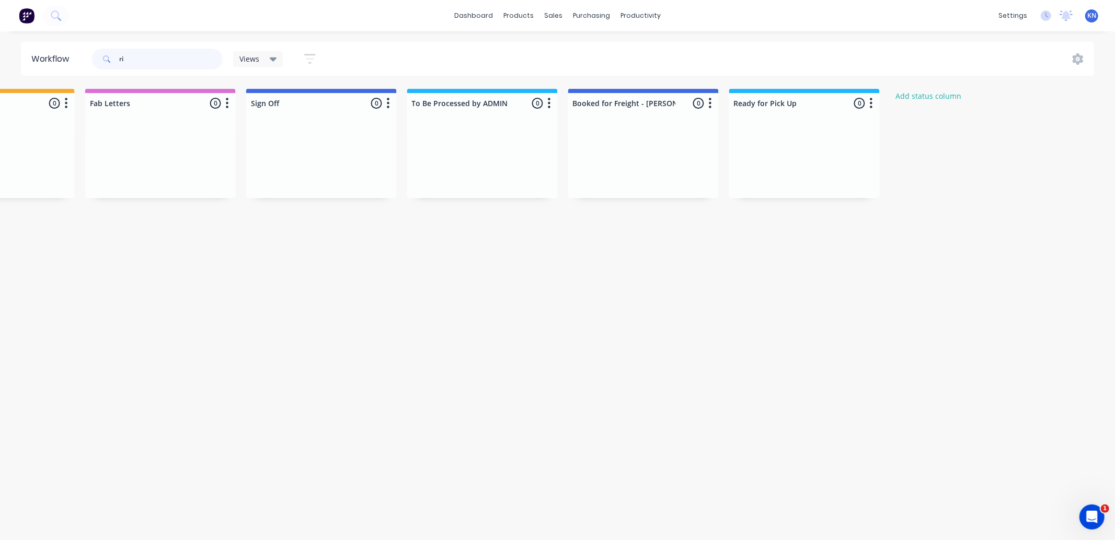
type input "r"
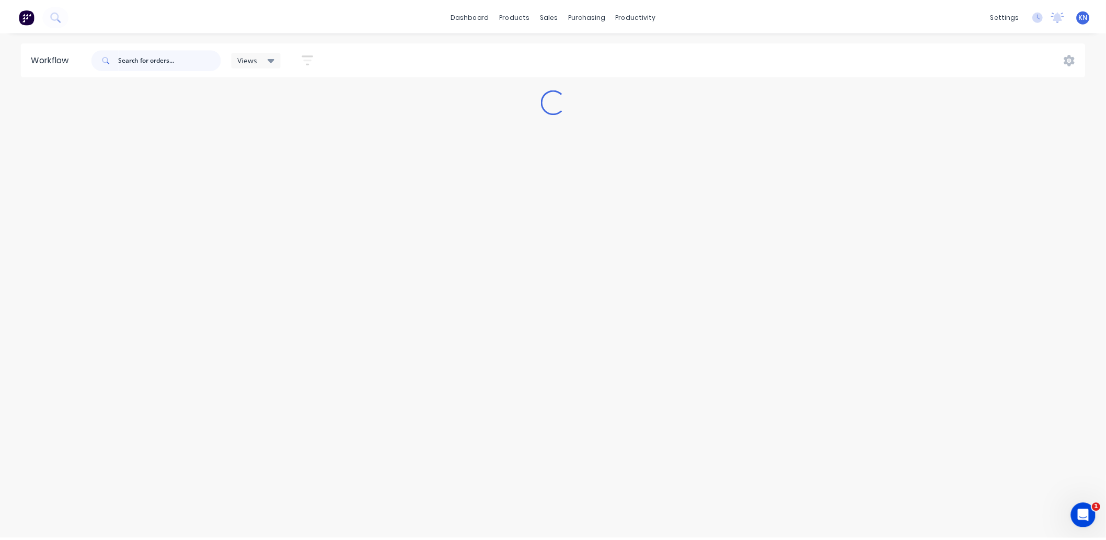
scroll to position [0, 0]
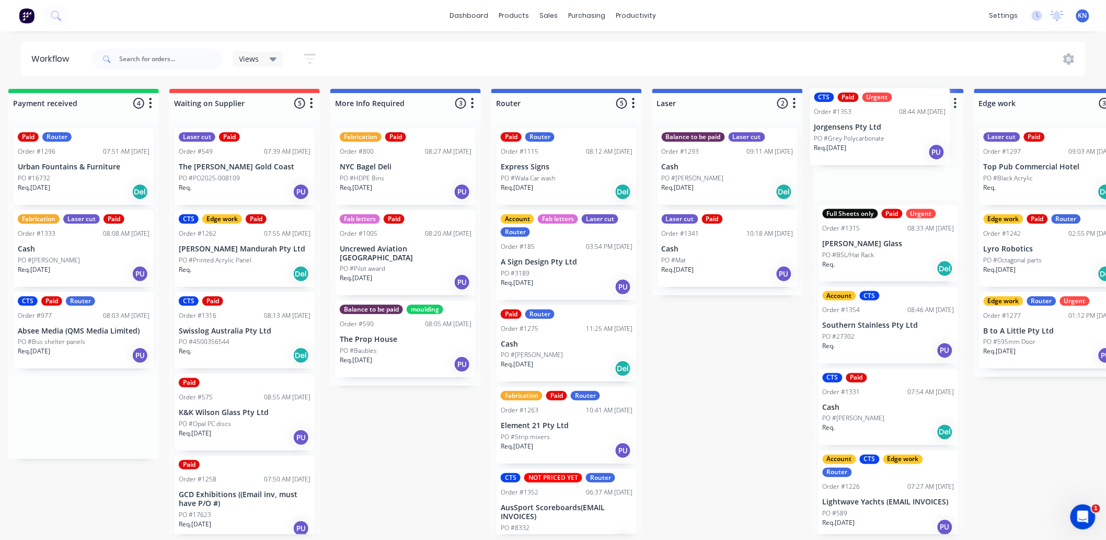
scroll to position [0, 187]
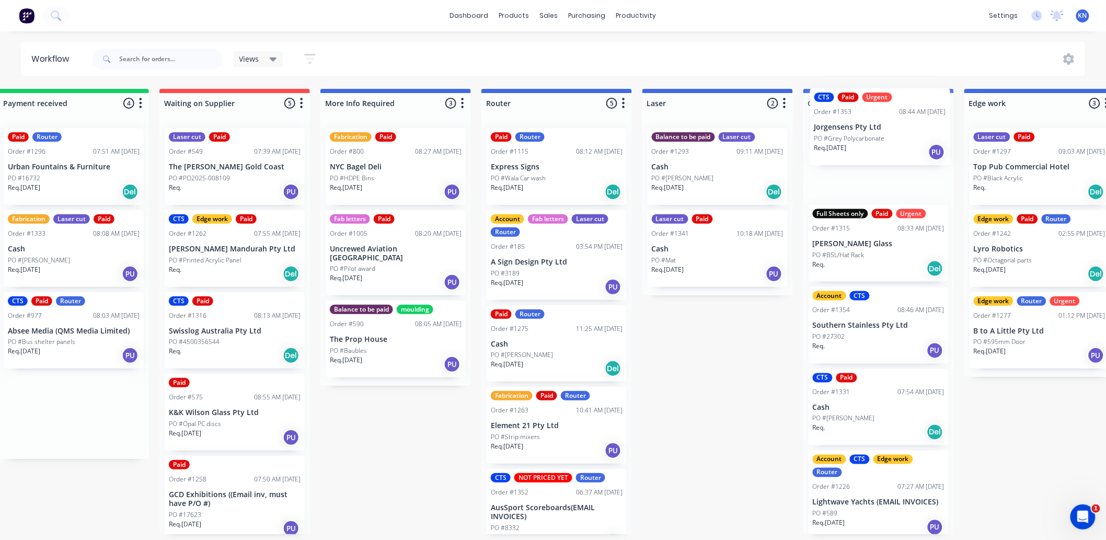
drag, startPoint x: 247, startPoint y: 413, endPoint x: 875, endPoint y: 126, distance: 690.6
click at [875, 126] on div "Submitted 0 Status colour #273444 hex #273444 Save Cancel Summaries Total order…" at bounding box center [1057, 311] width 2501 height 445
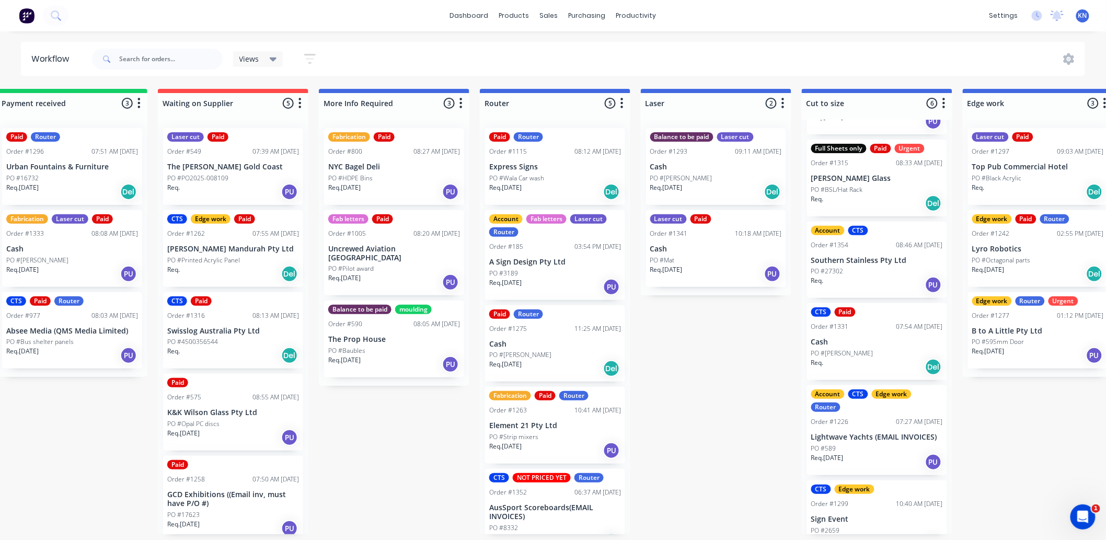
scroll to position [92, 0]
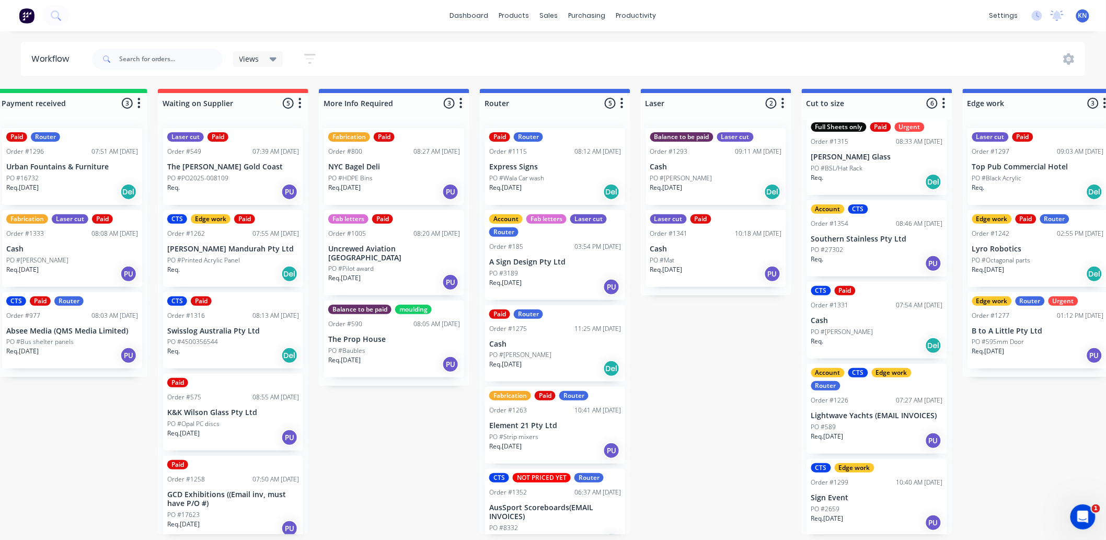
click at [706, 343] on div "Submitted 0 Status colour #273444 hex #273444 Save Cancel Summaries Total order…" at bounding box center [1056, 311] width 2501 height 445
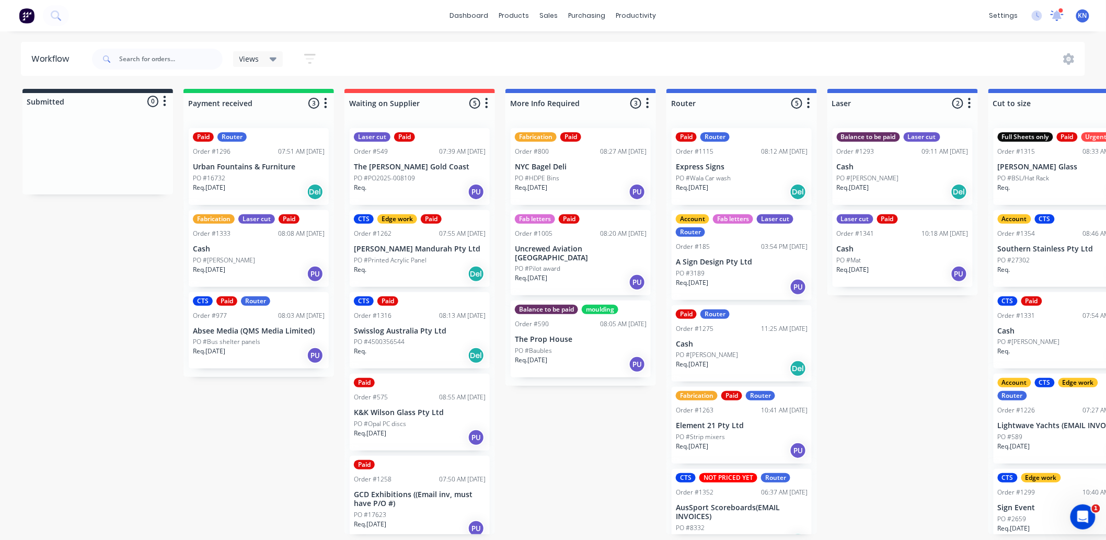
click at [1058, 14] on icon at bounding box center [1057, 14] width 10 height 9
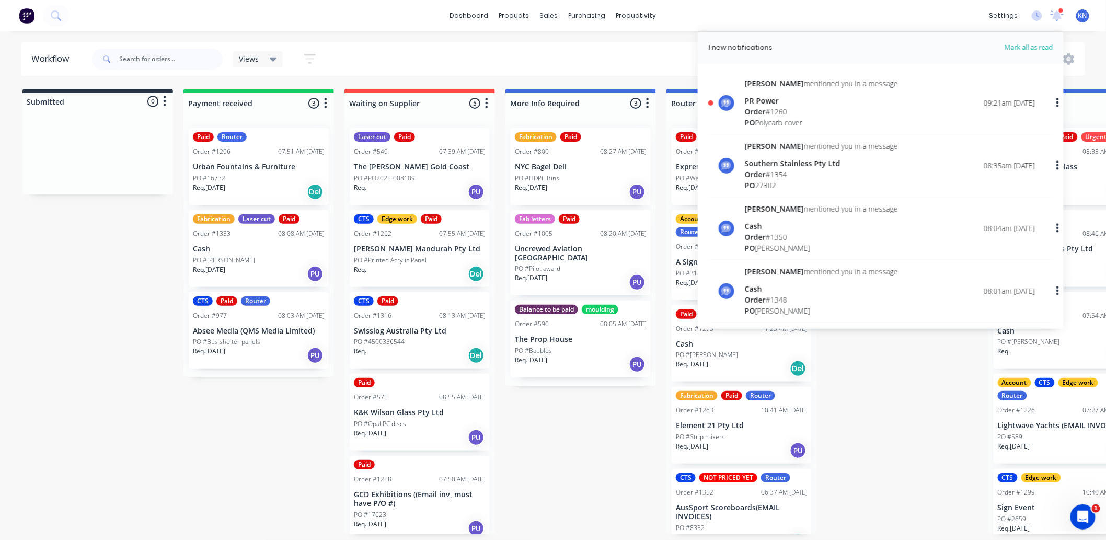
click at [766, 102] on div "PR Power" at bounding box center [821, 100] width 153 height 11
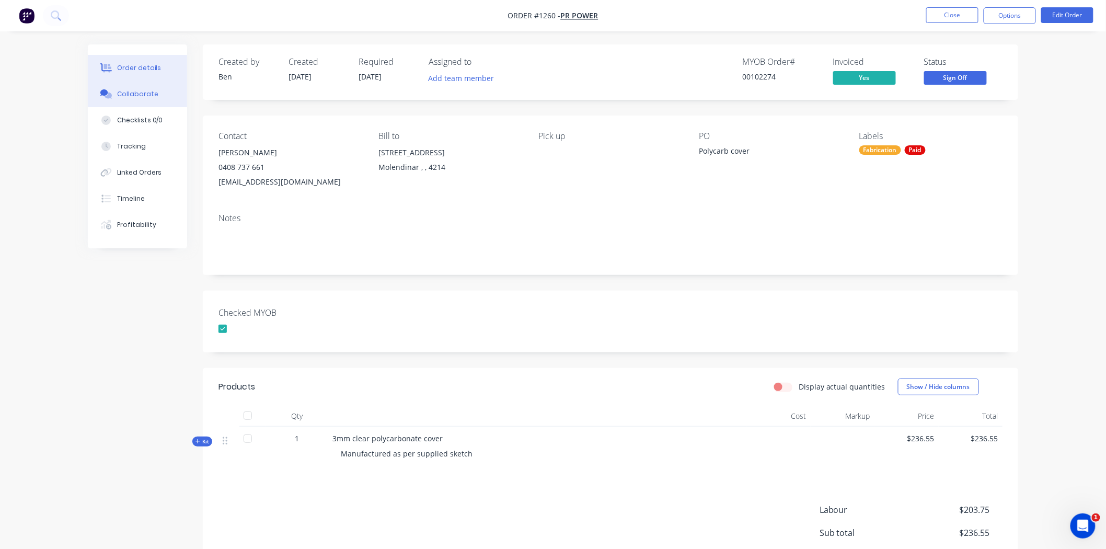
click at [143, 94] on div "Collaborate" at bounding box center [137, 93] width 41 height 9
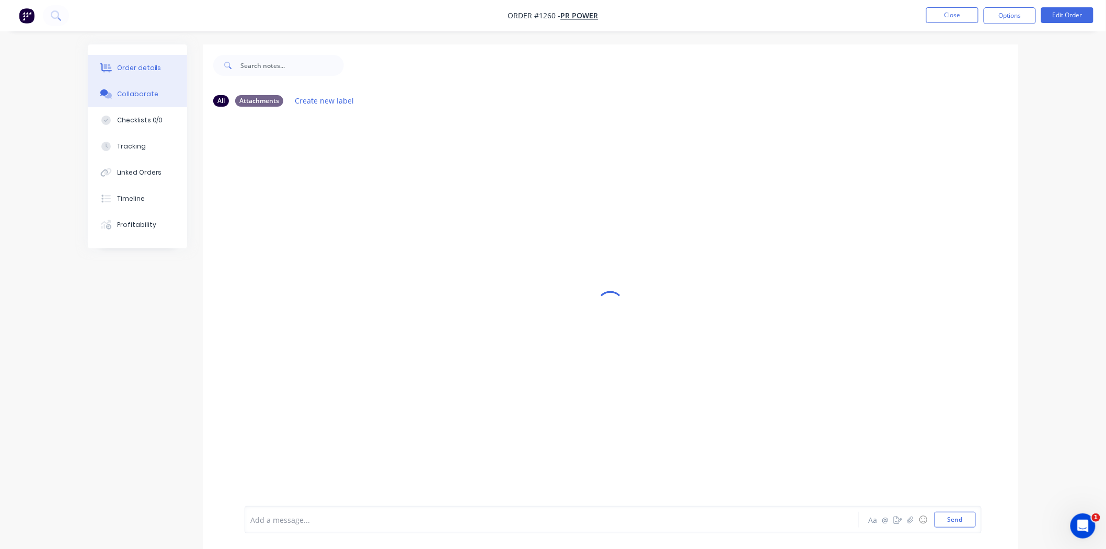
click at [129, 68] on div "Order details" at bounding box center [139, 67] width 44 height 9
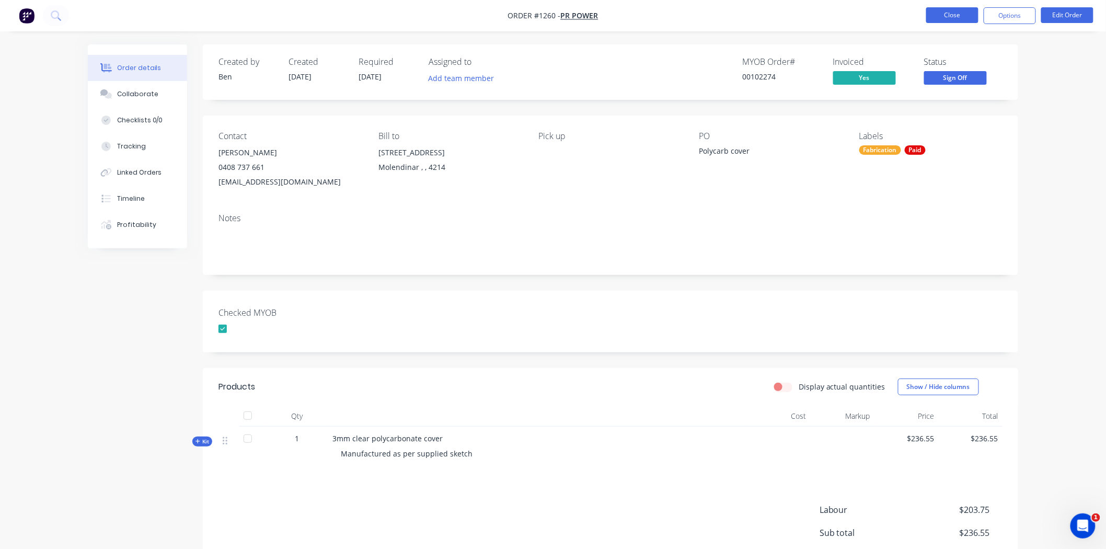
click at [964, 15] on button "Close" at bounding box center [952, 15] width 52 height 16
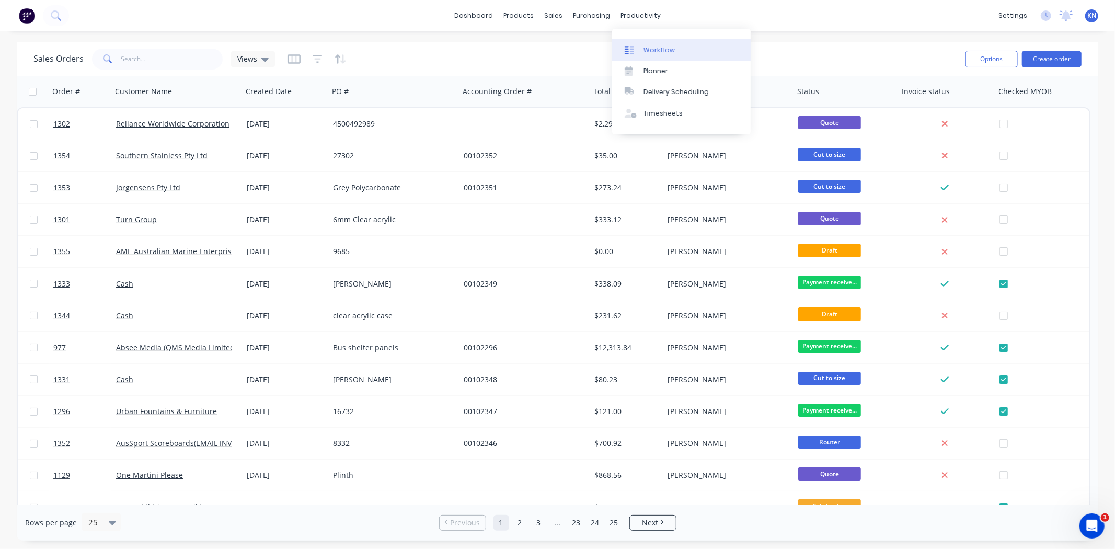
click at [657, 49] on div "Workflow" at bounding box center [658, 49] width 31 height 9
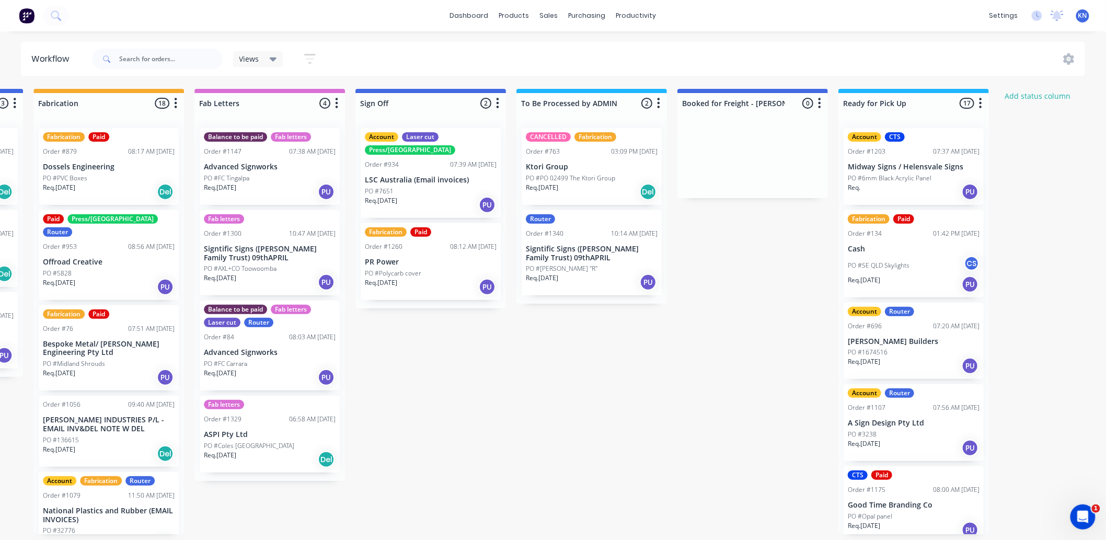
scroll to position [0, 1281]
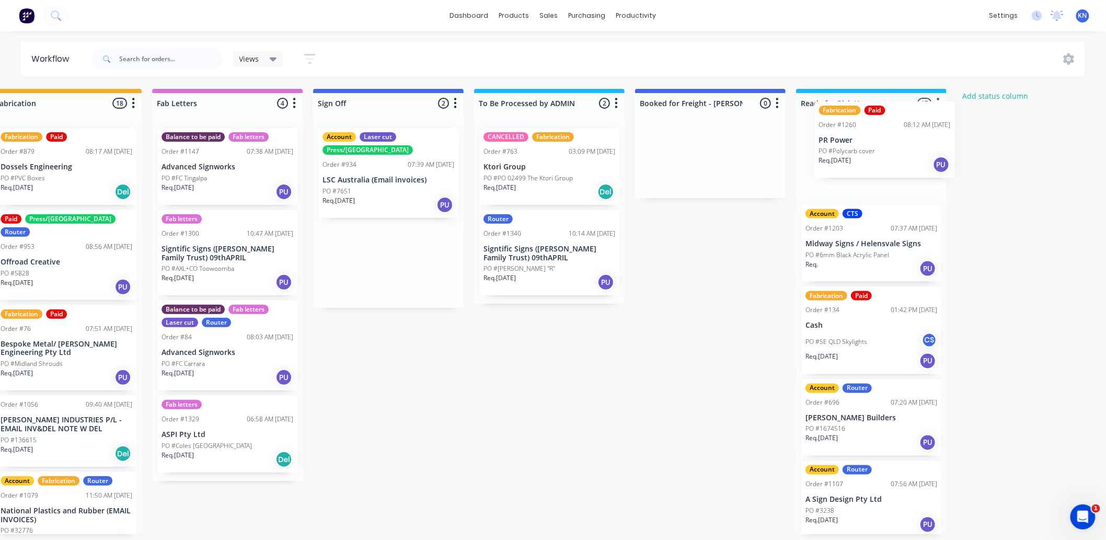
drag, startPoint x: 389, startPoint y: 239, endPoint x: 852, endPoint y: 131, distance: 476.1
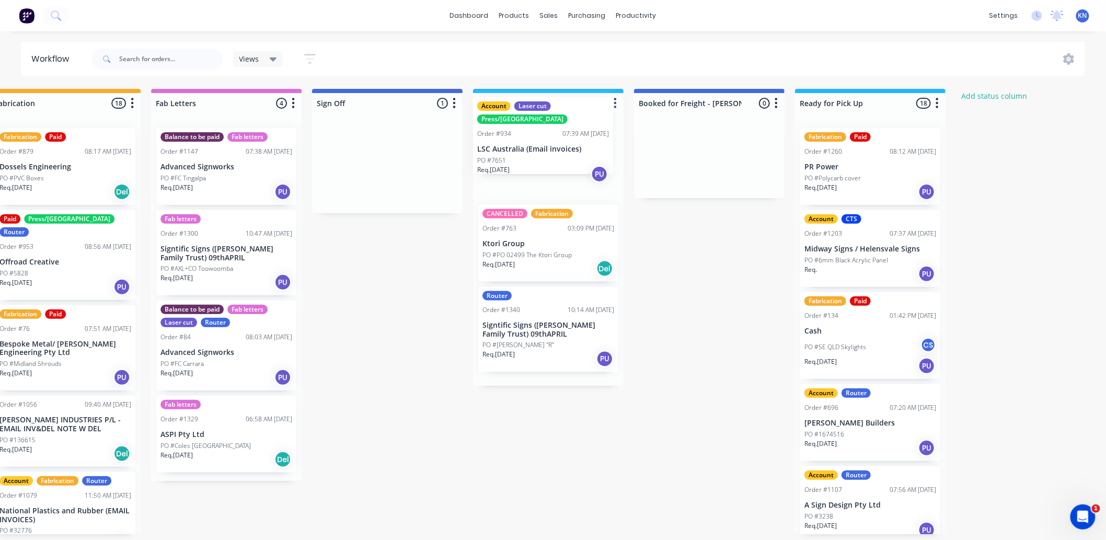
drag, startPoint x: 367, startPoint y: 173, endPoint x: 535, endPoint y: 142, distance: 170.1
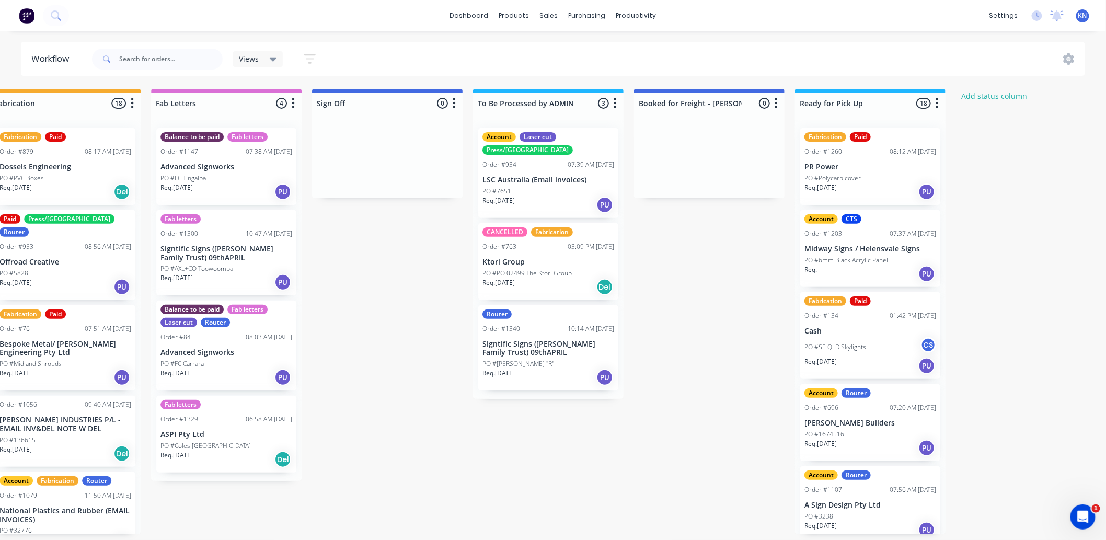
click at [534, 187] on div "PO #7651" at bounding box center [548, 191] width 132 height 9
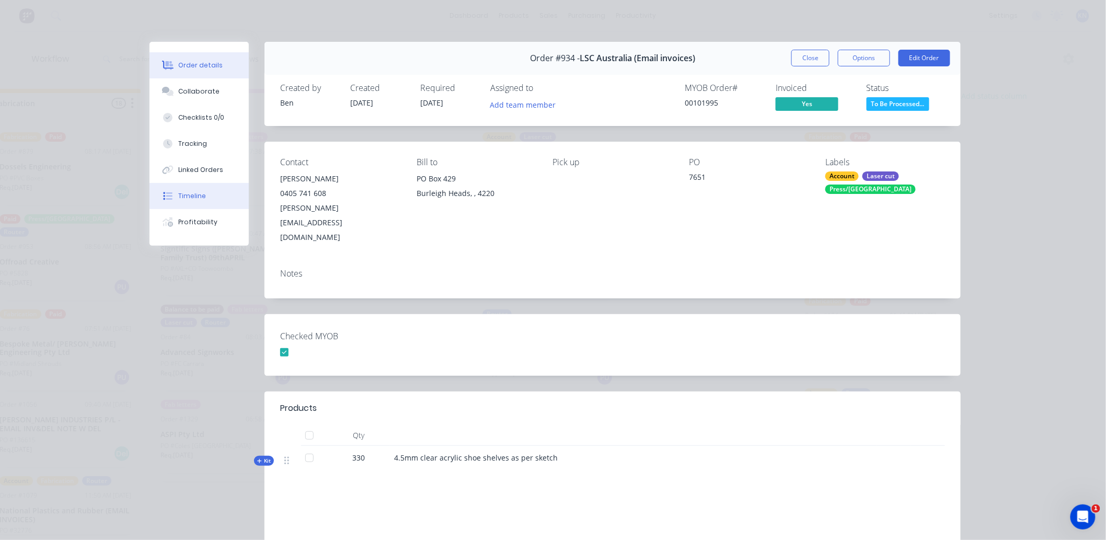
click at [192, 195] on div "Timeline" at bounding box center [193, 195] width 28 height 9
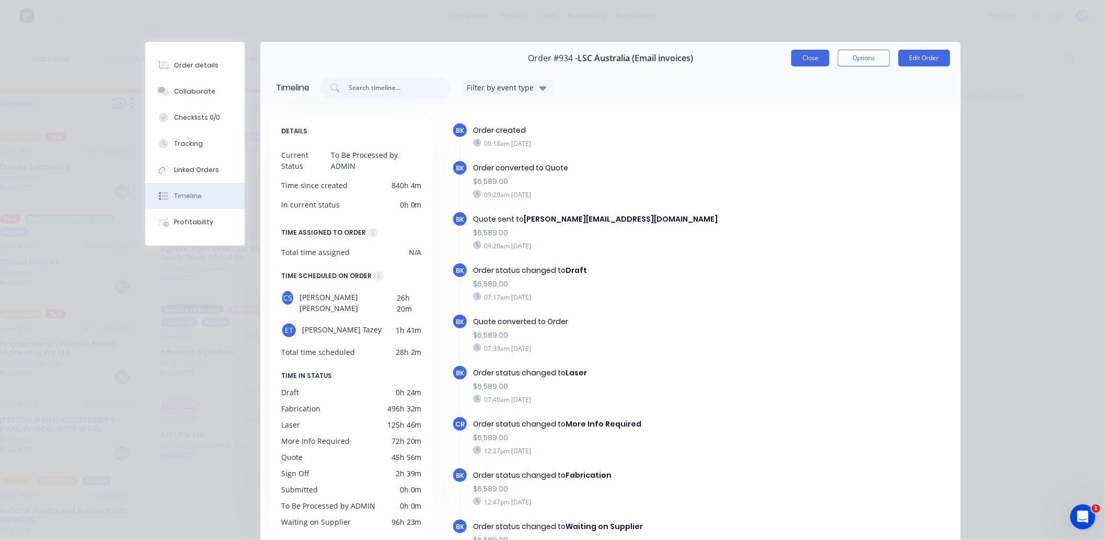
click at [803, 55] on button "Close" at bounding box center [810, 58] width 38 height 17
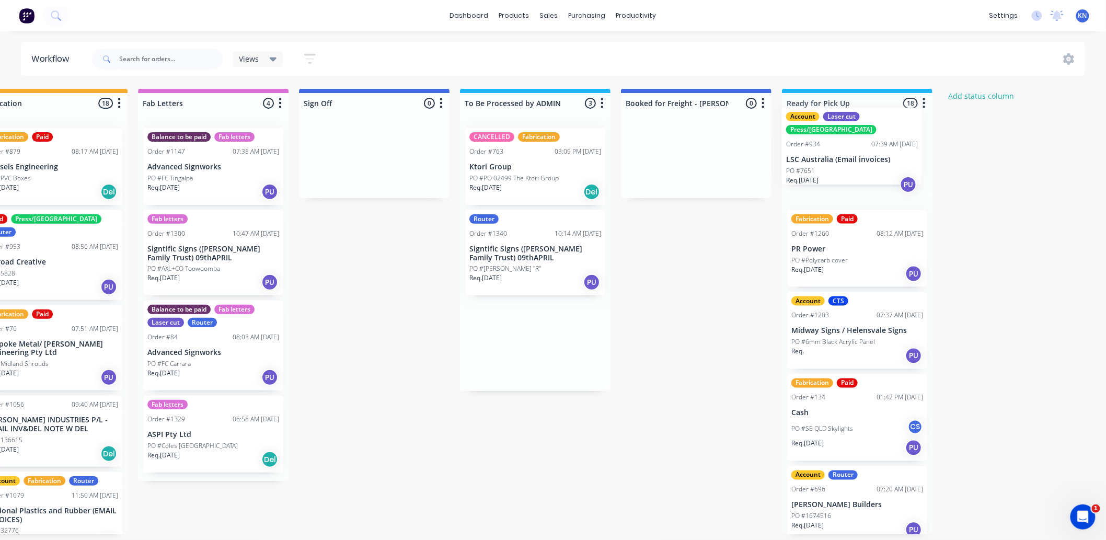
drag, startPoint x: 588, startPoint y: 171, endPoint x: 896, endPoint y: 151, distance: 309.0
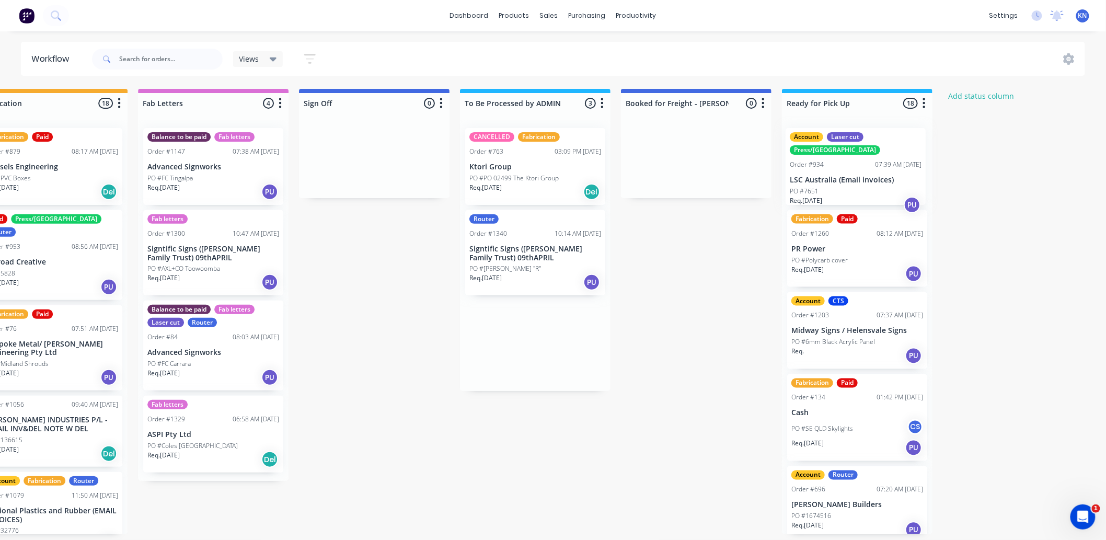
scroll to position [0, 1334]
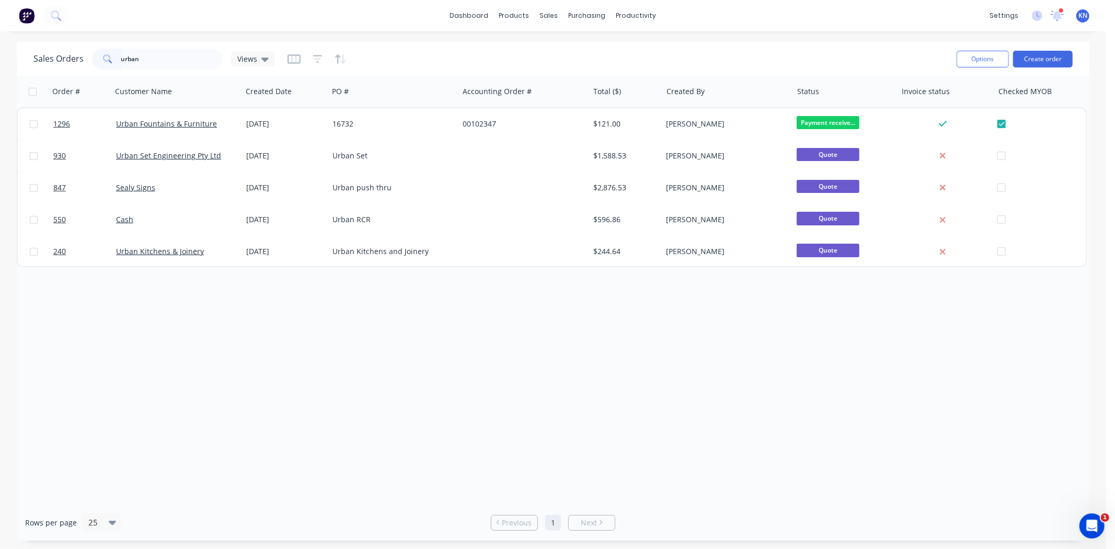
click at [79, 60] on div "Sales Orders urban Views" at bounding box center [153, 59] width 241 height 21
type input "1340"
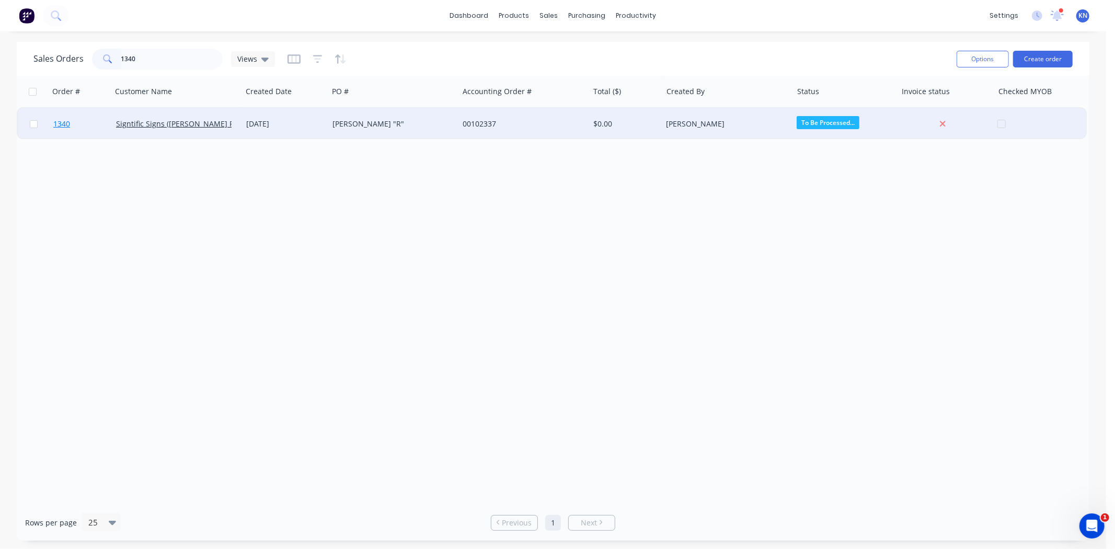
click at [85, 122] on link "1340" at bounding box center [84, 123] width 63 height 31
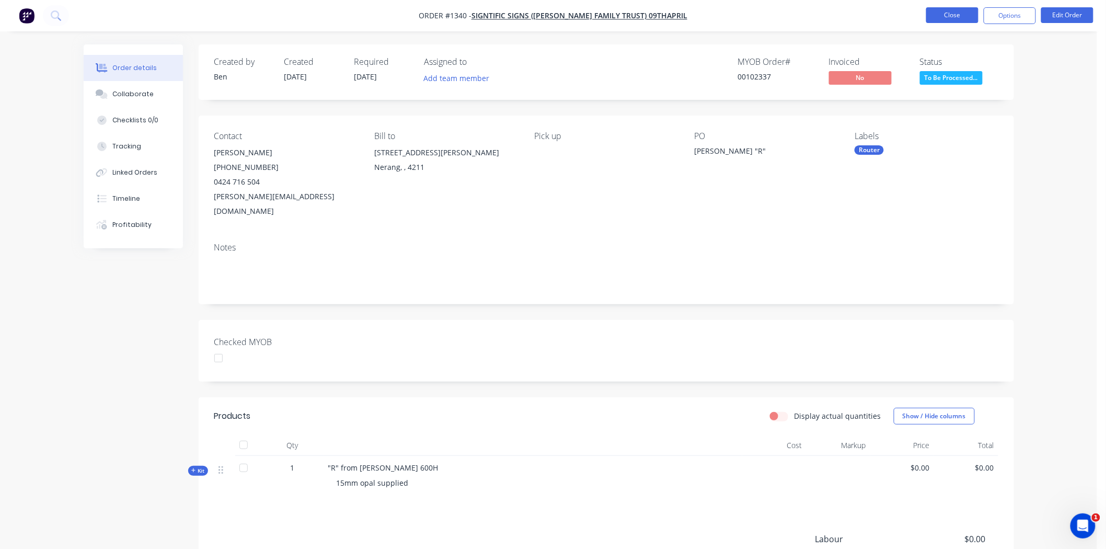
click at [954, 17] on button "Close" at bounding box center [952, 15] width 52 height 16
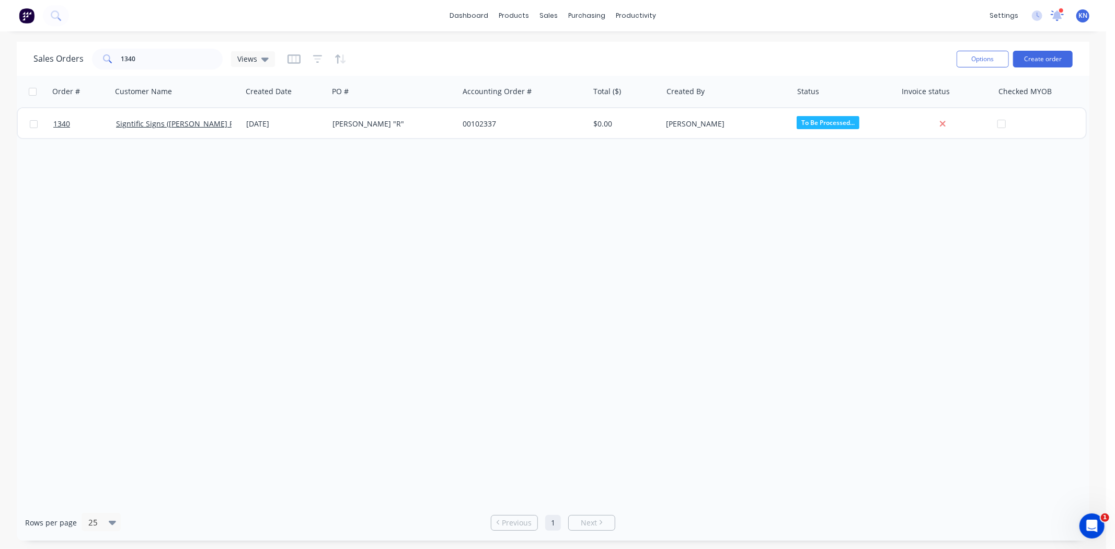
drag, startPoint x: 1050, startPoint y: 16, endPoint x: 1057, endPoint y: 16, distance: 6.8
click at [1050, 16] on icon at bounding box center [1056, 15] width 13 height 10
click at [1057, 16] on icon at bounding box center [1057, 14] width 9 height 8
click at [1058, 17] on icon at bounding box center [1057, 14] width 10 height 9
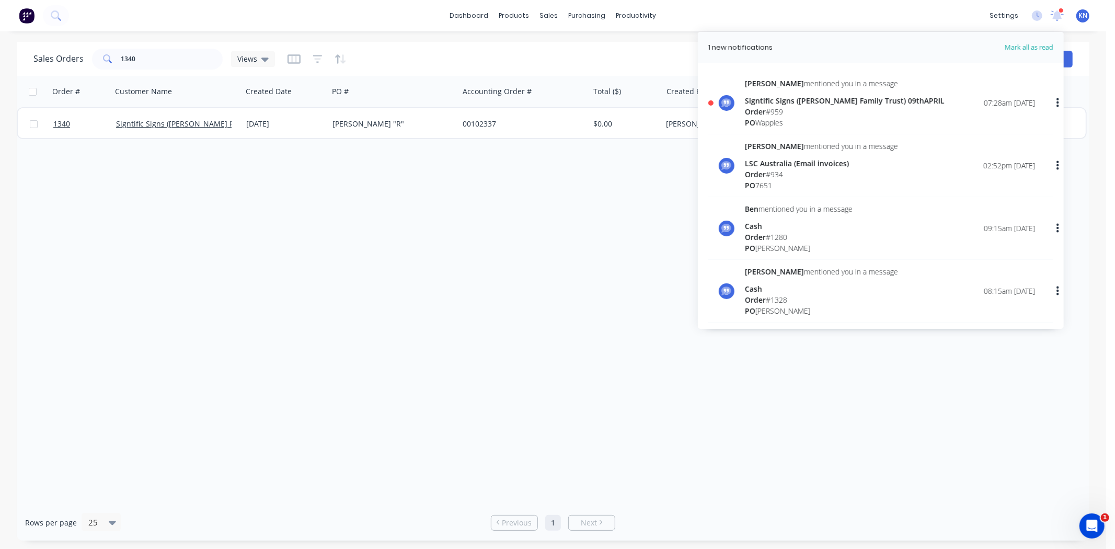
click at [768, 100] on div "Signtific Signs ([PERSON_NAME] Family Trust) 09thAPRIL" at bounding box center [845, 100] width 200 height 11
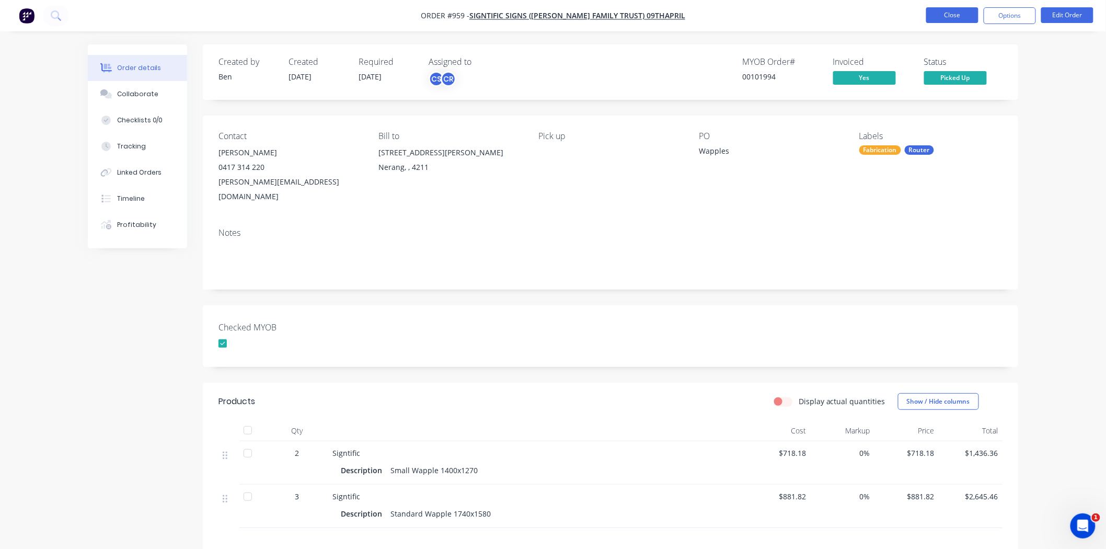
click at [958, 11] on button "Close" at bounding box center [952, 15] width 52 height 16
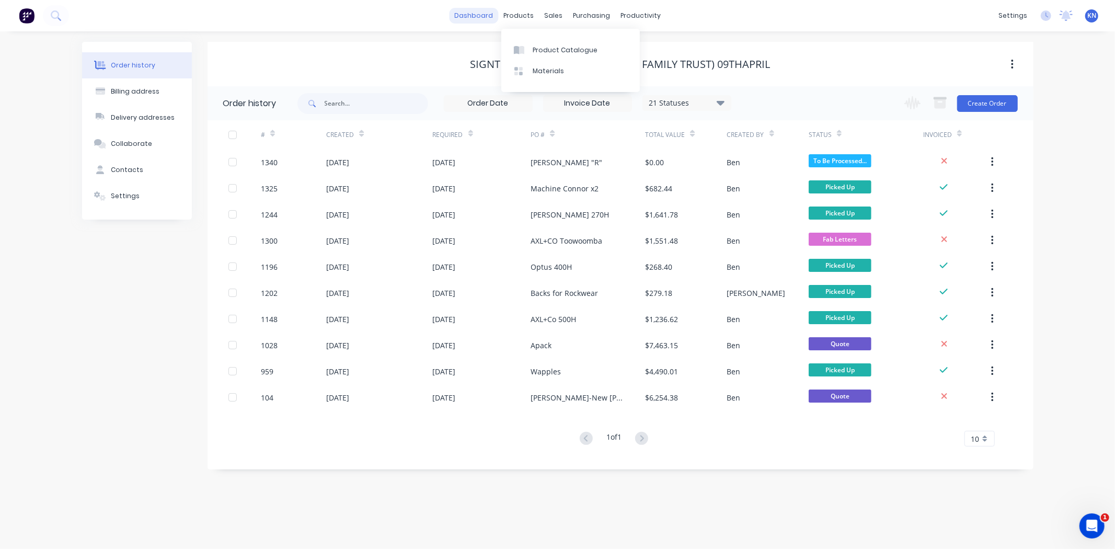
click at [471, 16] on link "dashboard" at bounding box center [473, 16] width 49 height 16
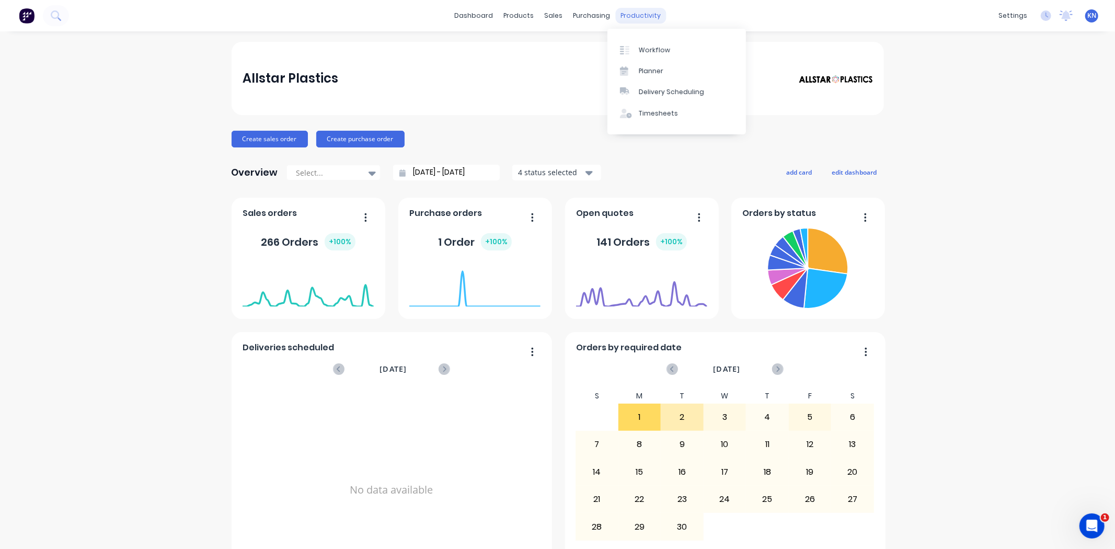
click at [645, 17] on div "productivity" at bounding box center [640, 16] width 51 height 16
click at [652, 49] on div "Workflow" at bounding box center [654, 49] width 31 height 9
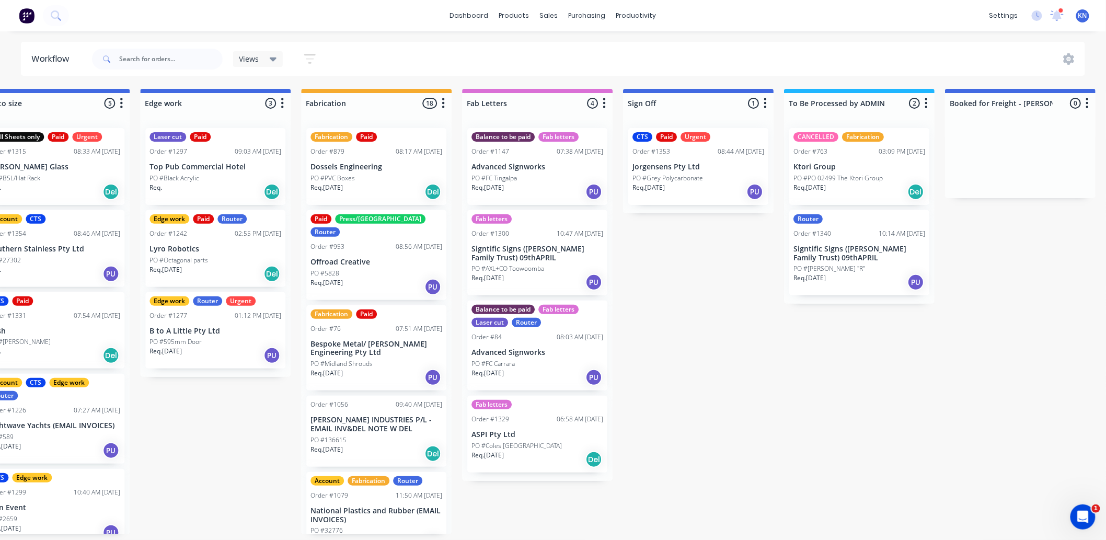
scroll to position [0, 1016]
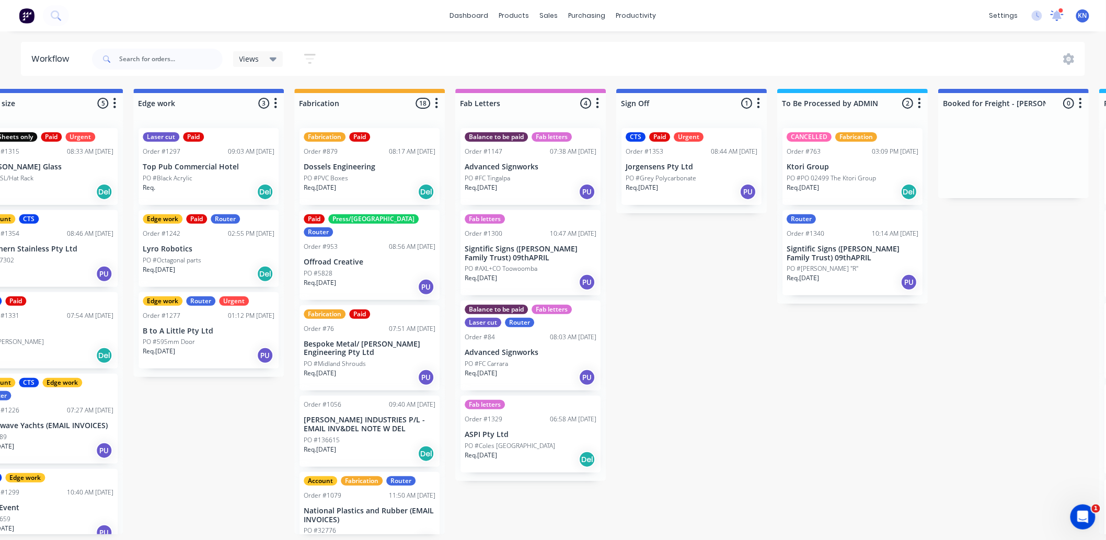
click at [1058, 15] on icon at bounding box center [1057, 14] width 10 height 9
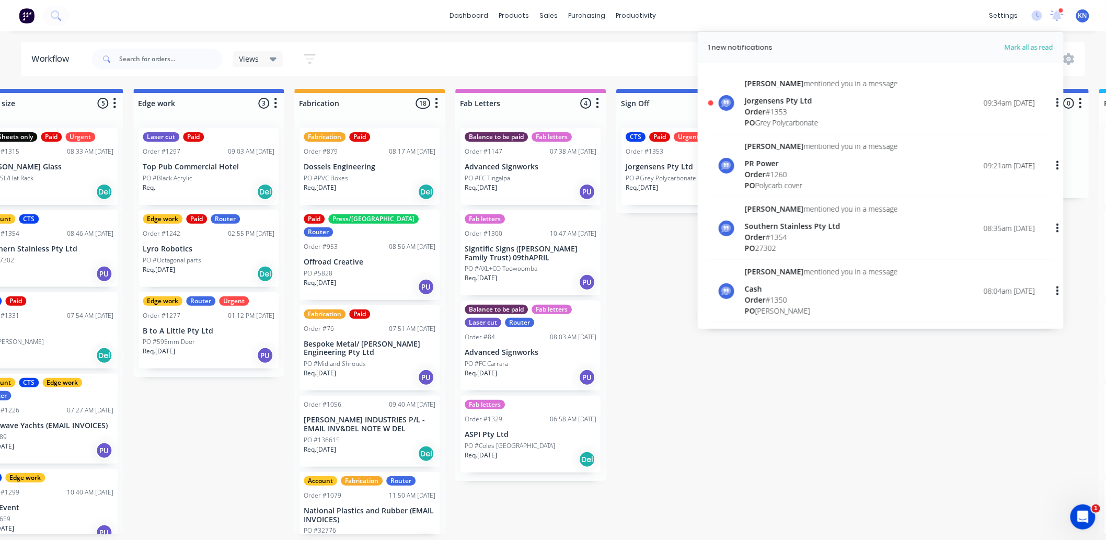
click at [806, 102] on div "Jorgensens Pty Ltd" at bounding box center [821, 100] width 153 height 11
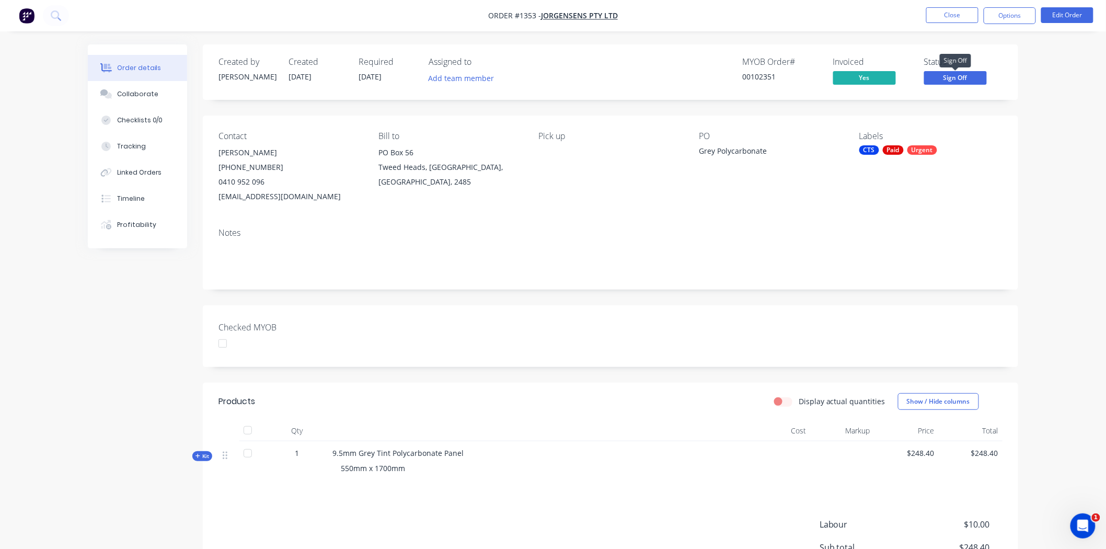
click at [973, 75] on span "Sign Off" at bounding box center [955, 77] width 63 height 13
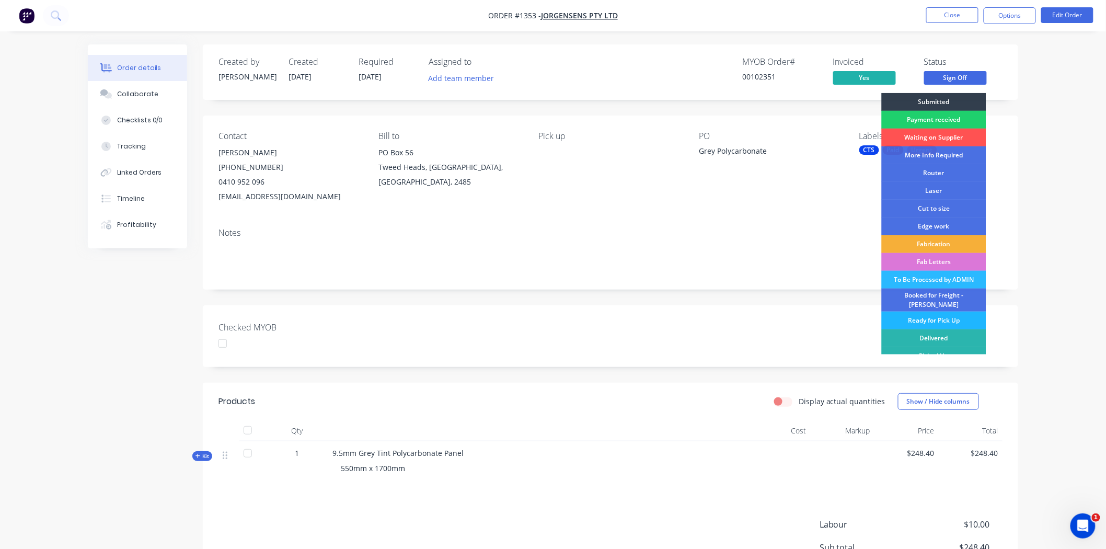
click at [931, 313] on div "Ready for Pick Up" at bounding box center [934, 320] width 105 height 18
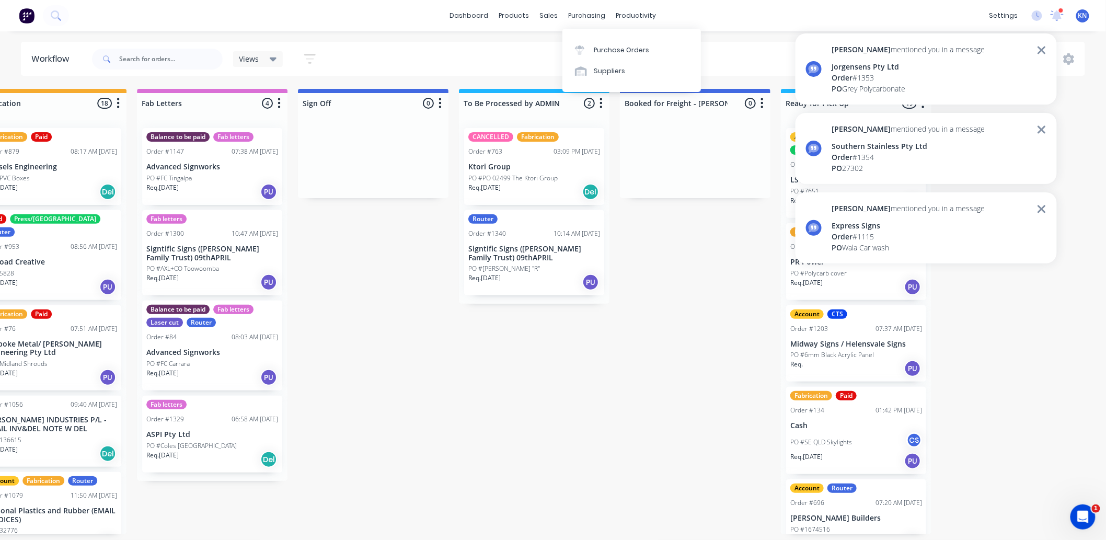
scroll to position [0, 1334]
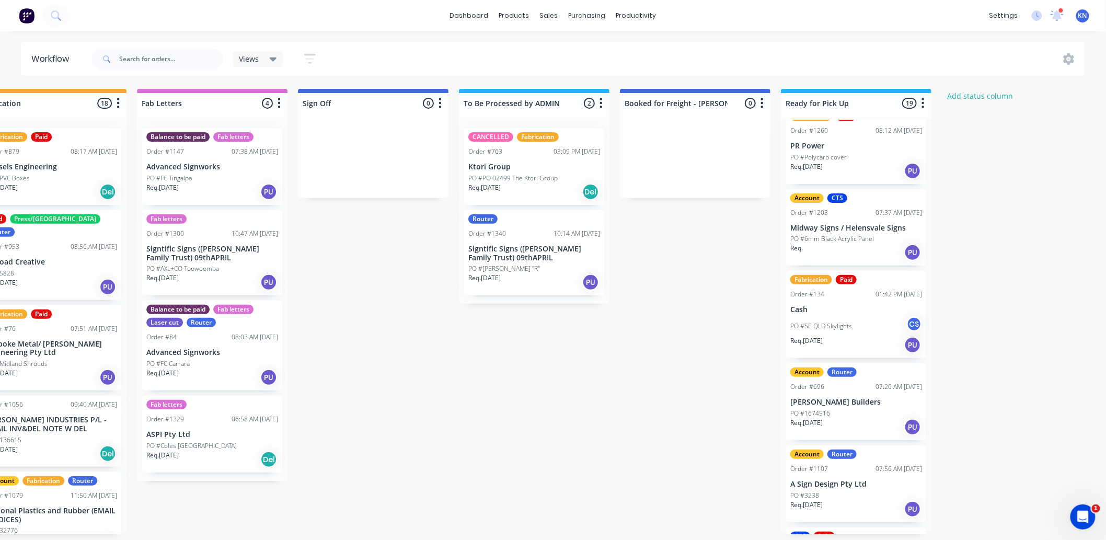
scroll to position [0, 0]
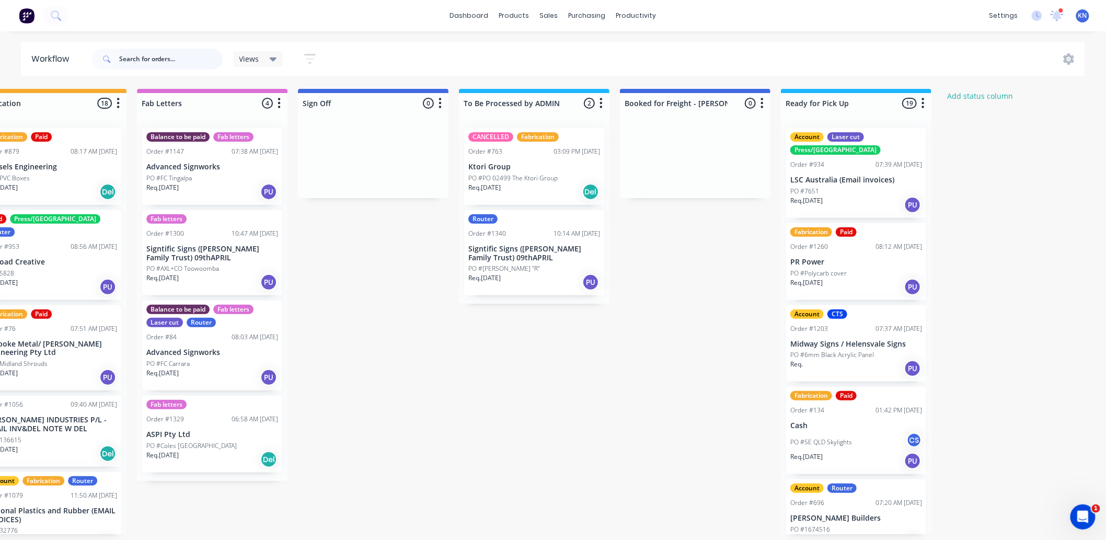
click at [166, 57] on input "text" at bounding box center [170, 59] width 103 height 21
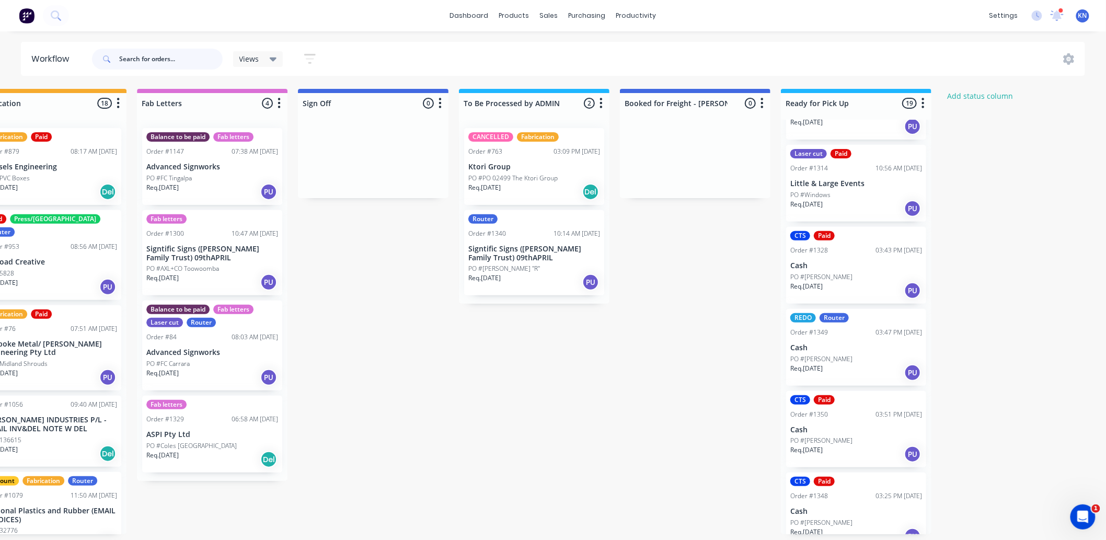
scroll to position [3, 1334]
click at [847, 527] on div "Req. 02/09/25 PU" at bounding box center [856, 536] width 132 height 18
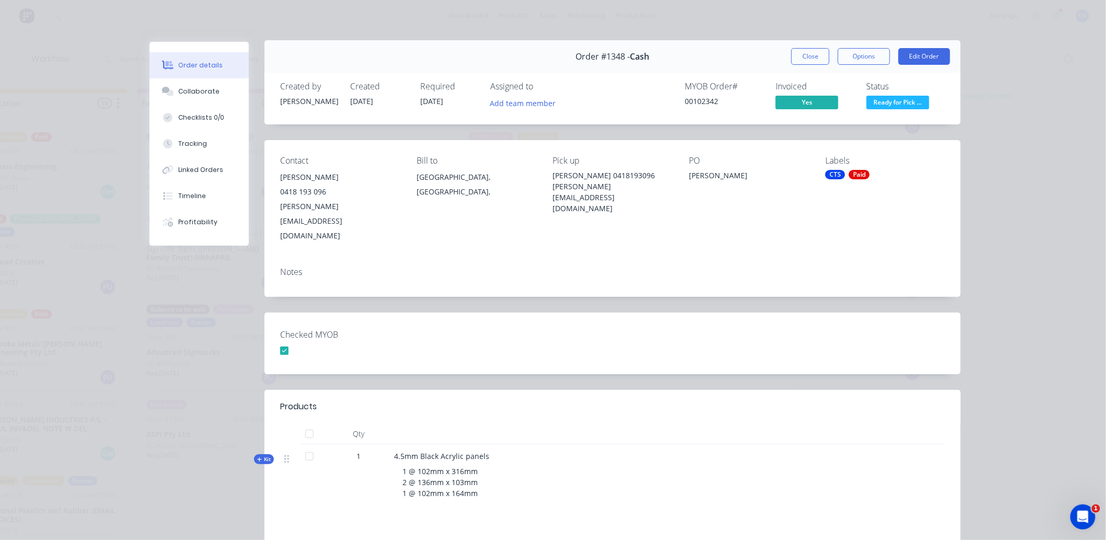
scroll to position [0, 0]
click at [195, 91] on div "Collaborate" at bounding box center [199, 91] width 41 height 9
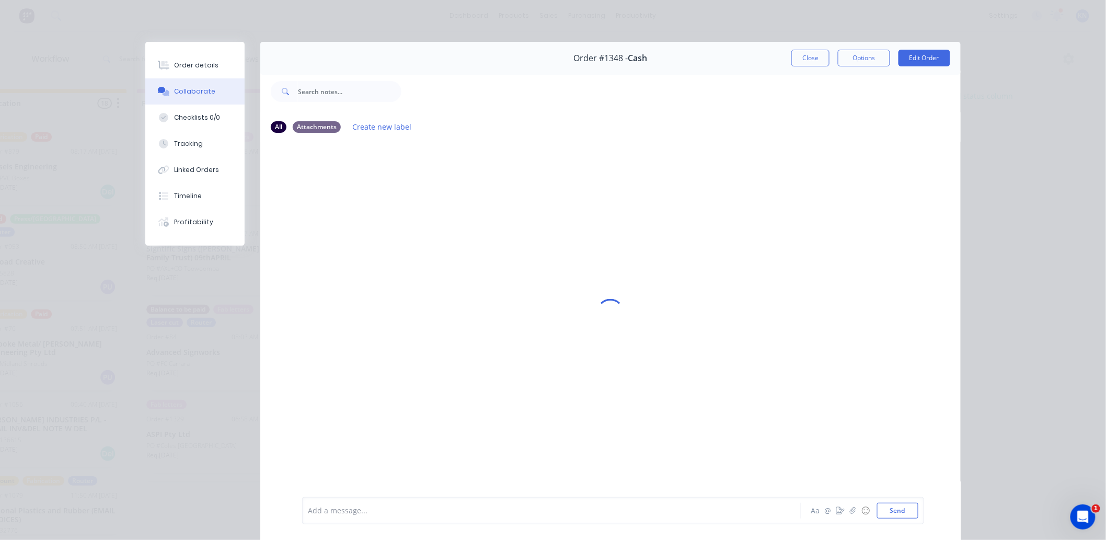
click at [397, 516] on div "Add a message..." at bounding box center [537, 511] width 458 height 16
click at [477, 509] on span "can you please add an extra piece please 102mm x 79mm" at bounding box center [479, 511] width 203 height 10
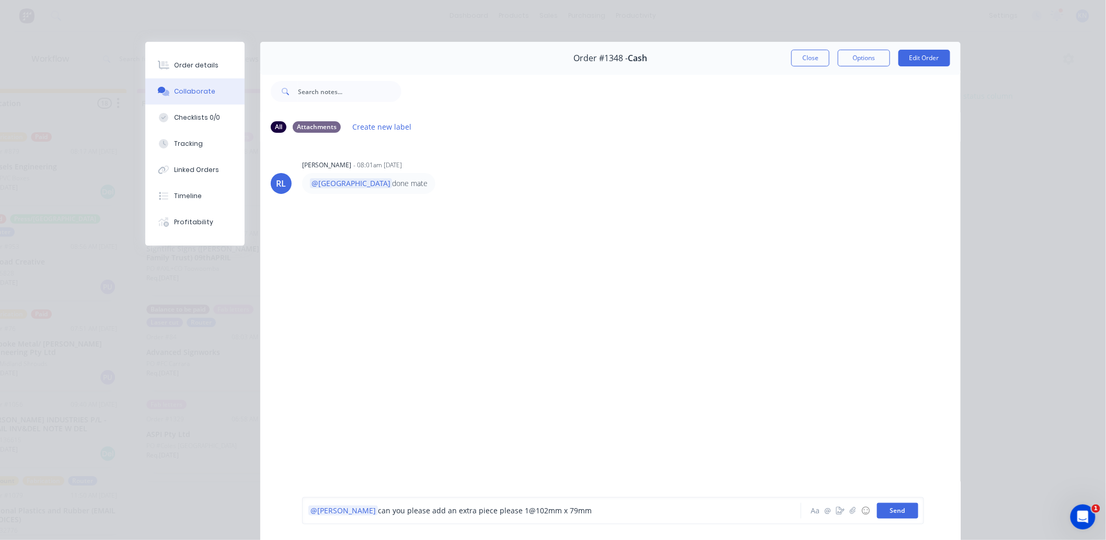
click at [891, 509] on button "Send" at bounding box center [897, 511] width 41 height 16
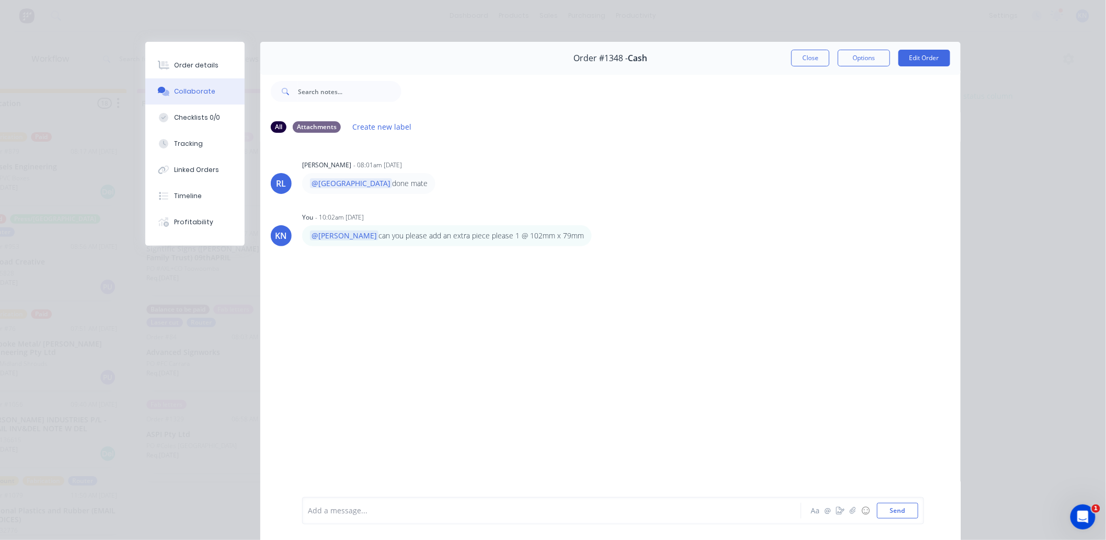
drag, startPoint x: 798, startPoint y: 56, endPoint x: 226, endPoint y: 340, distance: 638.3
click at [798, 56] on button "Close" at bounding box center [810, 58] width 38 height 17
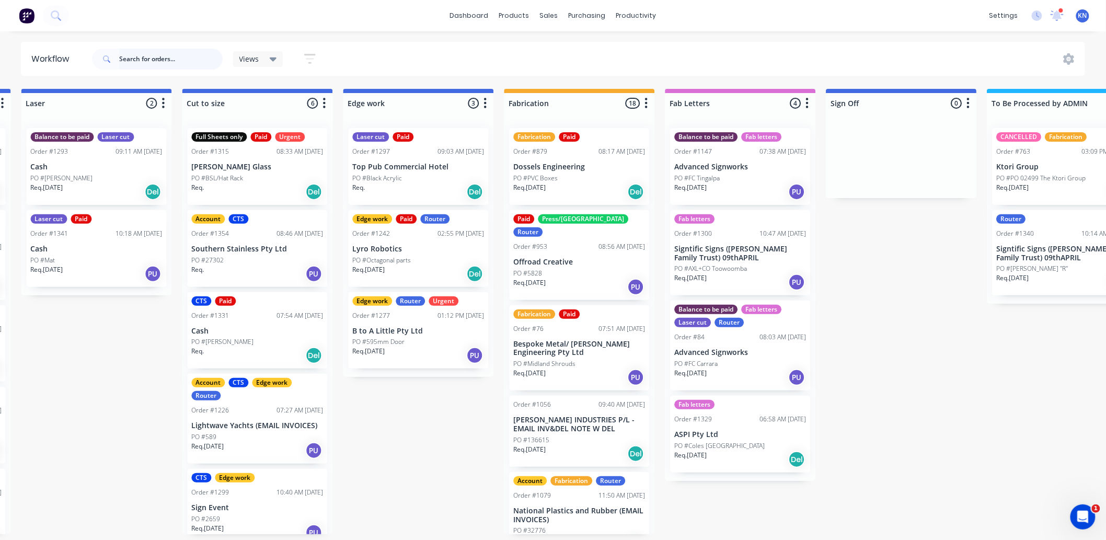
scroll to position [3, 1394]
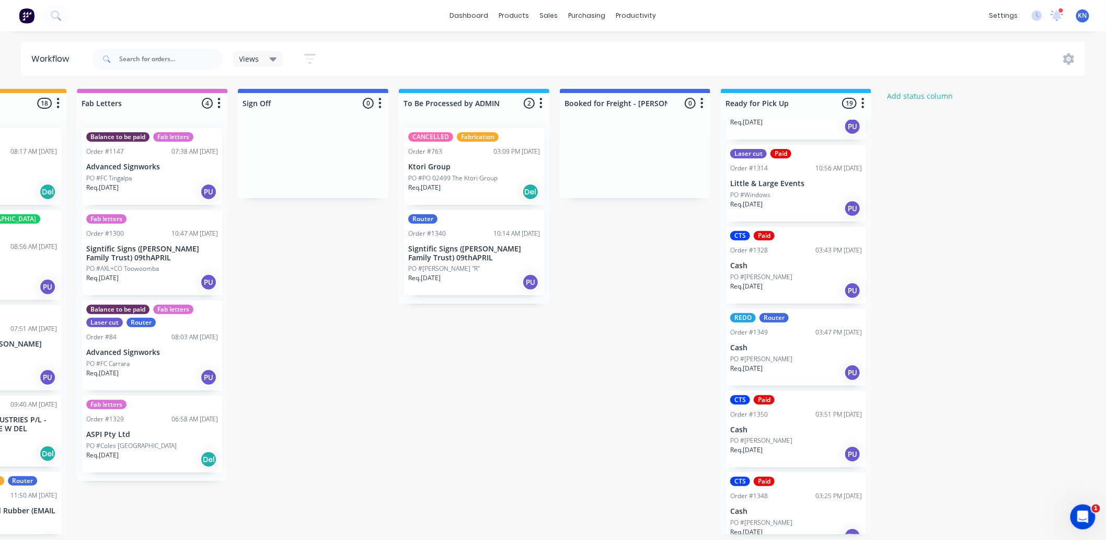
click at [772, 518] on p "PO #[PERSON_NAME]" at bounding box center [761, 522] width 62 height 9
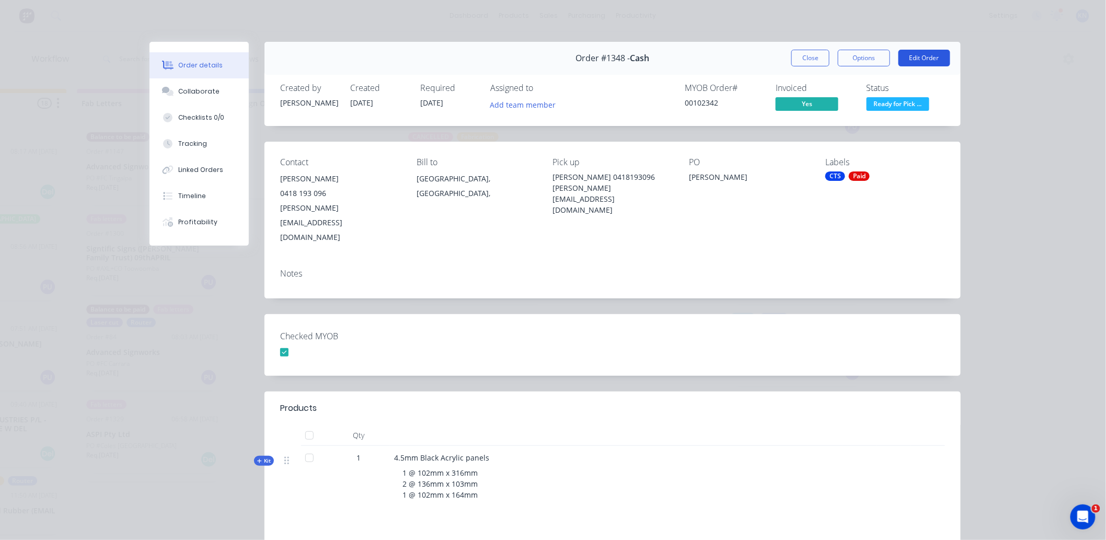
click at [922, 55] on button "Edit Order" at bounding box center [924, 58] width 52 height 17
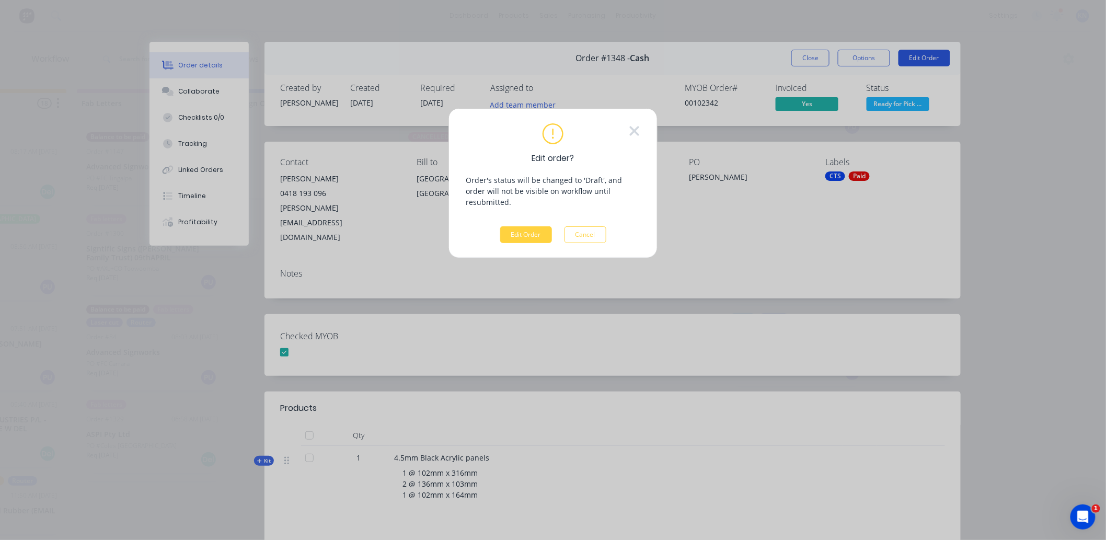
scroll to position [0, 1386]
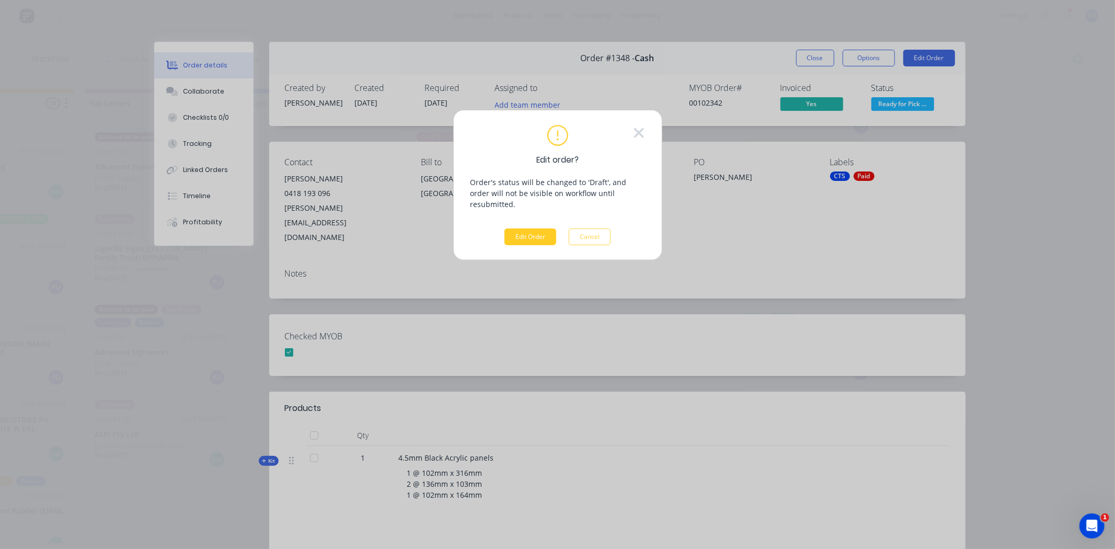
click at [529, 230] on button "Edit Order" at bounding box center [530, 236] width 52 height 17
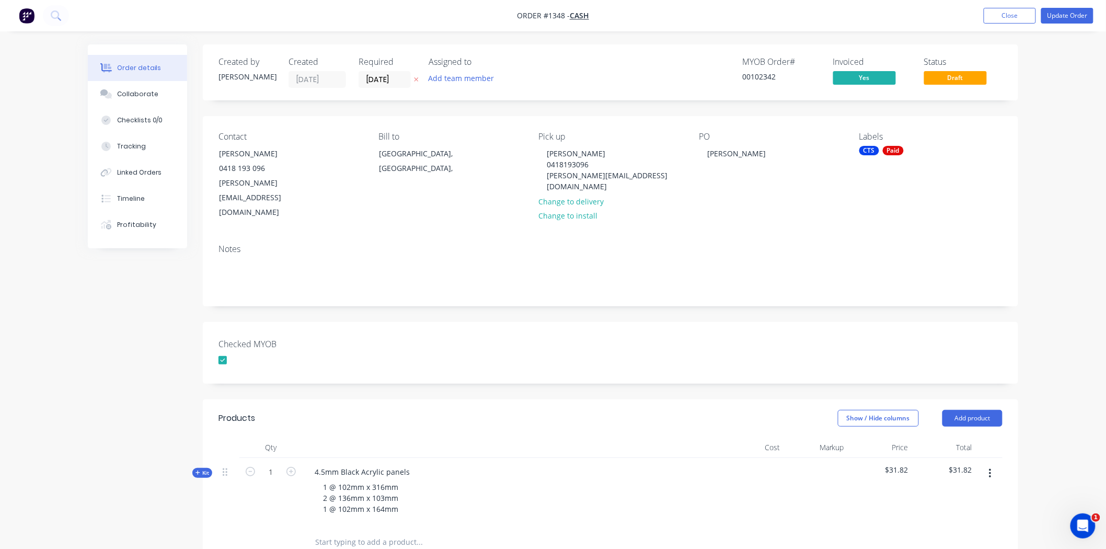
click at [346, 525] on div at bounding box center [490, 542] width 376 height 34
click at [402, 481] on div "1 @ 102mm x 316mm 2 @ 136mm x 103mm 1 @ 102mm x 164mm" at bounding box center [361, 497] width 92 height 37
click at [500, 479] on div "1 @ 102mm x 316mm 2 @ 136mm x 103mm 1 @ 102mm x 164mm 1 at 102 x 79mm" at bounding box center [511, 503] width 410 height 48
click at [1073, 14] on button "Update Order" at bounding box center [1067, 16] width 52 height 16
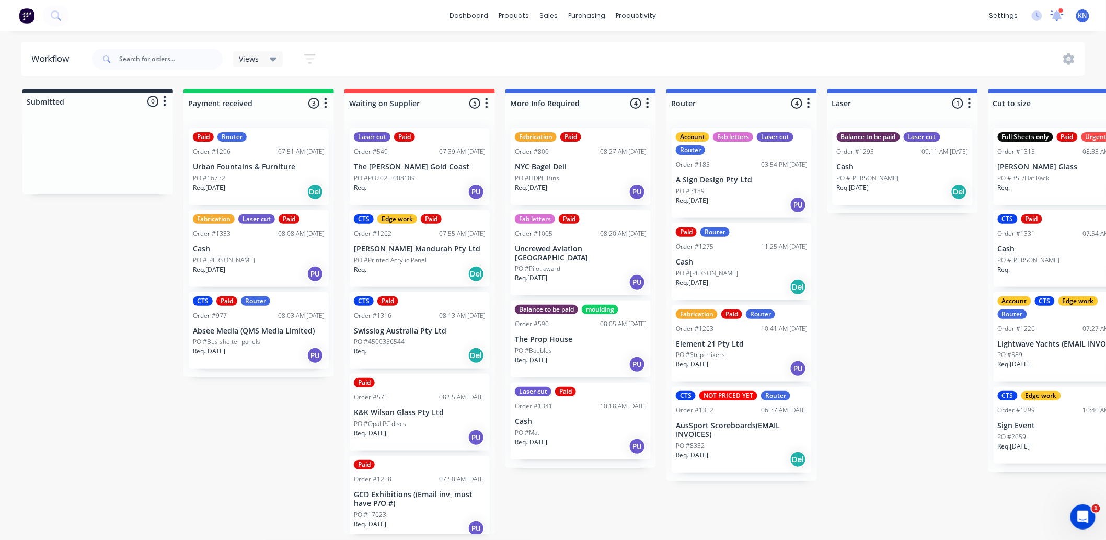
click at [1056, 17] on icon at bounding box center [1057, 14] width 10 height 9
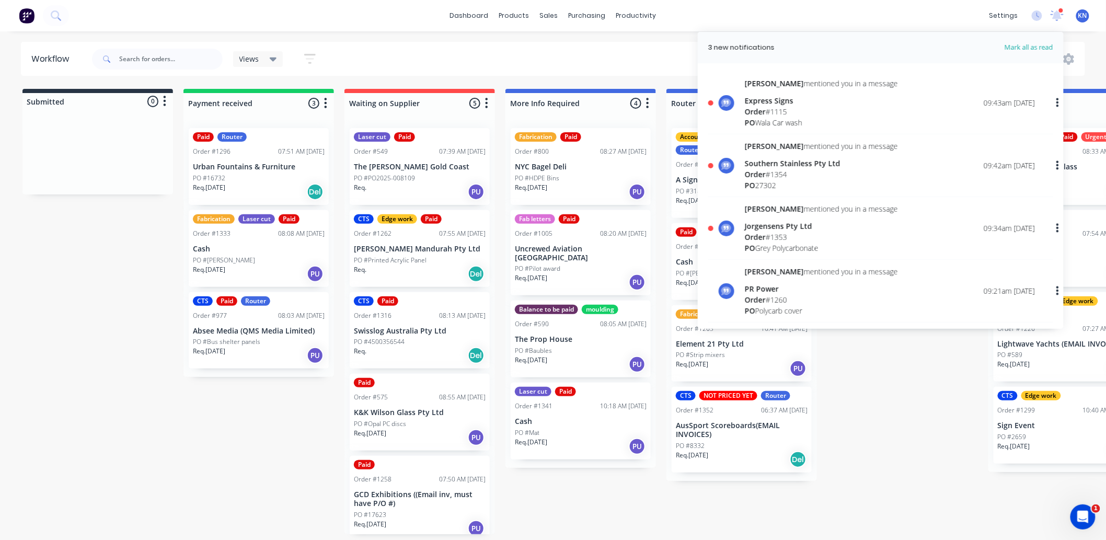
click at [760, 234] on span "Order" at bounding box center [755, 237] width 21 height 10
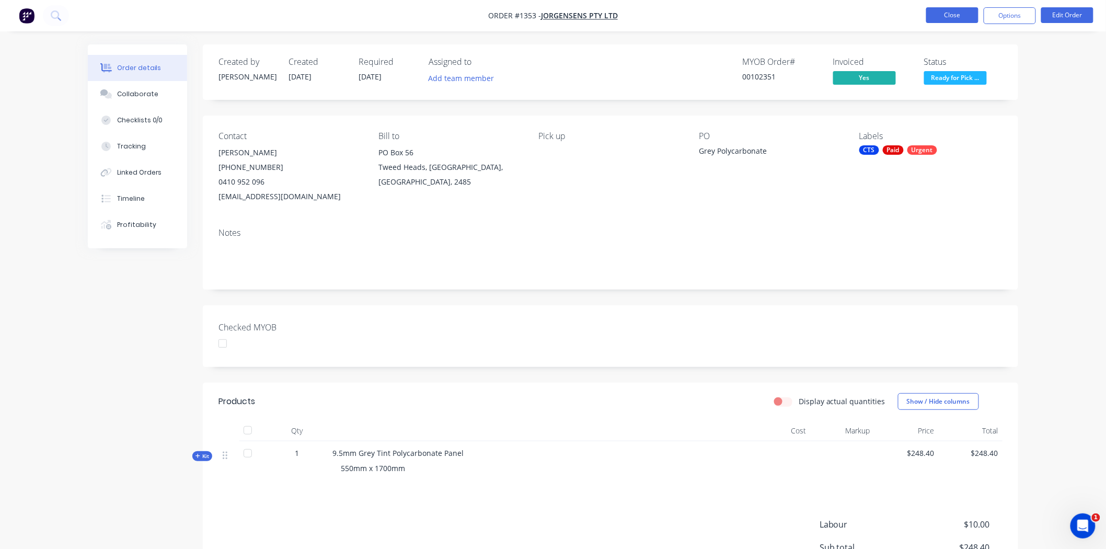
click at [957, 13] on button "Close" at bounding box center [952, 15] width 52 height 16
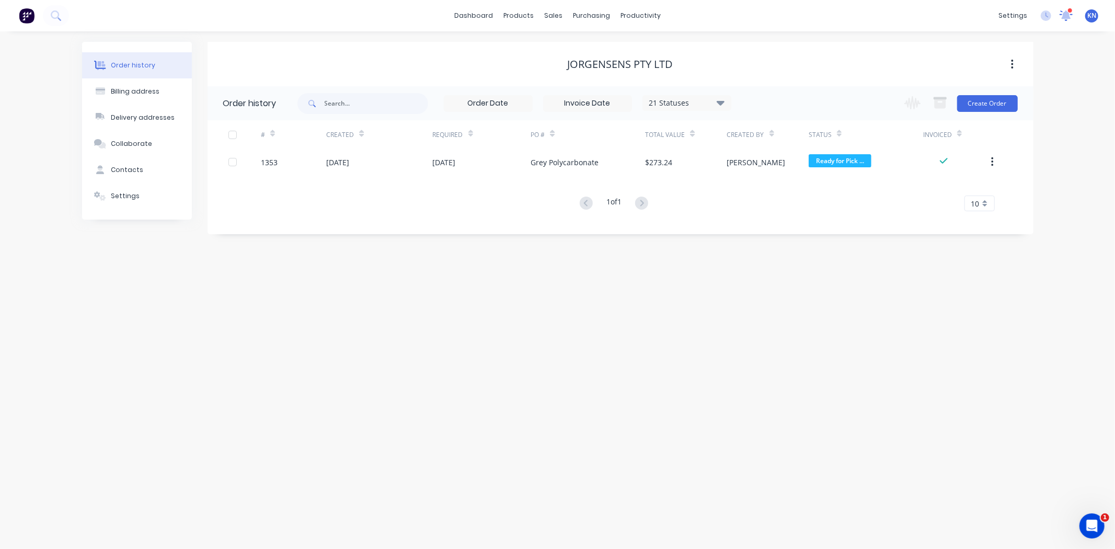
click at [1065, 17] on icon at bounding box center [1065, 14] width 9 height 8
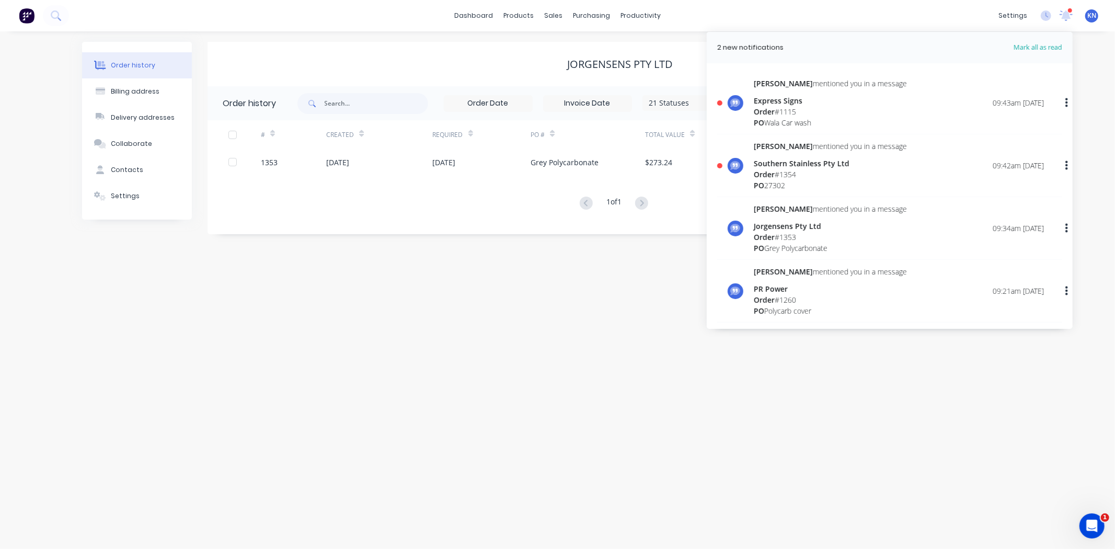
click at [766, 169] on span "Order" at bounding box center [764, 174] width 21 height 10
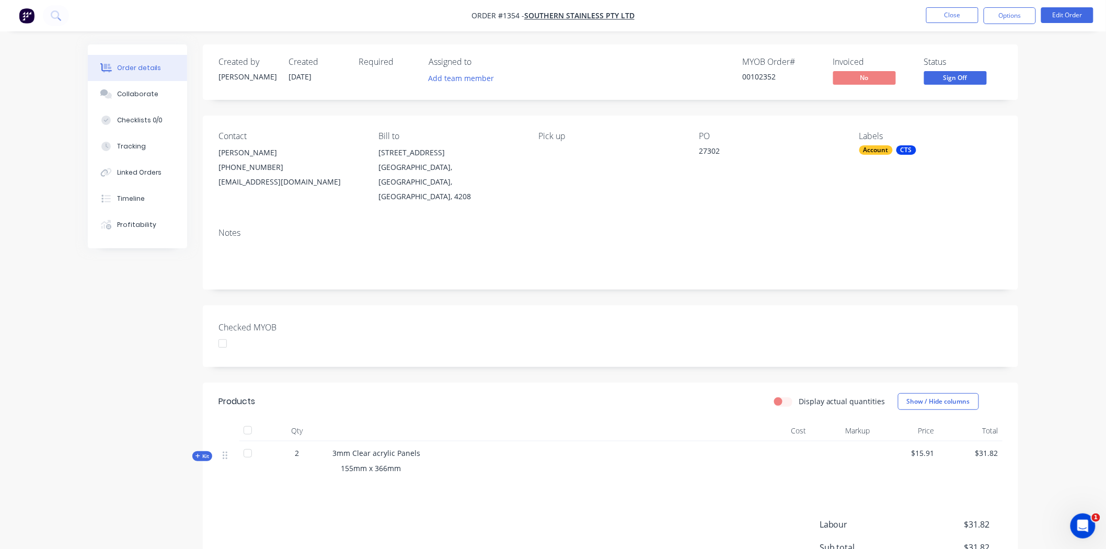
click at [223, 333] on div at bounding box center [222, 343] width 21 height 21
click at [1020, 12] on button "Options" at bounding box center [1010, 15] width 52 height 17
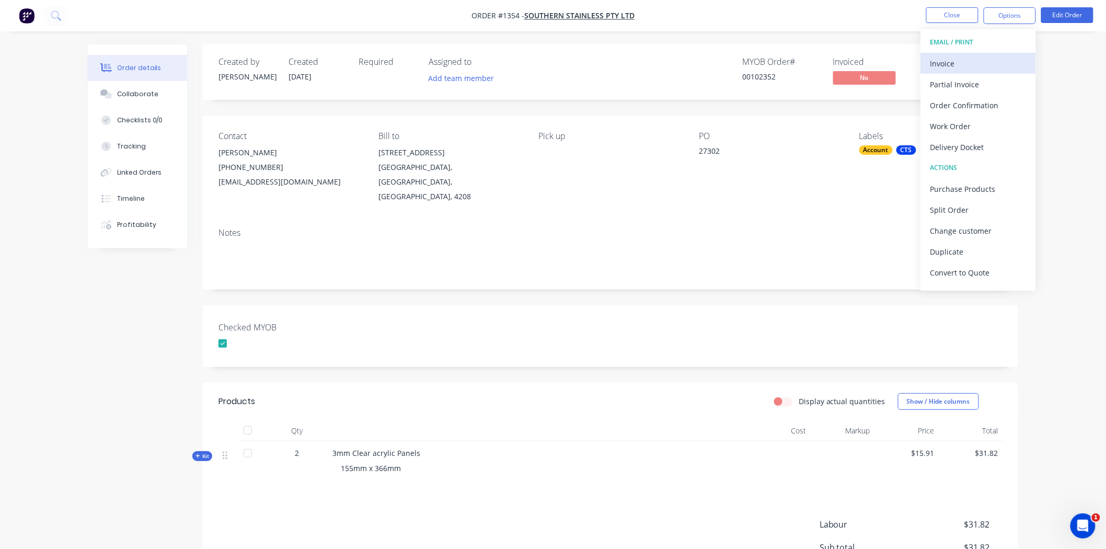
click at [958, 62] on div "Invoice" at bounding box center [978, 63] width 96 height 15
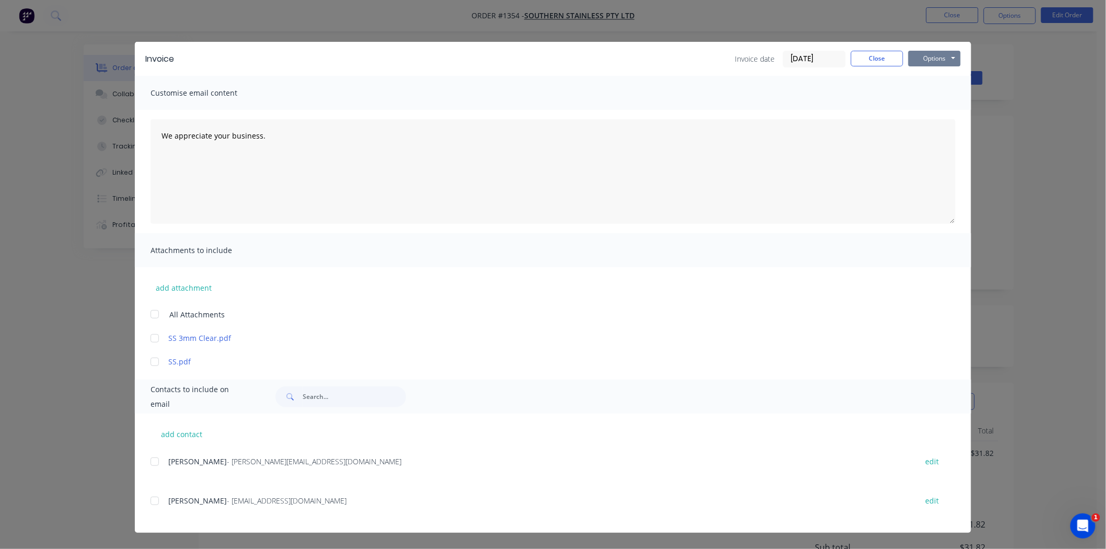
click at [934, 59] on button "Options" at bounding box center [934, 59] width 52 height 16
click at [927, 91] on button "Print" at bounding box center [941, 94] width 67 height 17
click at [882, 54] on button "Close" at bounding box center [877, 59] width 52 height 16
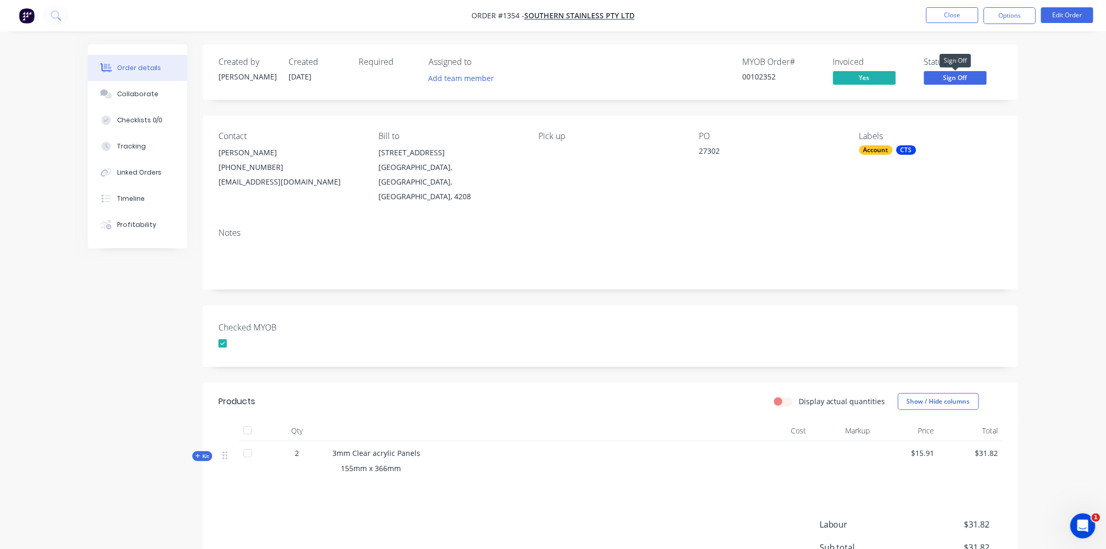
click at [951, 76] on span "Sign Off" at bounding box center [955, 77] width 63 height 13
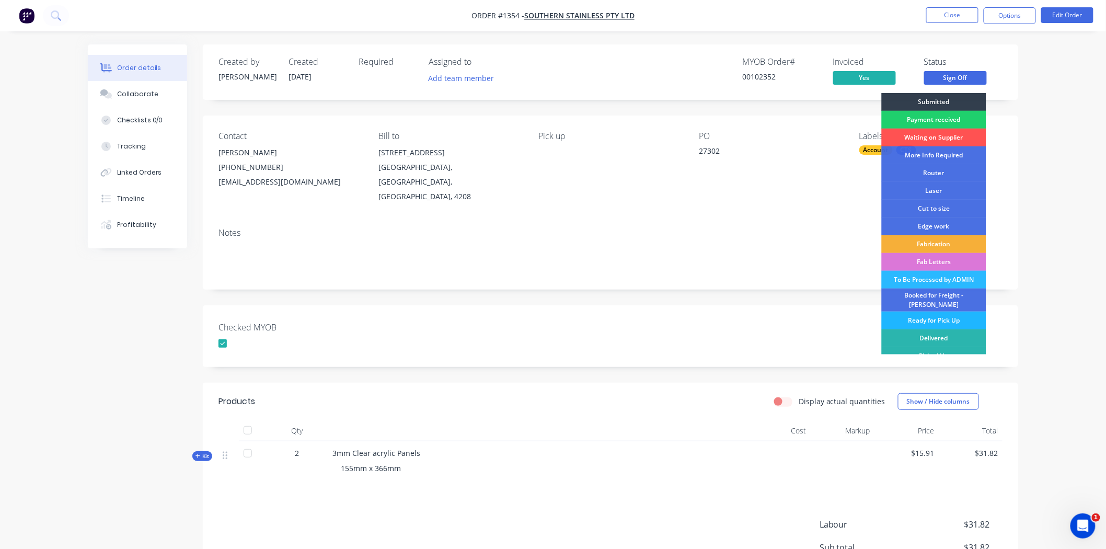
click at [929, 314] on div "Ready for Pick Up" at bounding box center [934, 320] width 105 height 18
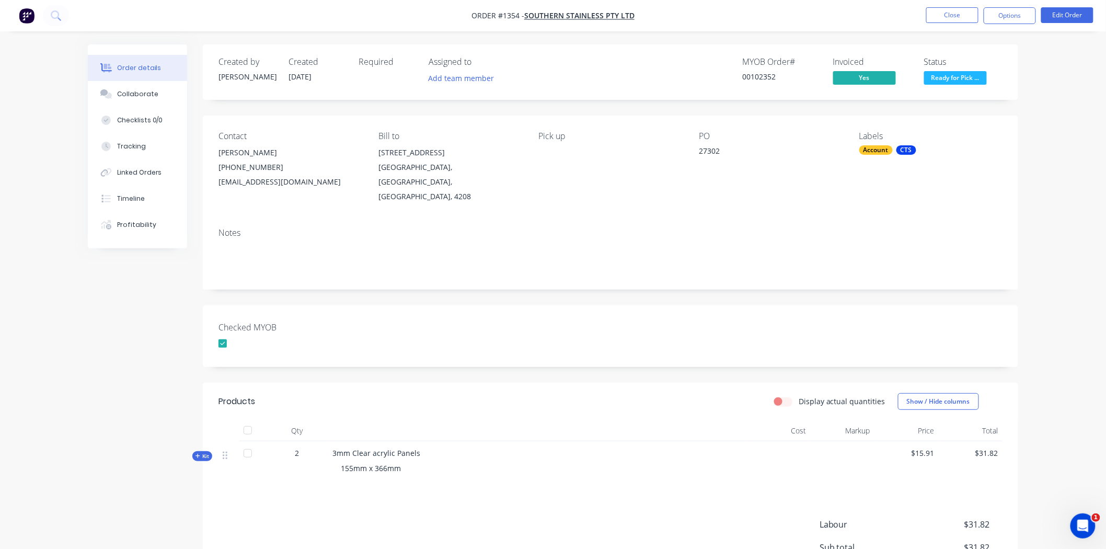
click at [691, 306] on div "Checked MYOB" at bounding box center [610, 336] width 815 height 62
click at [955, 13] on button "Close" at bounding box center [952, 15] width 52 height 16
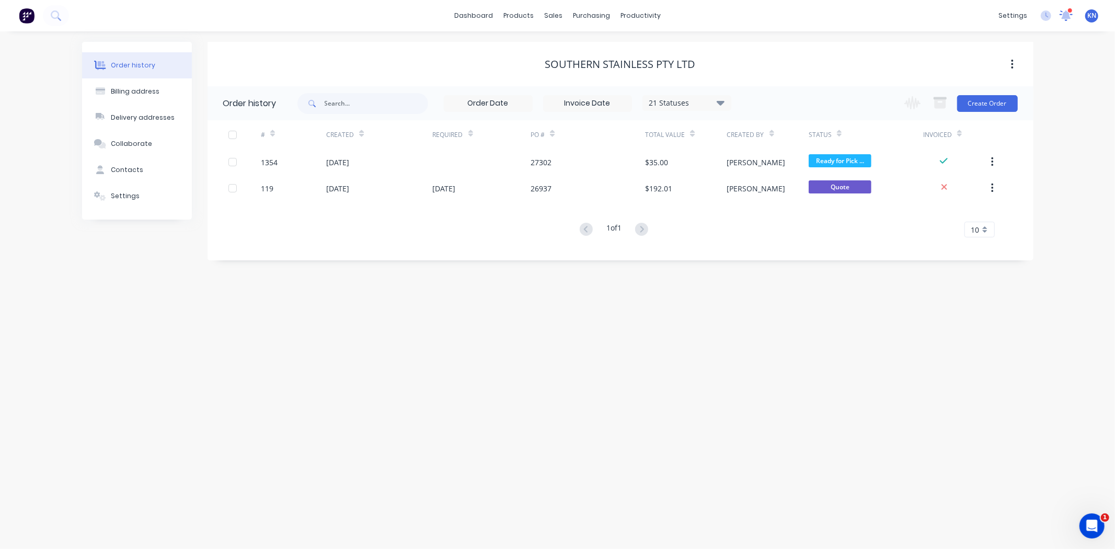
click at [1066, 16] on icon at bounding box center [1066, 14] width 10 height 10
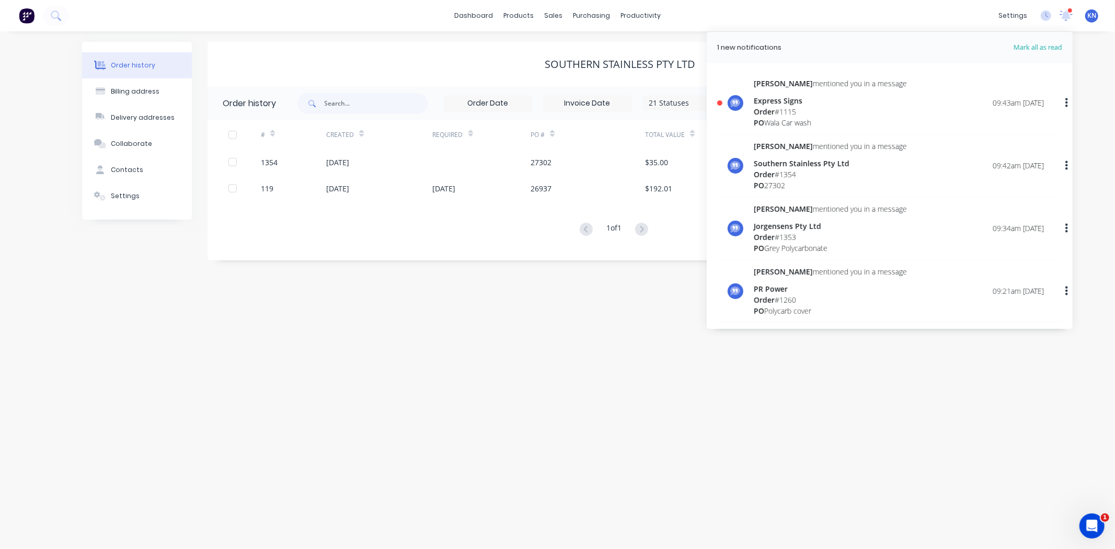
click at [787, 106] on div "Order # 1115" at bounding box center [830, 111] width 153 height 11
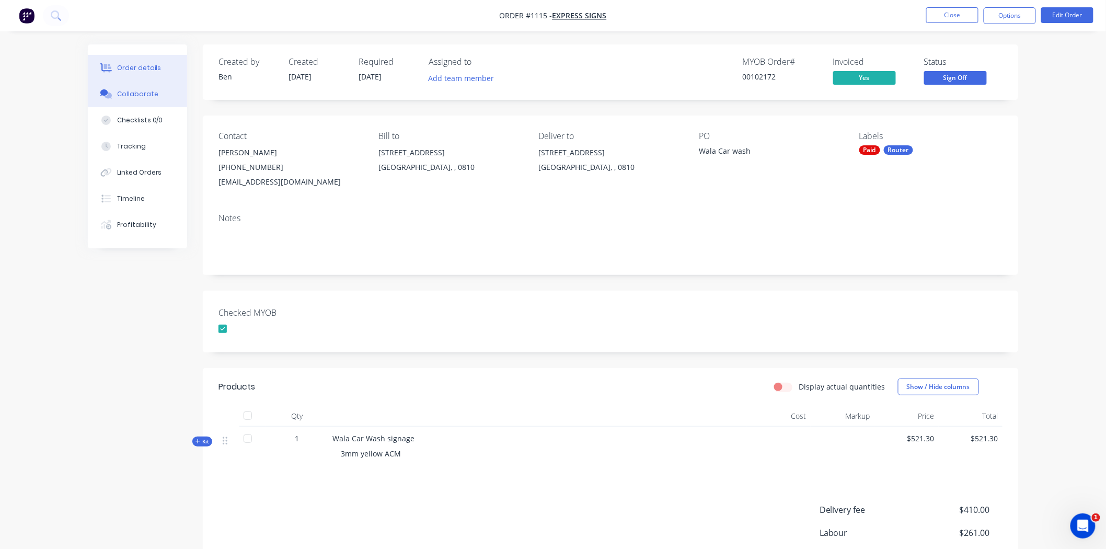
click at [137, 95] on div "Collaborate" at bounding box center [137, 93] width 41 height 9
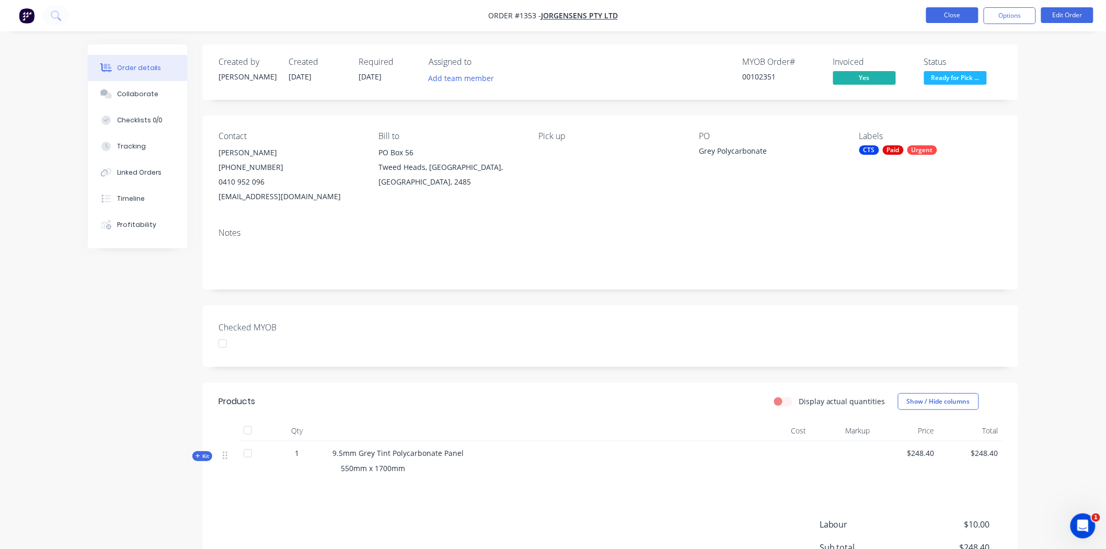
click at [949, 13] on button "Close" at bounding box center [952, 15] width 52 height 16
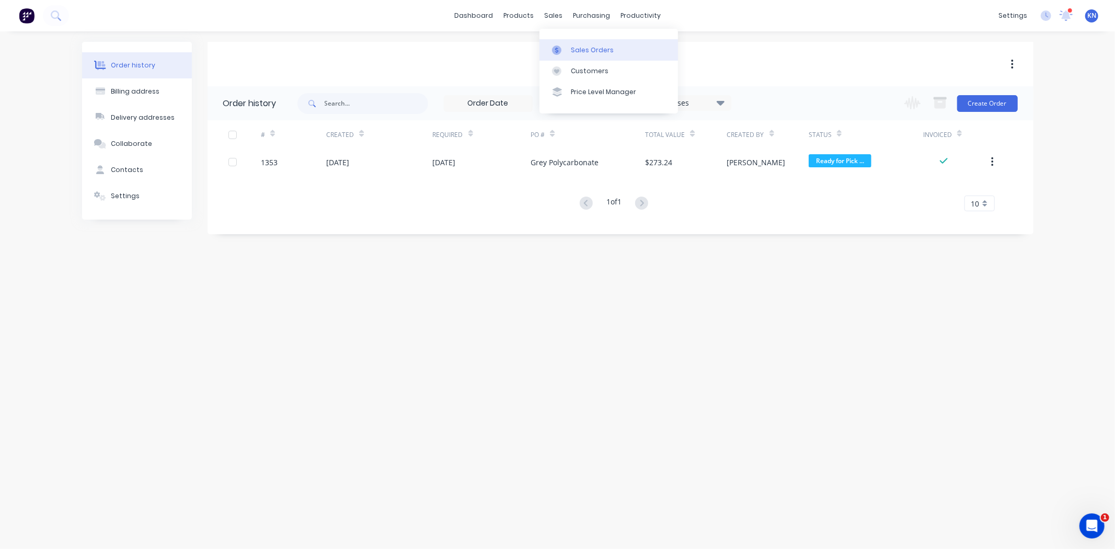
click at [584, 50] on div "Sales Orders" at bounding box center [592, 49] width 43 height 9
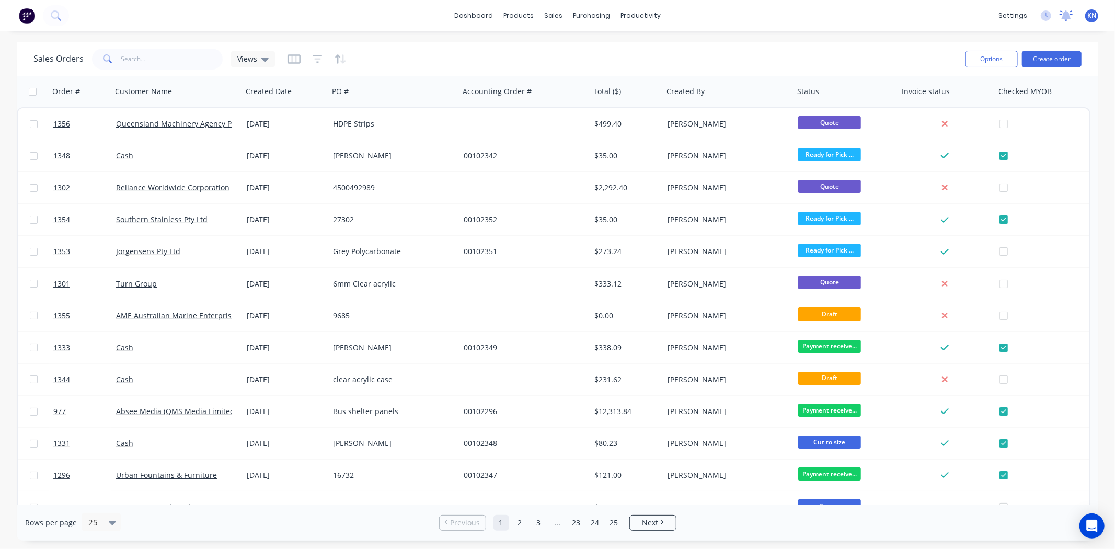
click at [1066, 13] on icon at bounding box center [1065, 14] width 9 height 8
click at [1069, 17] on icon at bounding box center [1065, 14] width 9 height 8
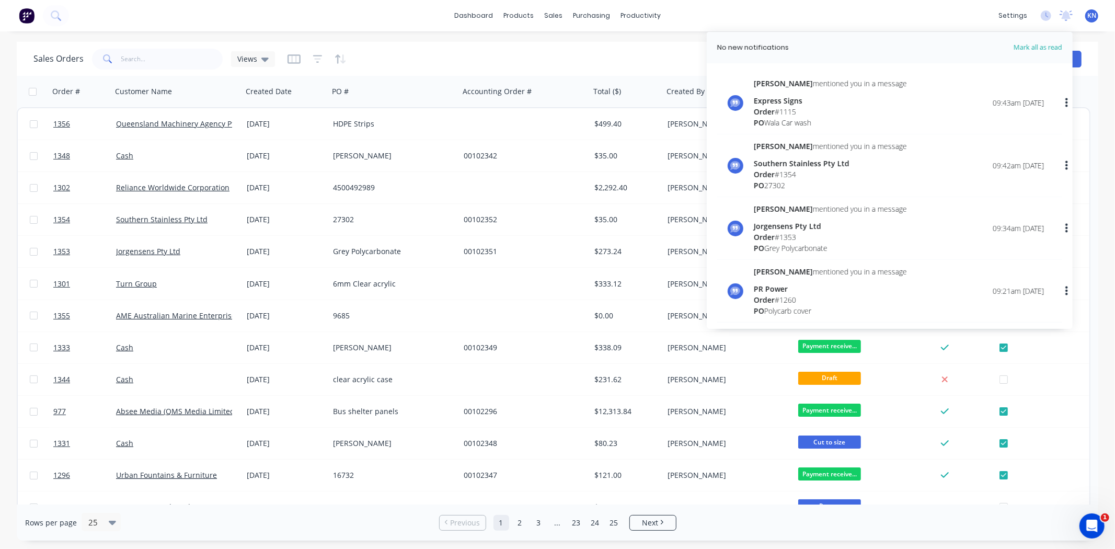
click at [777, 107] on div "Order # 1115" at bounding box center [830, 111] width 153 height 11
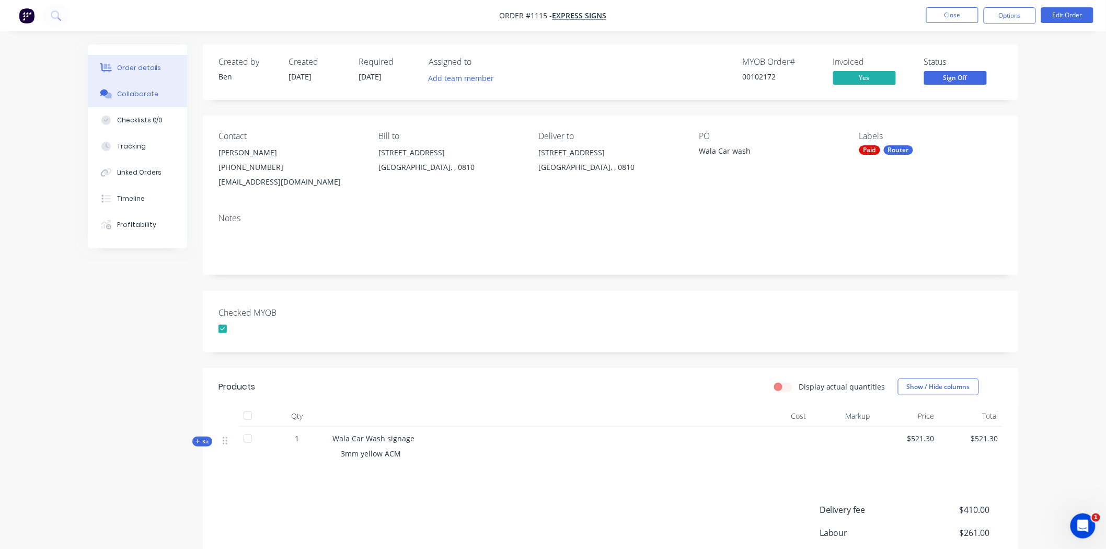
click at [119, 94] on div "Collaborate" at bounding box center [137, 93] width 41 height 9
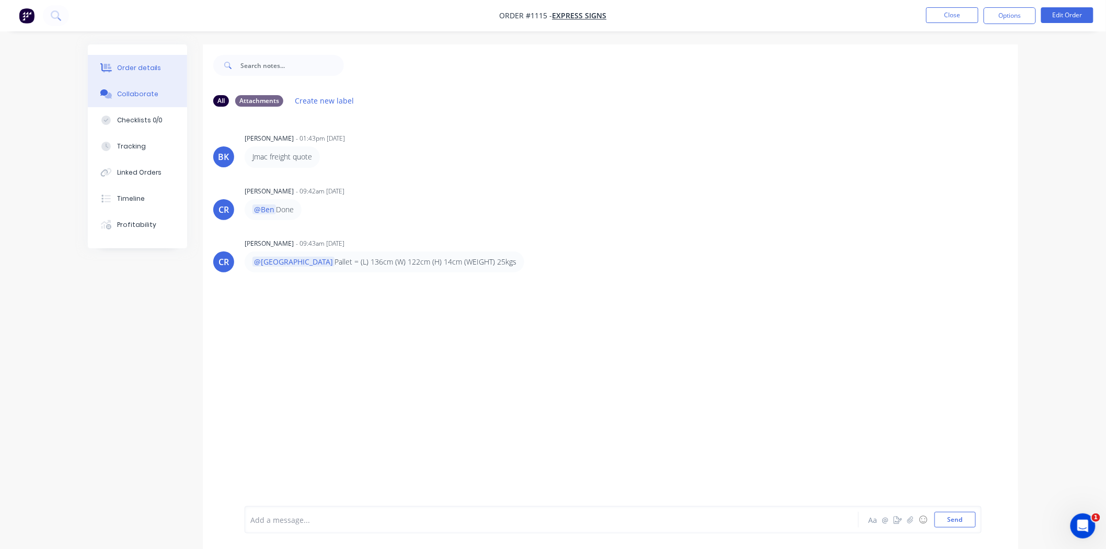
click at [129, 65] on div "Order details" at bounding box center [139, 67] width 44 height 9
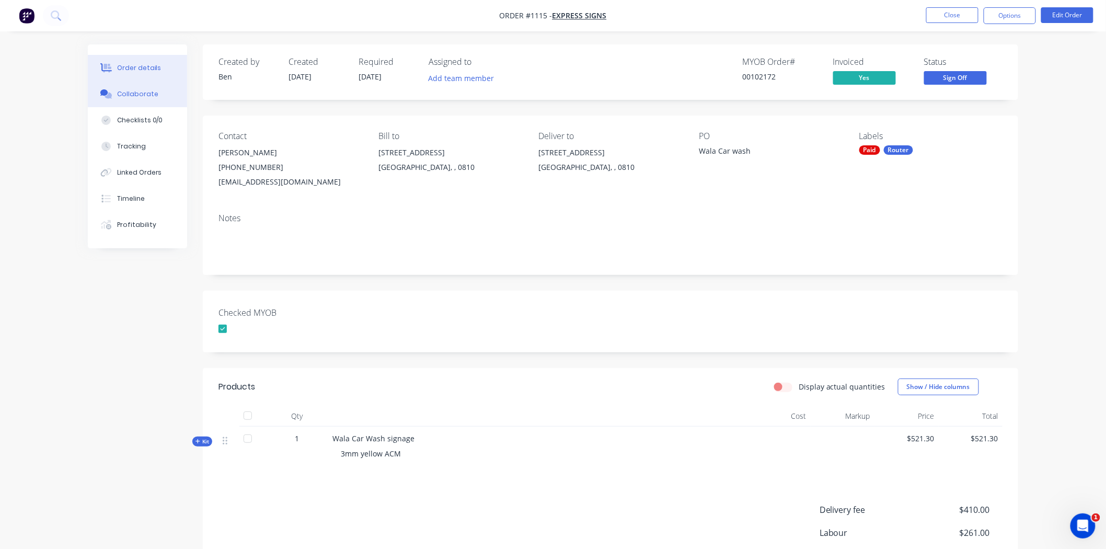
click at [129, 91] on div "Collaborate" at bounding box center [137, 93] width 41 height 9
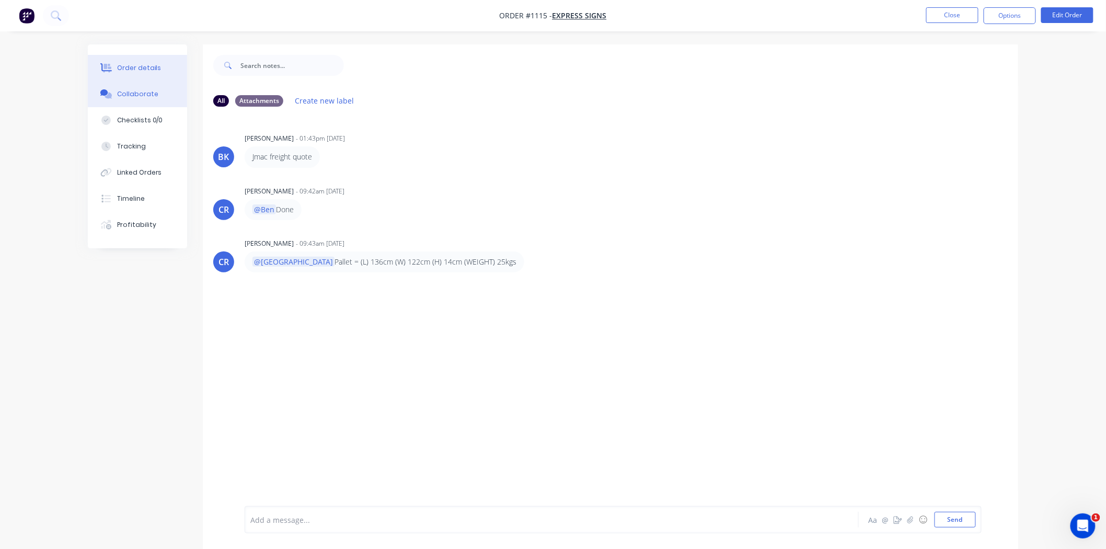
click at [117, 62] on button "Order details" at bounding box center [137, 68] width 99 height 26
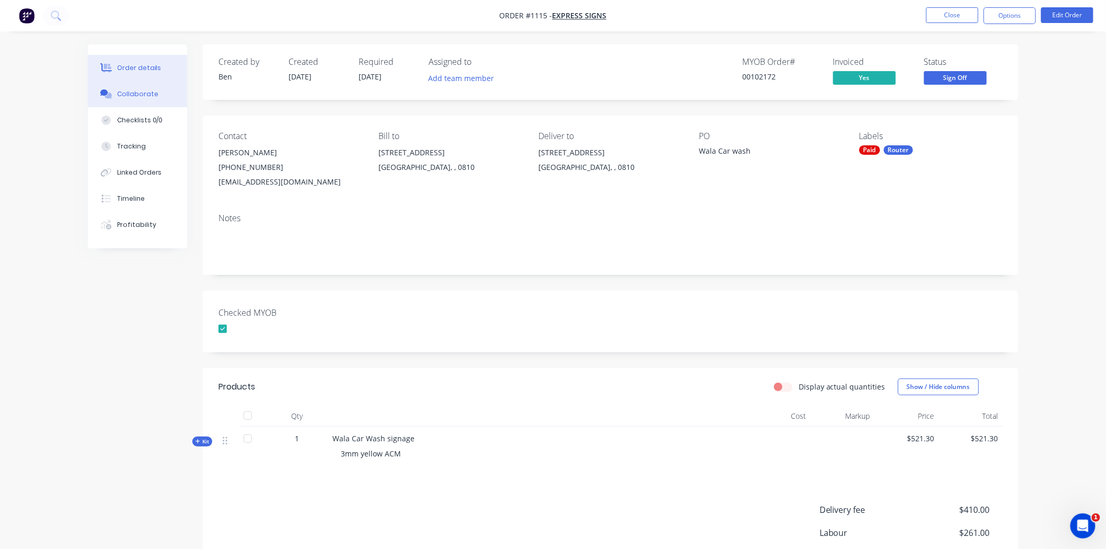
click at [124, 96] on div "Collaborate" at bounding box center [137, 93] width 41 height 9
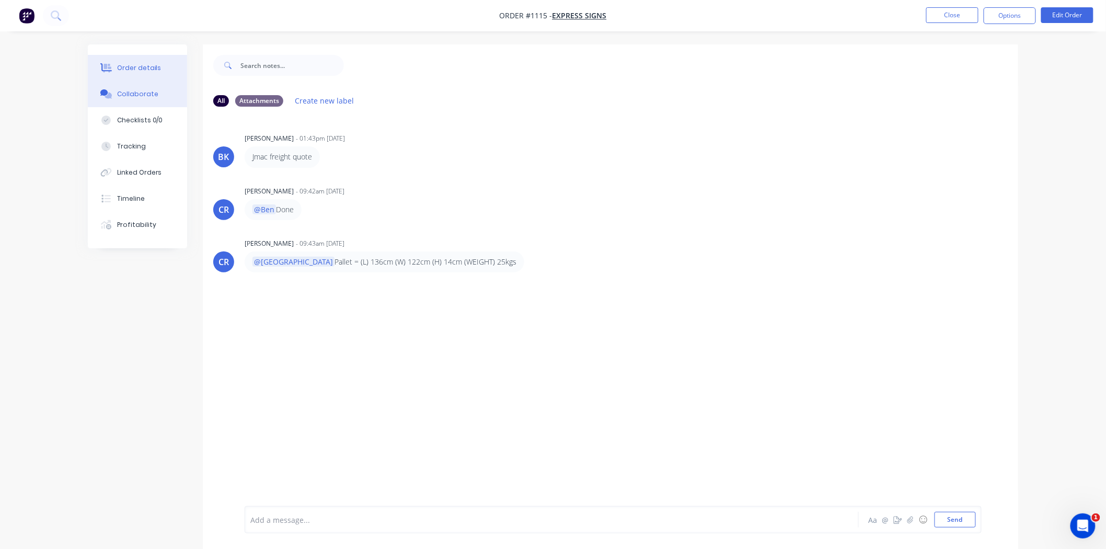
click at [114, 69] on button "Order details" at bounding box center [137, 68] width 99 height 26
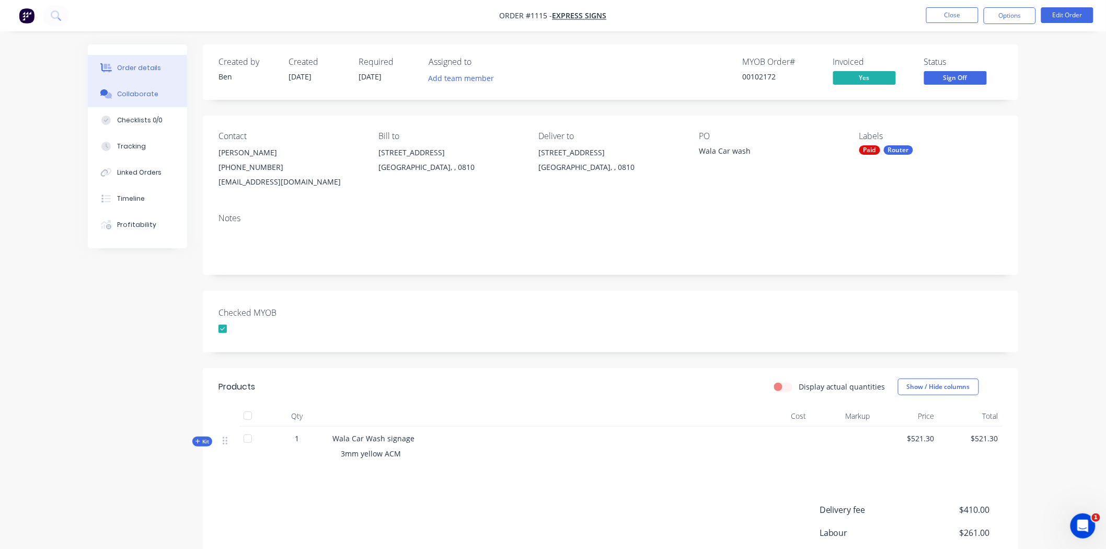
click at [149, 93] on div "Collaborate" at bounding box center [137, 93] width 41 height 9
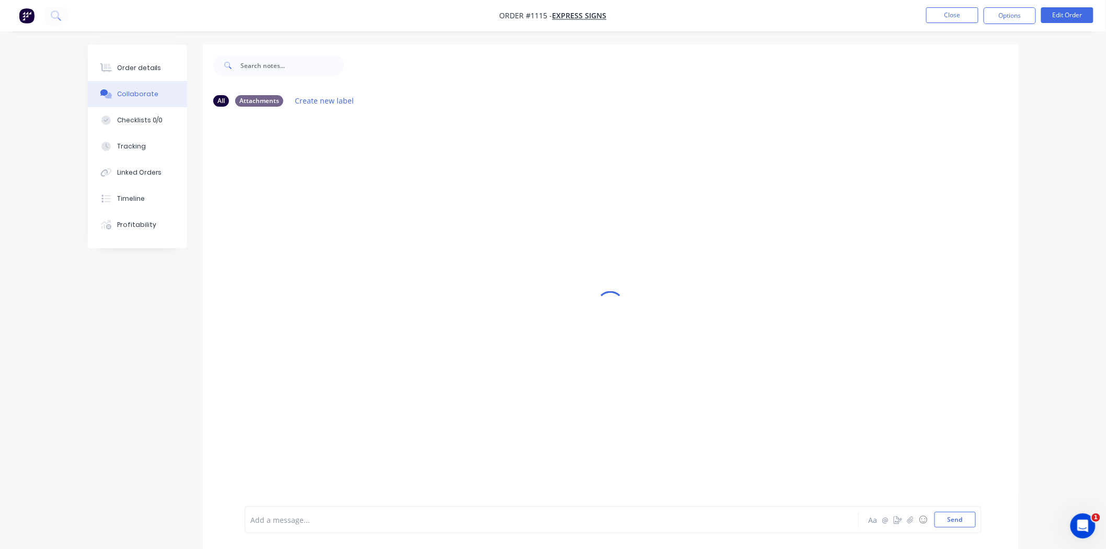
click at [369, 513] on div "Add a message..." at bounding box center [522, 520] width 544 height 16
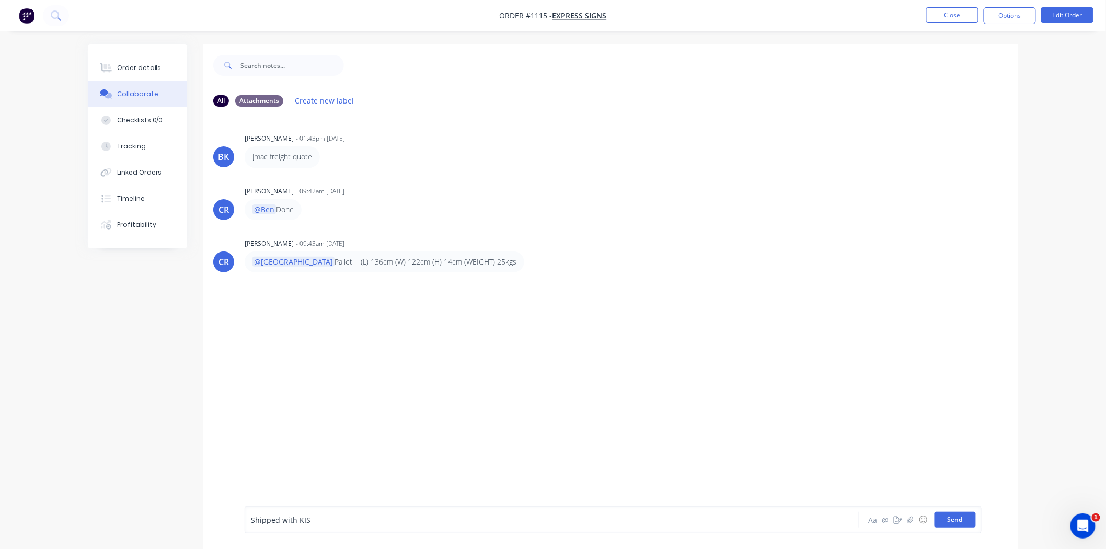
click at [946, 518] on button "Send" at bounding box center [954, 520] width 41 height 16
click at [952, 16] on button "Close" at bounding box center [952, 15] width 52 height 16
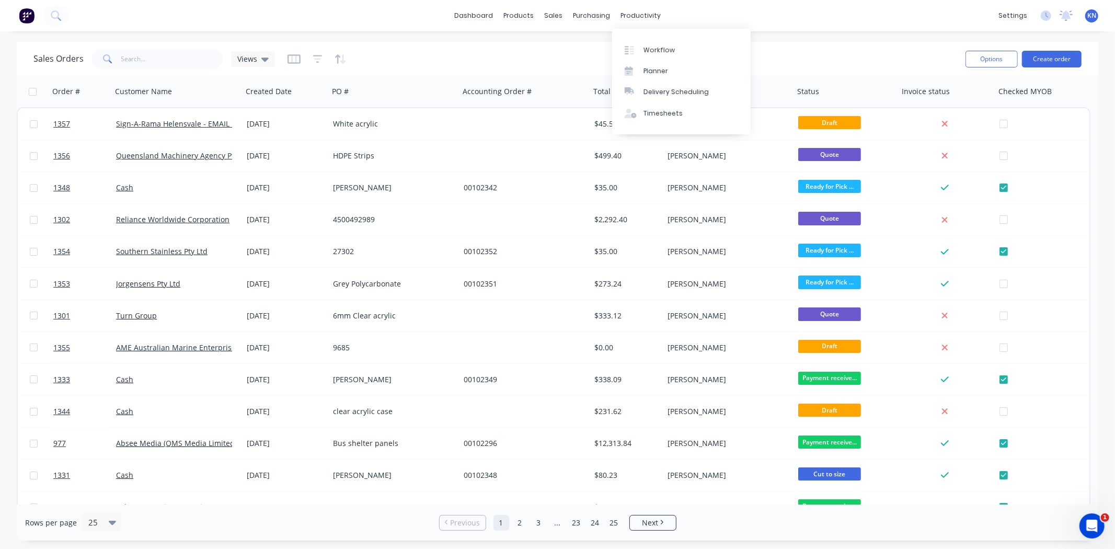
drag, startPoint x: 639, startPoint y: 9, endPoint x: 648, endPoint y: 25, distance: 17.8
click at [639, 10] on div "productivity" at bounding box center [640, 16] width 51 height 16
click at [660, 51] on div "Workflow" at bounding box center [658, 49] width 31 height 9
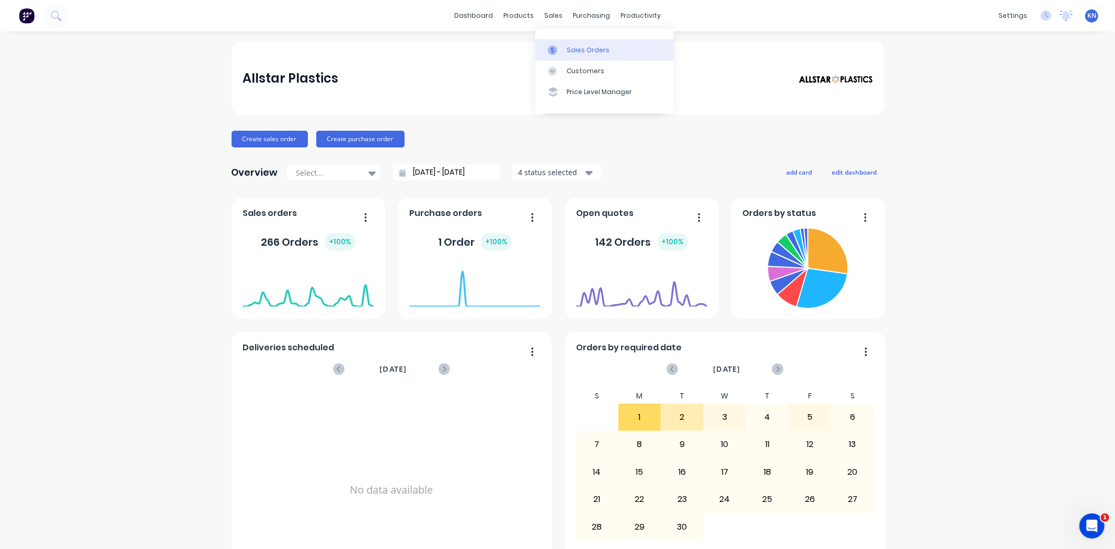
click at [597, 49] on div "Sales Orders" at bounding box center [588, 49] width 43 height 9
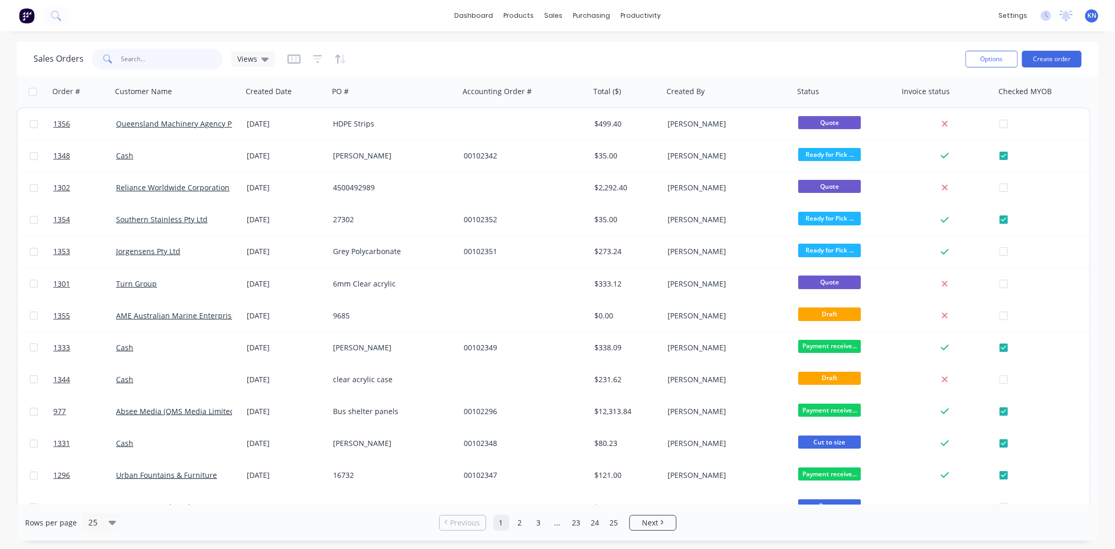
click at [143, 61] on input "text" at bounding box center [172, 59] width 102 height 21
type input "wade"
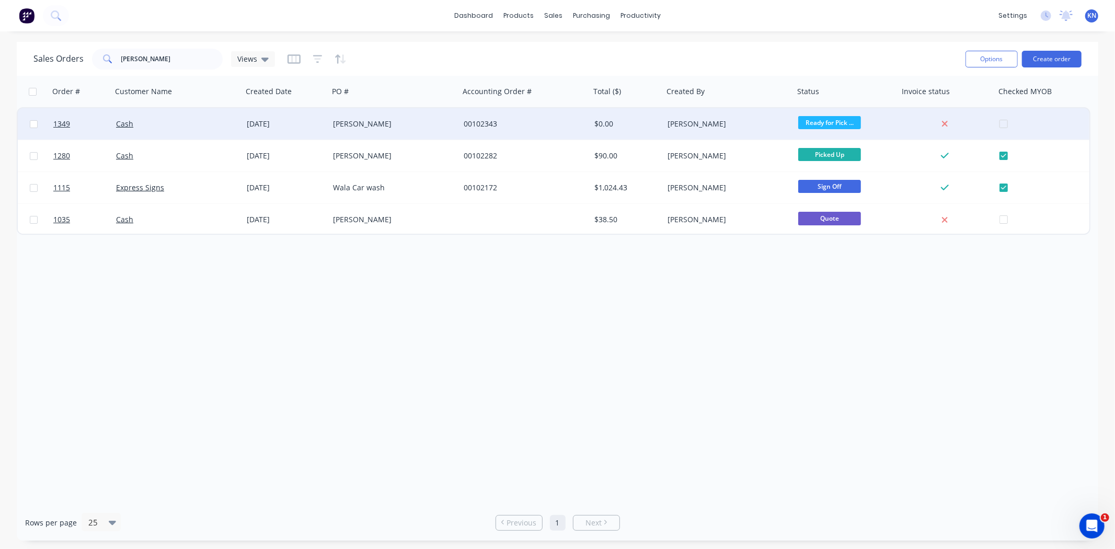
click at [190, 121] on div "Cash" at bounding box center [174, 124] width 116 height 10
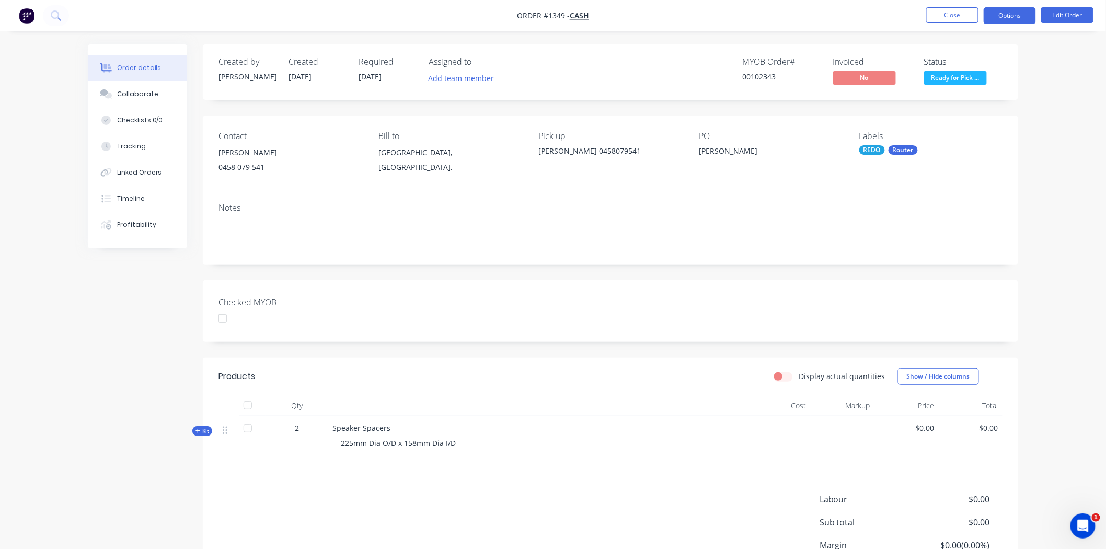
click at [1018, 12] on button "Options" at bounding box center [1010, 15] width 52 height 17
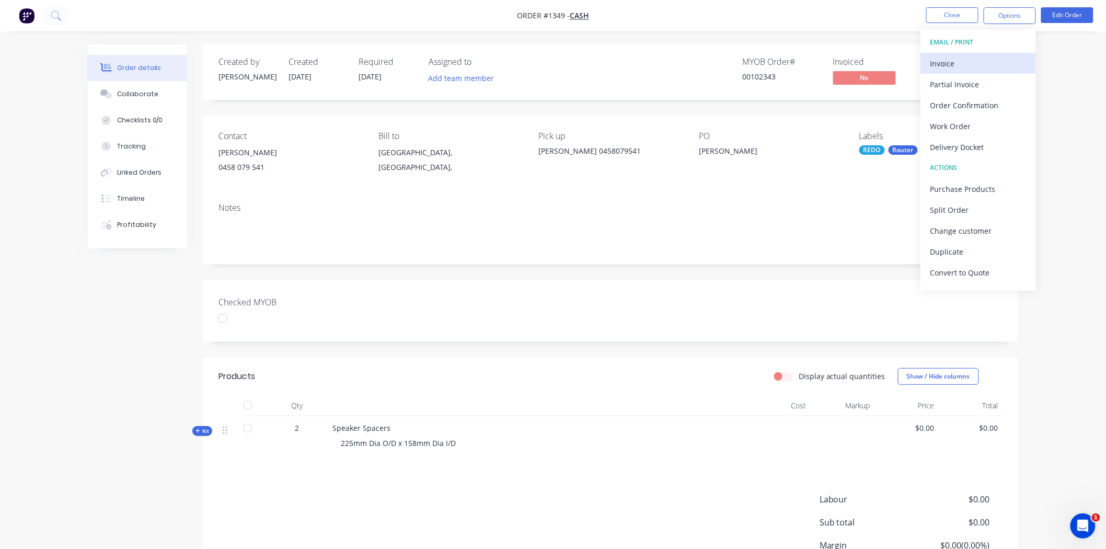
click at [961, 61] on div "Invoice" at bounding box center [978, 63] width 96 height 15
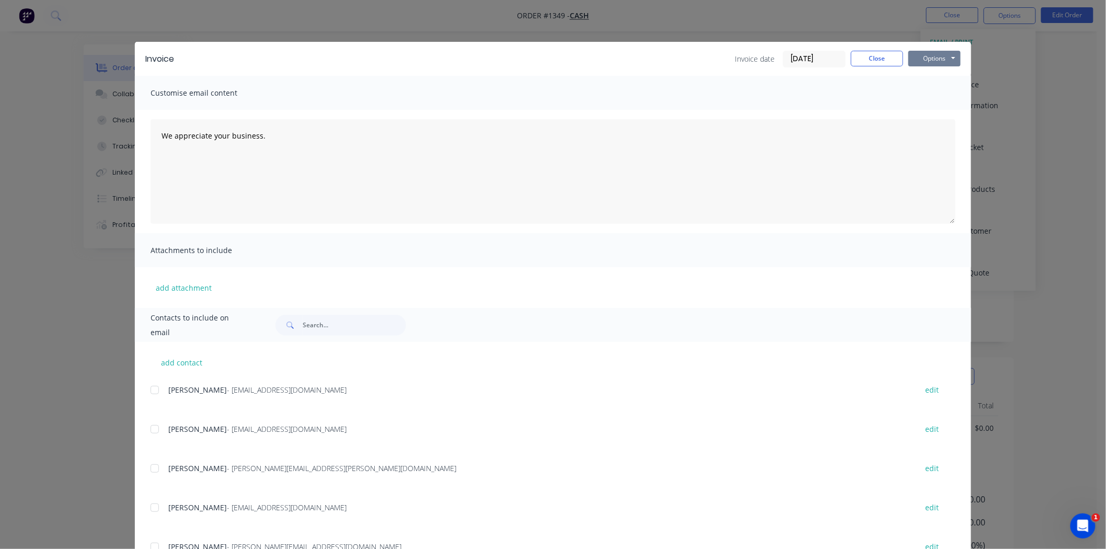
click at [934, 59] on button "Options" at bounding box center [934, 59] width 52 height 16
click at [927, 89] on button "Print" at bounding box center [941, 94] width 67 height 17
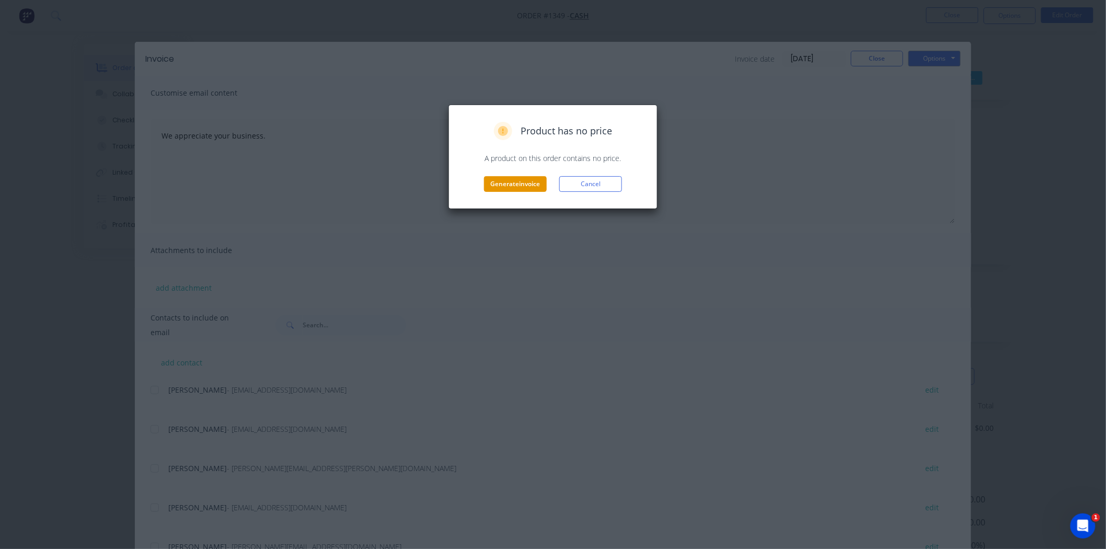
click at [523, 181] on button "Generate invoice" at bounding box center [515, 184] width 63 height 16
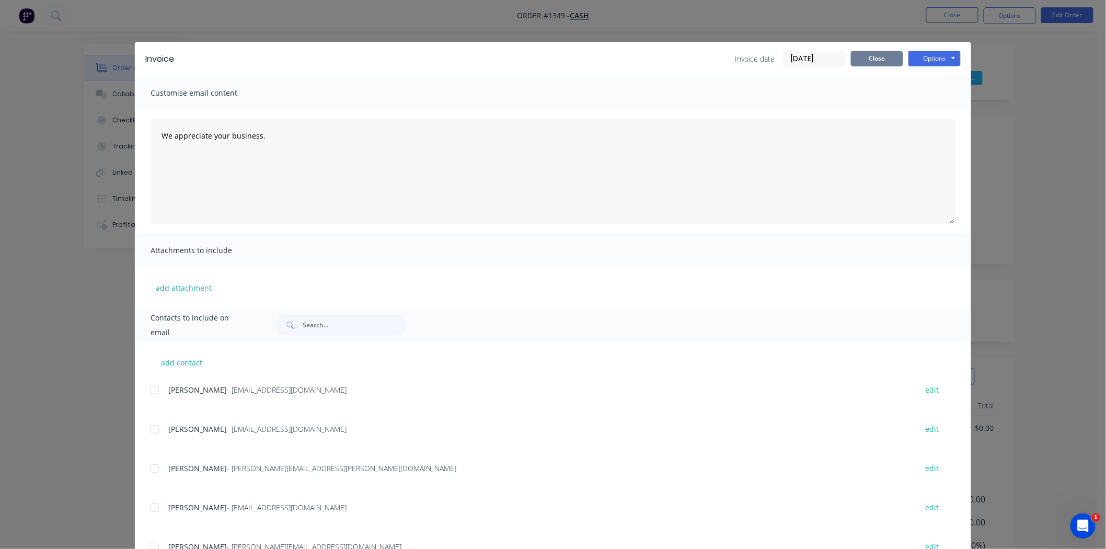
click at [872, 56] on button "Close" at bounding box center [877, 59] width 52 height 16
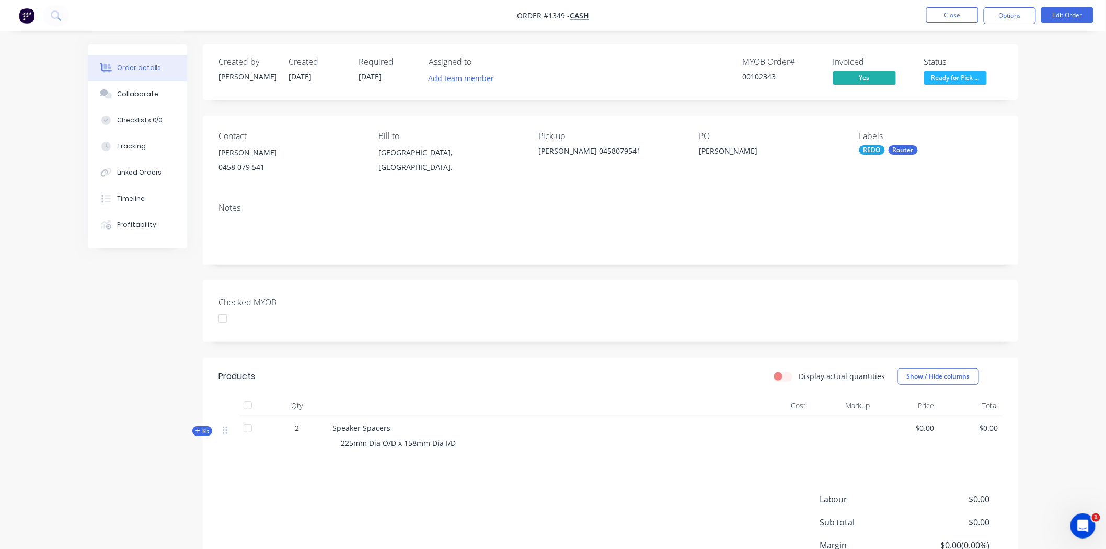
click at [224, 320] on div at bounding box center [222, 318] width 21 height 21
click at [953, 14] on button "Close" at bounding box center [952, 15] width 52 height 16
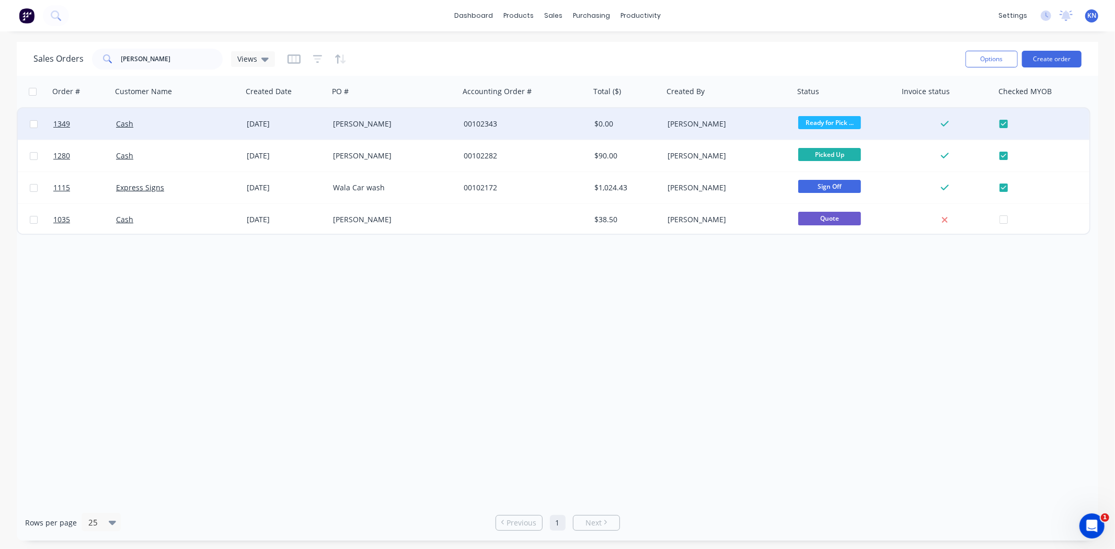
click at [403, 124] on div "[PERSON_NAME]" at bounding box center [391, 124] width 116 height 10
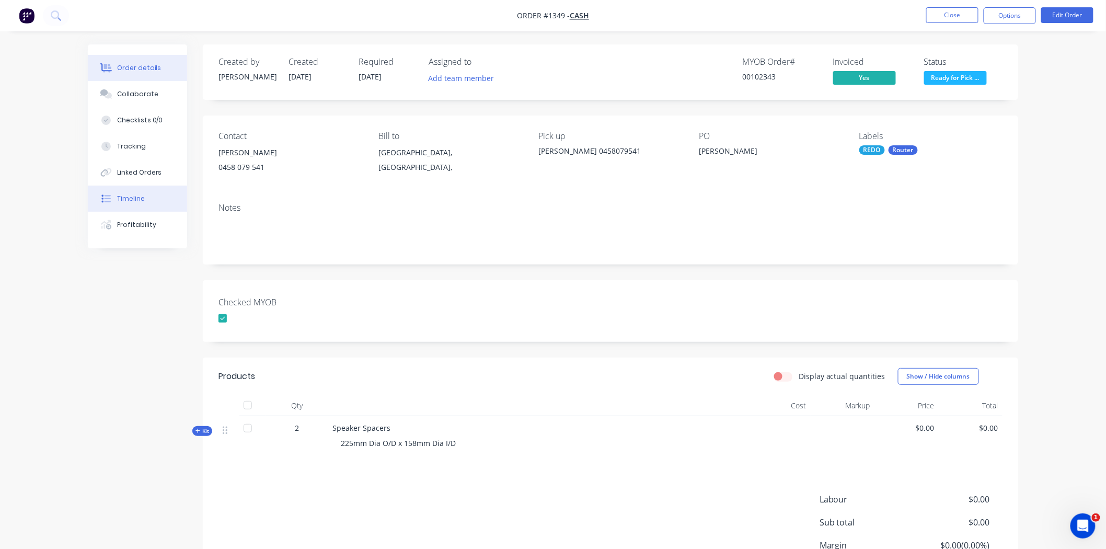
click at [144, 199] on button "Timeline" at bounding box center [137, 199] width 99 height 26
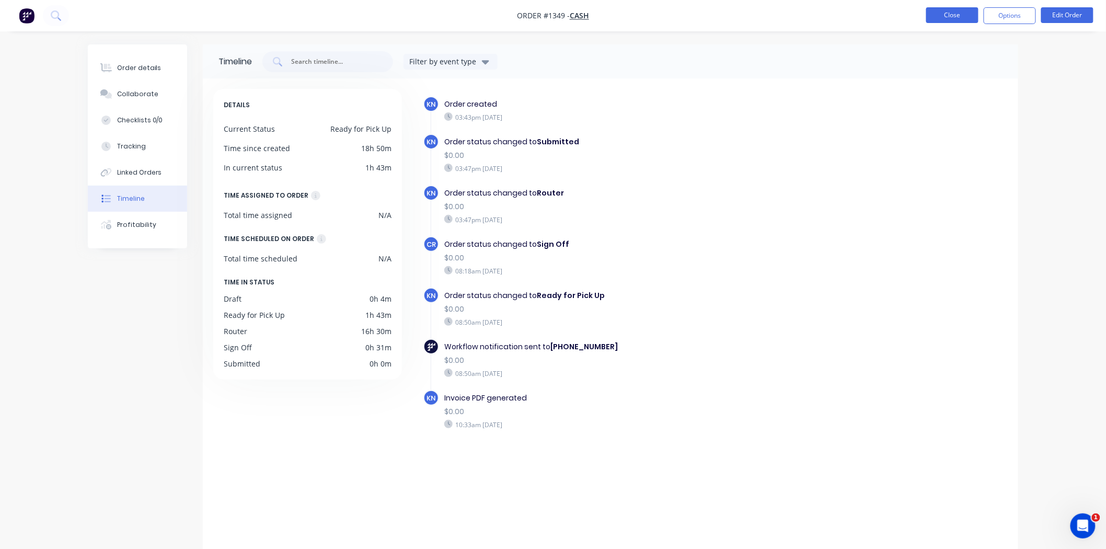
click at [958, 14] on button "Close" at bounding box center [952, 15] width 52 height 16
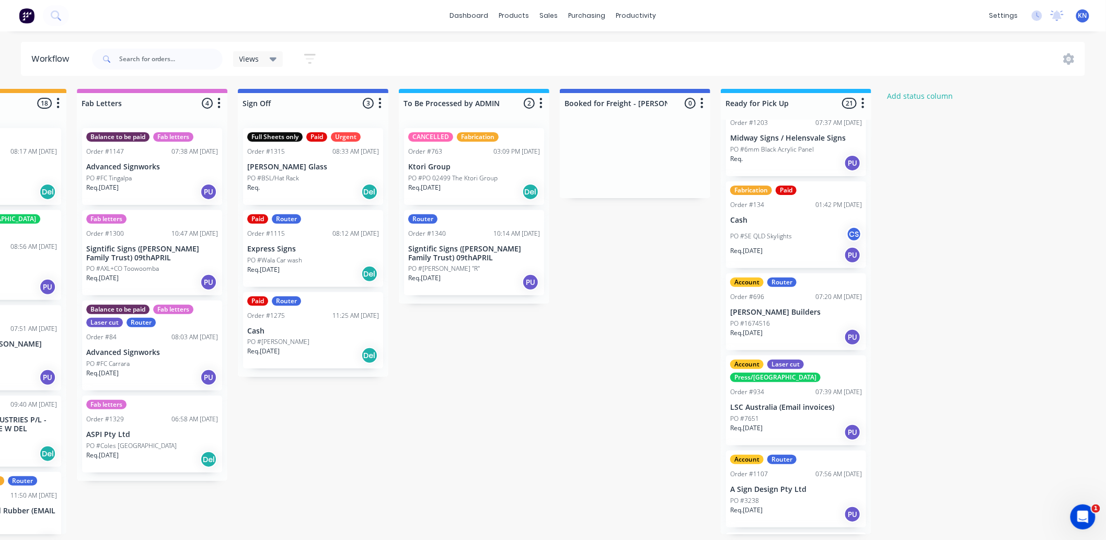
scroll to position [116, 0]
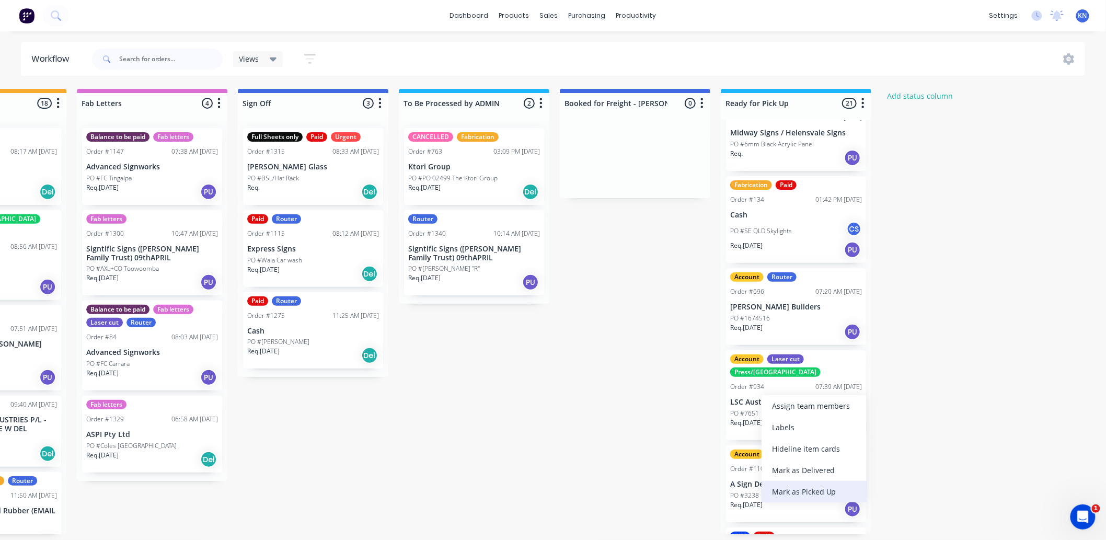
click at [817, 486] on div "Mark as Picked Up" at bounding box center [813, 491] width 105 height 21
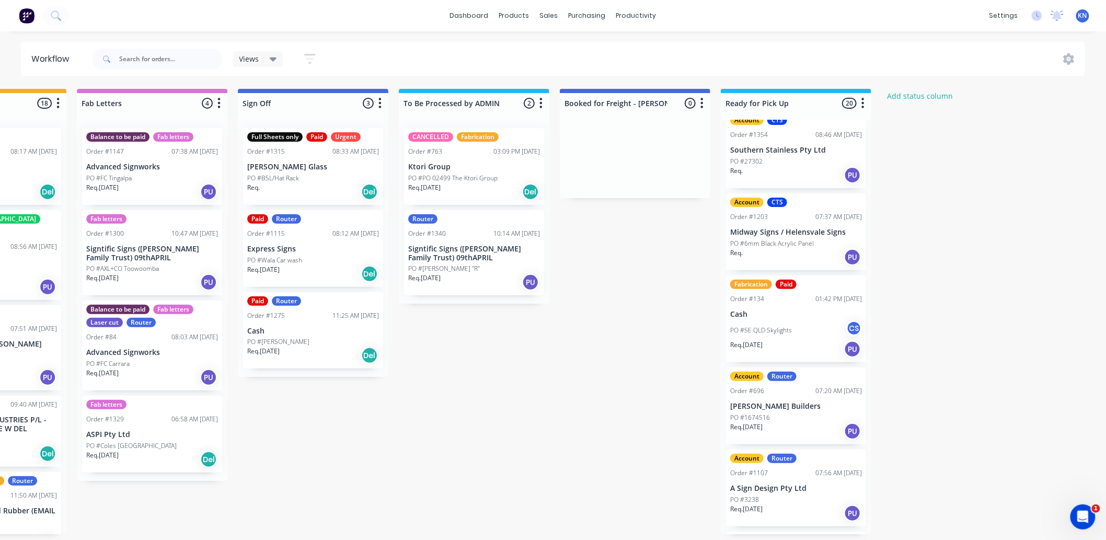
scroll to position [0, 0]
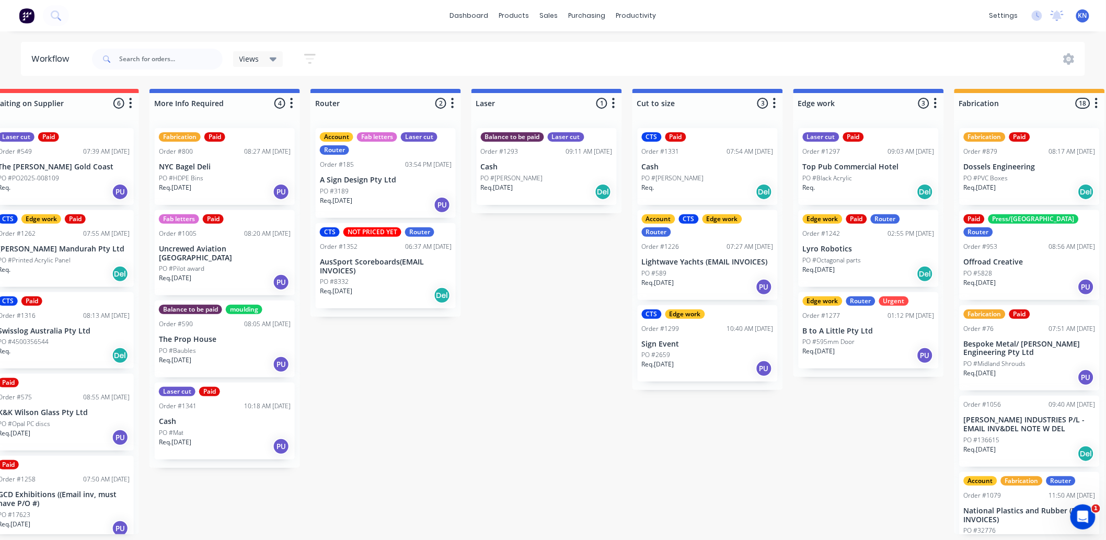
scroll to position [3, 0]
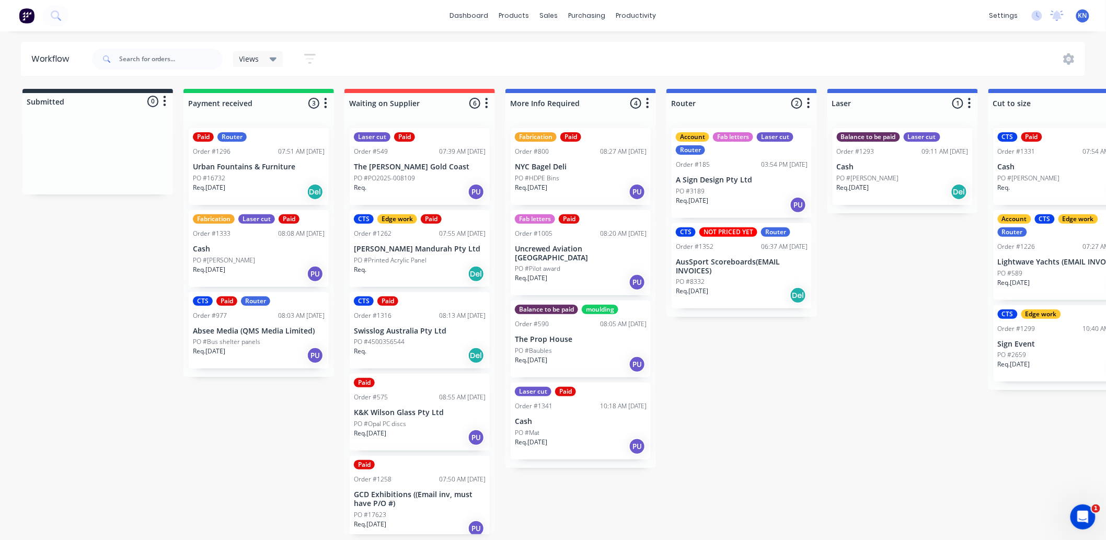
click at [256, 158] on div "Paid Router Order #1296 07:51 AM 02/09/25 Urban Fountains & Furniture PO #16732…" at bounding box center [259, 166] width 140 height 77
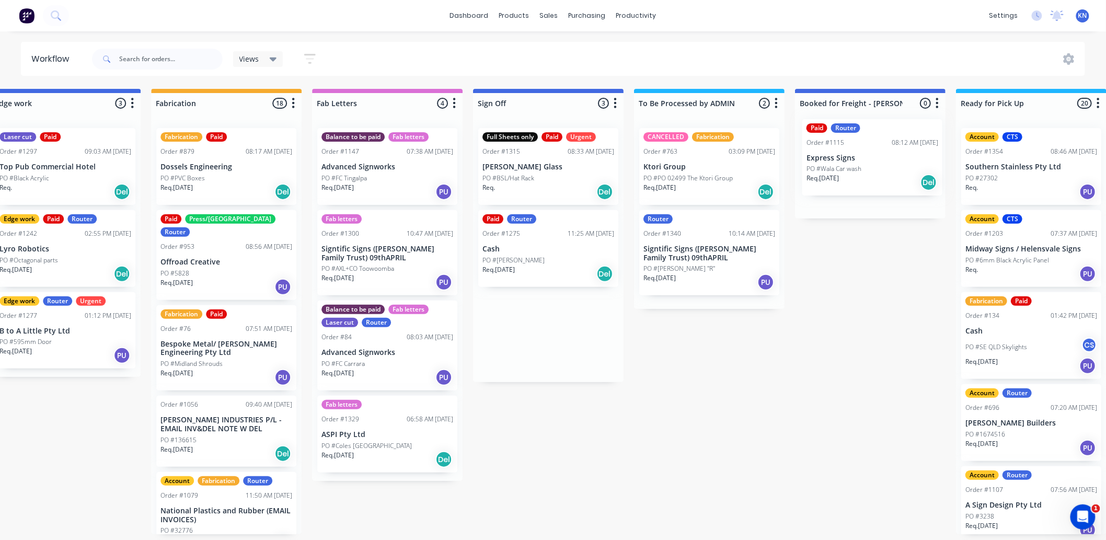
scroll to position [0, 1168]
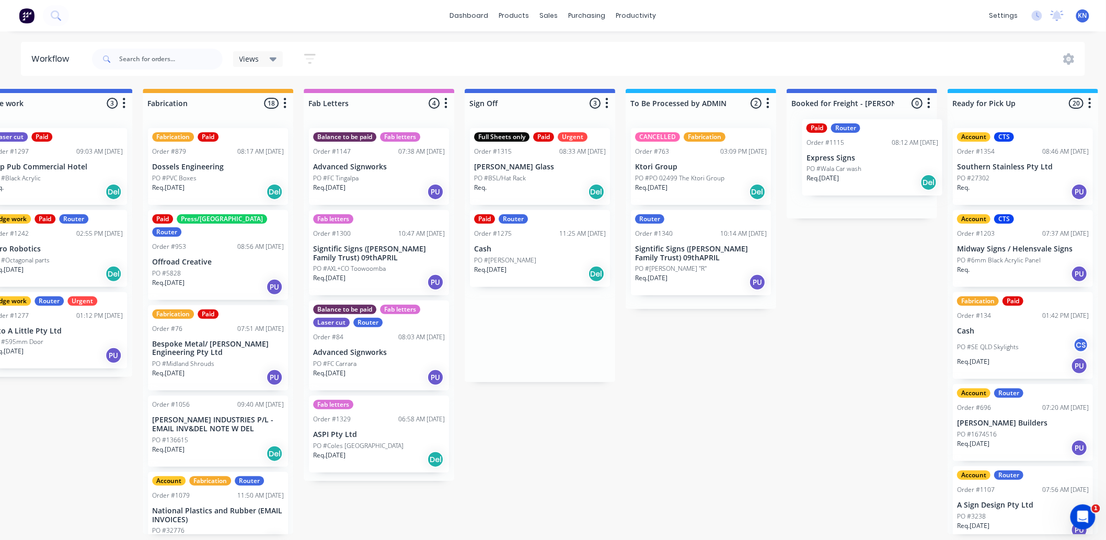
drag, startPoint x: 525, startPoint y: 255, endPoint x: 841, endPoint y: 162, distance: 330.1
click at [841, 162] on div "Submitted 0 Status colour #273444 hex #273444 Save Cancel Summaries Total order…" at bounding box center [75, 311] width 2501 height 445
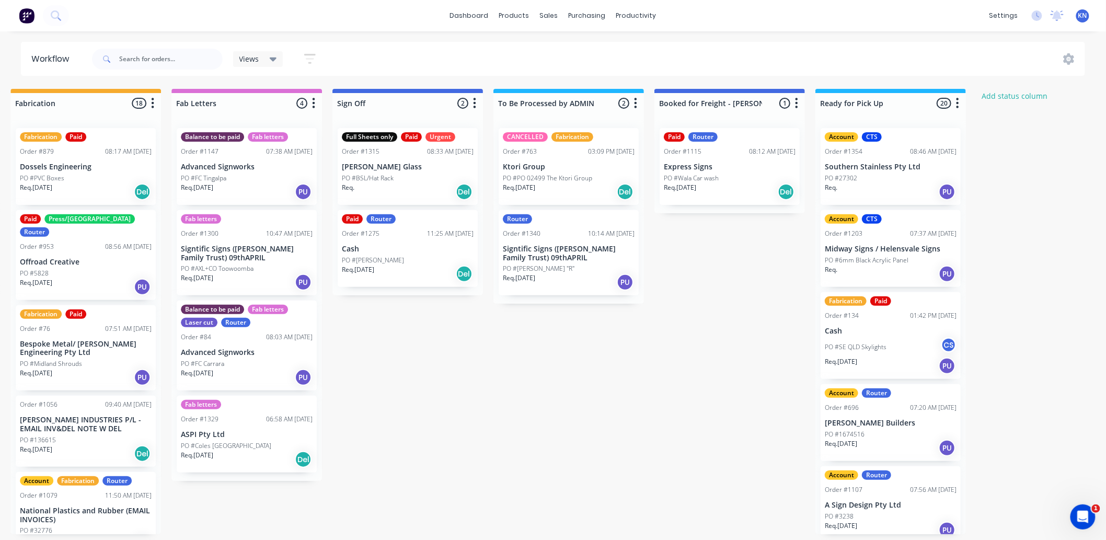
scroll to position [0, 1394]
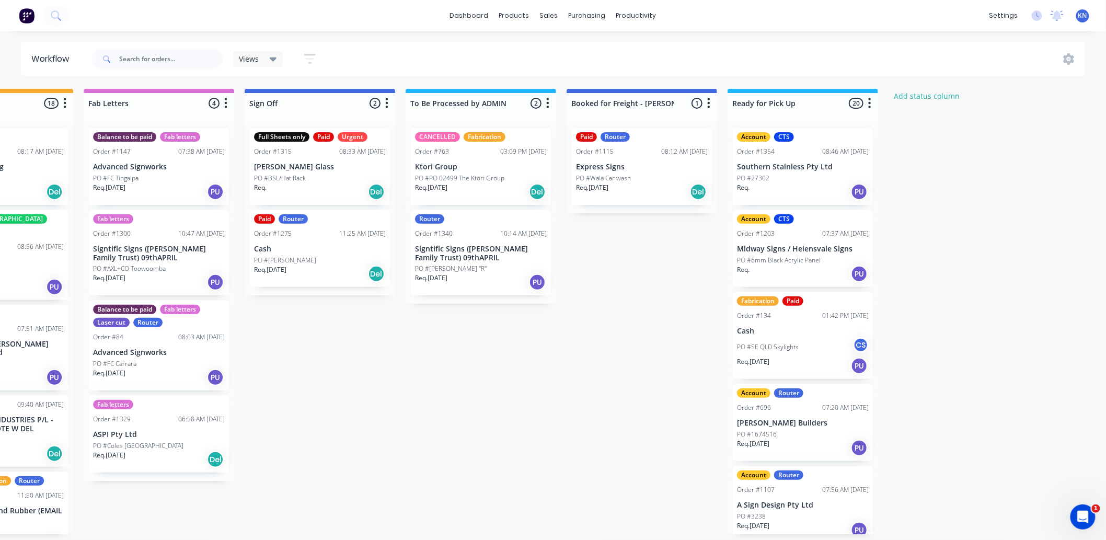
scroll to position [0, 1394]
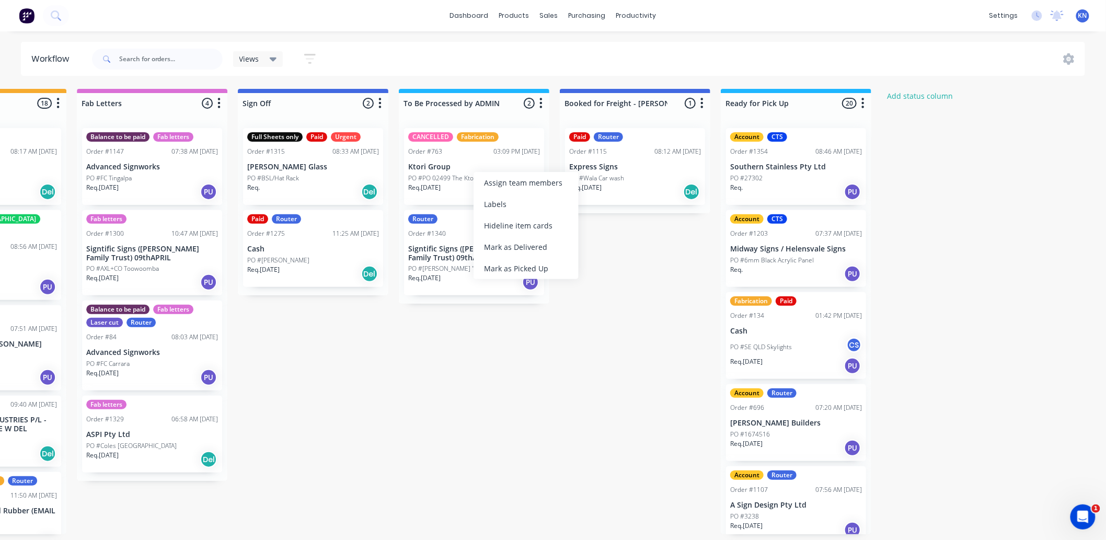
click at [456, 165] on p "Ktori Group" at bounding box center [474, 167] width 132 height 9
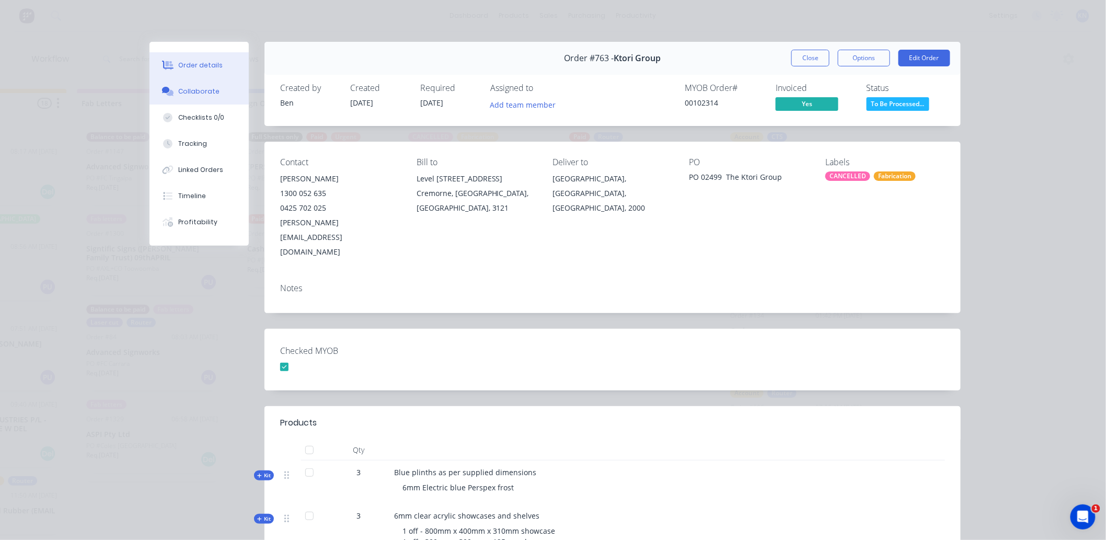
click at [191, 93] on div "Collaborate" at bounding box center [199, 91] width 41 height 9
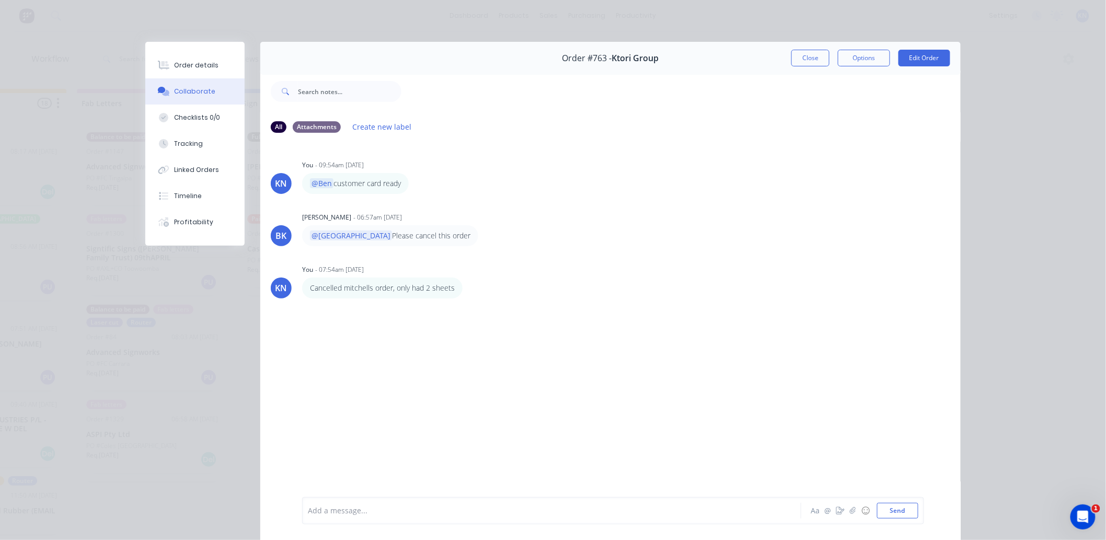
click at [348, 512] on div at bounding box center [536, 510] width 457 height 11
click at [899, 509] on button "Send" at bounding box center [897, 511] width 41 height 16
click at [192, 61] on div "Order details" at bounding box center [197, 65] width 44 height 9
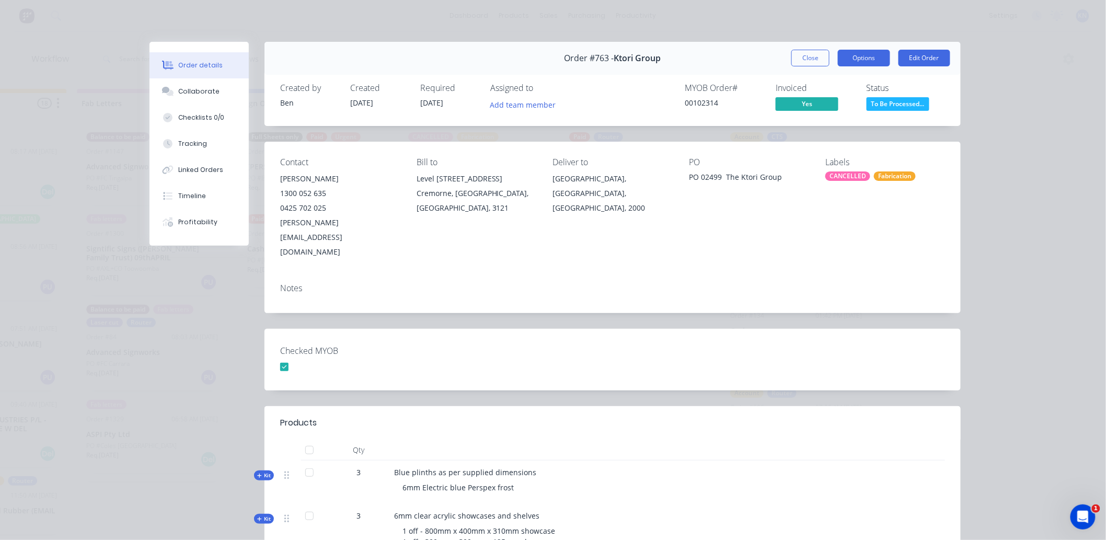
click at [858, 59] on button "Options" at bounding box center [864, 58] width 52 height 17
click at [803, 54] on button "Close" at bounding box center [810, 58] width 38 height 17
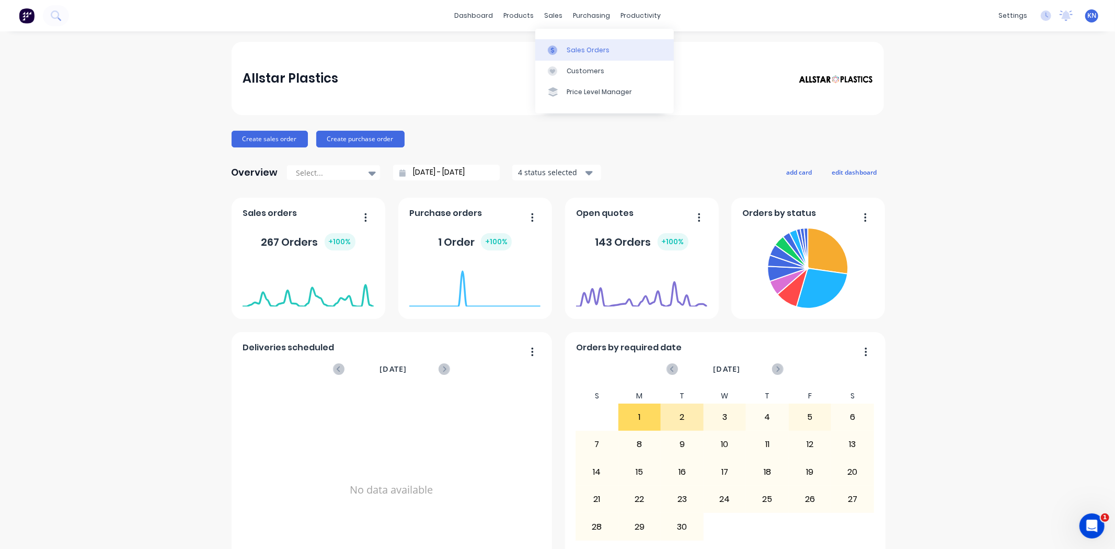
click at [592, 49] on div "Sales Orders" at bounding box center [588, 49] width 43 height 9
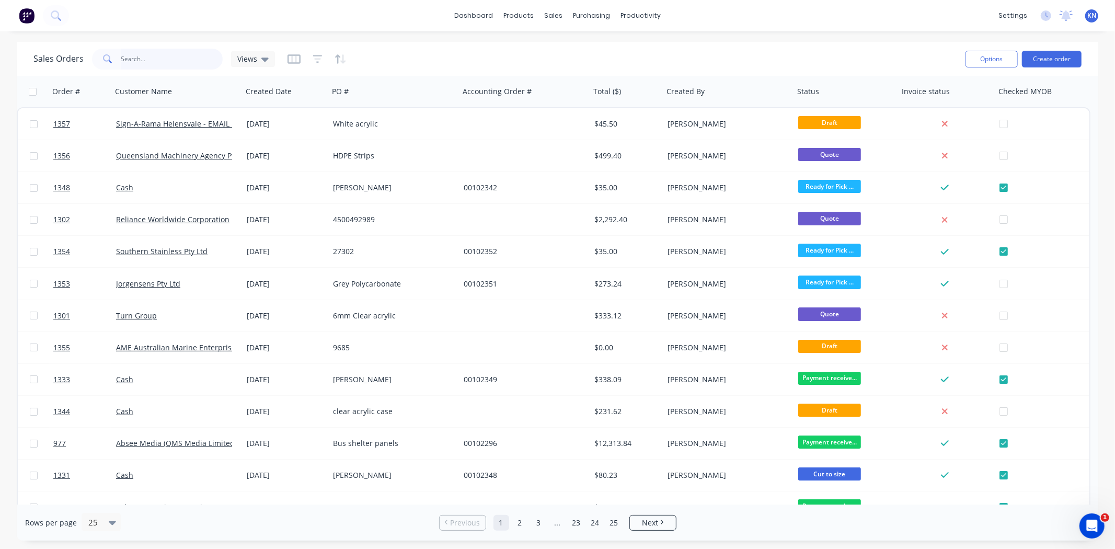
click at [157, 60] on input "text" at bounding box center [172, 59] width 102 height 21
type input "763"
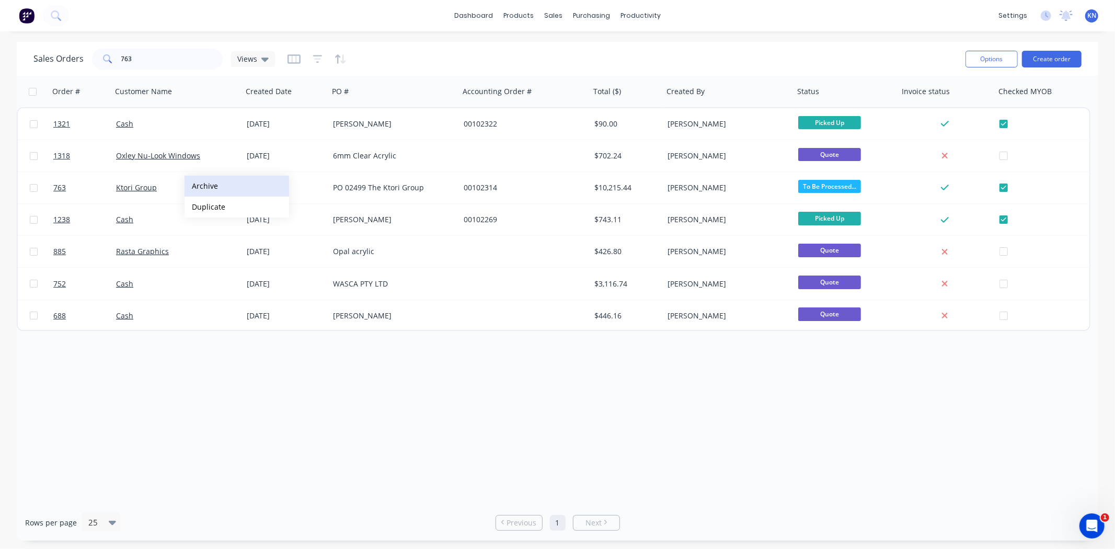
click at [205, 182] on button "Archive" at bounding box center [236, 186] width 105 height 21
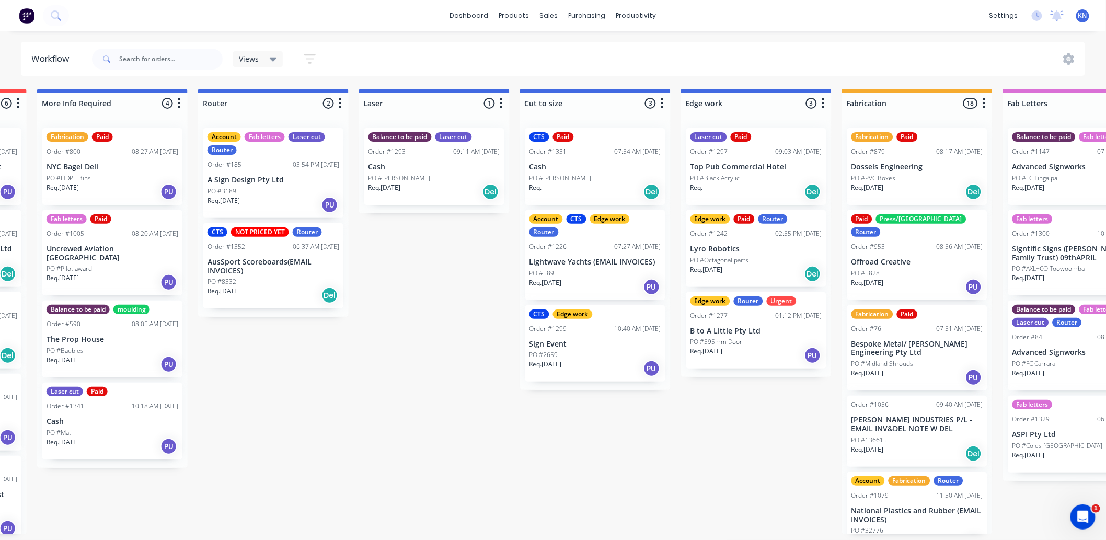
scroll to position [0, 1023]
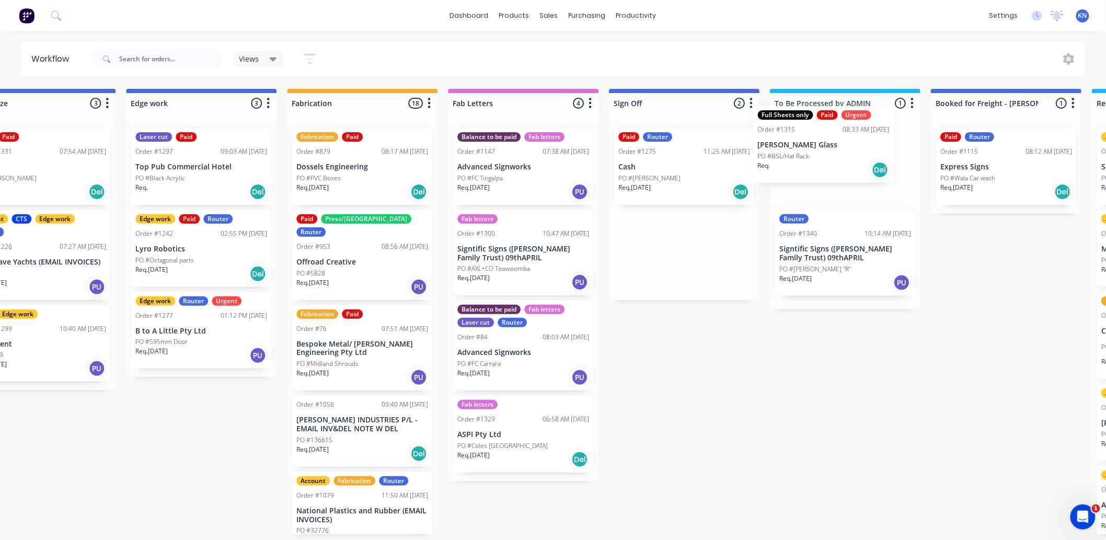
drag, startPoint x: 665, startPoint y: 163, endPoint x: 814, endPoint y: 138, distance: 151.6
click at [814, 138] on div "Submitted 0 Status colour #273444 hex #273444 Save Cancel Summaries Total order…" at bounding box center [219, 311] width 2501 height 445
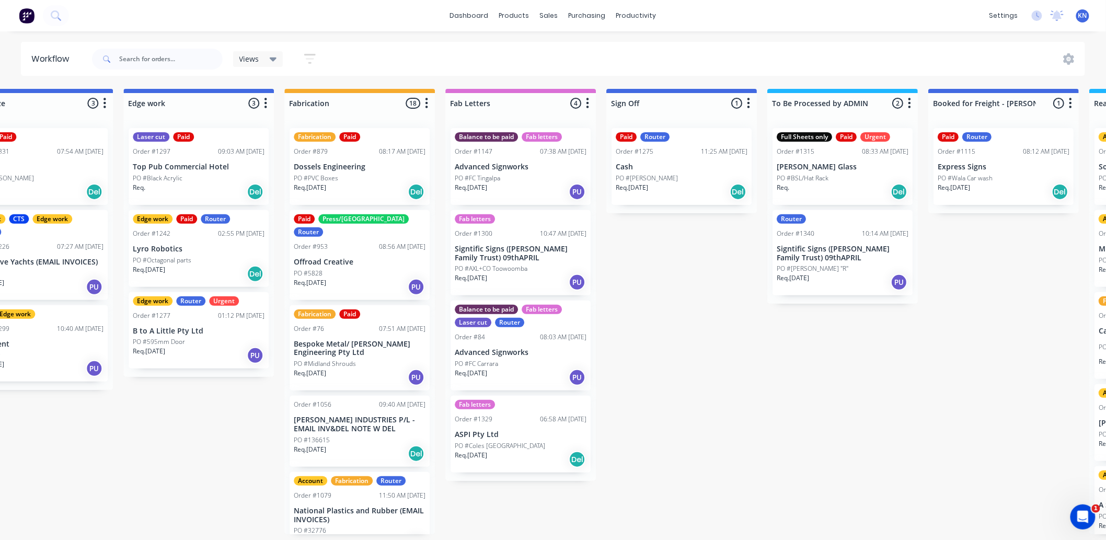
click at [821, 176] on p "PO #BSL/Hat Rack" at bounding box center [803, 178] width 52 height 9
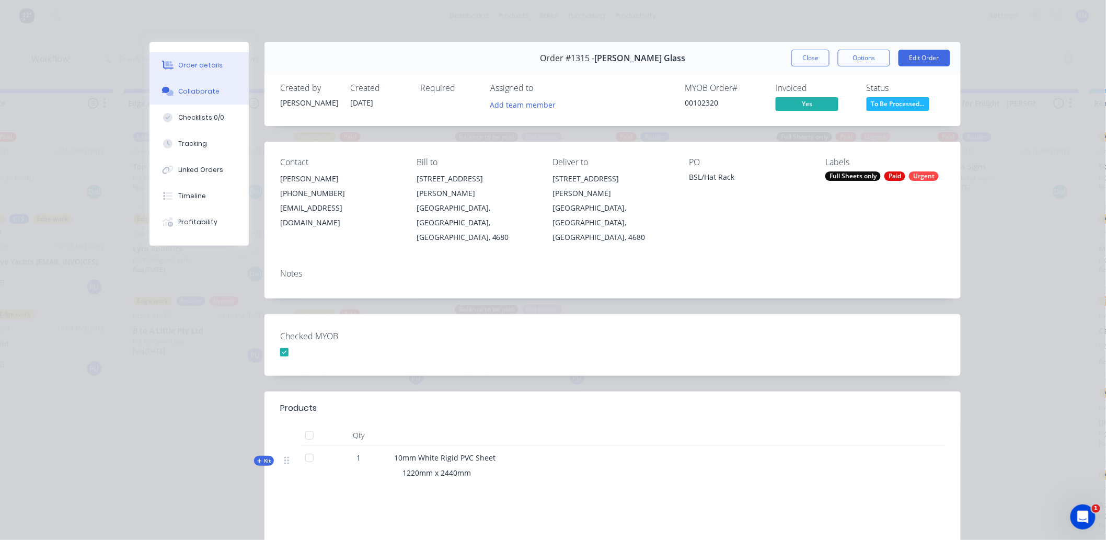
click at [188, 84] on button "Collaborate" at bounding box center [198, 91] width 99 height 26
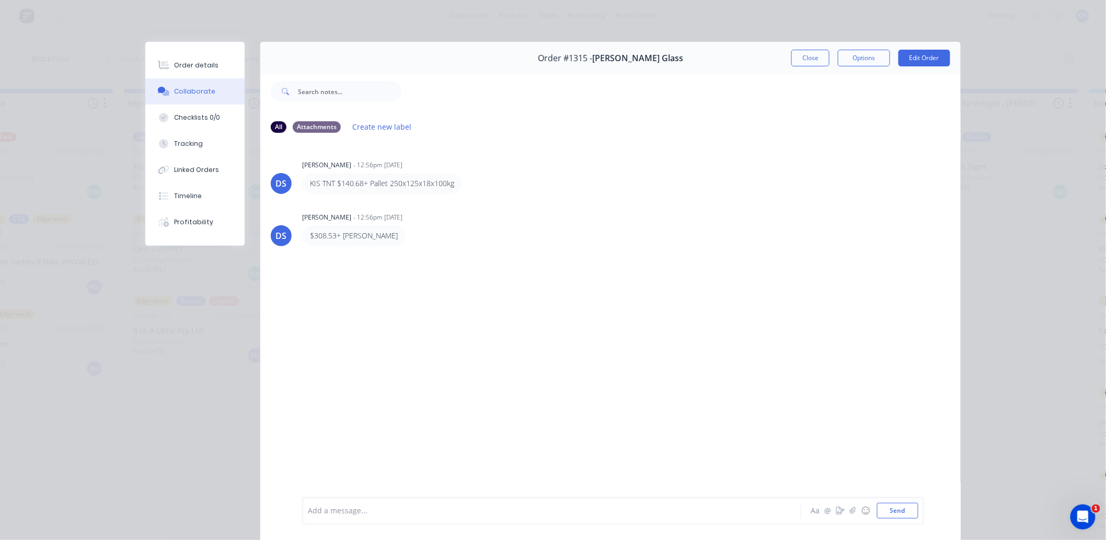
click at [327, 513] on div at bounding box center [536, 510] width 457 height 11
click at [184, 63] on div "Order details" at bounding box center [197, 65] width 44 height 9
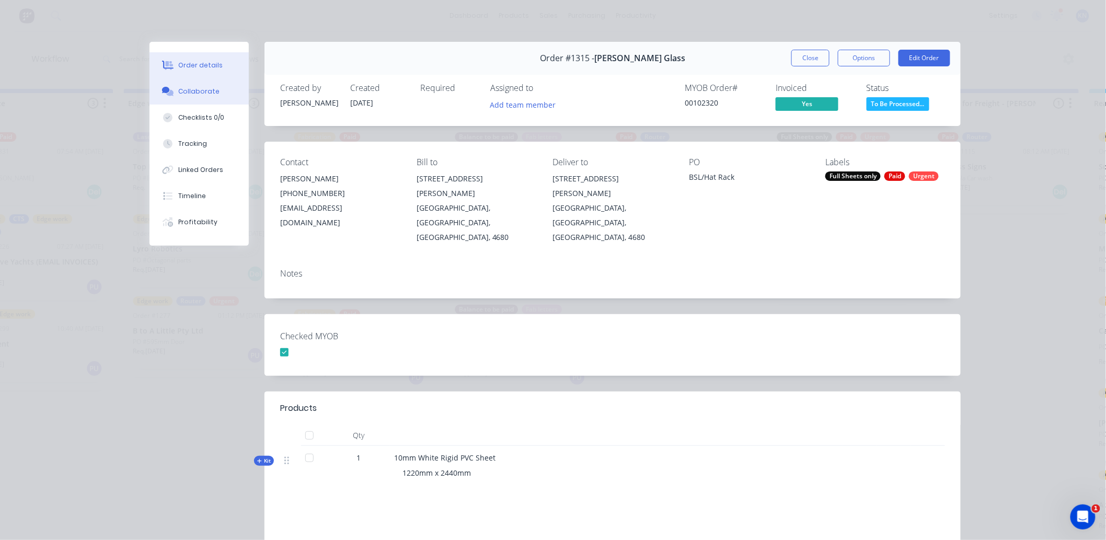
click at [181, 92] on div "Collaborate" at bounding box center [199, 91] width 41 height 9
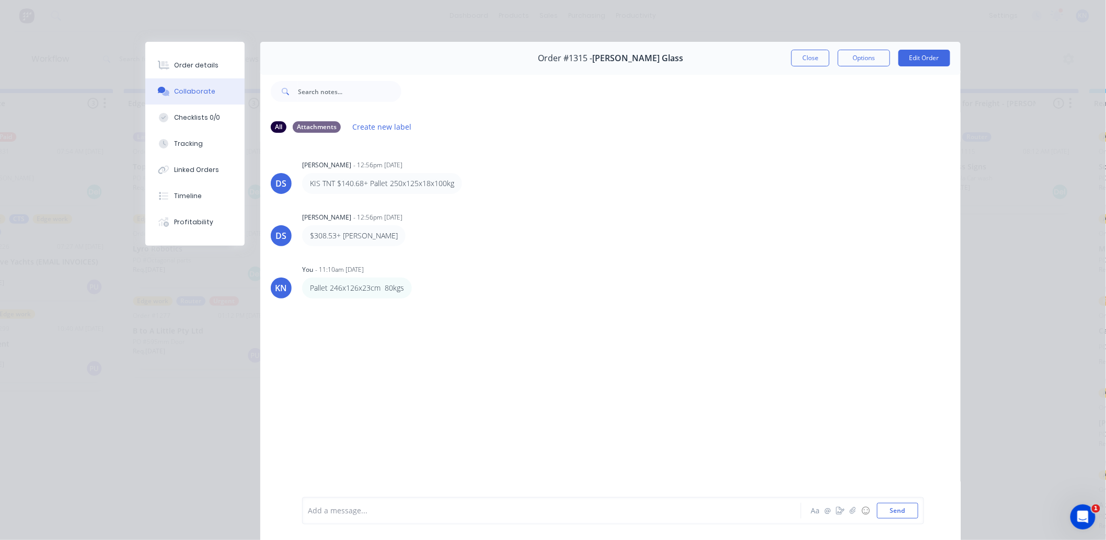
click at [396, 511] on div at bounding box center [536, 510] width 457 height 11
click at [905, 511] on button "Send" at bounding box center [897, 511] width 41 height 16
click at [805, 55] on button "Close" at bounding box center [810, 58] width 38 height 17
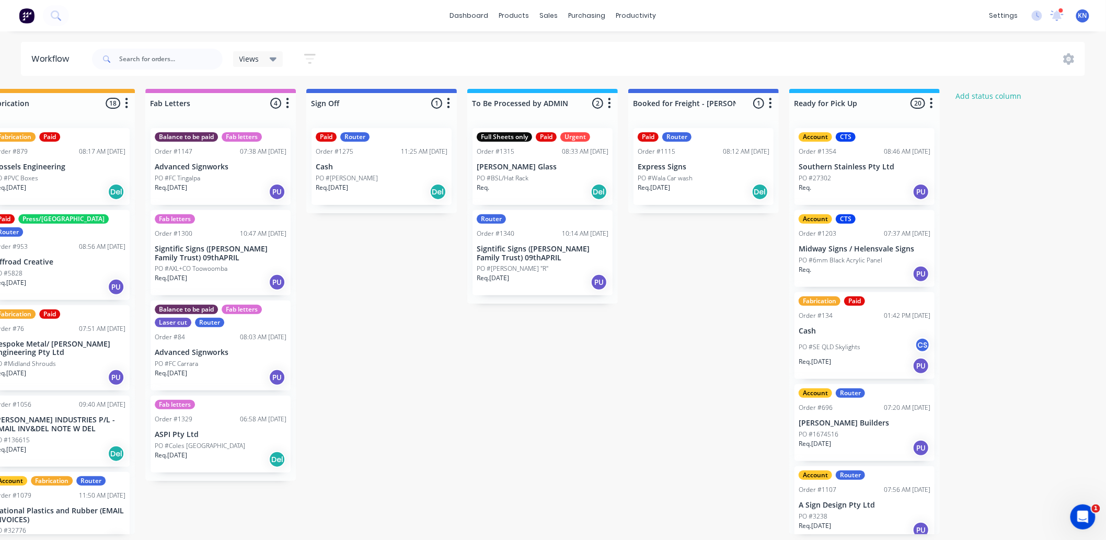
scroll to position [0, 1380]
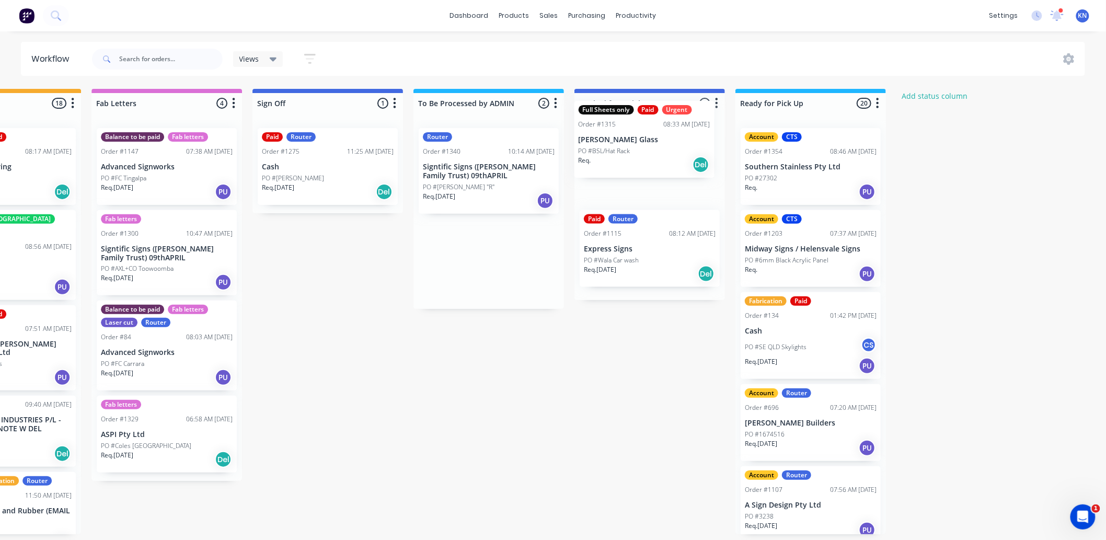
drag, startPoint x: 458, startPoint y: 169, endPoint x: 622, endPoint y: 141, distance: 166.0
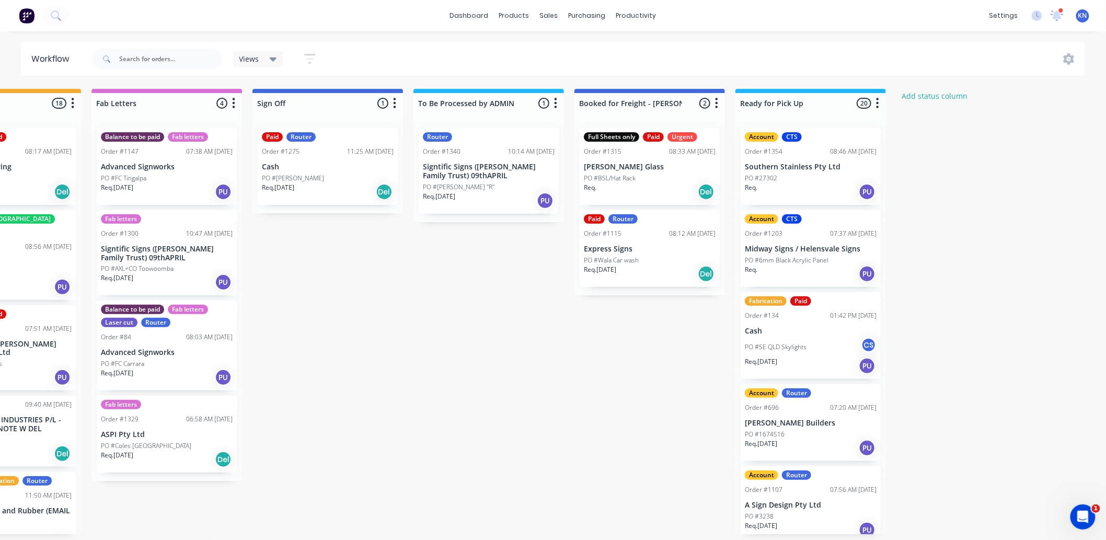
click at [1059, 12] on div at bounding box center [1060, 10] width 5 height 5
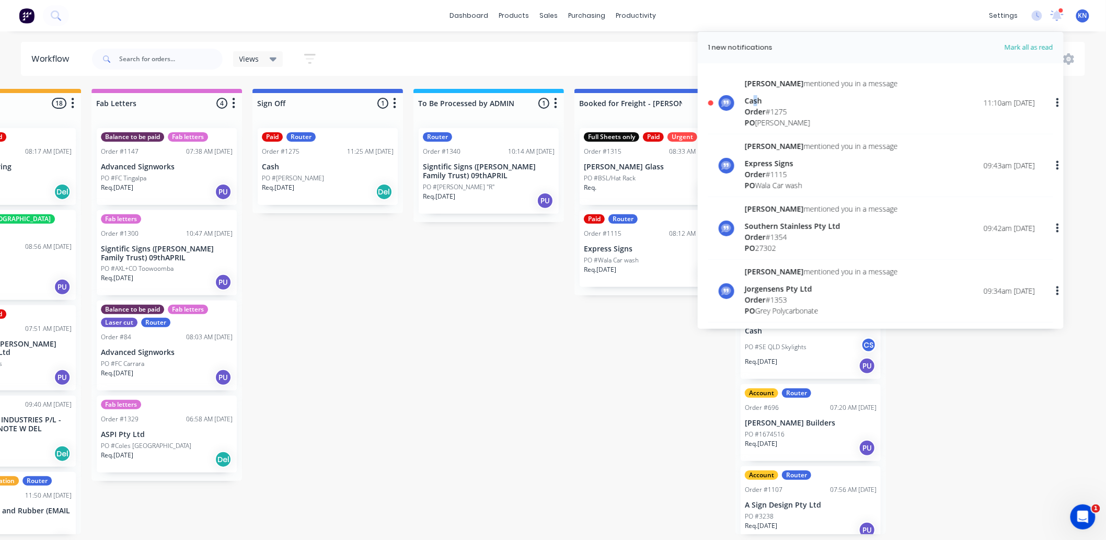
click at [756, 101] on div "Cash" at bounding box center [821, 100] width 153 height 11
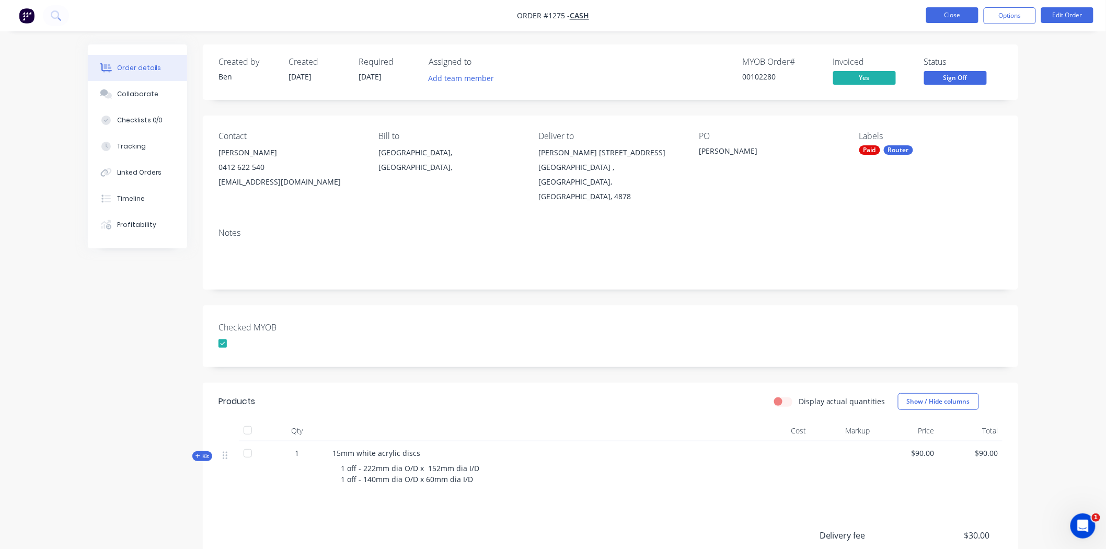
click at [948, 14] on button "Close" at bounding box center [952, 15] width 52 height 16
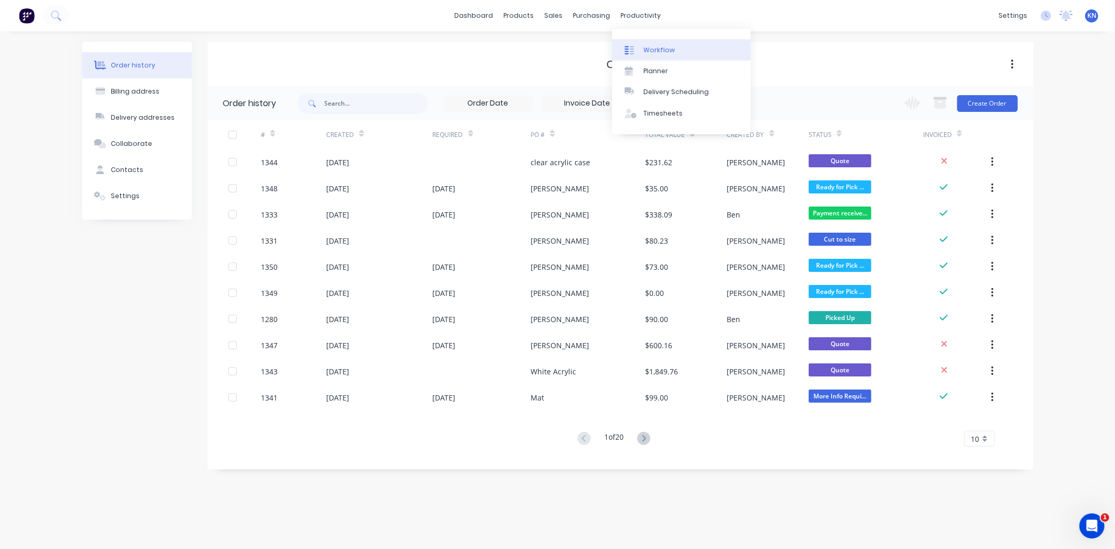
click at [655, 49] on div "Workflow" at bounding box center [658, 49] width 31 height 9
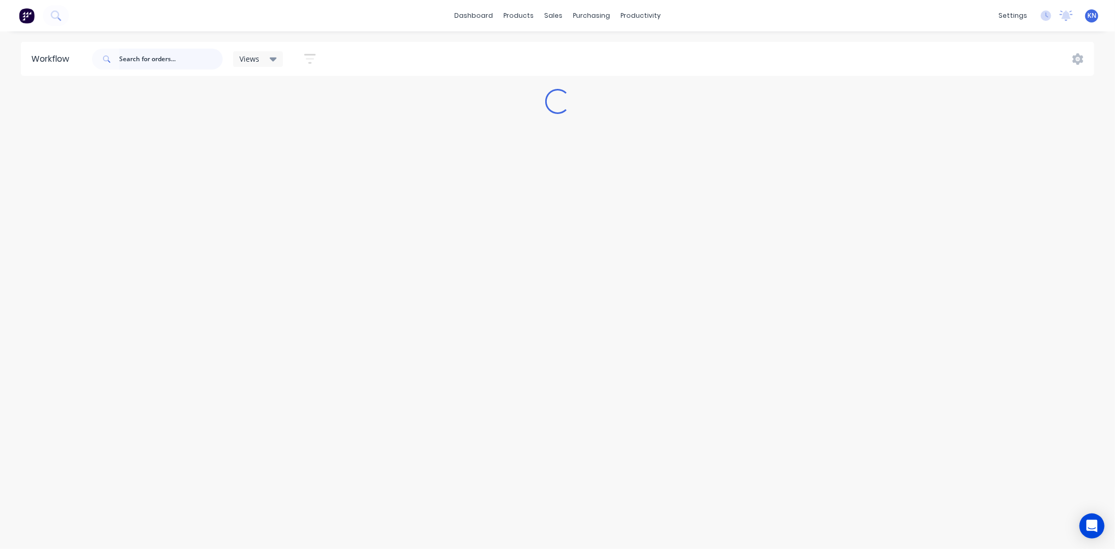
click at [150, 56] on input "text" at bounding box center [170, 59] width 103 height 21
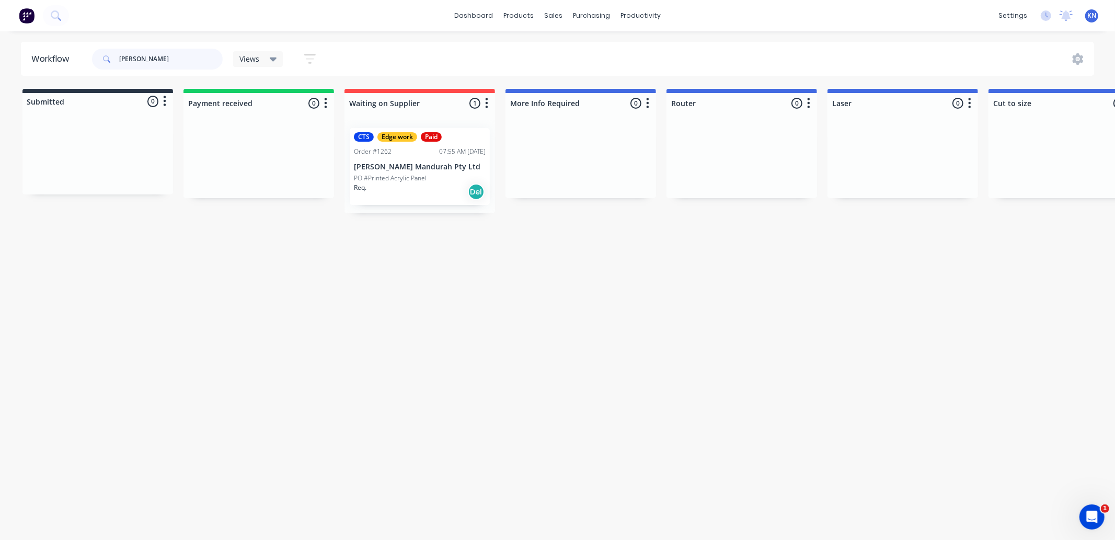
type input "[PERSON_NAME]"
click at [398, 166] on p "[PERSON_NAME] Mandurah Pty Ltd" at bounding box center [420, 167] width 132 height 9
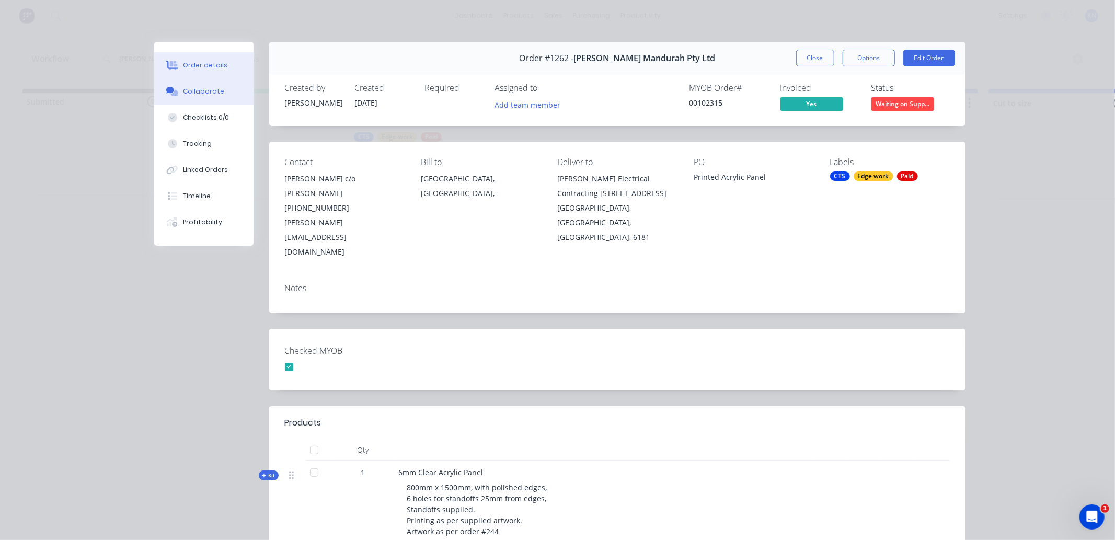
click at [217, 93] on button "Collaborate" at bounding box center [203, 91] width 99 height 26
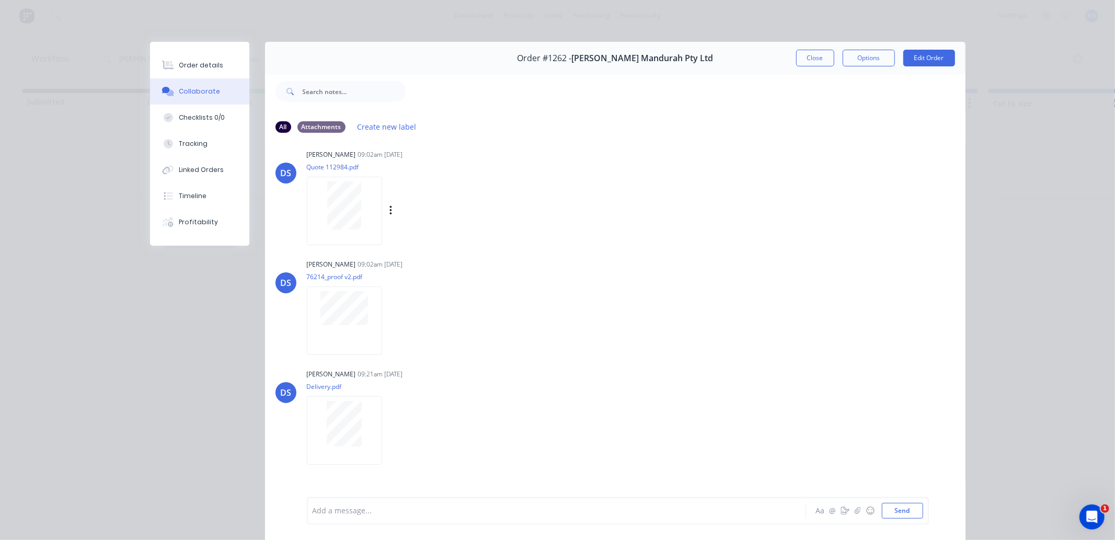
scroll to position [174, 0]
click at [184, 63] on div "Order details" at bounding box center [201, 65] width 44 height 9
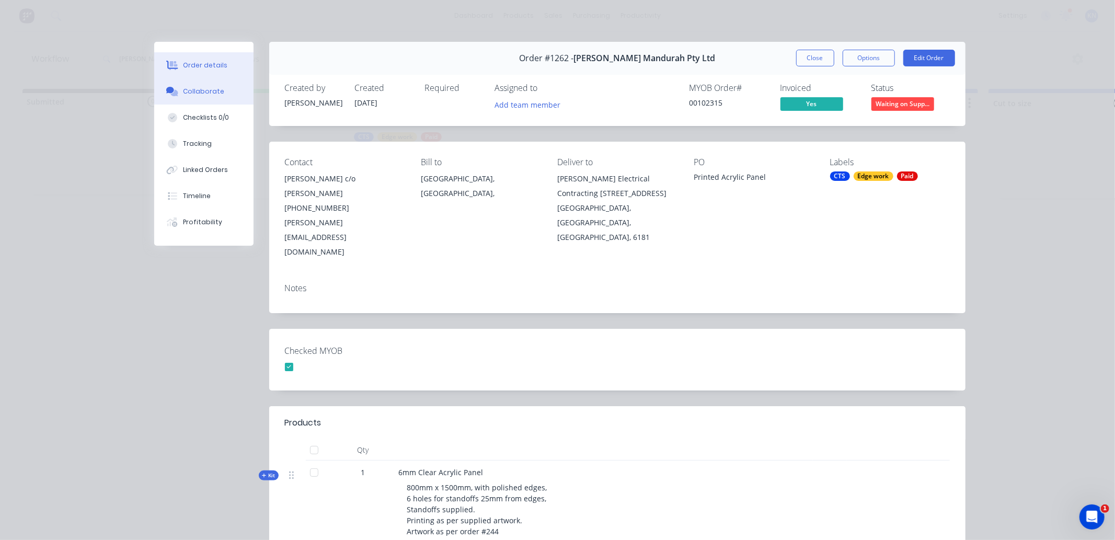
click at [216, 86] on button "Collaborate" at bounding box center [203, 91] width 99 height 26
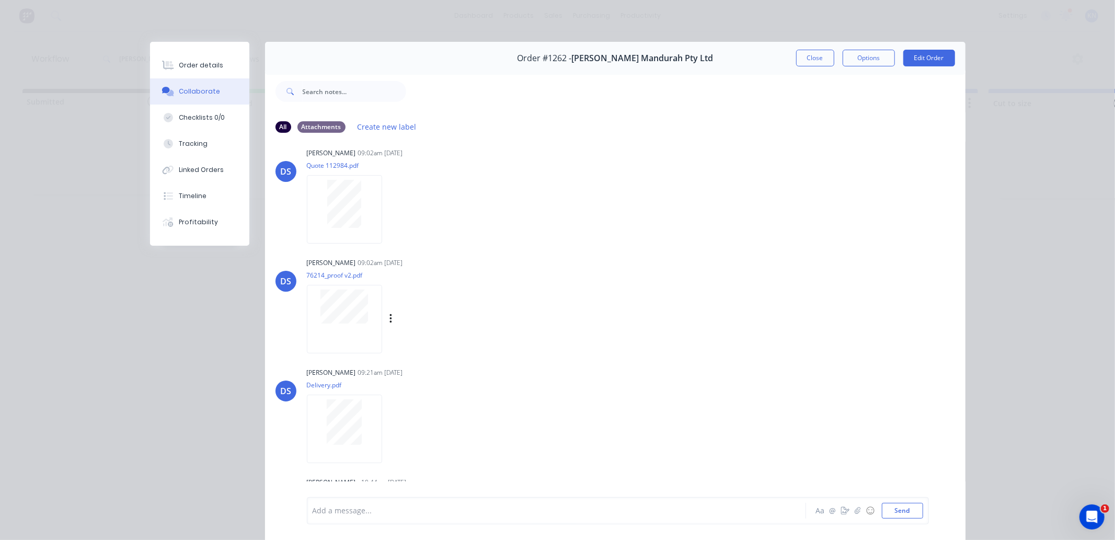
scroll to position [191, 0]
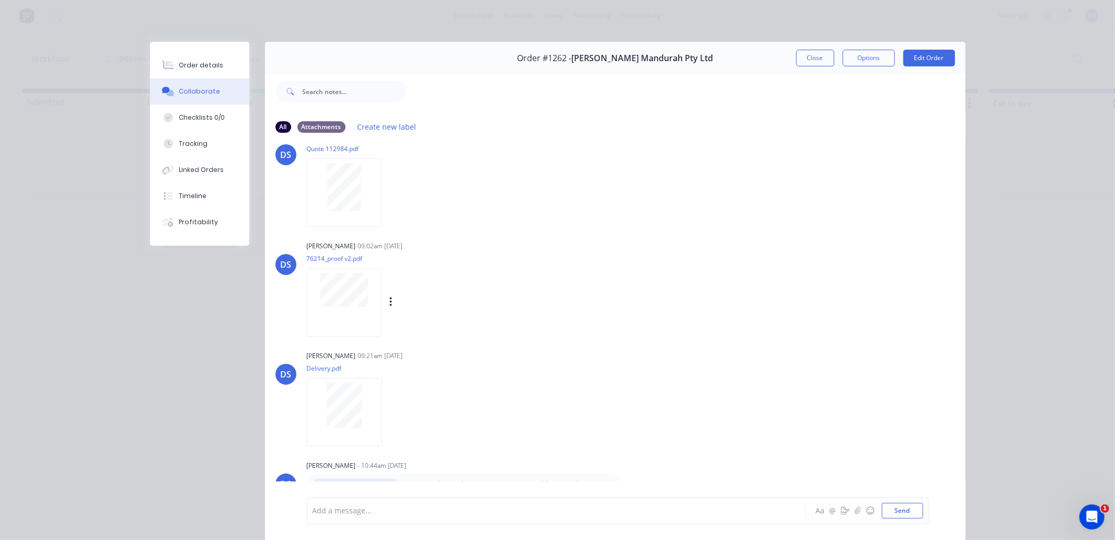
click at [491, 292] on div "Labels Download" at bounding box center [403, 302] width 192 height 78
click at [332, 256] on p "76214_proof v2.pdf" at bounding box center [403, 258] width 192 height 9
click at [389, 304] on icon "button" at bounding box center [390, 302] width 3 height 12
click at [422, 331] on button "Download" at bounding box center [459, 330] width 118 height 24
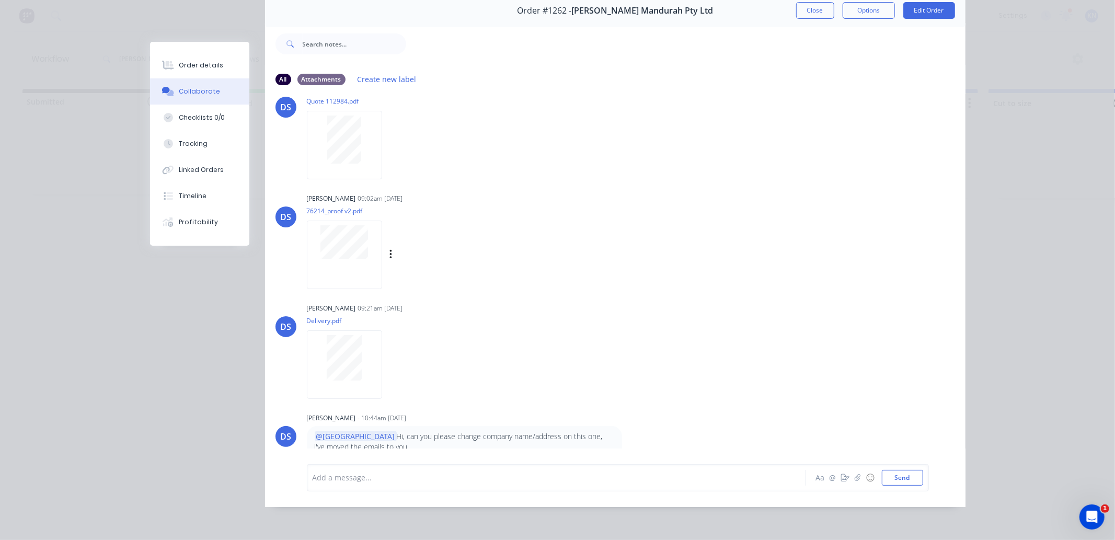
click at [364, 480] on div at bounding box center [541, 477] width 457 height 11
click at [900, 476] on button "Send" at bounding box center [902, 478] width 41 height 16
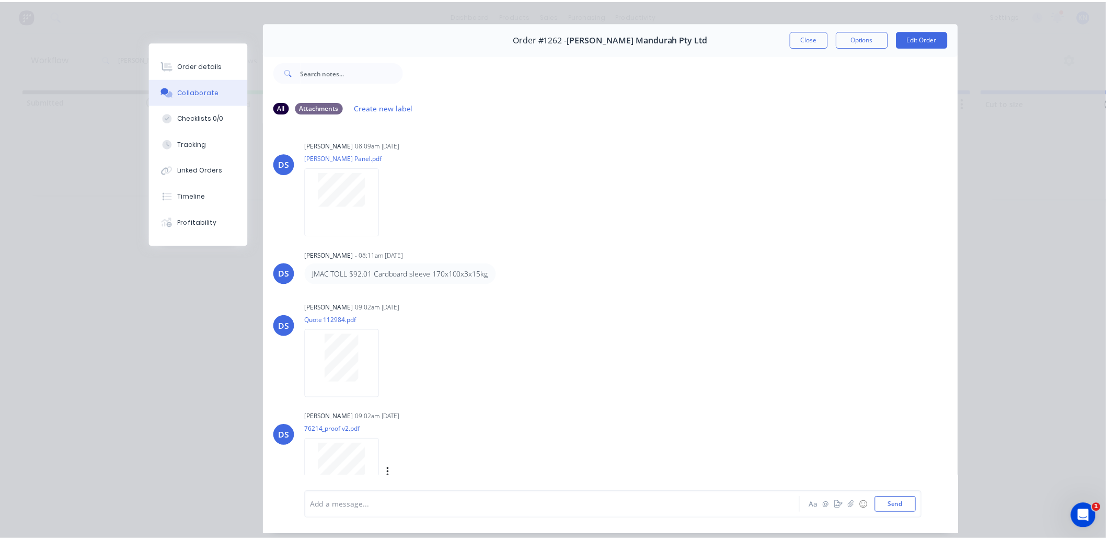
scroll to position [0, 0]
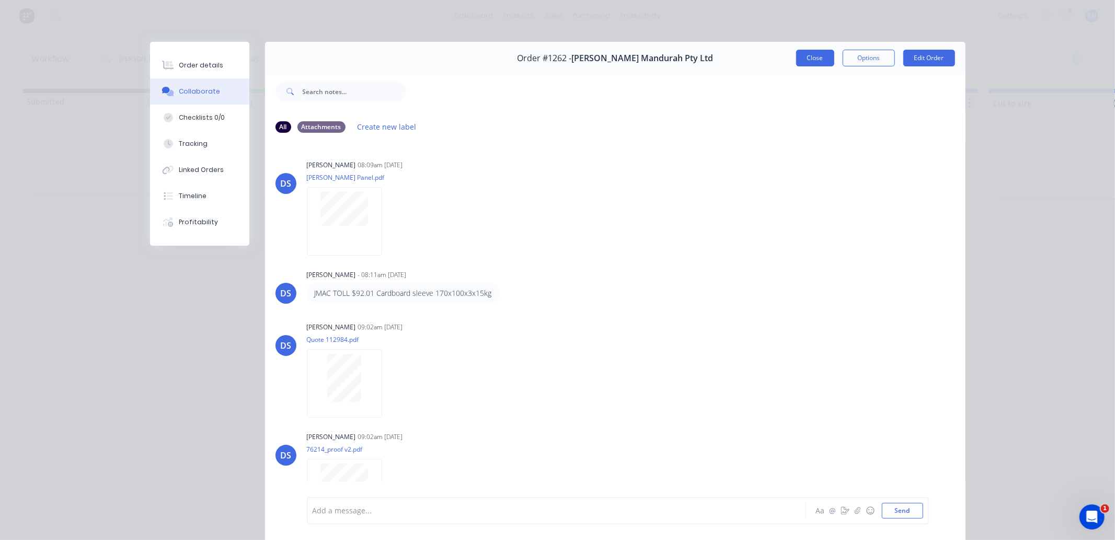
click at [809, 59] on button "Close" at bounding box center [815, 58] width 38 height 17
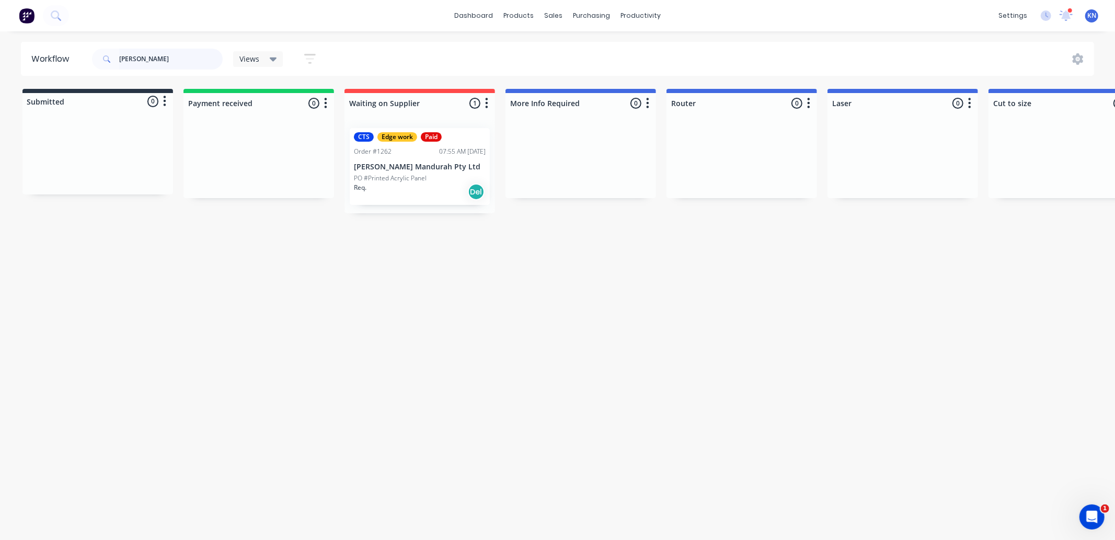
drag, startPoint x: 170, startPoint y: 58, endPoint x: 101, endPoint y: 55, distance: 68.5
click at [101, 55] on div "nixon" at bounding box center [157, 59] width 131 height 21
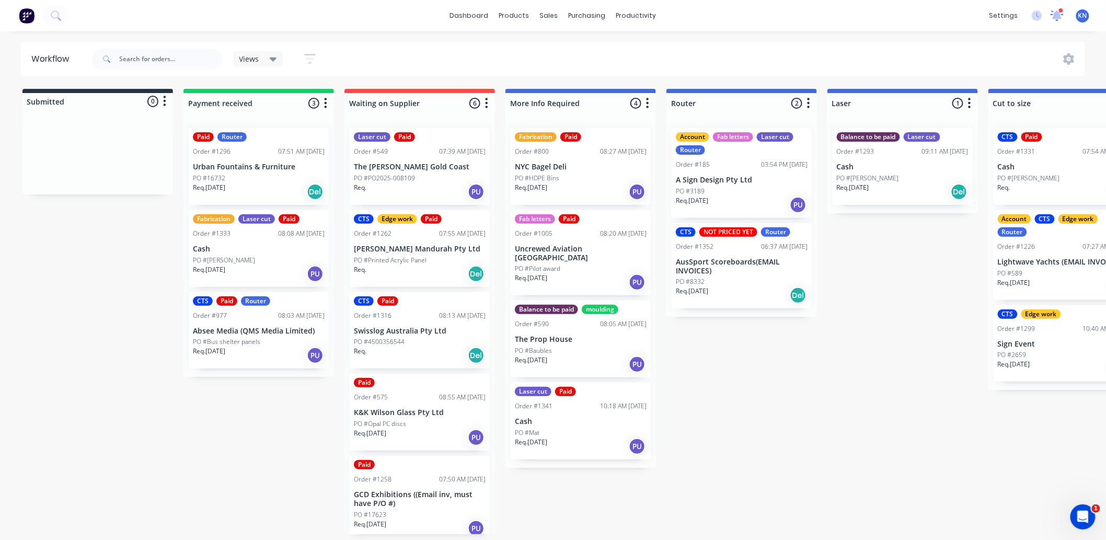
click at [1056, 16] on icon at bounding box center [1057, 14] width 10 height 9
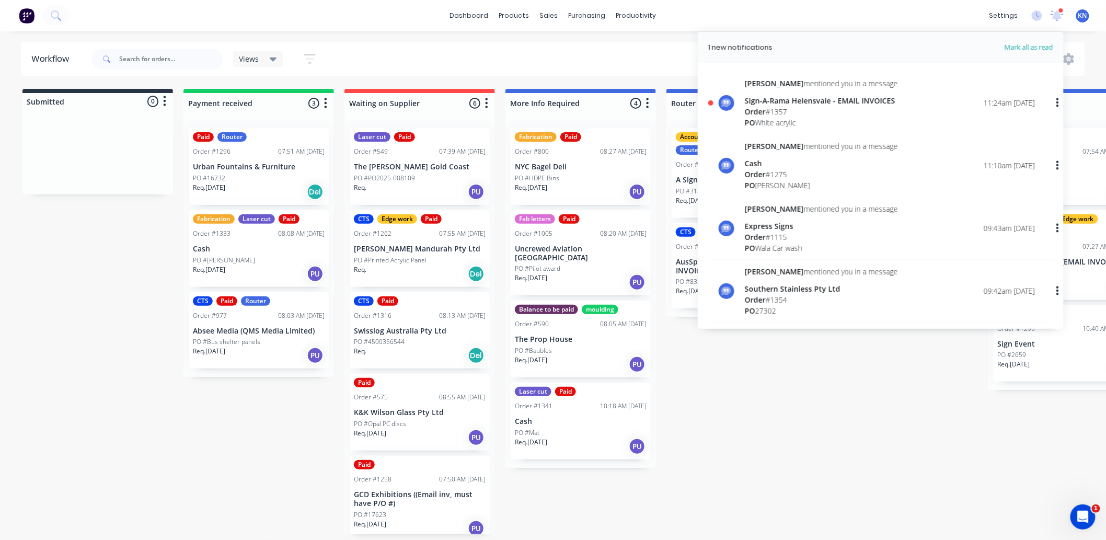
click at [782, 102] on div "Sign-A-Rama Helensvale - EMAIL INVOICES" at bounding box center [821, 100] width 153 height 11
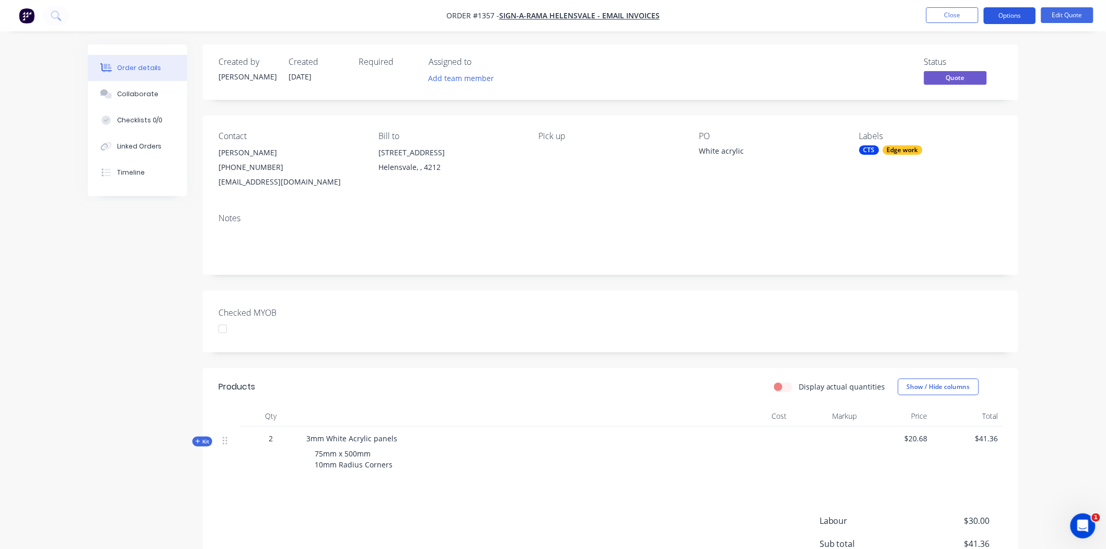
click at [1020, 12] on button "Options" at bounding box center [1010, 15] width 52 height 17
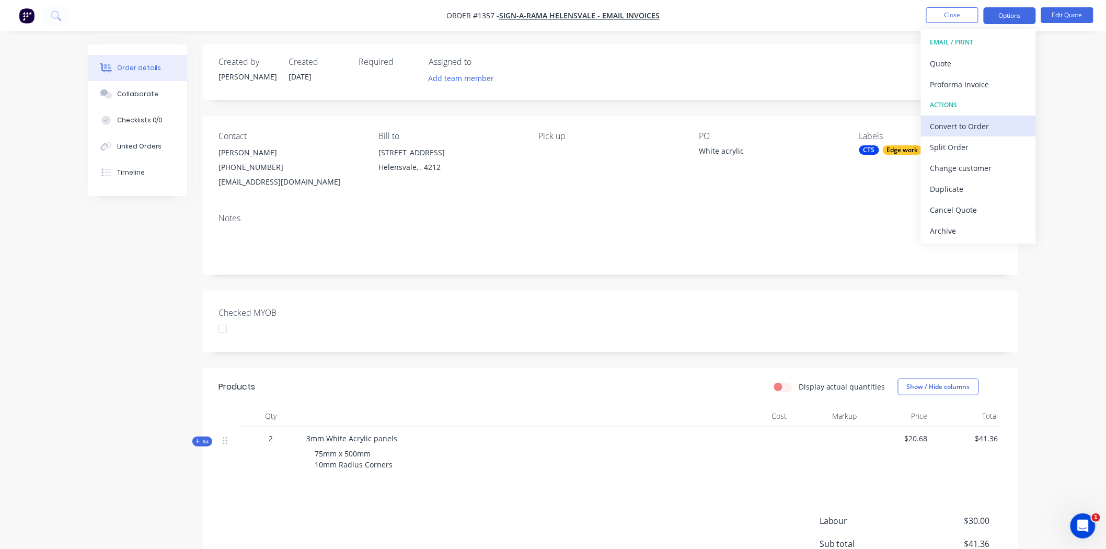
click at [964, 123] on div "Convert to Order" at bounding box center [978, 126] width 96 height 15
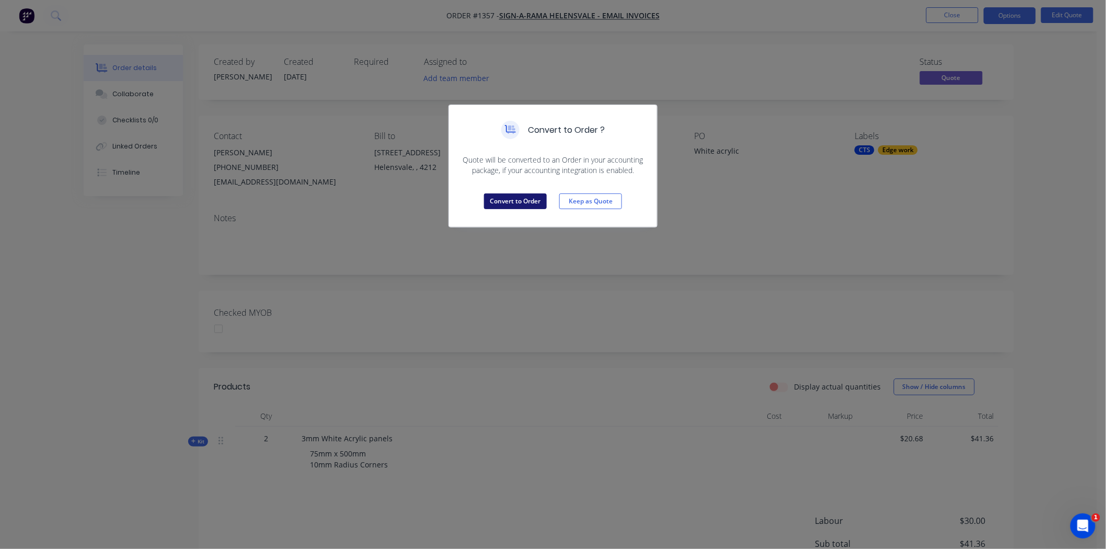
click at [507, 202] on button "Convert to Order" at bounding box center [515, 201] width 63 height 16
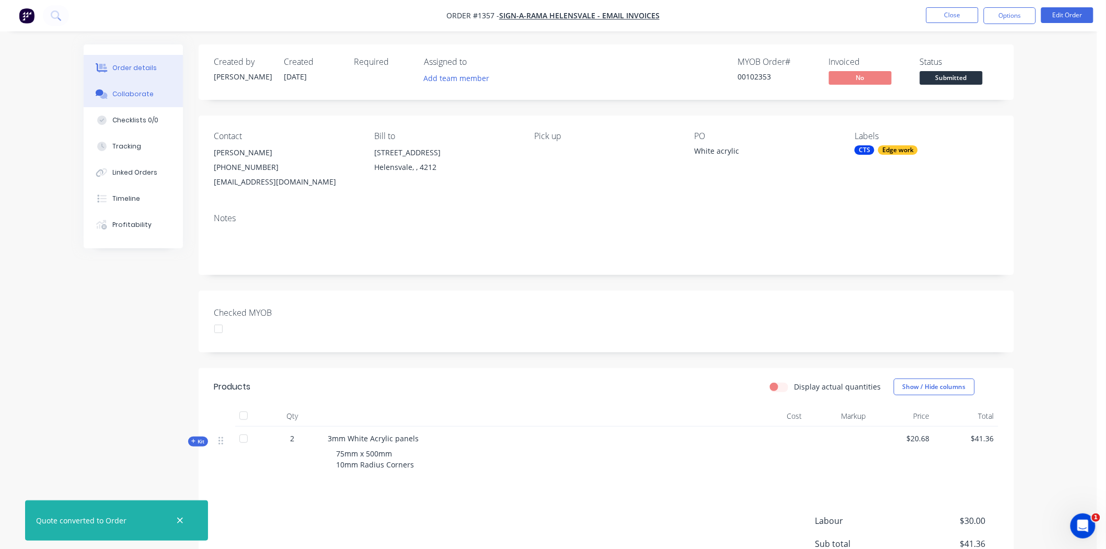
click at [152, 95] on button "Collaborate" at bounding box center [133, 94] width 99 height 26
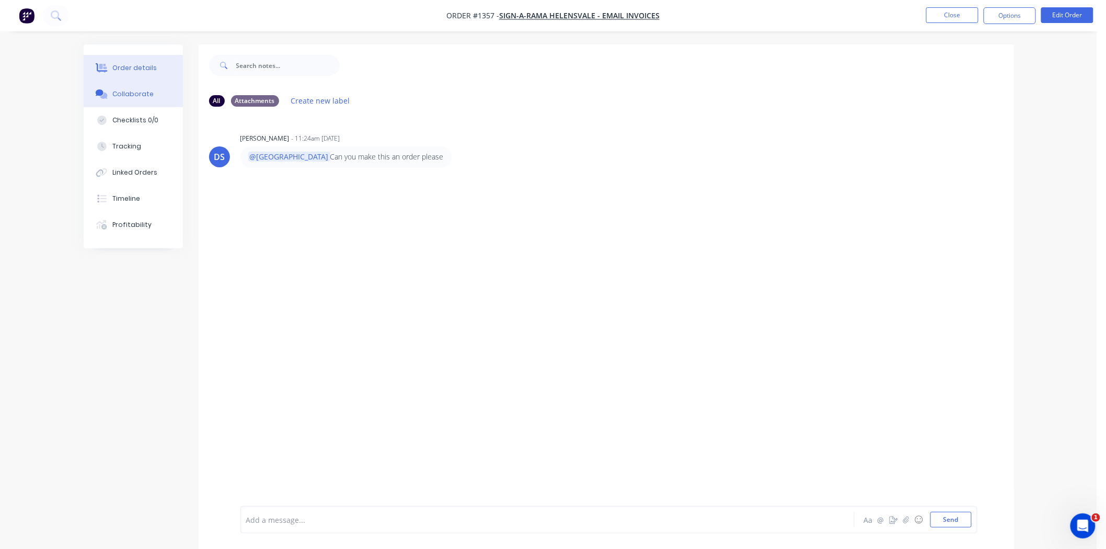
click at [134, 68] on div "Order details" at bounding box center [134, 67] width 44 height 9
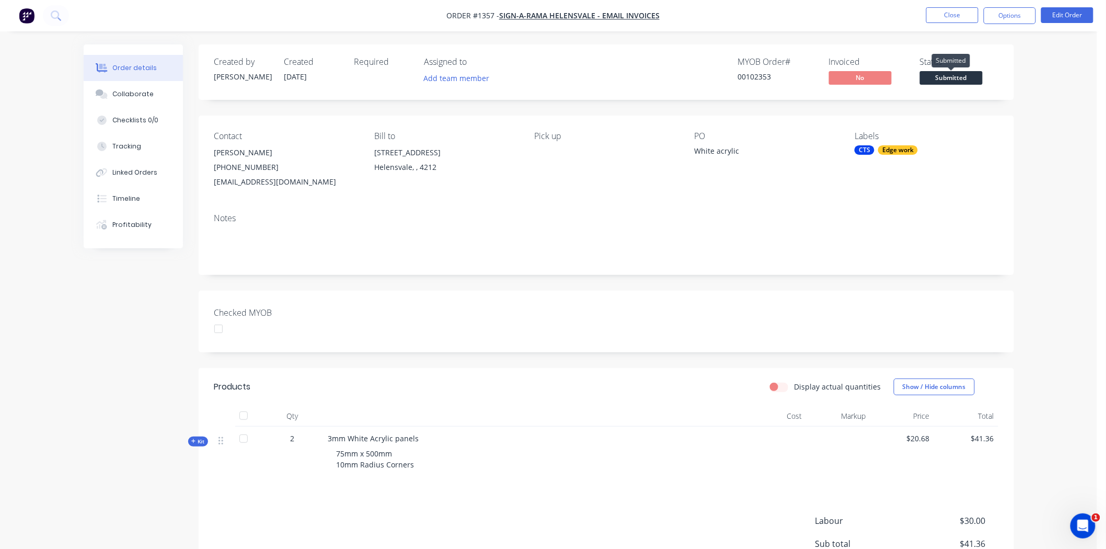
click at [967, 82] on span "Submitted" at bounding box center [951, 77] width 63 height 13
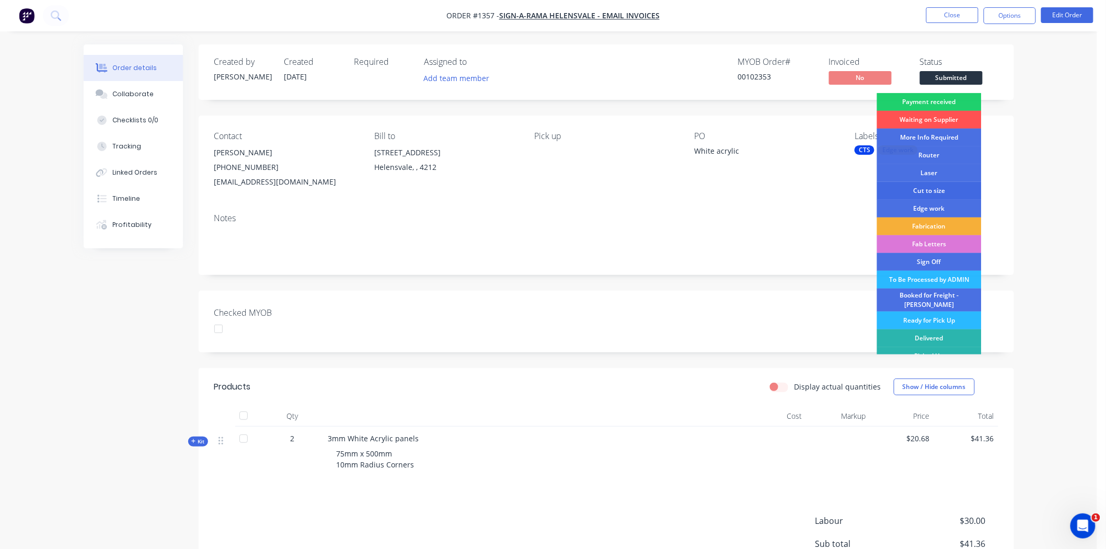
click at [936, 190] on div "Cut to size" at bounding box center [929, 191] width 105 height 18
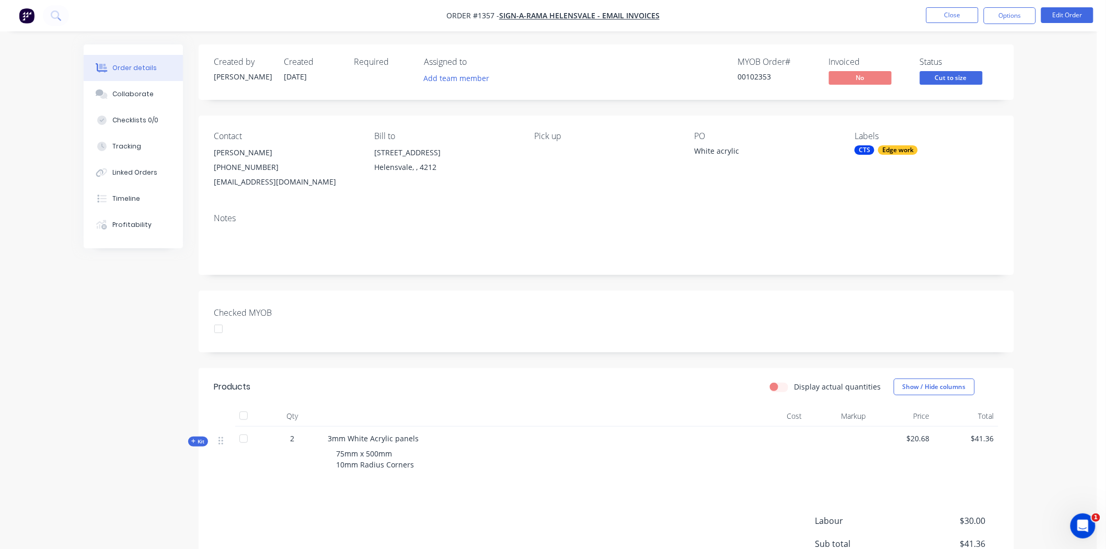
click at [876, 149] on div "CTS Edge work" at bounding box center [925, 149] width 143 height 9
click at [873, 304] on div at bounding box center [873, 304] width 21 height 21
click at [699, 264] on div "Notes" at bounding box center [606, 240] width 815 height 70
click at [962, 13] on button "Close" at bounding box center [952, 15] width 52 height 16
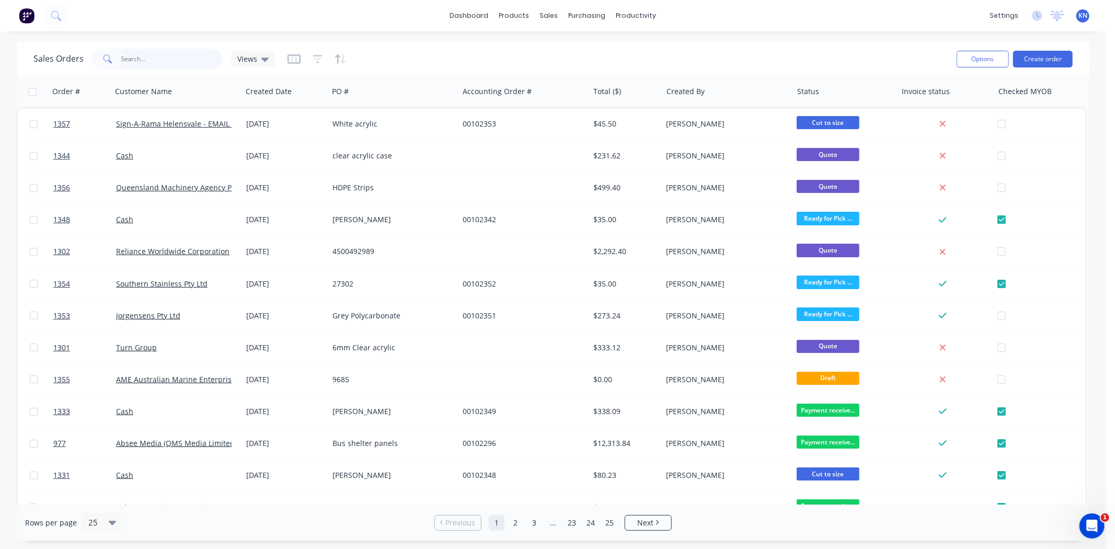
click at [137, 62] on input "text" at bounding box center [172, 59] width 102 height 21
click at [655, 49] on div "Workflow" at bounding box center [654, 49] width 31 height 9
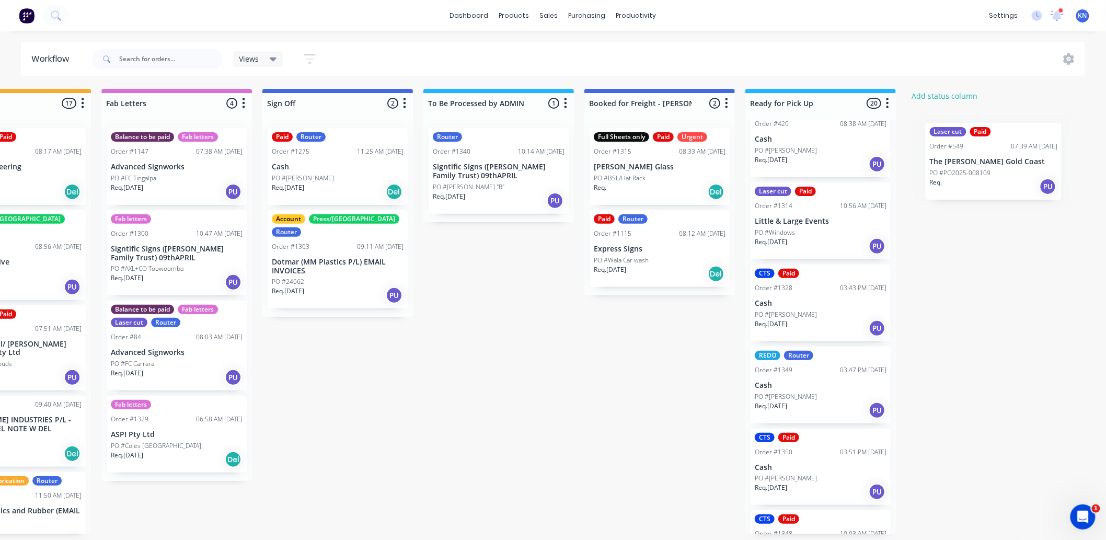
scroll to position [3, 1394]
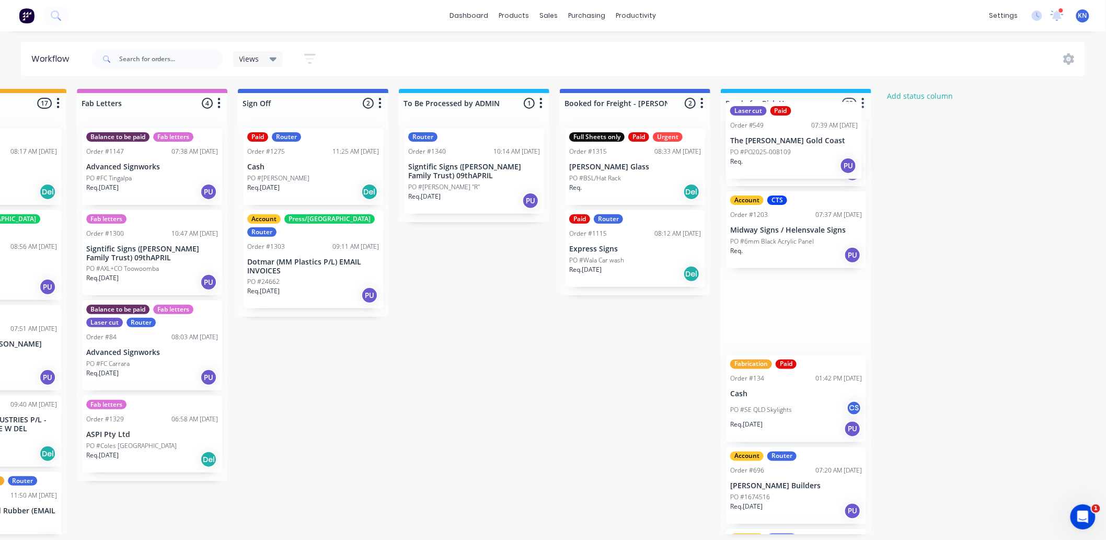
drag, startPoint x: 389, startPoint y: 162, endPoint x: 769, endPoint y: 137, distance: 380.8
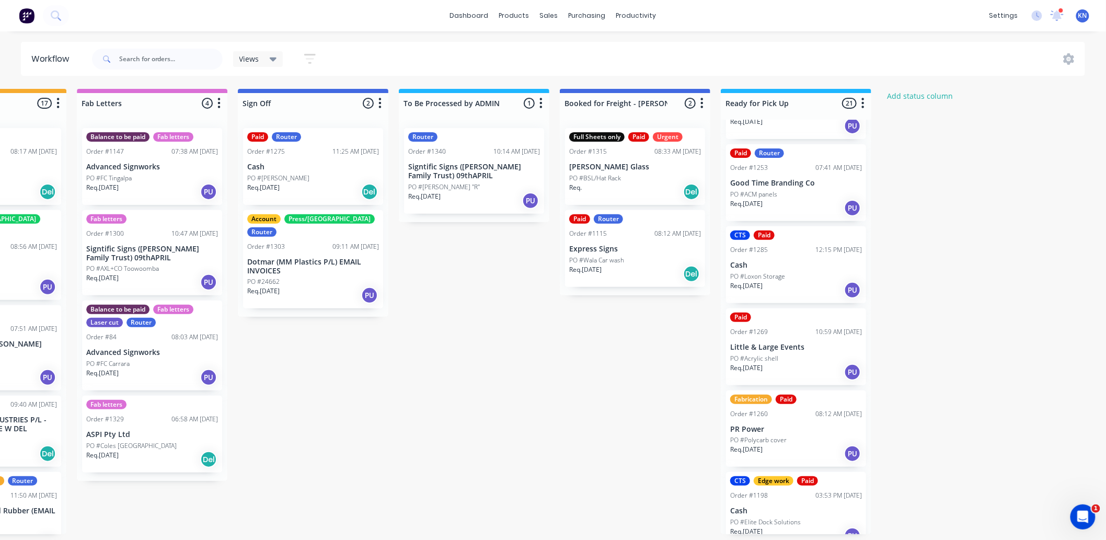
scroll to position [760, 0]
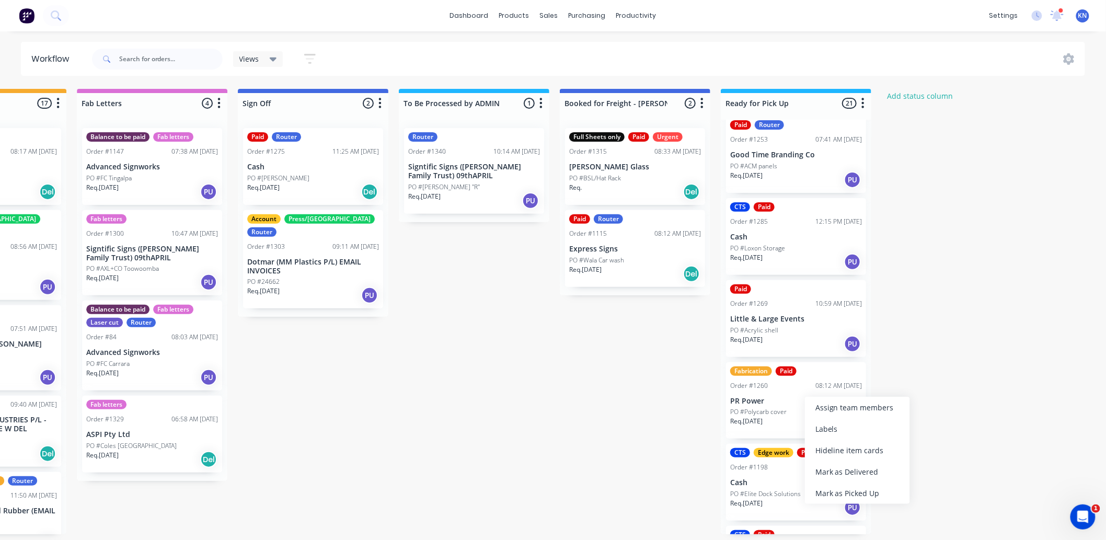
click at [765, 398] on p "PR Power" at bounding box center [796, 401] width 132 height 9
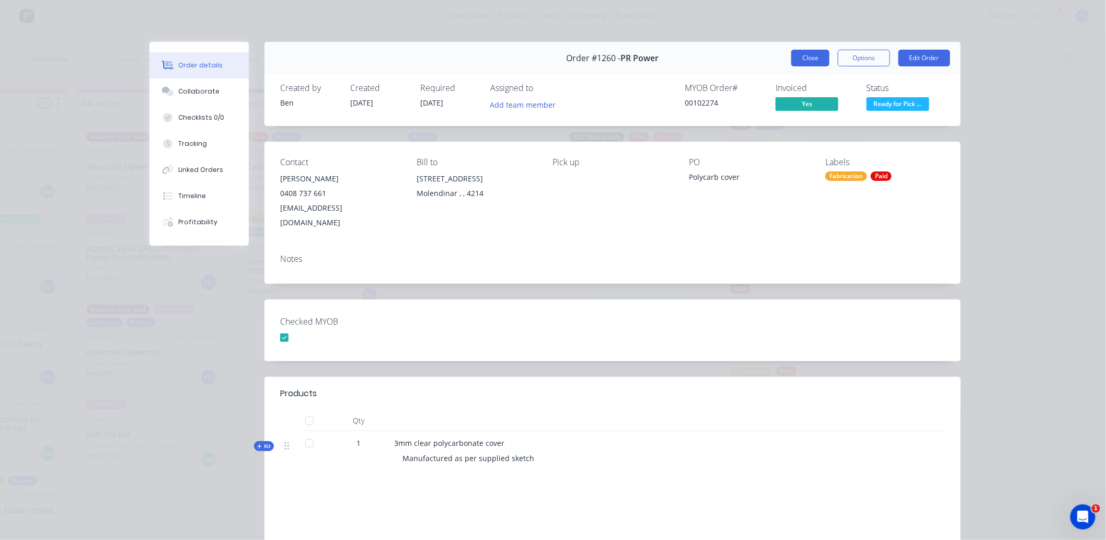
click at [801, 59] on button "Close" at bounding box center [810, 58] width 38 height 17
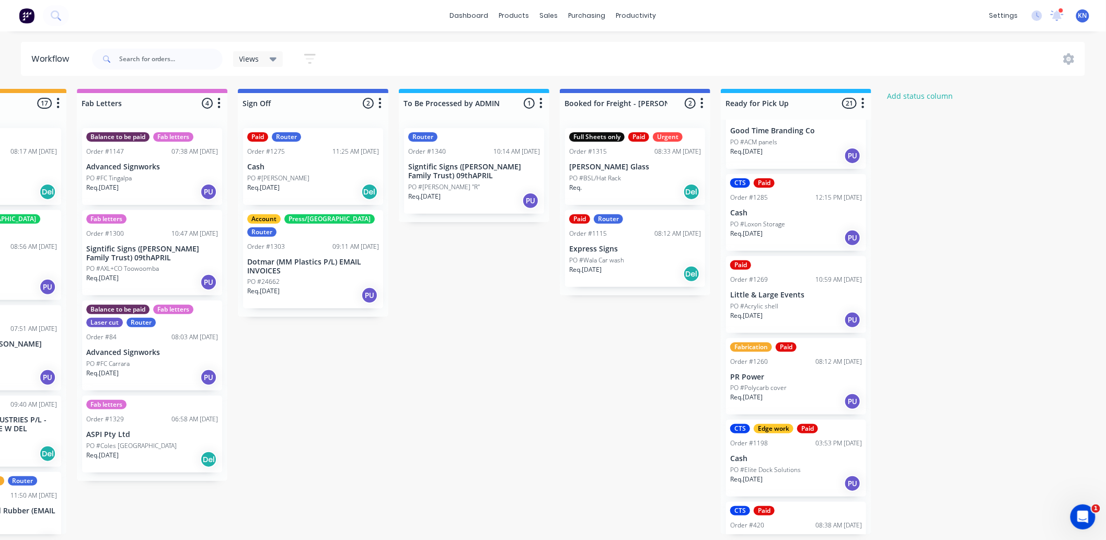
scroll to position [818, 0]
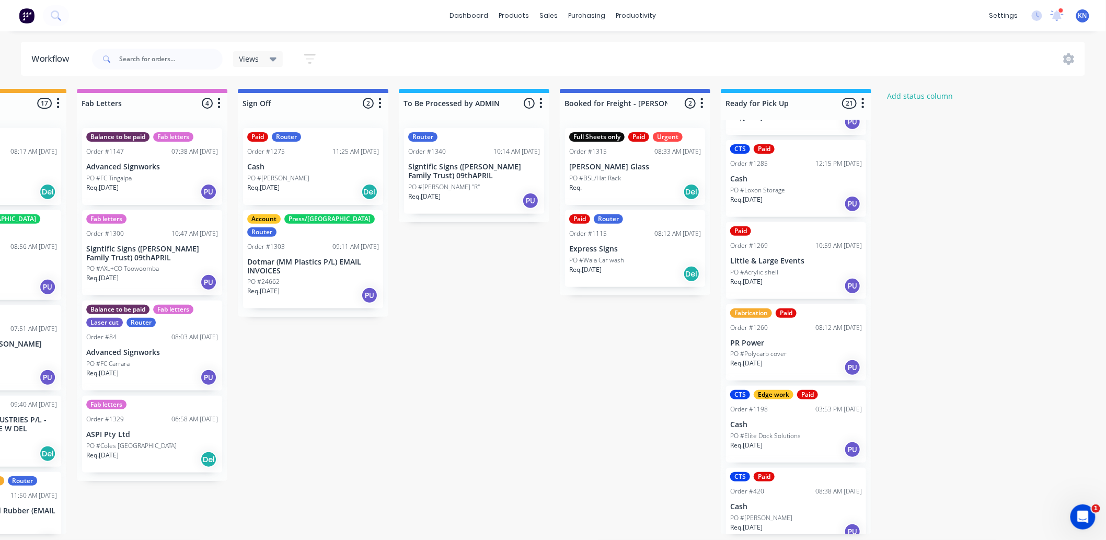
click at [790, 339] on p "PR Power" at bounding box center [796, 343] width 132 height 9
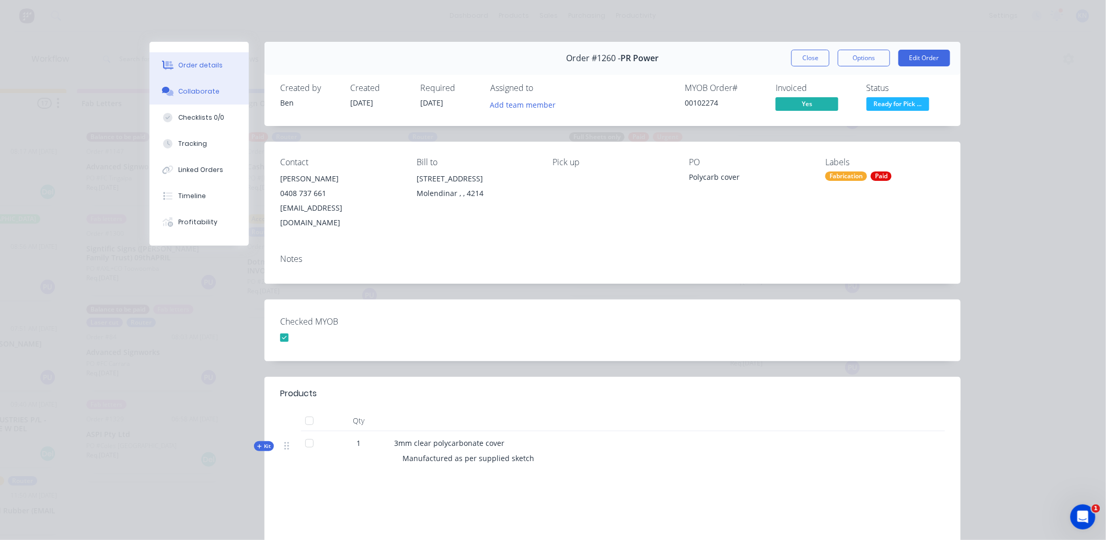
click at [204, 90] on div "Collaborate" at bounding box center [199, 91] width 41 height 9
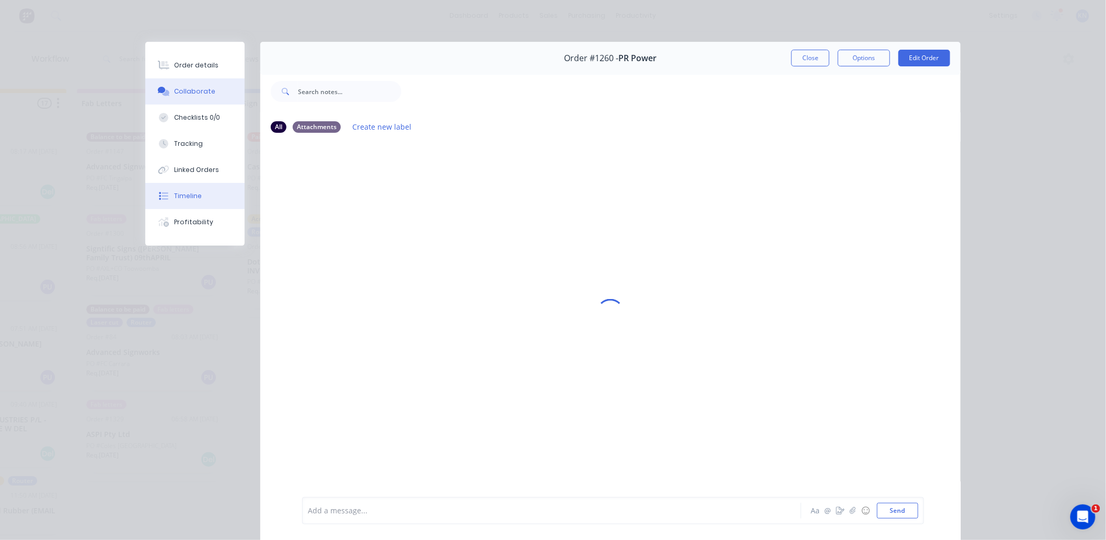
click at [175, 194] on div "Timeline" at bounding box center [189, 195] width 28 height 9
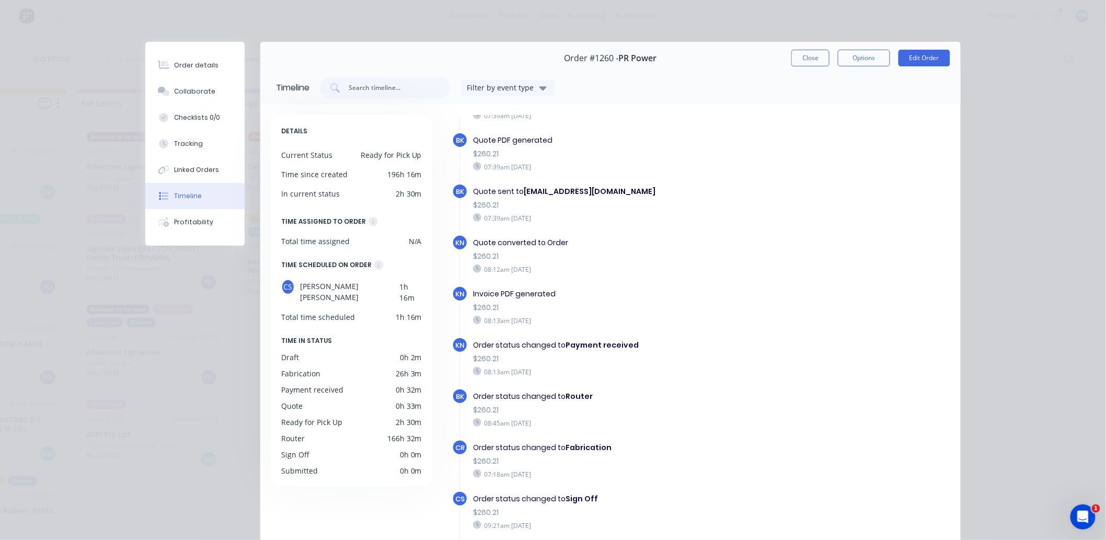
scroll to position [0, 0]
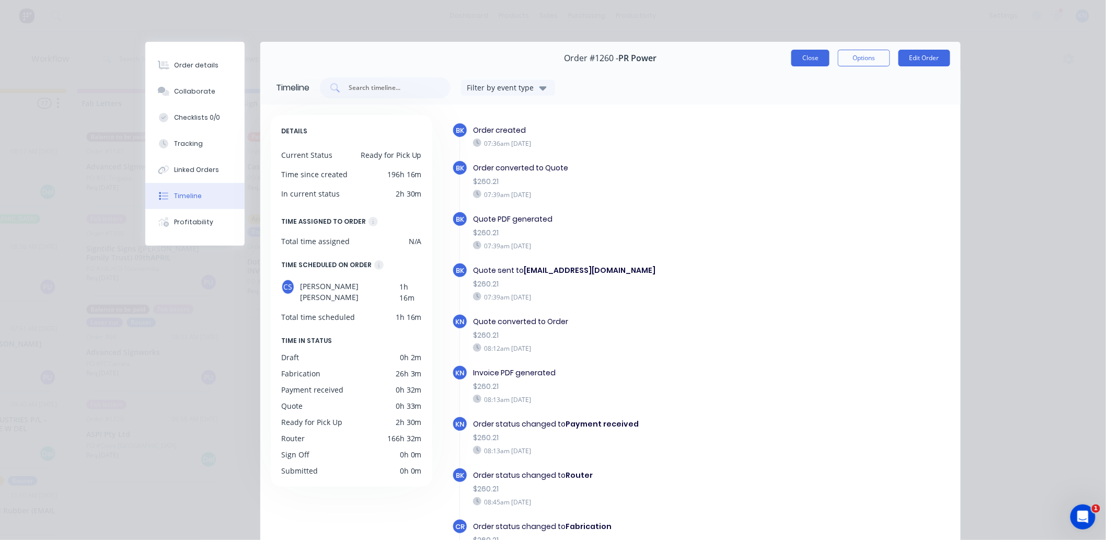
click at [807, 56] on button "Close" at bounding box center [810, 58] width 38 height 17
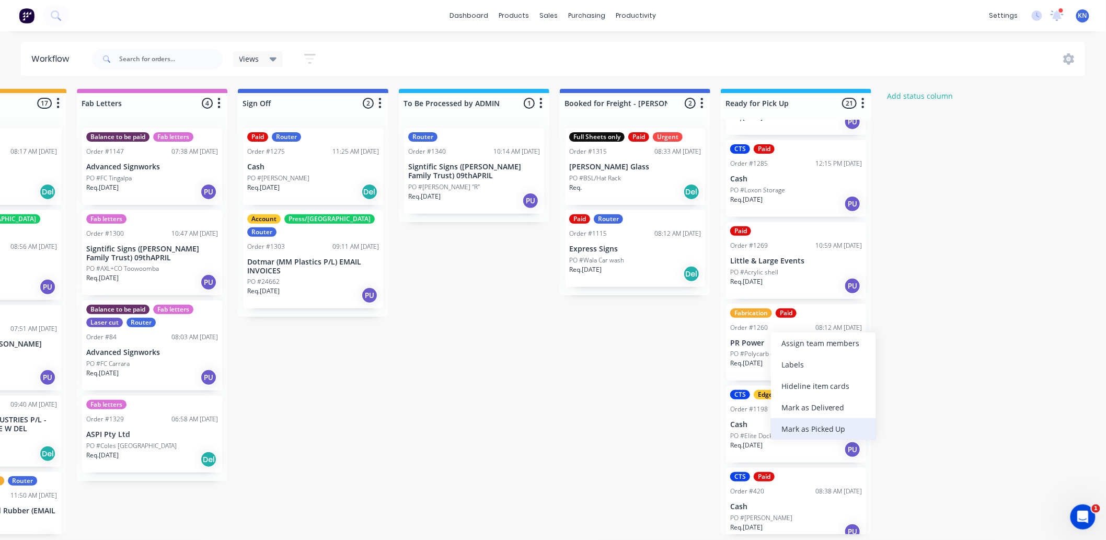
click at [821, 426] on div "Mark as Picked Up" at bounding box center [823, 428] width 105 height 21
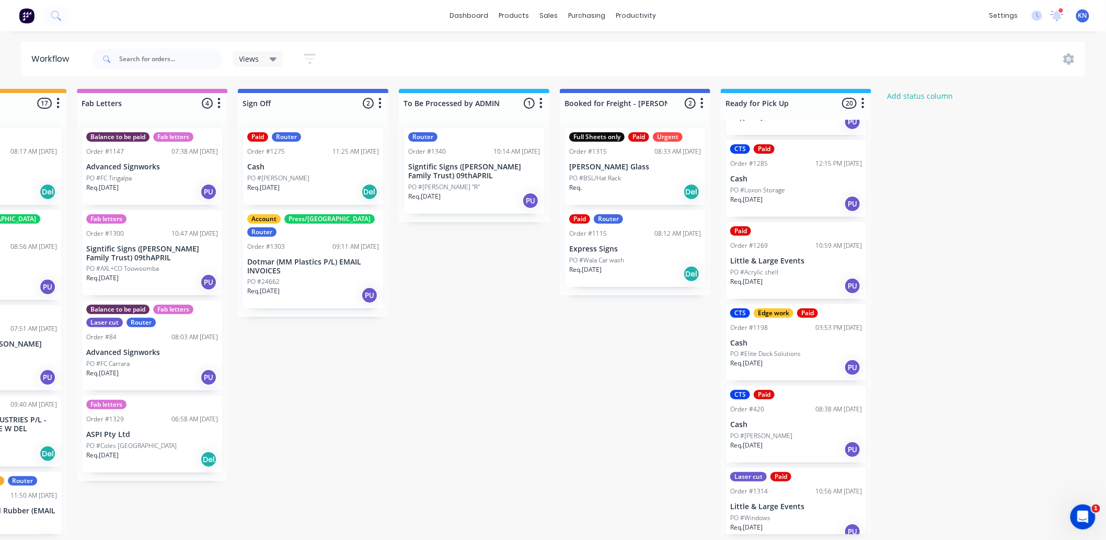
click at [594, 174] on p "PO #BSL/Hat Rack" at bounding box center [595, 178] width 52 height 9
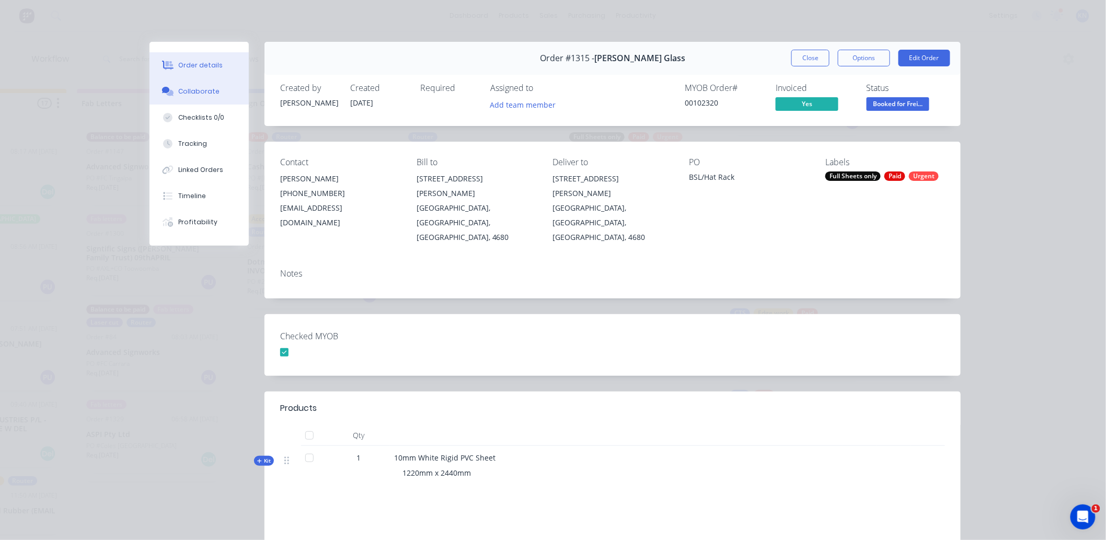
click at [209, 89] on div "Collaborate" at bounding box center [199, 91] width 41 height 9
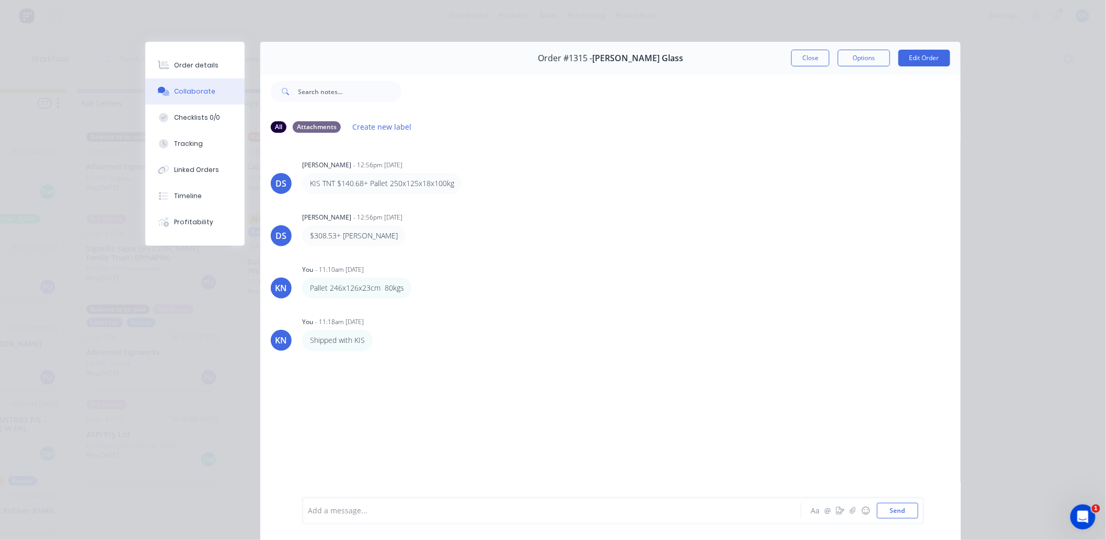
drag, startPoint x: 815, startPoint y: 63, endPoint x: 752, endPoint y: 117, distance: 83.4
click at [815, 63] on button "Close" at bounding box center [810, 58] width 38 height 17
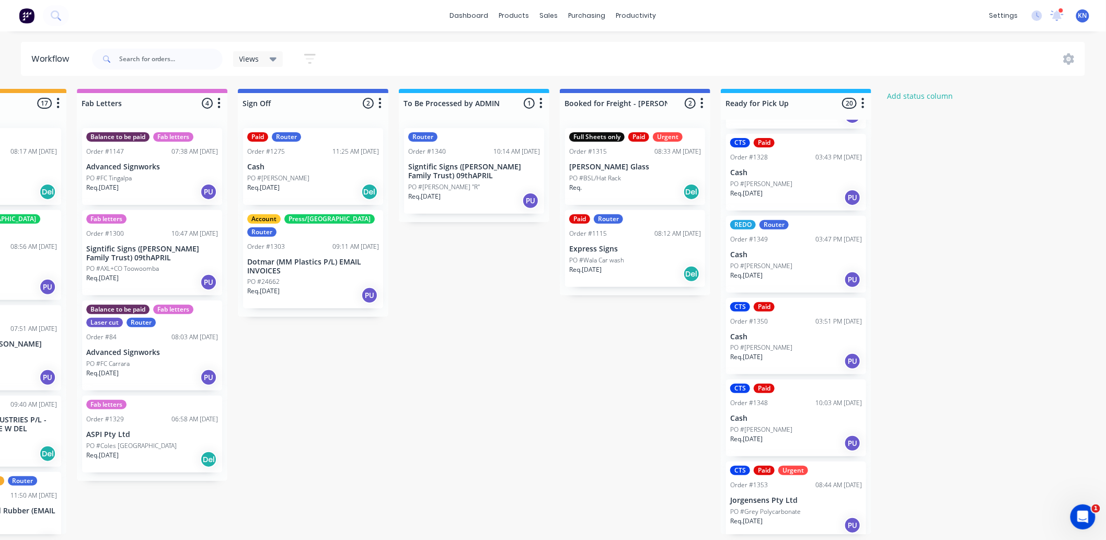
scroll to position [1236, 0]
click at [746, 341] on p "PO #Gino" at bounding box center [761, 345] width 62 height 9
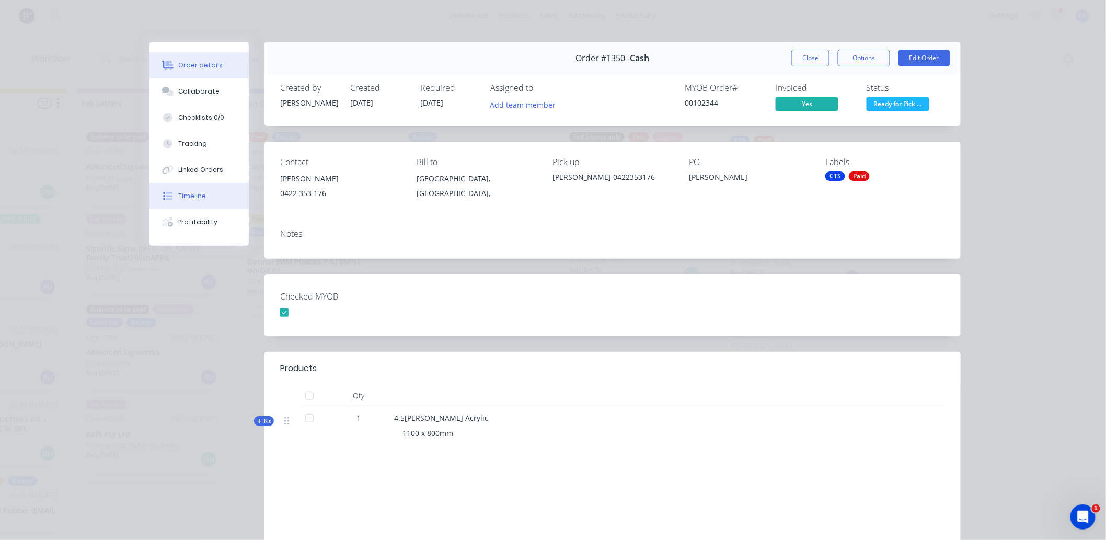
click at [189, 193] on div "Timeline" at bounding box center [193, 195] width 28 height 9
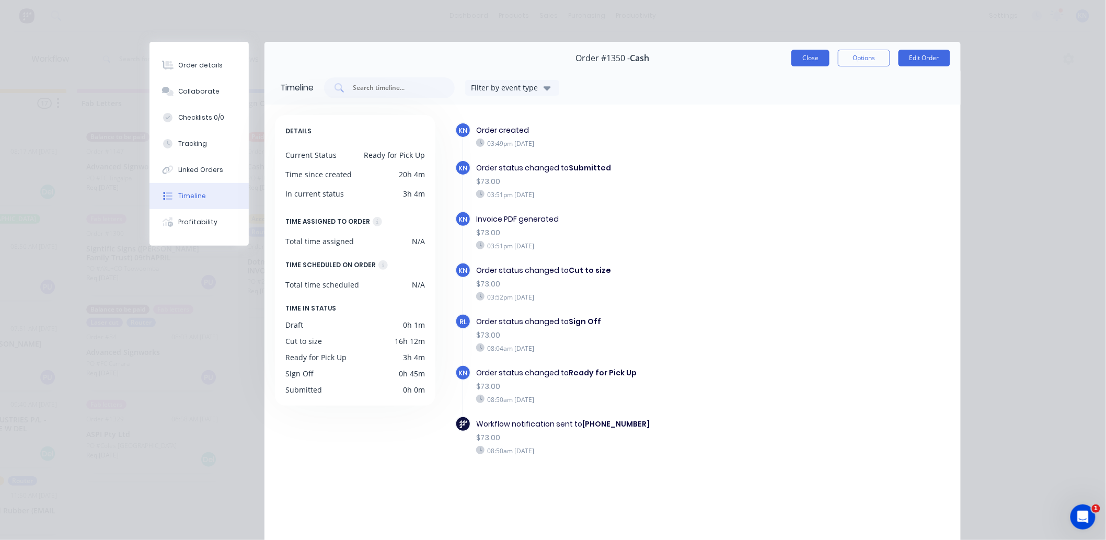
click at [802, 55] on button "Close" at bounding box center [810, 58] width 38 height 17
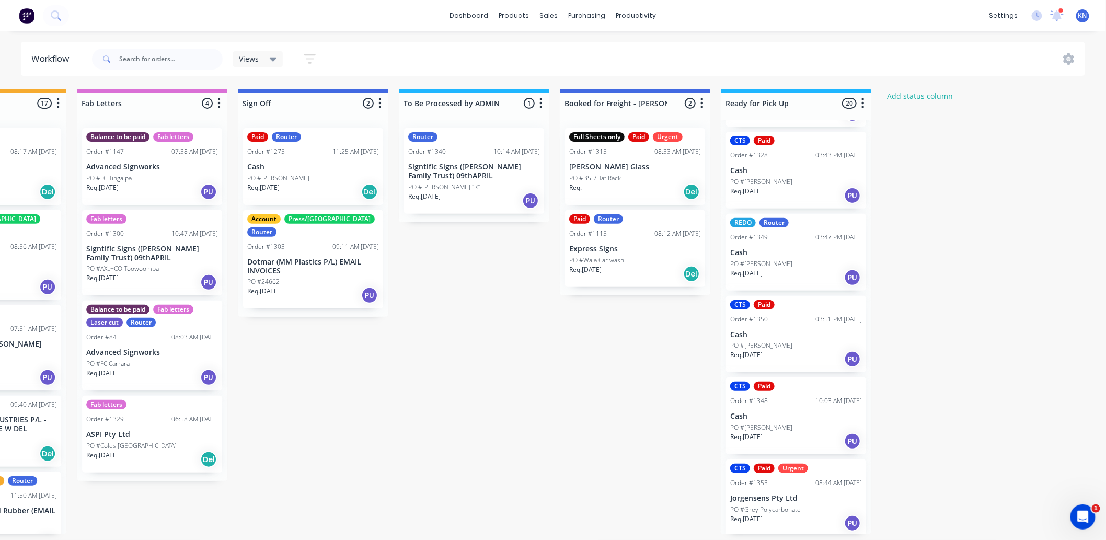
click at [781, 330] on p "Cash" at bounding box center [796, 334] width 132 height 9
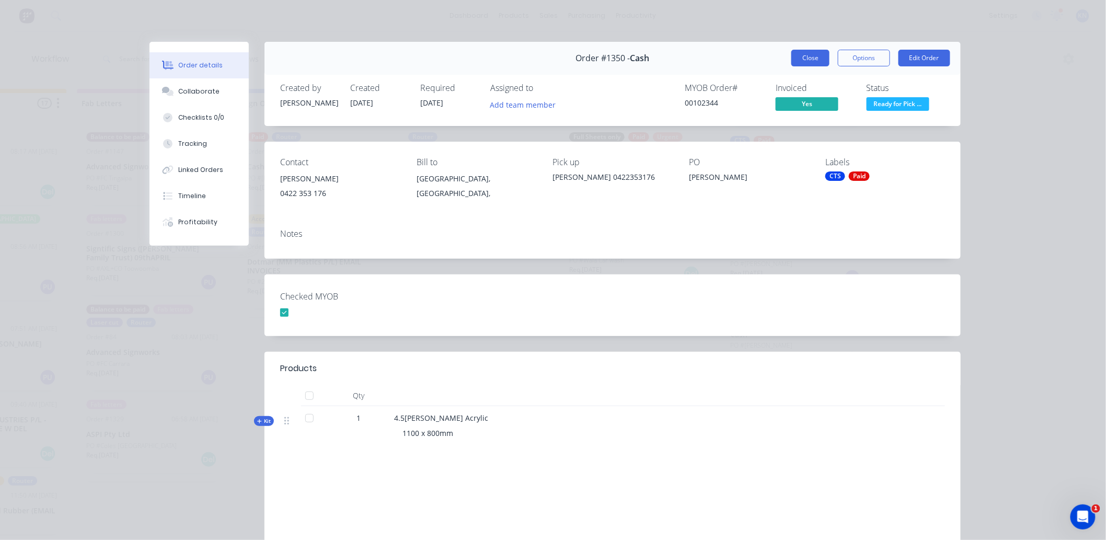
click at [798, 54] on button "Close" at bounding box center [810, 58] width 38 height 17
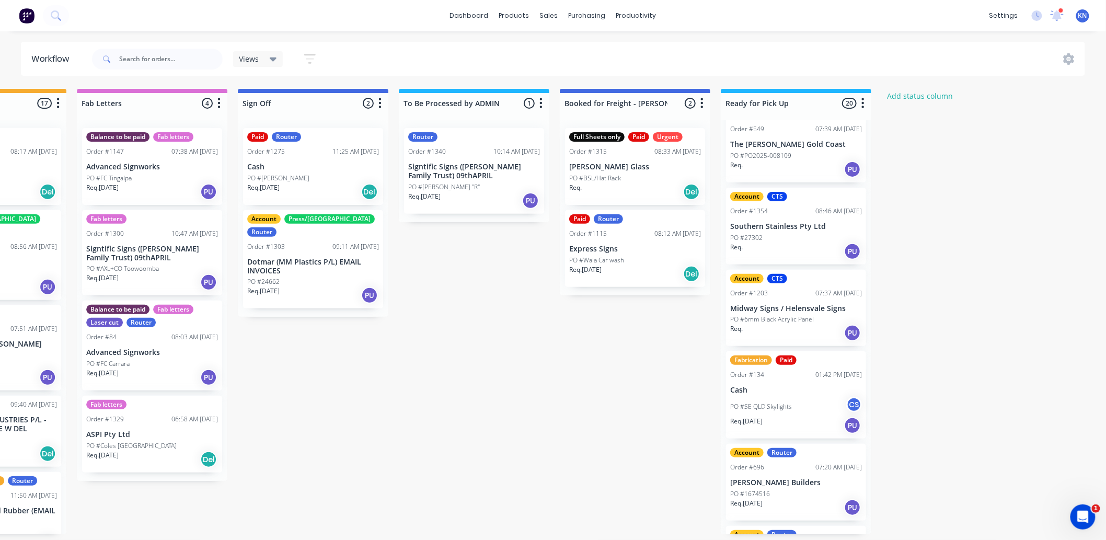
scroll to position [0, 0]
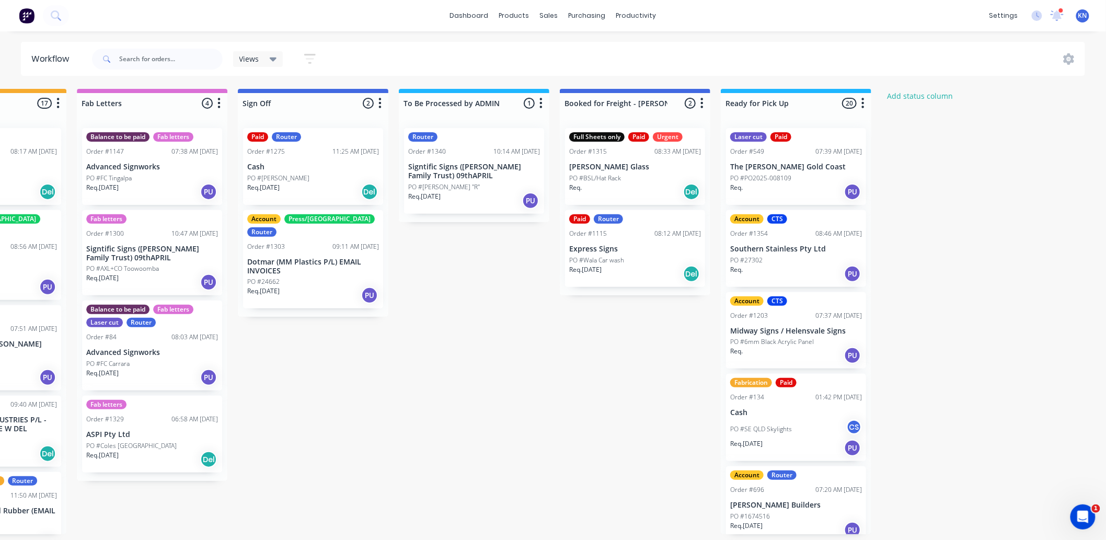
click at [773, 174] on p "PO #PO2025-008109" at bounding box center [760, 178] width 61 height 9
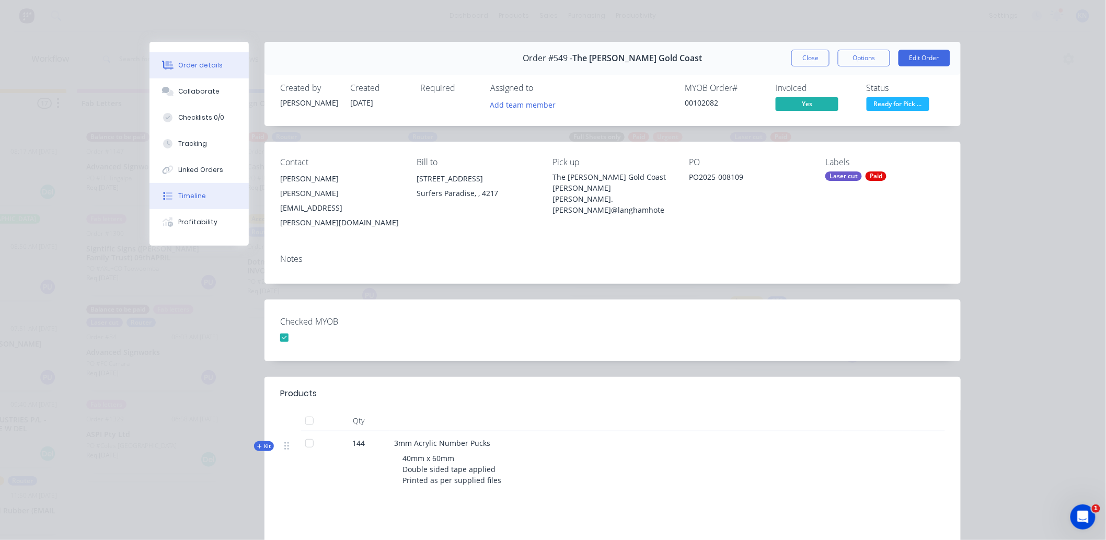
click at [182, 191] on div "Timeline" at bounding box center [193, 195] width 28 height 9
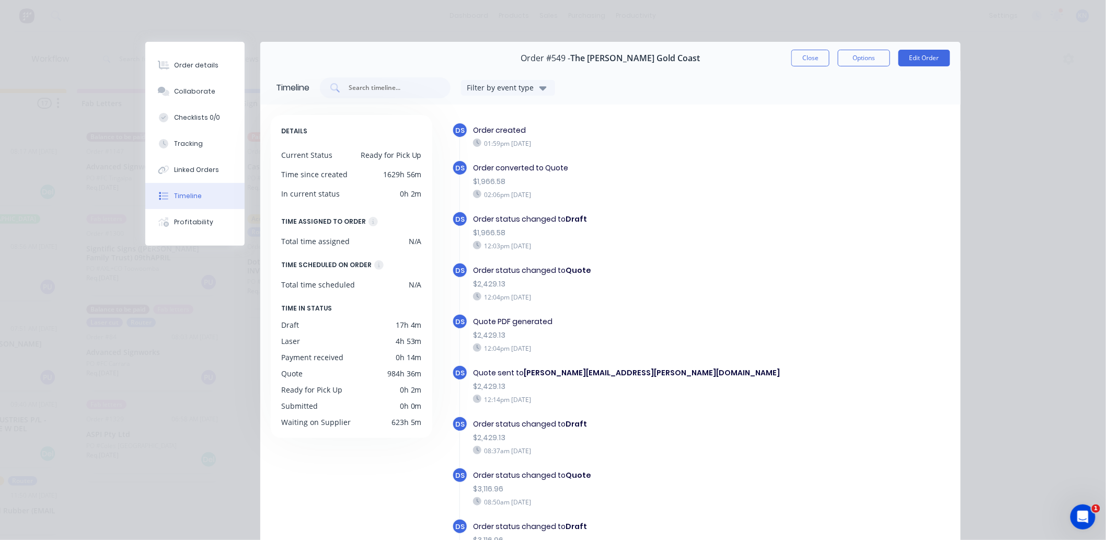
scroll to position [0, 1394]
click at [798, 60] on button "Close" at bounding box center [810, 58] width 38 height 17
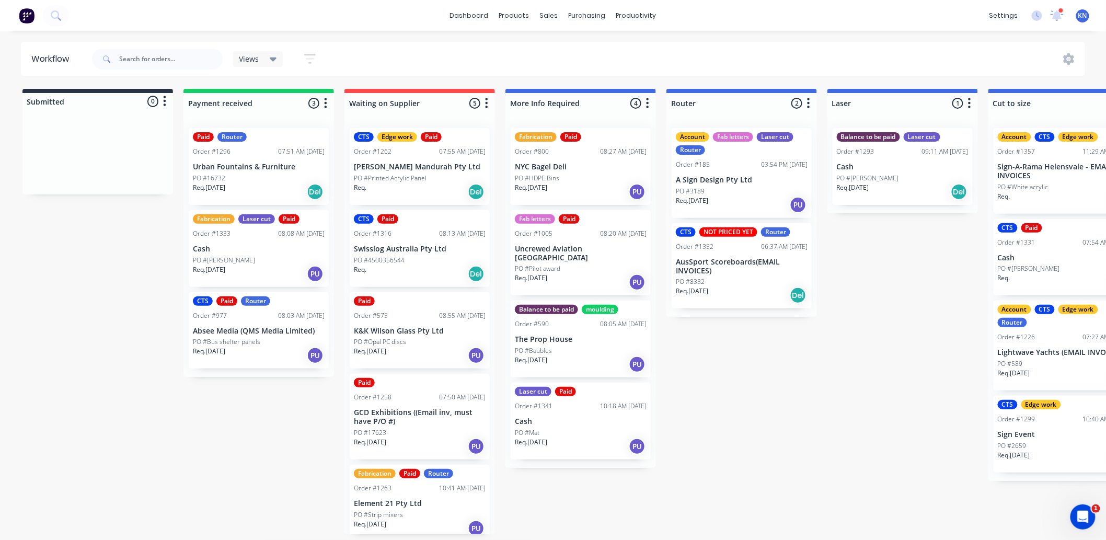
scroll to position [0, 0]
click at [1058, 14] on icon at bounding box center [1057, 14] width 10 height 9
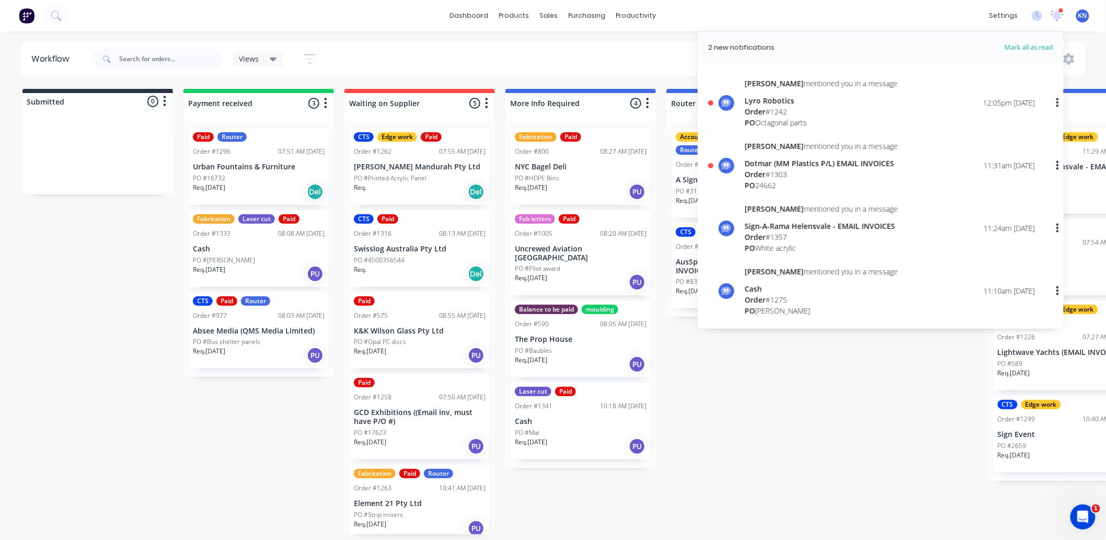
click at [776, 110] on div "Order # 1242" at bounding box center [821, 111] width 153 height 11
